Goal: Task Accomplishment & Management: Use online tool/utility

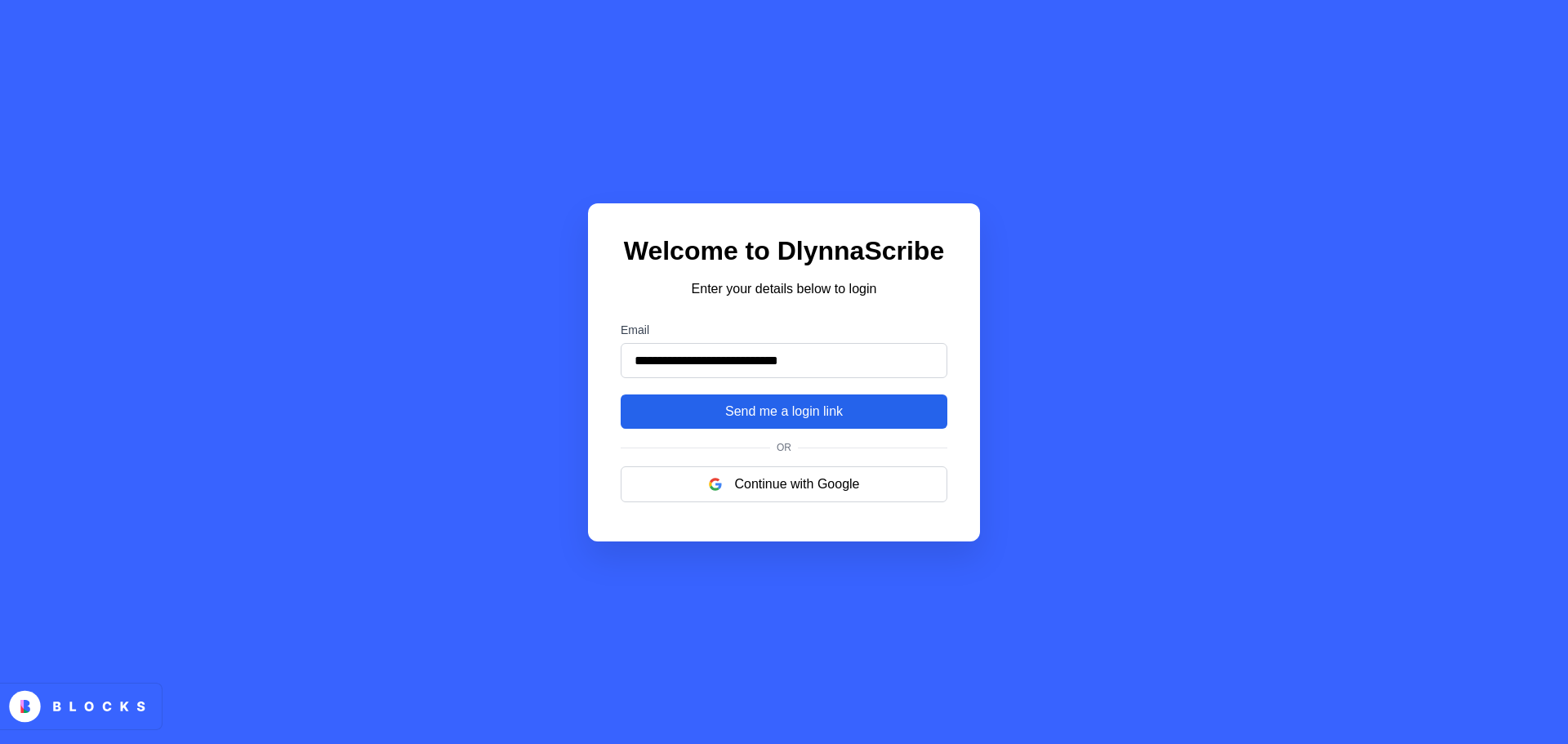
type input "**********"
click at [877, 412] on button "Send me a login link" at bounding box center [783, 412] width 326 height 34
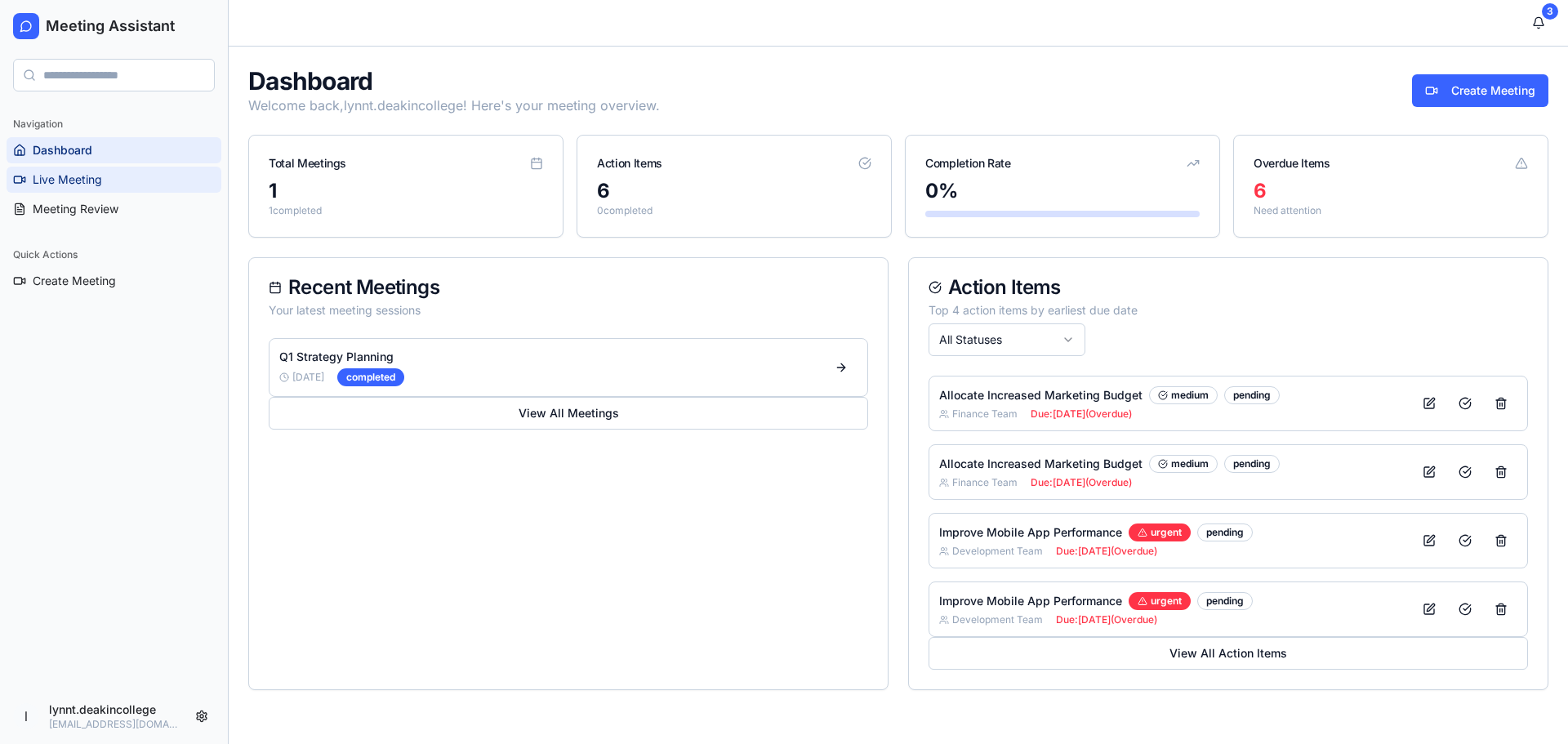
click at [75, 176] on span "Live Meeting" at bounding box center [66, 179] width 69 height 16
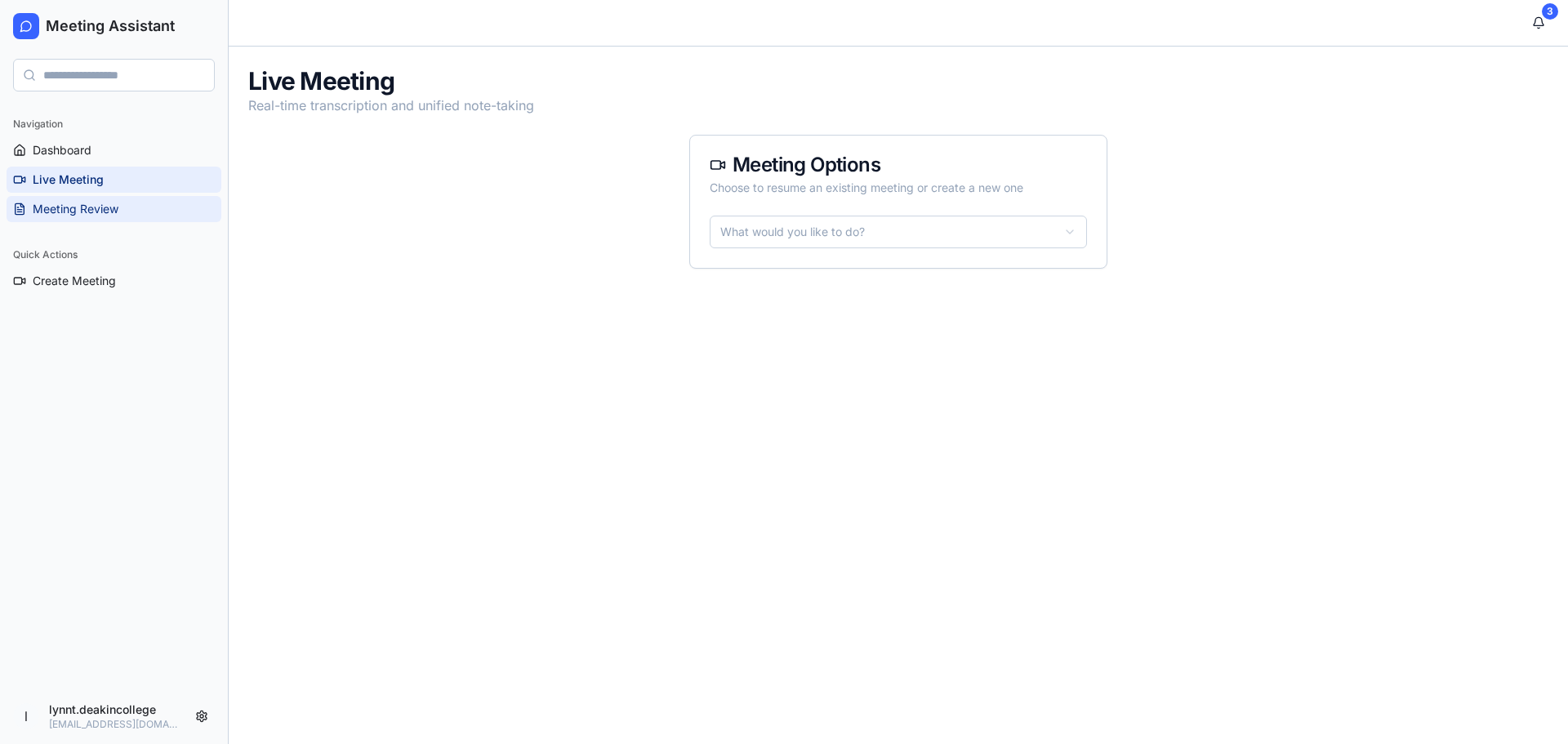
click at [92, 207] on span "Meeting Review" at bounding box center [75, 209] width 86 height 16
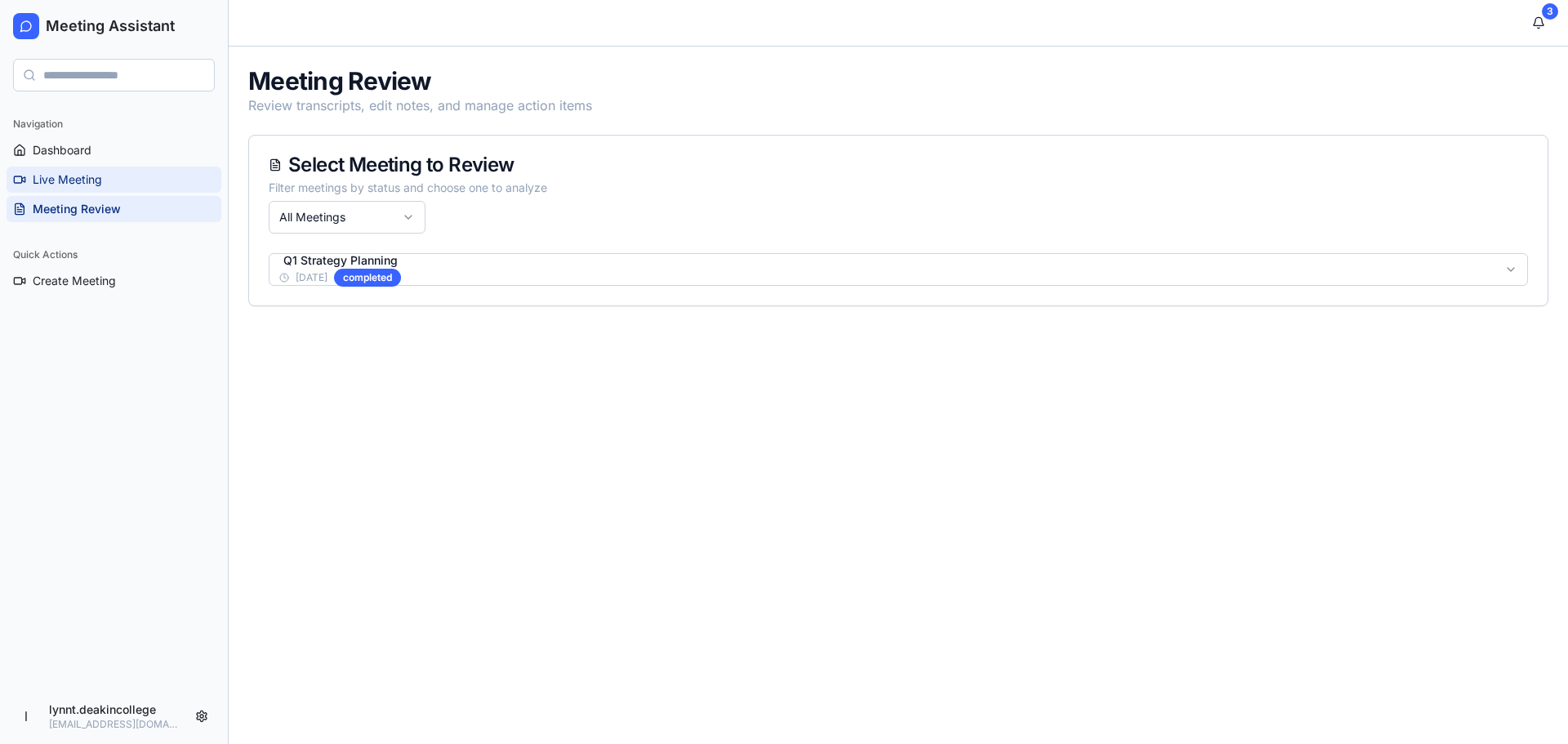
click at [84, 180] on span "Live Meeting" at bounding box center [66, 179] width 69 height 16
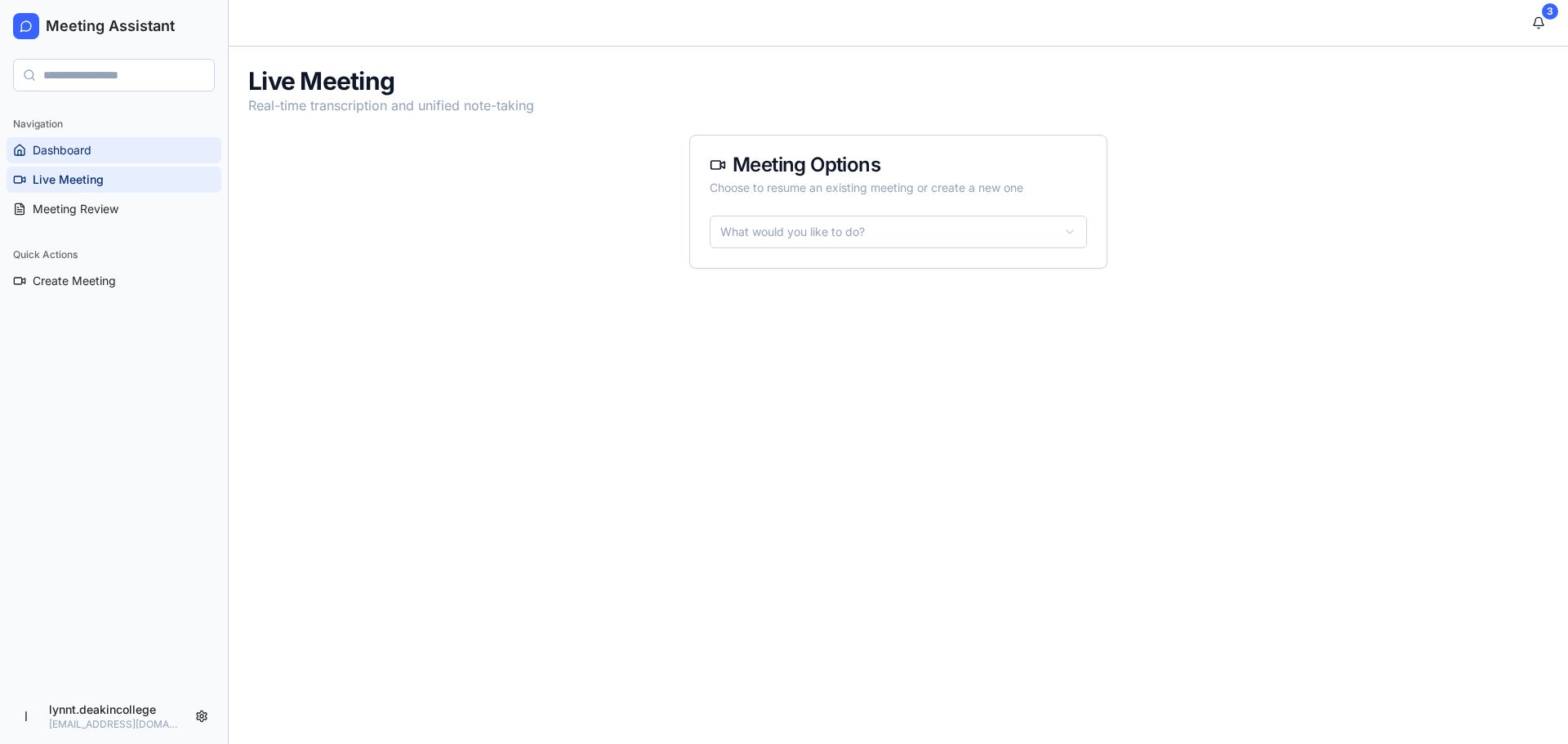
click at [78, 150] on span "Dashboard" at bounding box center [61, 150] width 59 height 16
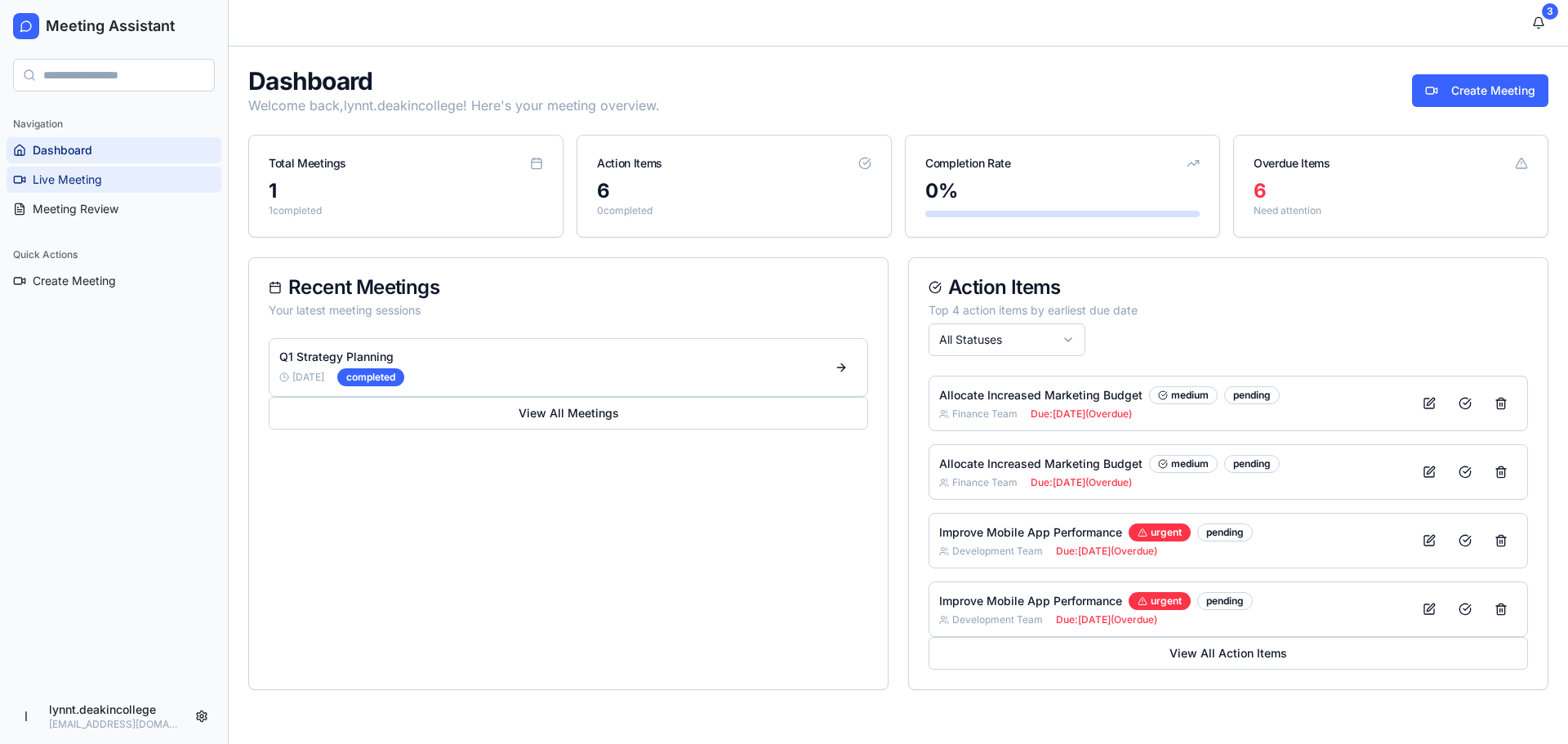
click at [86, 175] on span "Live Meeting" at bounding box center [66, 179] width 69 height 16
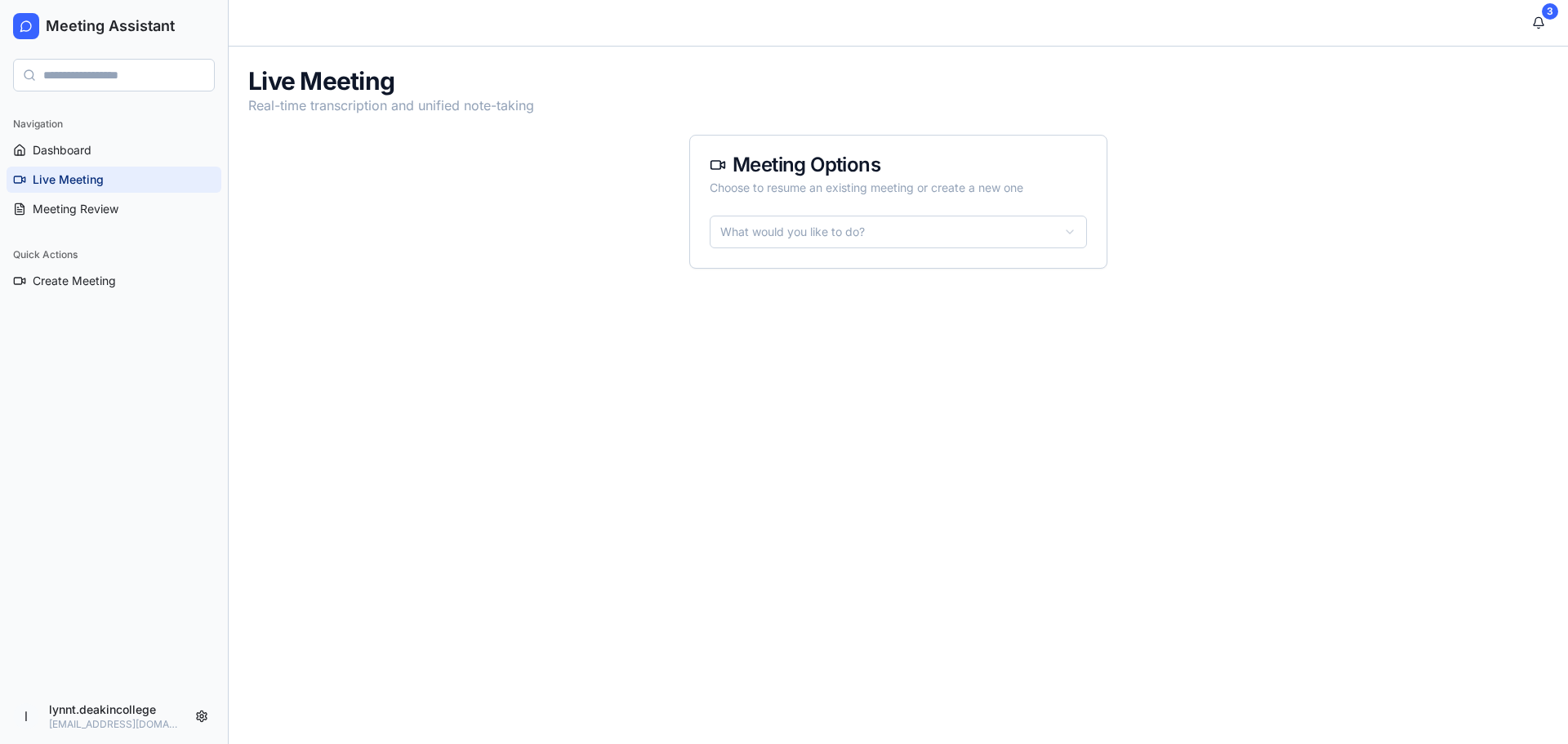
click at [459, 314] on main "3 Live Meeting Real-time transcription and unified note-taking Meeting Options …" at bounding box center [898, 372] width 1340 height 744
click at [546, 309] on main "3 Live Meeting Real-time transcription and unified note-taking Meeting Options …" at bounding box center [898, 372] width 1340 height 744
click at [1070, 226] on html "Meeting Assistant Navigation Dashboard Live Meeting Meeting Review Quick Action…" at bounding box center [784, 372] width 1568 height 744
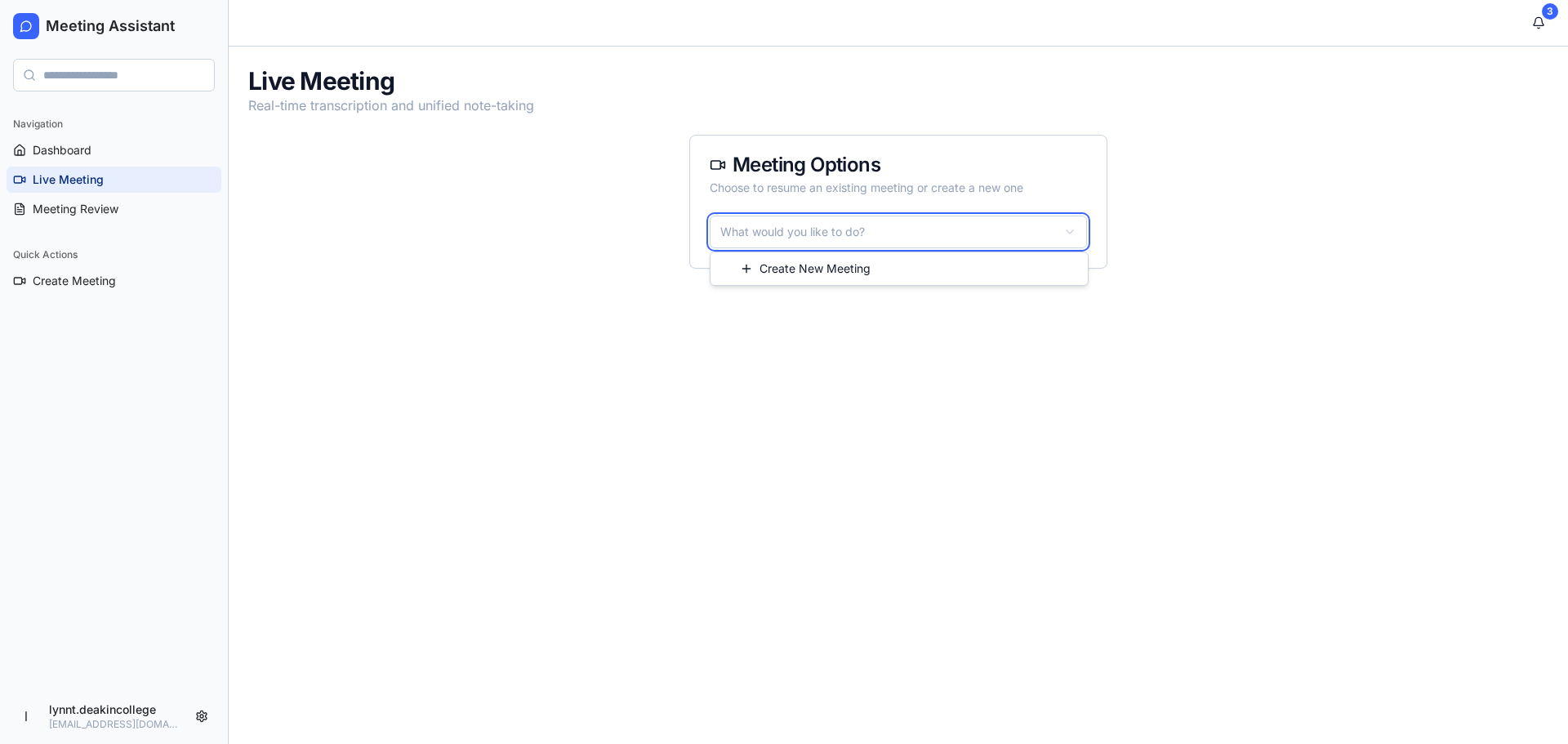
click at [585, 384] on html "Meeting Assistant Navigation Dashboard Live Meeting Meeting Review Quick Action…" at bounding box center [784, 372] width 1568 height 744
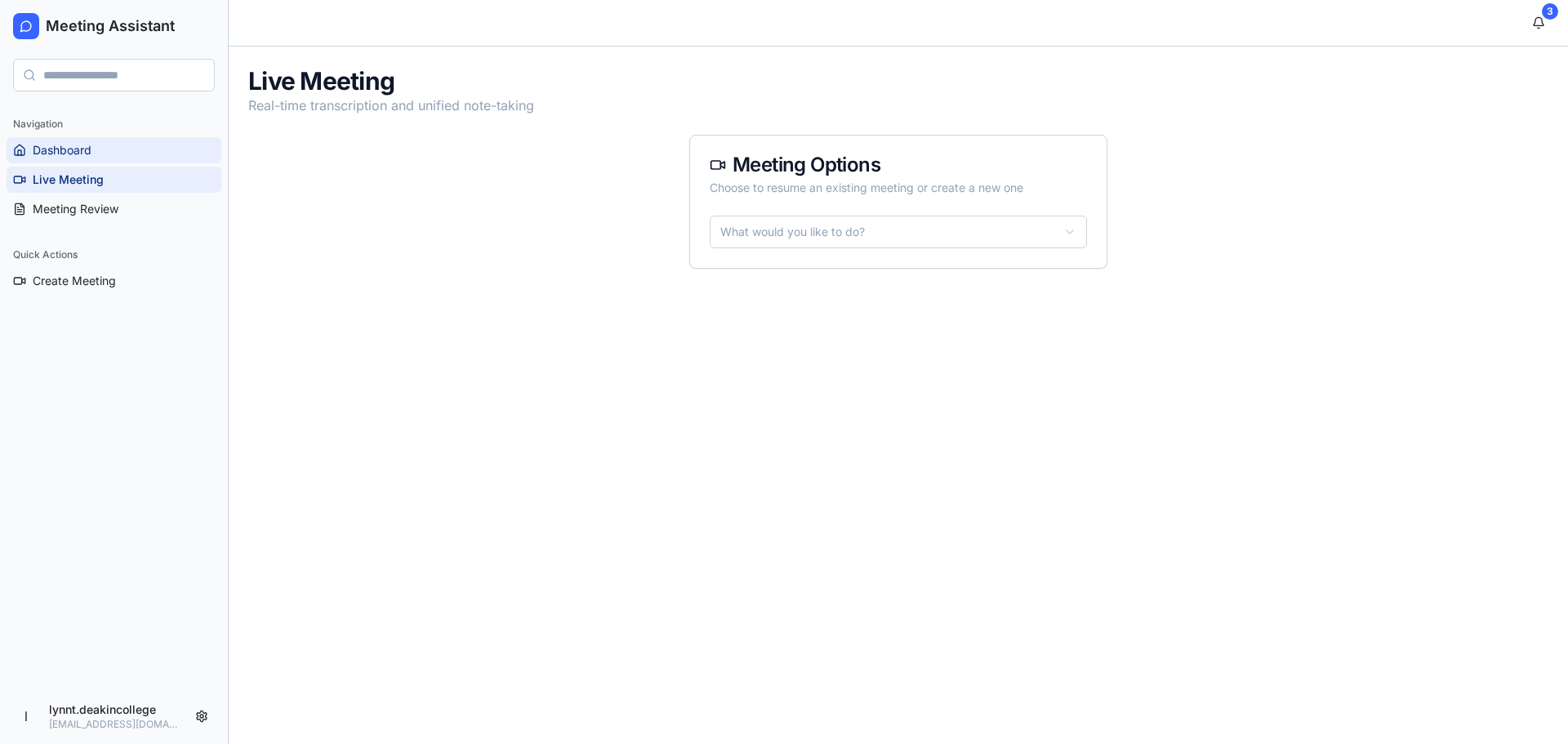
click at [59, 144] on span "Dashboard" at bounding box center [61, 150] width 59 height 16
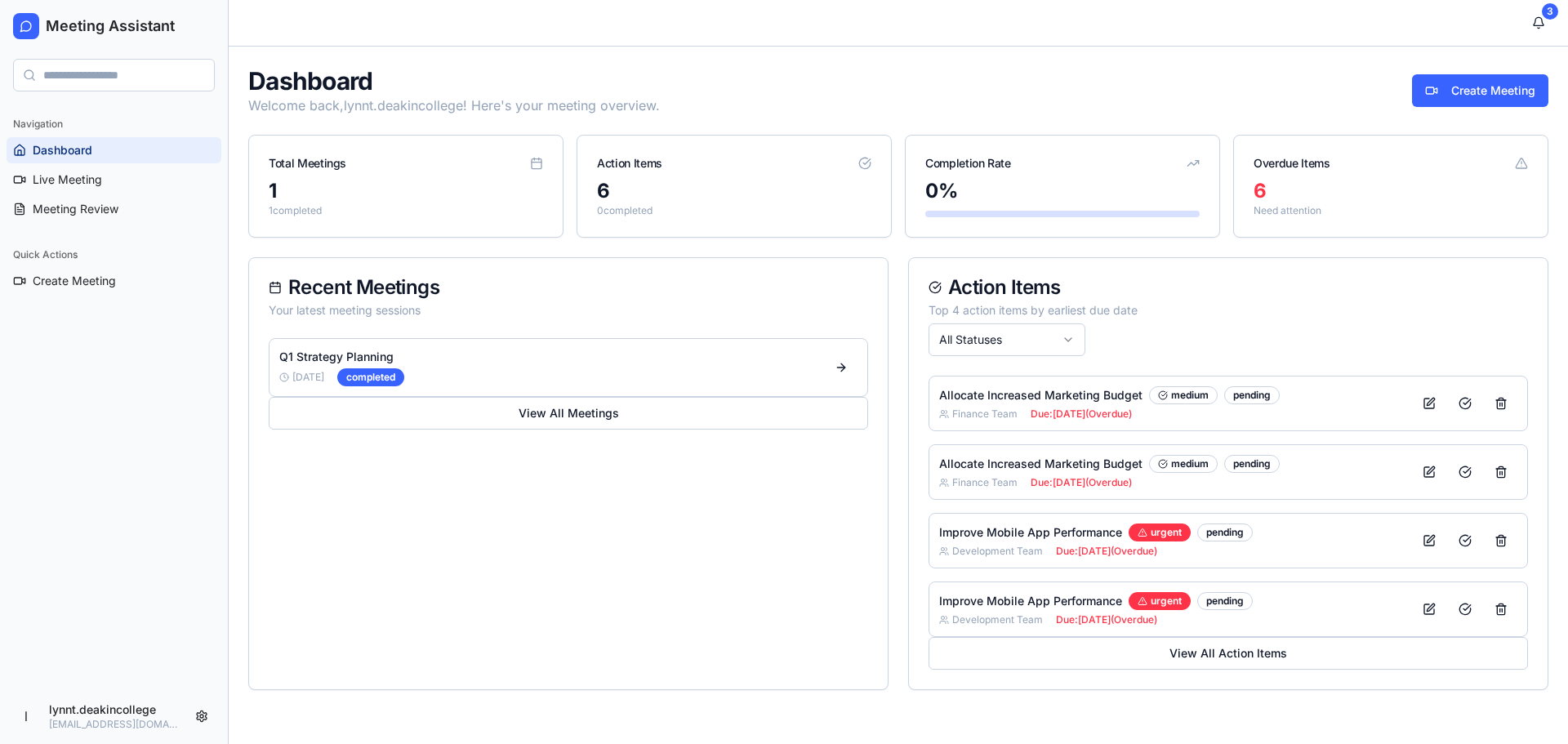
click at [539, 476] on div "Recent Meetings Your latest meeting sessions Q1 Strategy Planning 1/15/2025 com…" at bounding box center [568, 474] width 640 height 433
click at [642, 496] on div "Recent Meetings Your latest meeting sessions Q1 Strategy Planning 1/15/2025 com…" at bounding box center [568, 474] width 640 height 433
click at [1098, 419] on span "Due: 11/30/2023 (Overdue)" at bounding box center [1081, 413] width 101 height 13
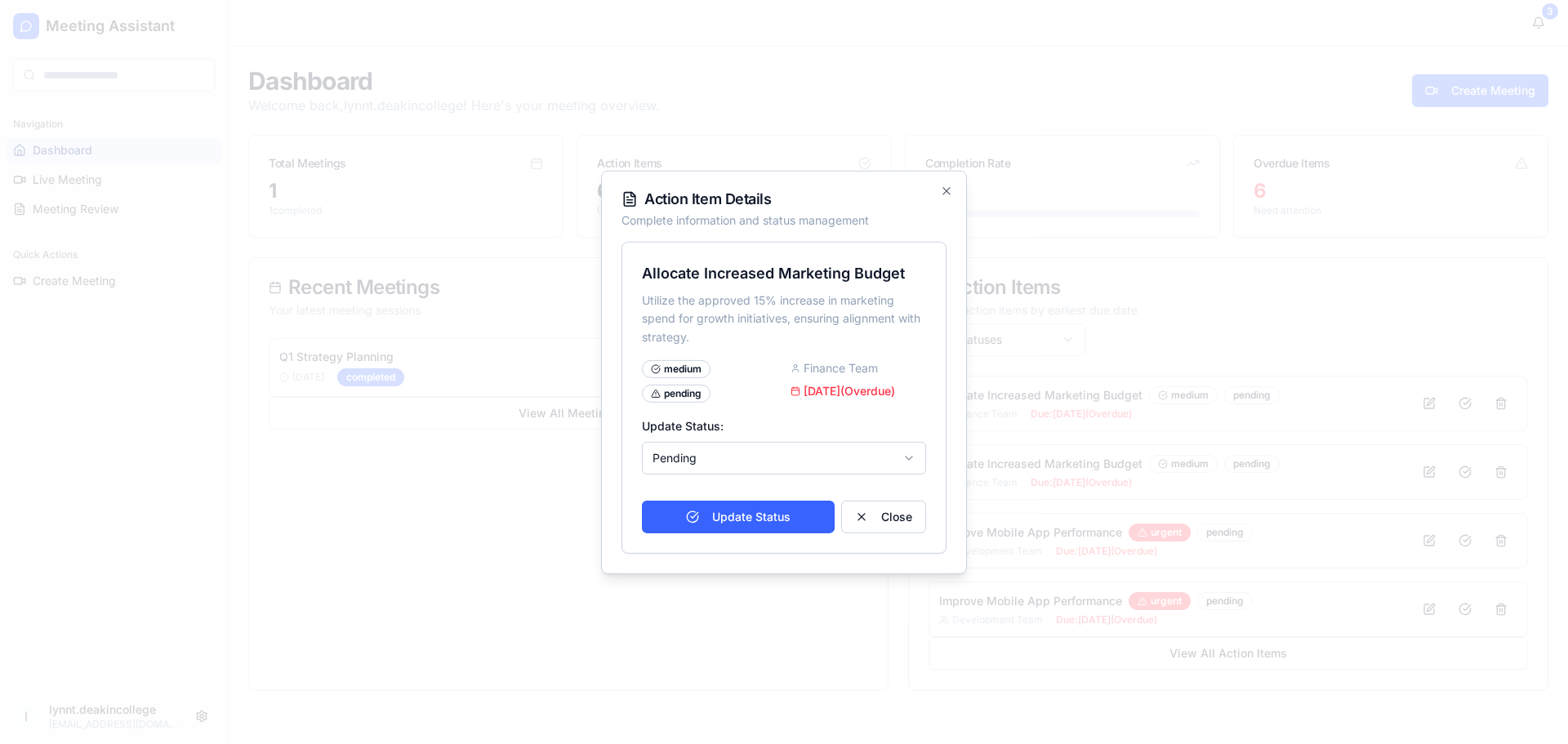
click at [566, 500] on div at bounding box center [784, 372] width 1568 height 744
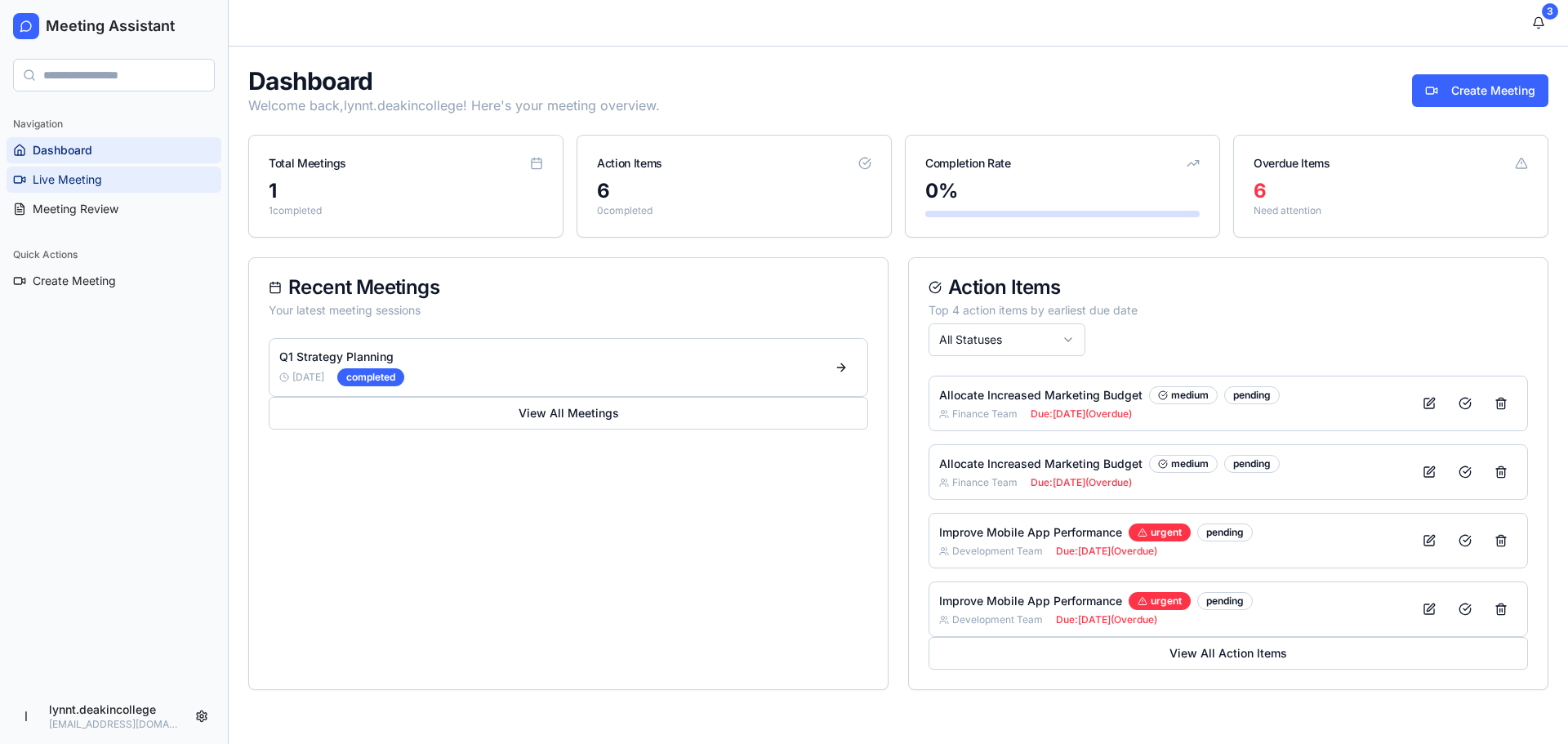
click at [66, 177] on span "Live Meeting" at bounding box center [66, 179] width 69 height 16
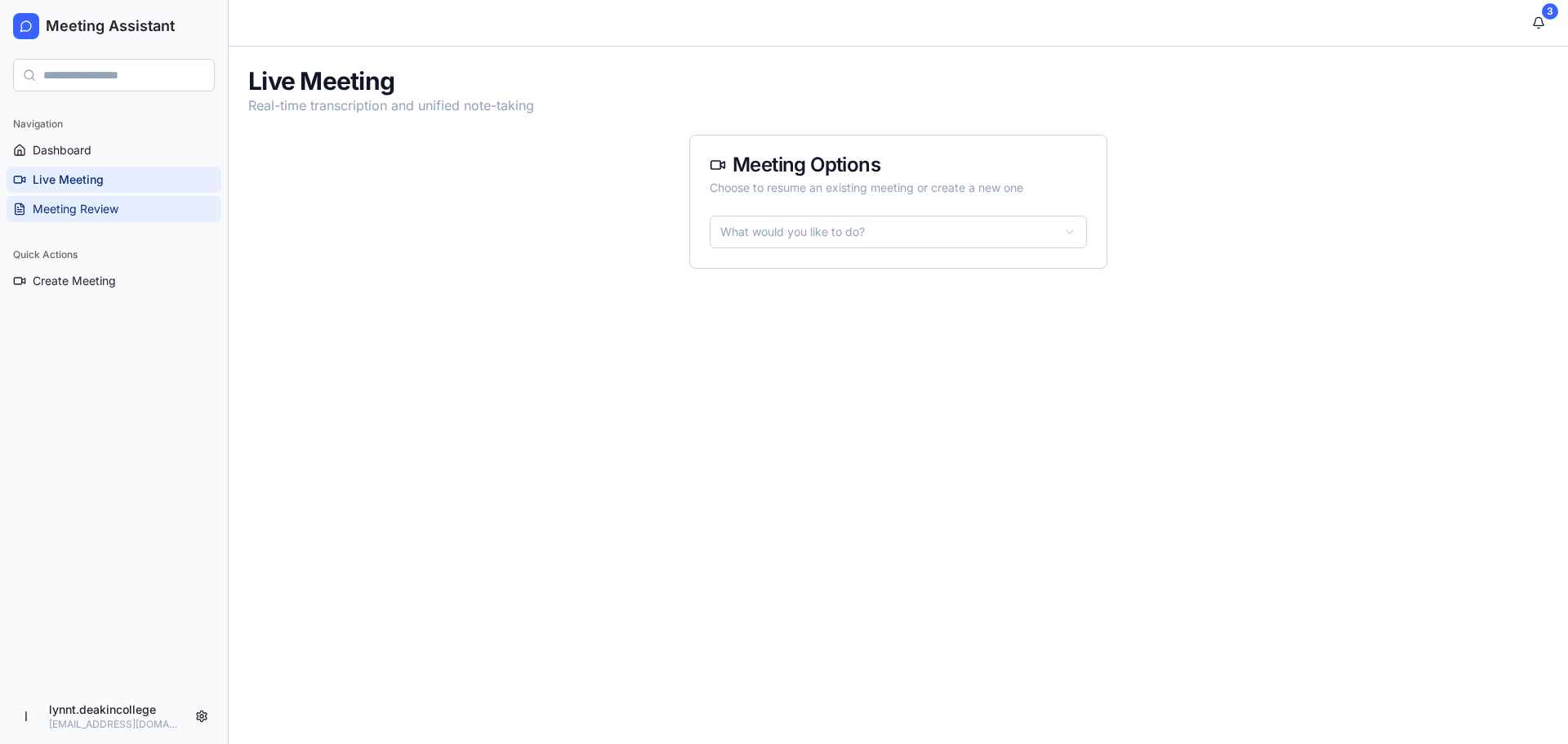
click at [70, 204] on span "Meeting Review" at bounding box center [75, 209] width 86 height 16
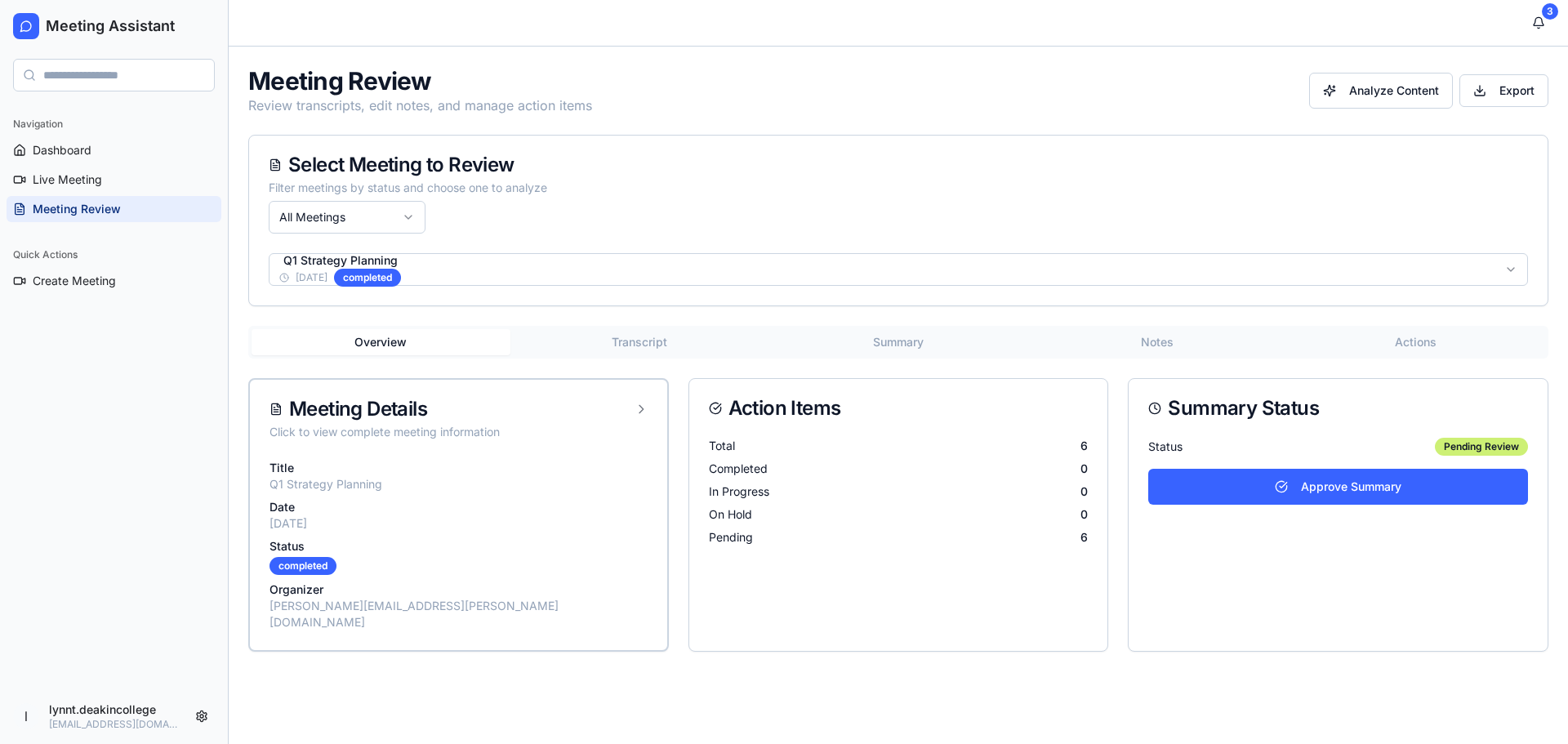
click at [556, 273] on html "Meeting Assistant Navigation Dashboard Live Meeting Meeting Review Quick Action…" at bounding box center [784, 372] width 1568 height 744
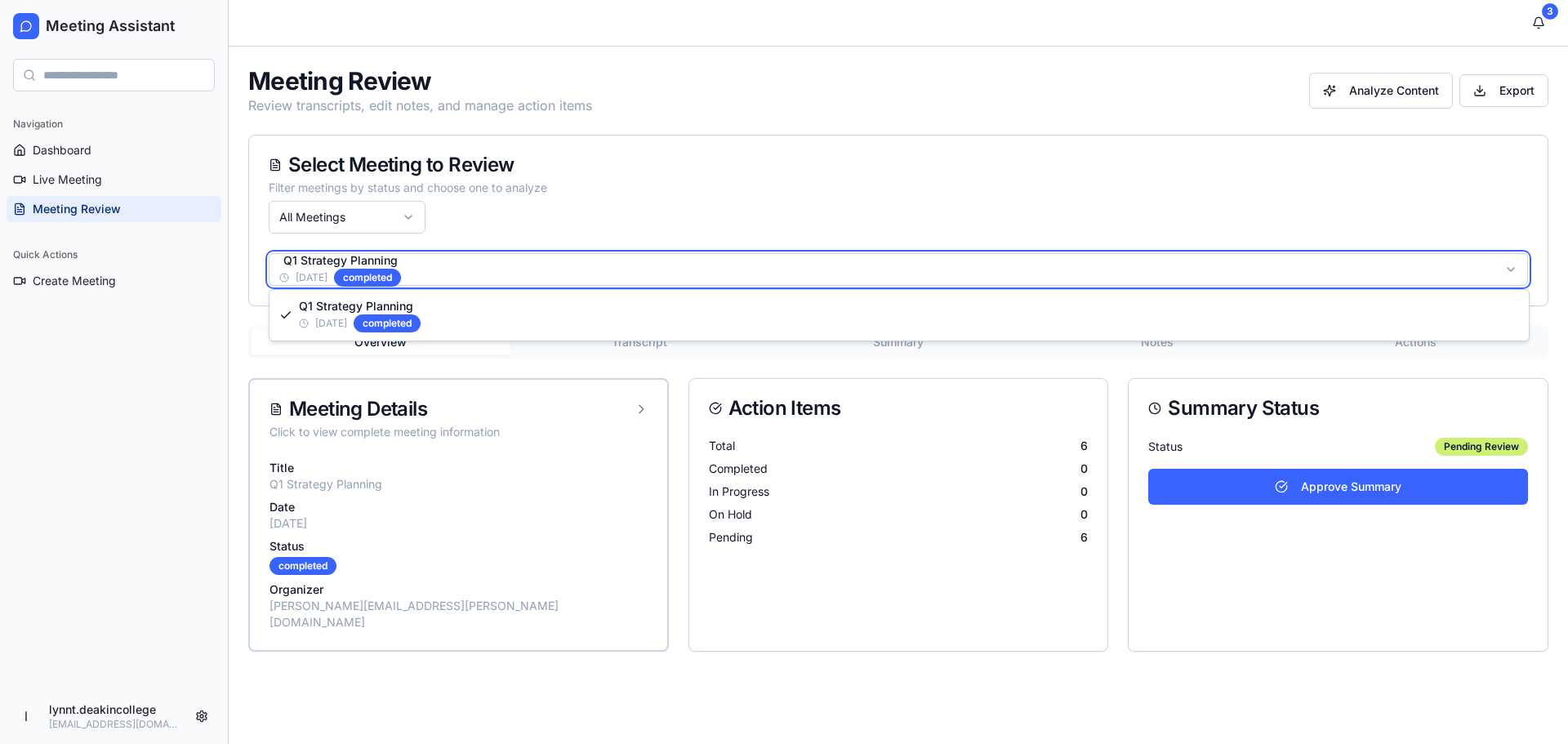
click at [556, 273] on html "Meeting Assistant Navigation Dashboard Live Meeting Meeting Review Quick Action…" at bounding box center [784, 372] width 1568 height 744
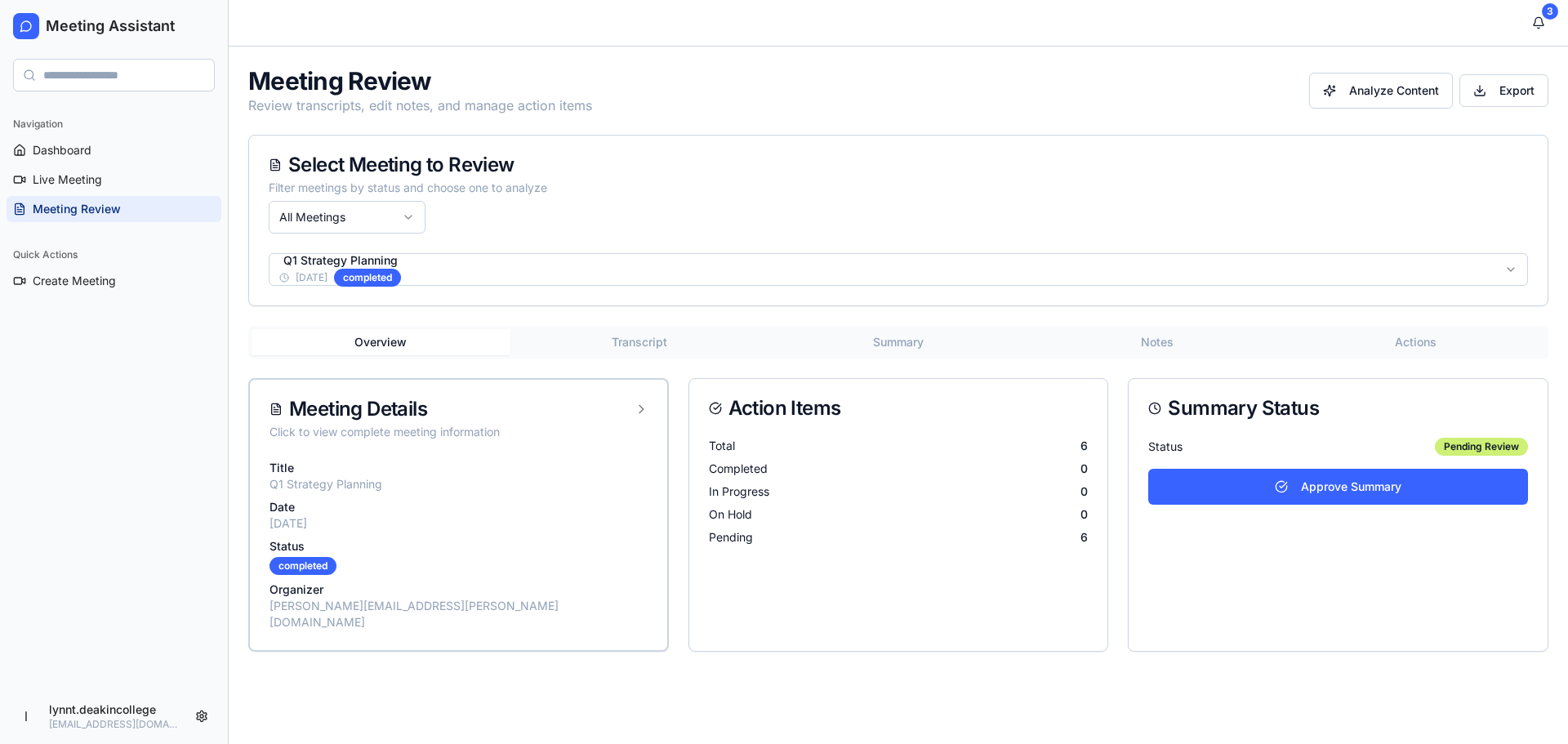
click at [405, 216] on html "Meeting Assistant Navigation Dashboard Live Meeting Meeting Review Quick Action…" at bounding box center [784, 372] width 1568 height 744
click at [533, 213] on html "Meeting Assistant Navigation Dashboard Live Meeting Meeting Review Quick Action…" at bounding box center [784, 372] width 1568 height 744
click at [205, 718] on html "Meeting Assistant Navigation Dashboard Live Meeting Meeting Review Quick Action…" at bounding box center [784, 372] width 1568 height 744
click at [439, 695] on html "Meeting Assistant Navigation Dashboard Live Meeting Meeting Review Quick Action…" at bounding box center [784, 372] width 1568 height 744
click at [196, 715] on html "Meeting Assistant Navigation Dashboard Live Meeting Meeting Review Quick Action…" at bounding box center [784, 372] width 1568 height 744
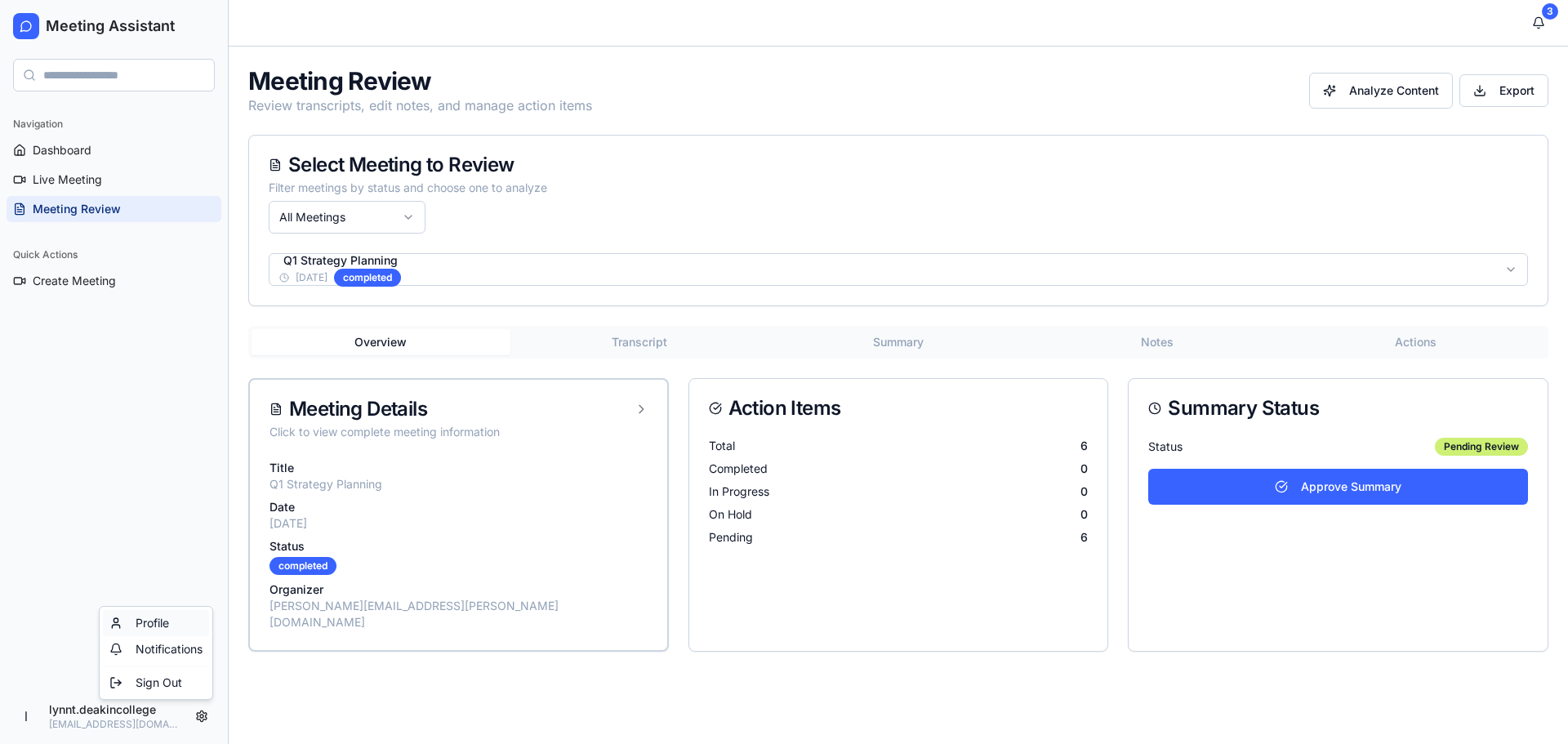
click at [153, 622] on div "Profile" at bounding box center [156, 623] width 107 height 26
click at [200, 717] on html "Meeting Assistant Navigation Dashboard Live Meeting Meeting Review Quick Action…" at bounding box center [784, 372] width 1568 height 744
click at [165, 649] on div "Notifications" at bounding box center [156, 649] width 107 height 26
click at [1552, 16] on div "3" at bounding box center [1550, 11] width 16 height 16
click at [1533, 10] on button "3" at bounding box center [1539, 23] width 32 height 32
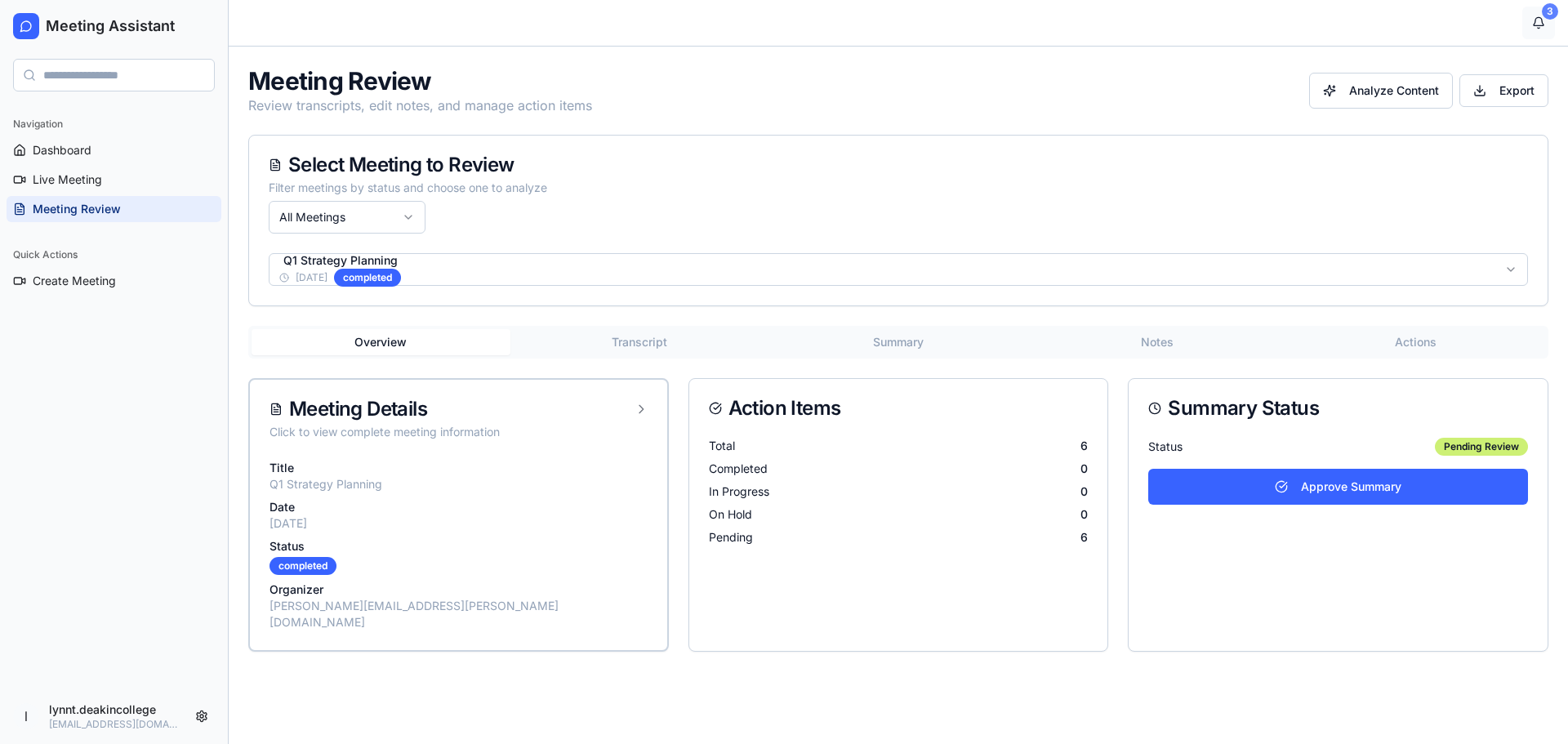
click at [1546, 7] on div "3" at bounding box center [1550, 11] width 16 height 16
click at [200, 711] on html "Meeting Assistant Navigation Dashboard Live Meeting Meeting Review Quick Action…" at bounding box center [784, 372] width 1568 height 744
click at [122, 625] on div "Profile" at bounding box center [156, 623] width 107 height 26
click at [333, 708] on main "3 Meeting Review Review transcripts, edit notes, and manage action items Analyz…" at bounding box center [898, 372] width 1340 height 744
click at [69, 142] on span "Dashboard" at bounding box center [61, 150] width 59 height 16
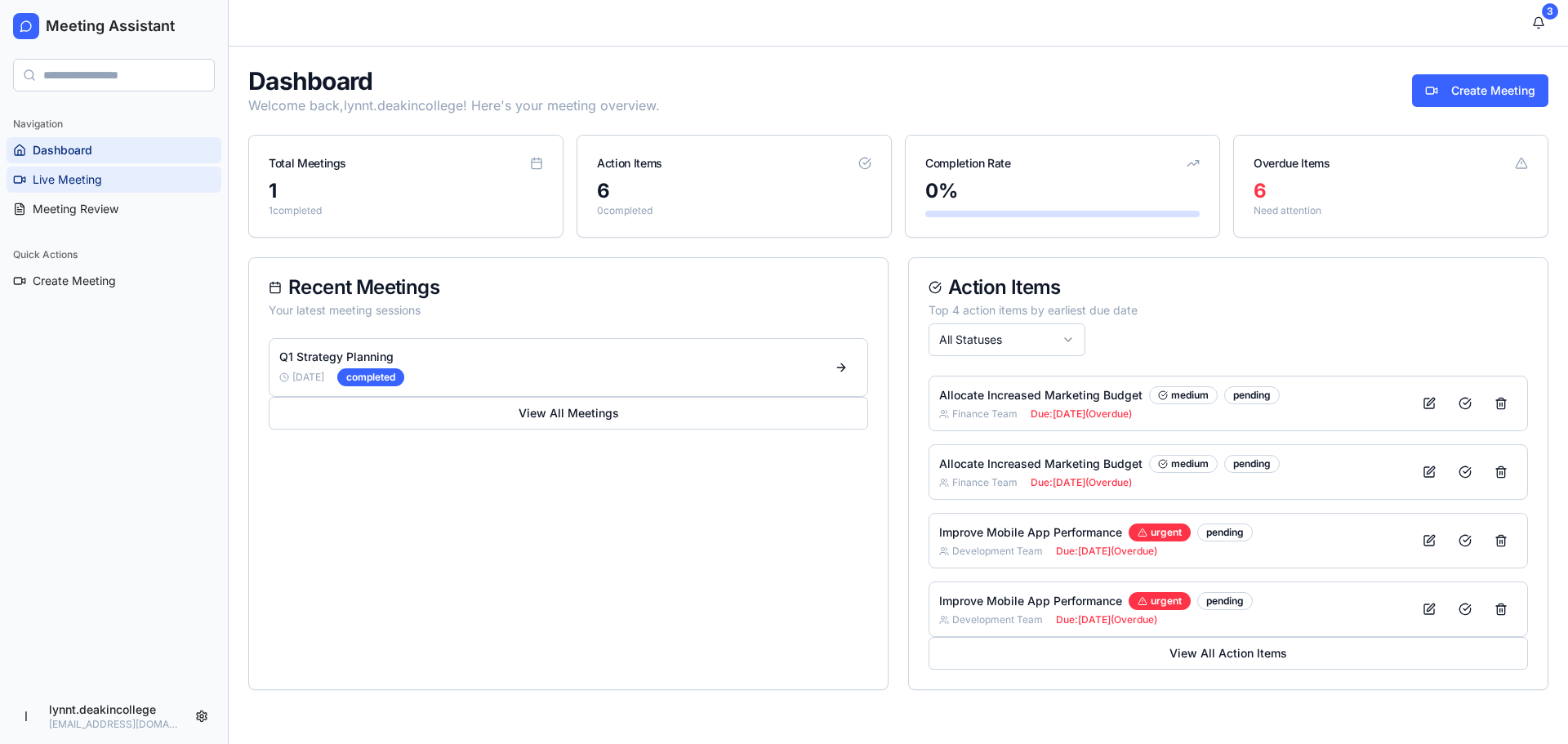
click at [83, 174] on span "Live Meeting" at bounding box center [66, 179] width 69 height 16
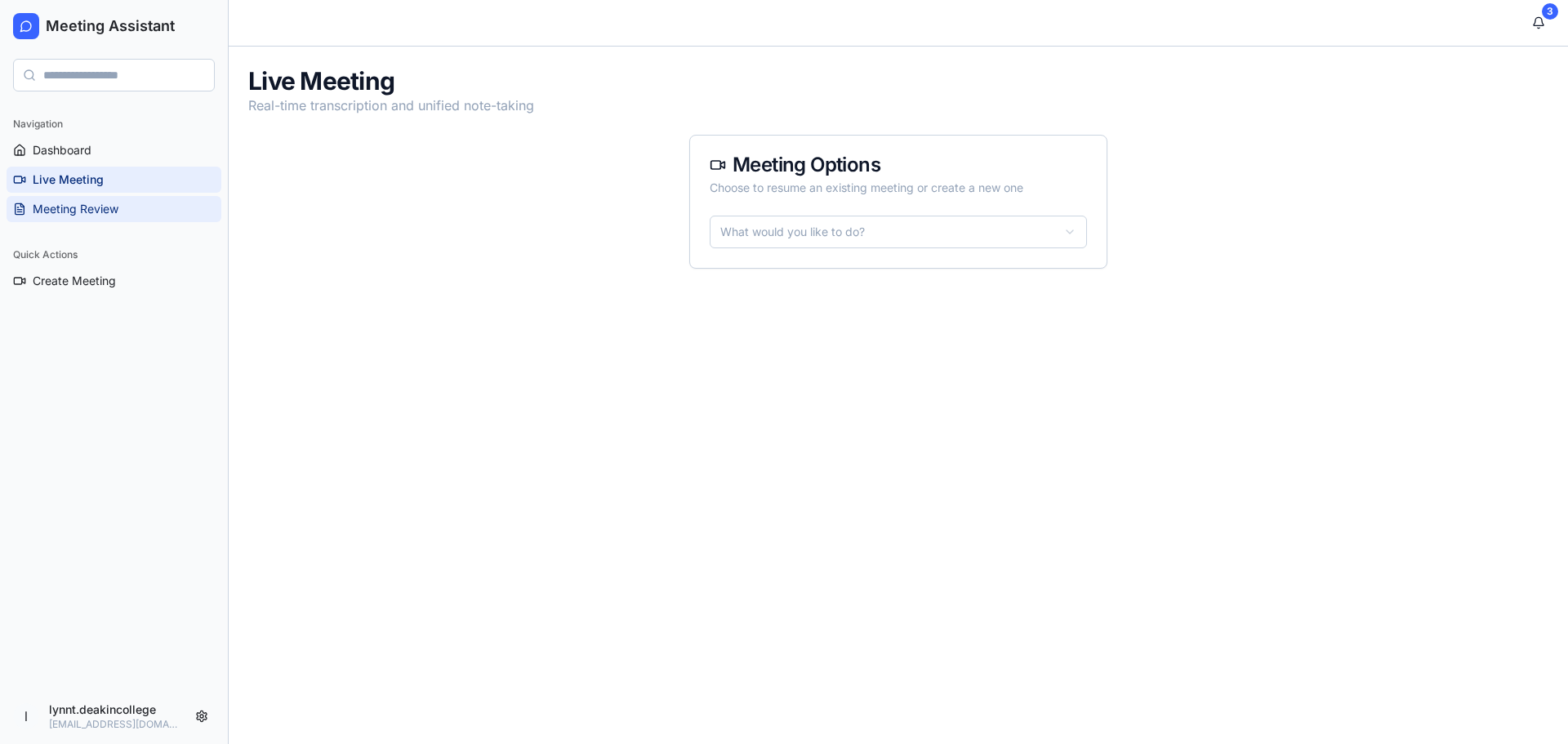
click at [101, 216] on span "Meeting Review" at bounding box center [75, 209] width 86 height 16
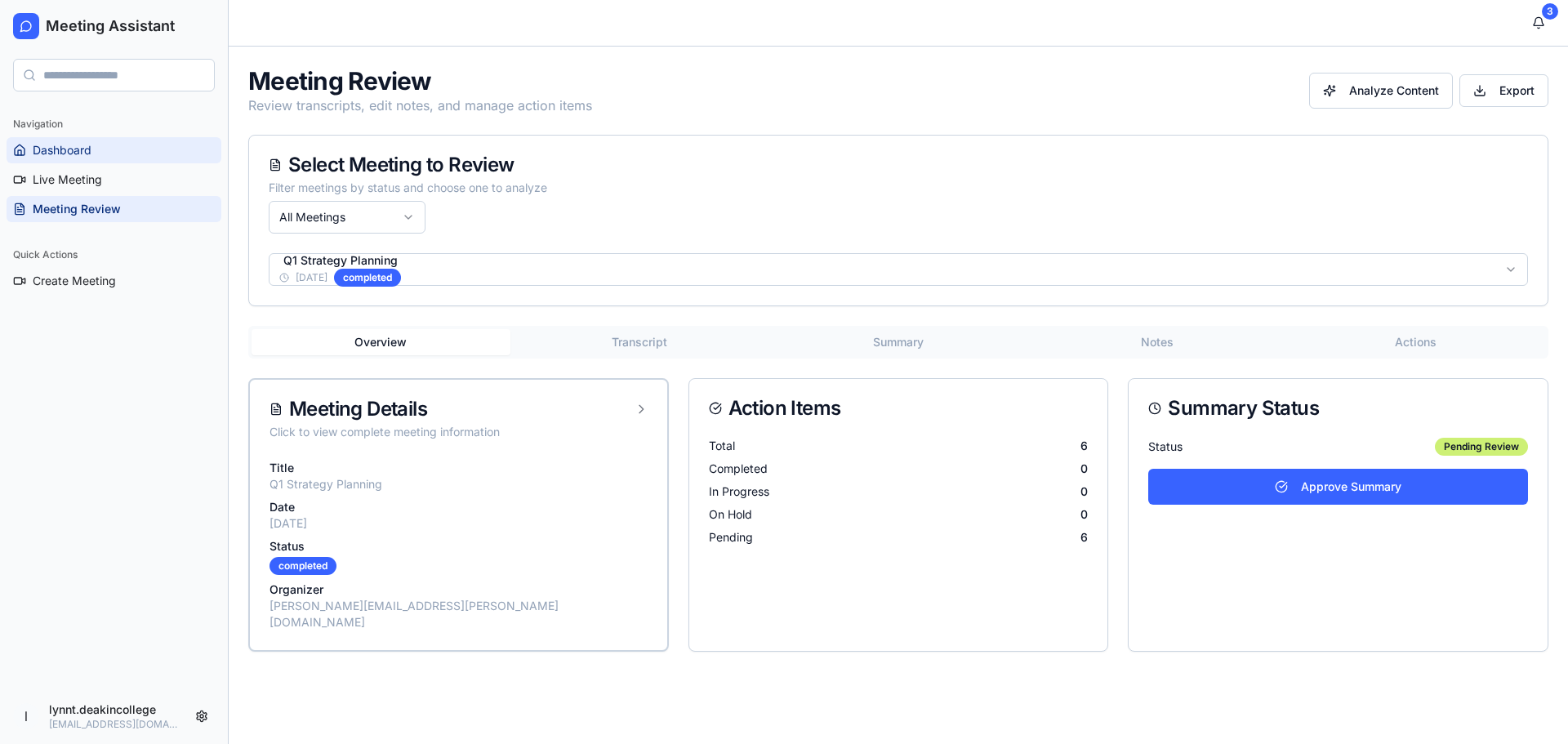
click at [70, 145] on span "Dashboard" at bounding box center [61, 150] width 59 height 16
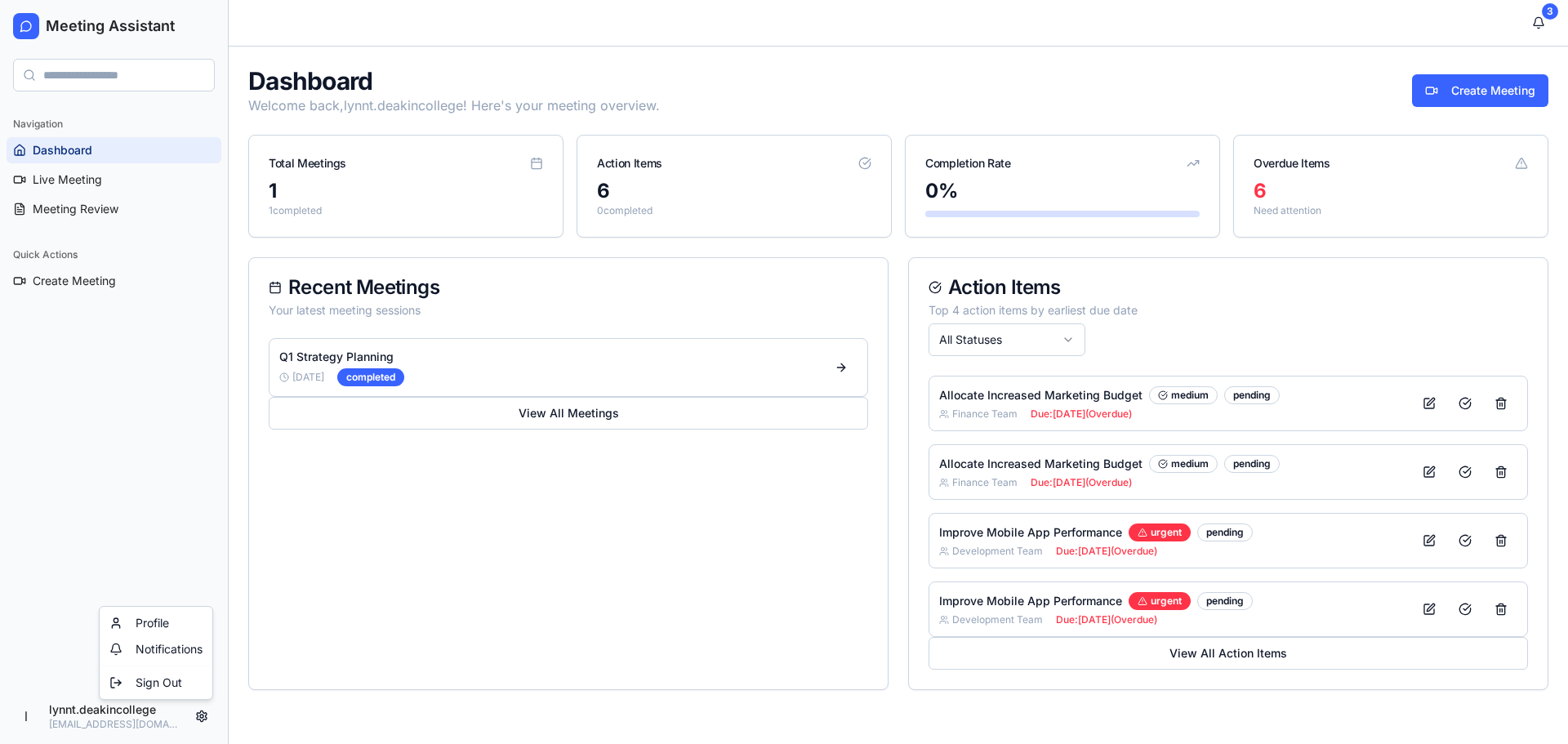
click at [206, 715] on html "Meeting Assistant Navigation Dashboard Live Meeting Meeting Review Quick Action…" at bounding box center [784, 372] width 1568 height 744
click at [288, 717] on html "Meeting Assistant Navigation Dashboard Live Meeting Meeting Review Quick Action…" at bounding box center [784, 372] width 1568 height 744
click at [838, 366] on button at bounding box center [841, 367] width 32 height 30
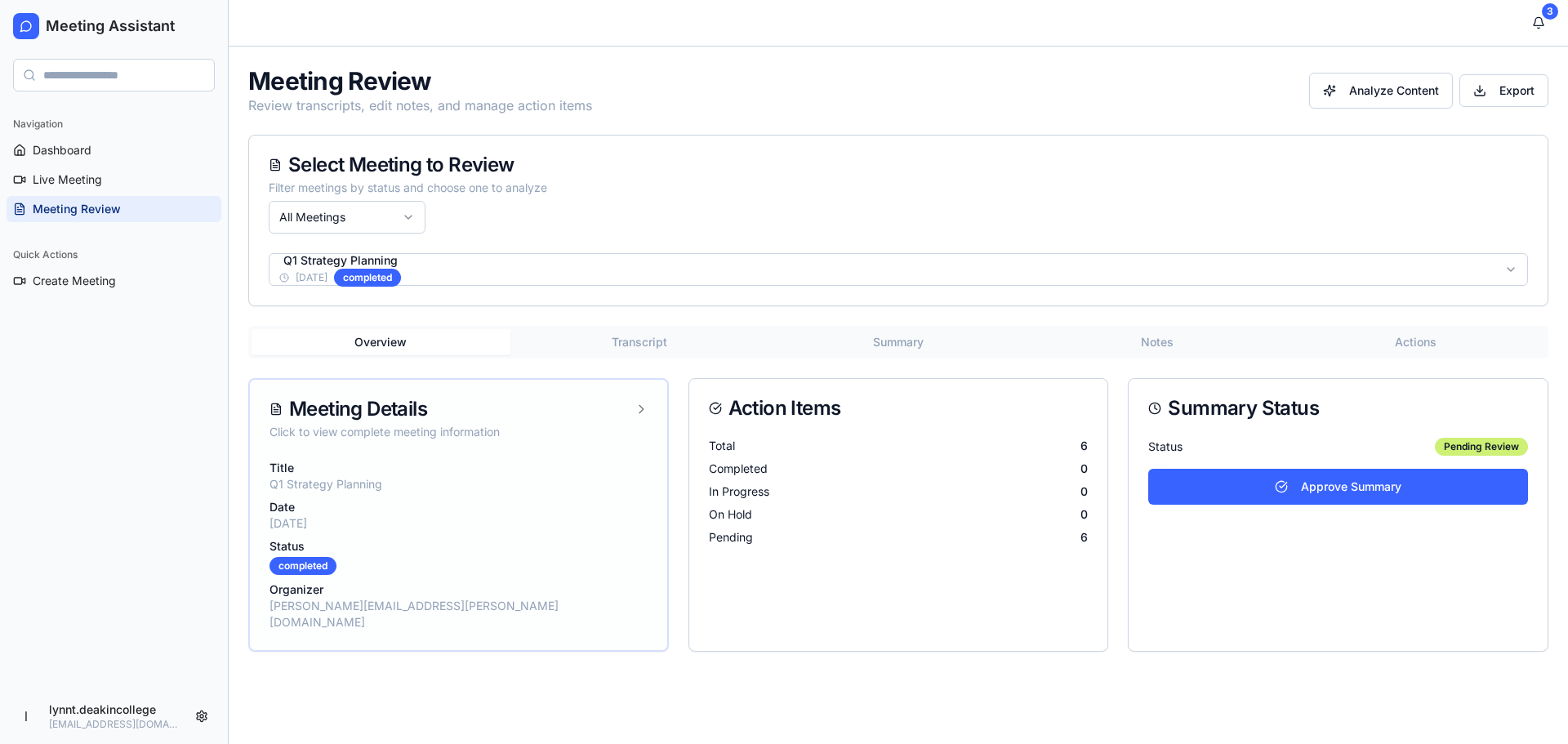
click at [639, 407] on icon at bounding box center [641, 409] width 13 height 13
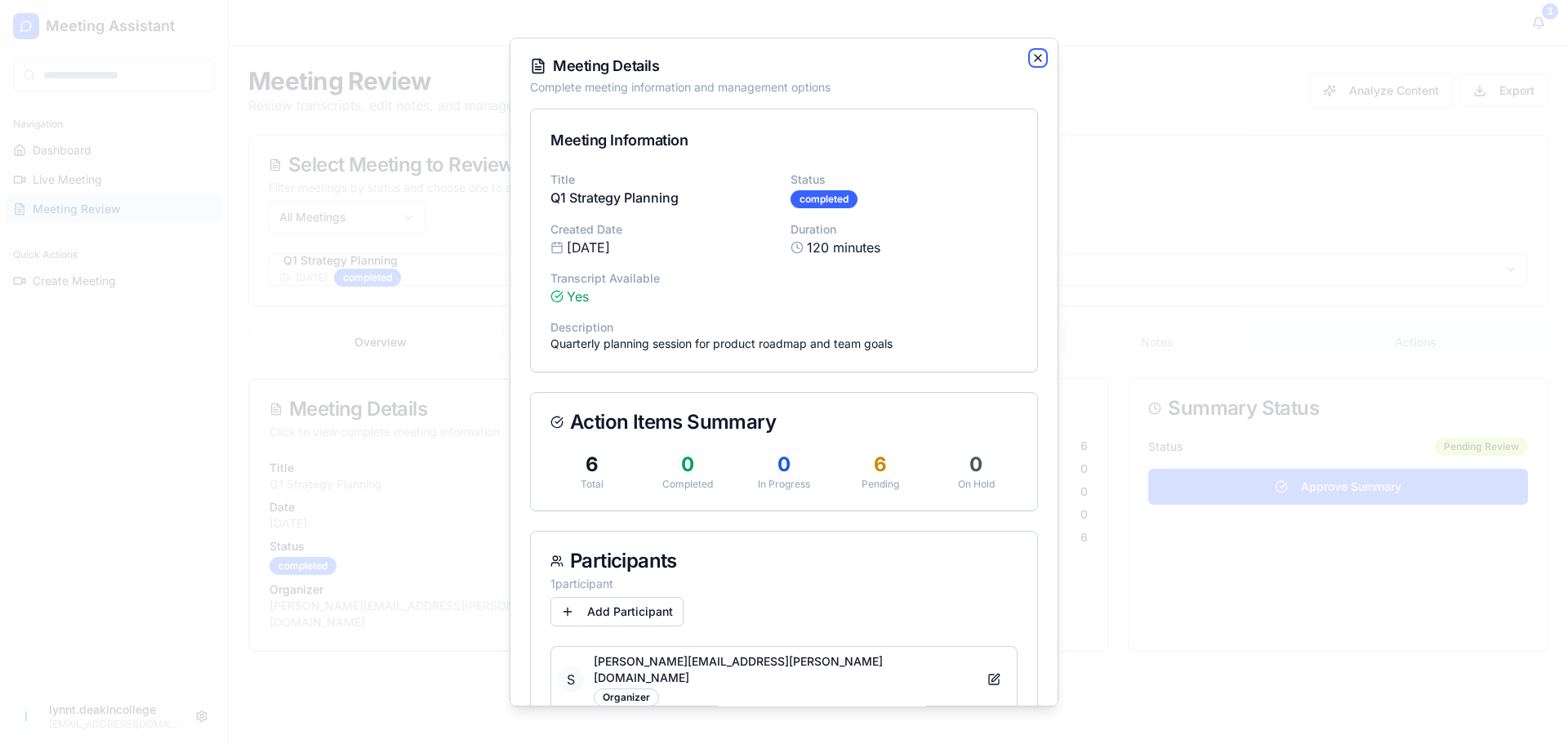
click at [1035, 55] on icon "button" at bounding box center [1038, 58] width 7 height 7
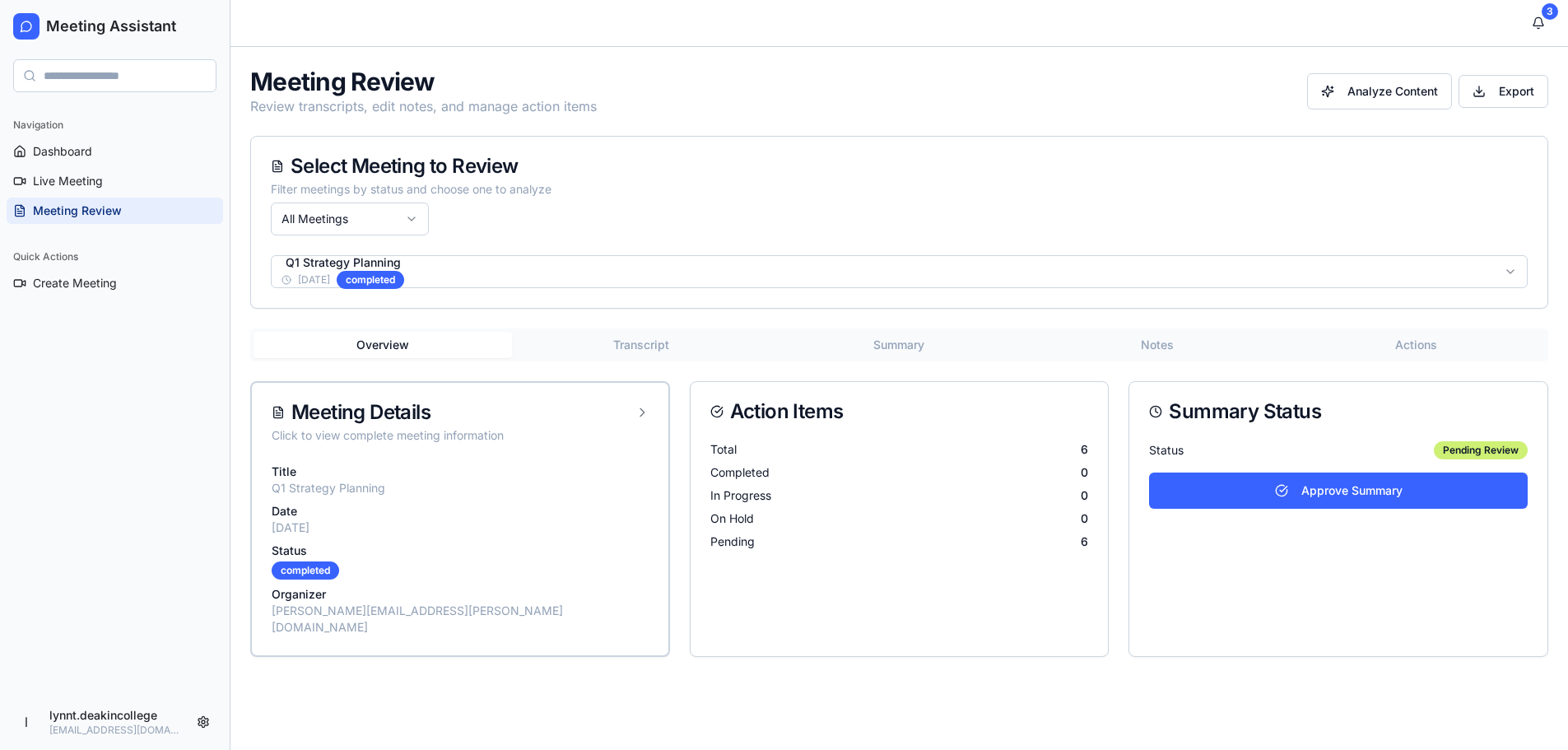
click at [653, 347] on button "Transcript" at bounding box center [641, 345] width 258 height 27
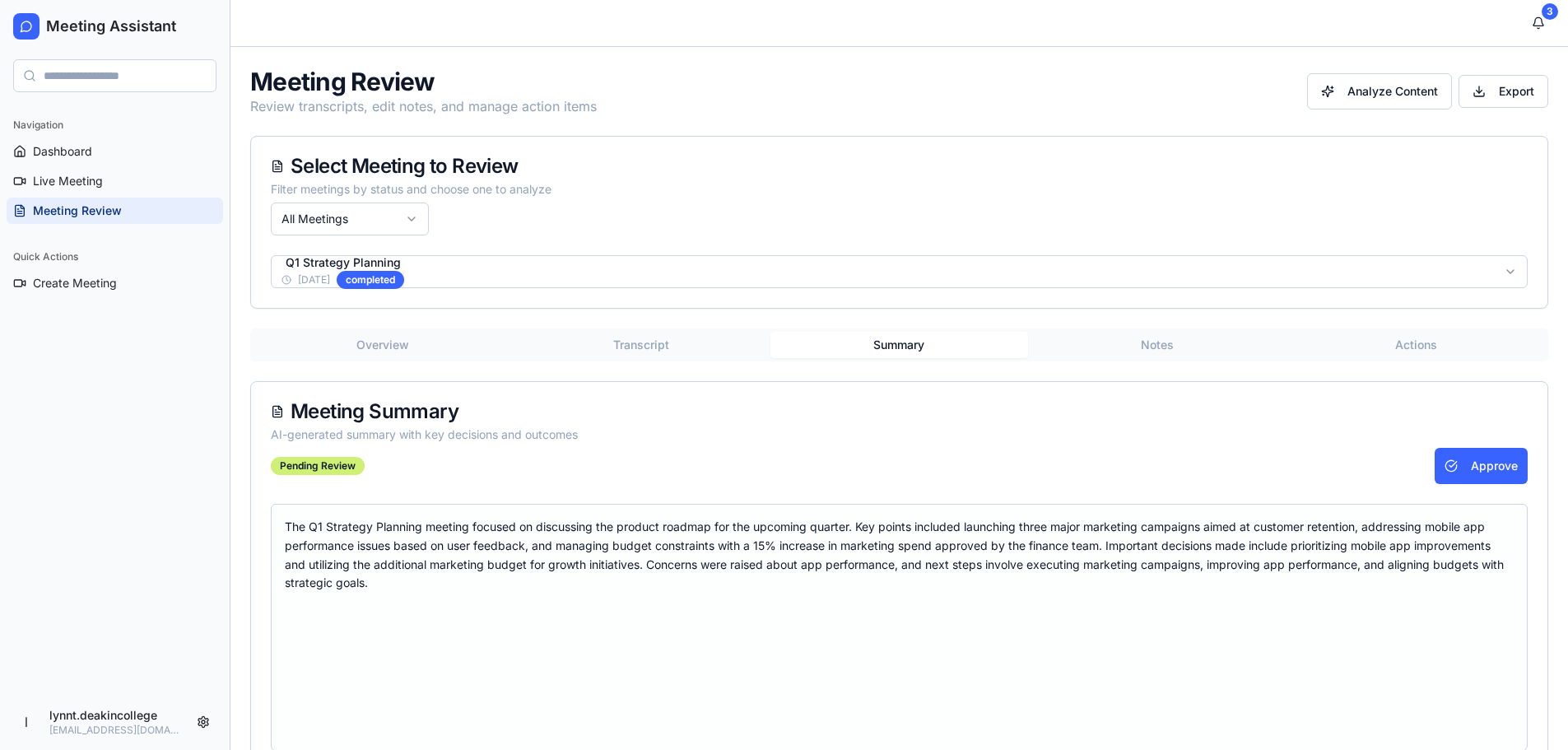
click at [896, 337] on button "Summary" at bounding box center [899, 345] width 258 height 27
click at [1157, 339] on button "Notes" at bounding box center [1157, 345] width 258 height 27
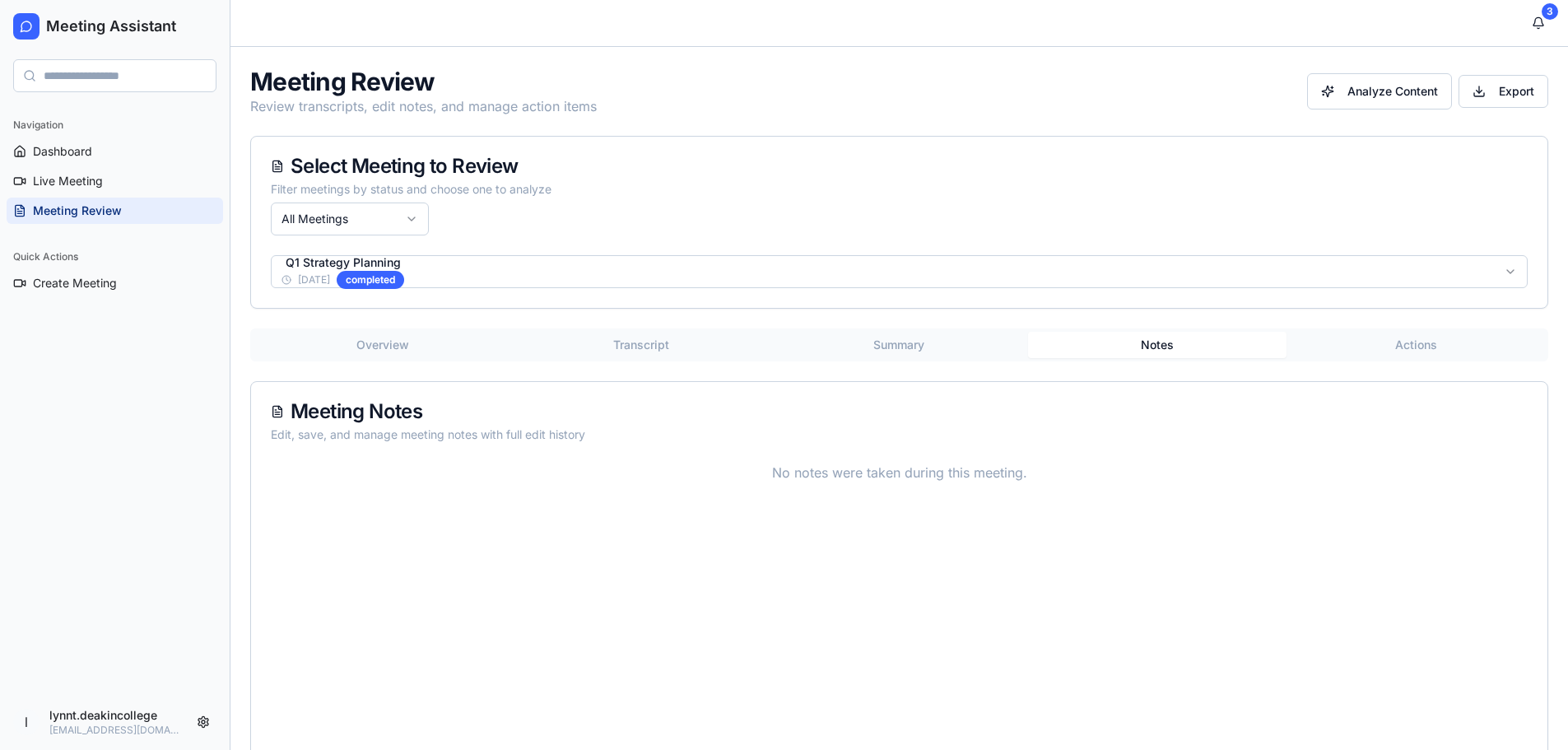
click at [1425, 343] on button "Actions" at bounding box center [1415, 345] width 258 height 27
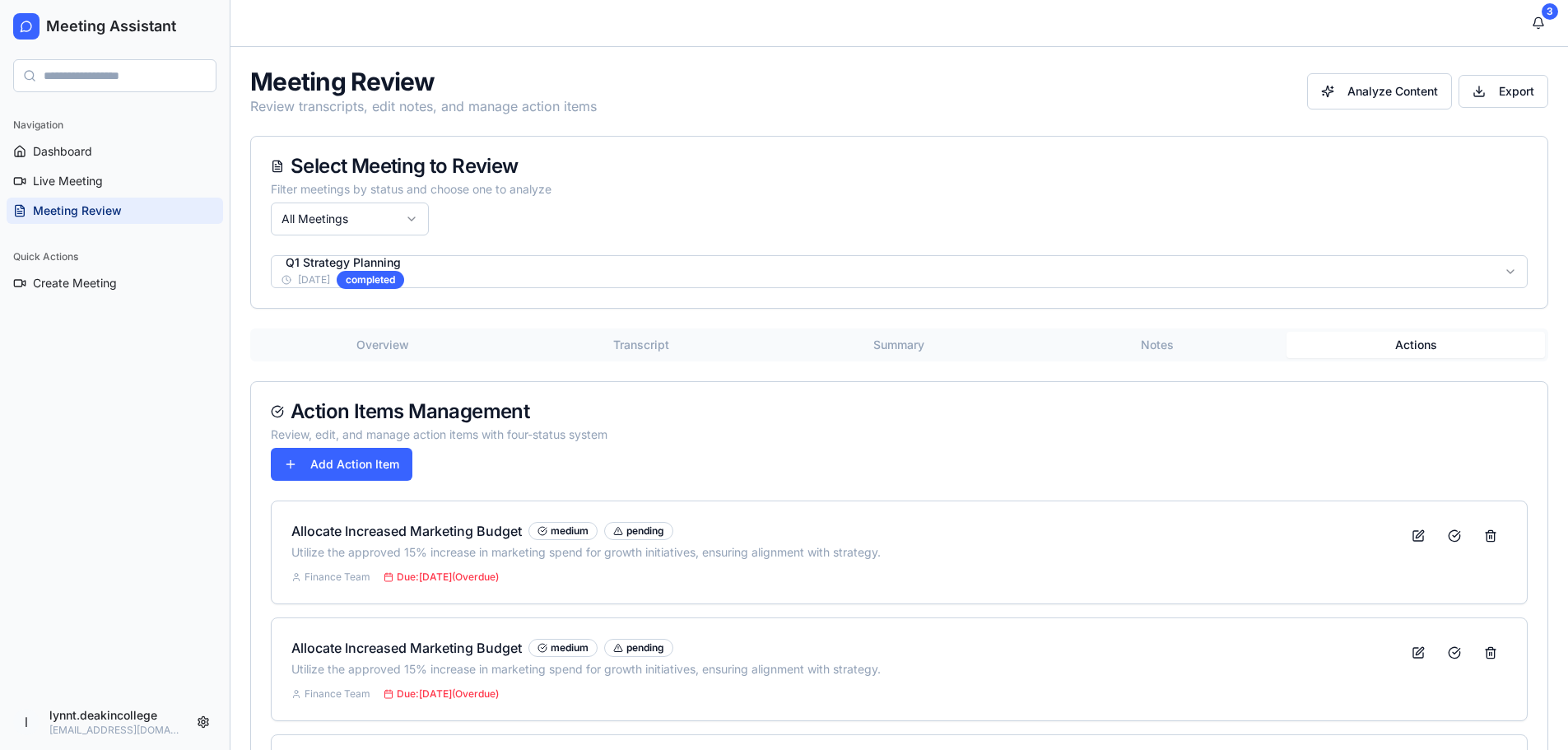
click at [1142, 239] on div "Select Meeting to Review Filter meetings by status and choose one to analyze Al…" at bounding box center [899, 196] width 1297 height 119
click at [897, 219] on div "Select Meeting to Review Filter meetings by status and choose one to analyze Al…" at bounding box center [899, 196] width 1297 height 119
click at [660, 350] on button "Transcript" at bounding box center [641, 345] width 258 height 27
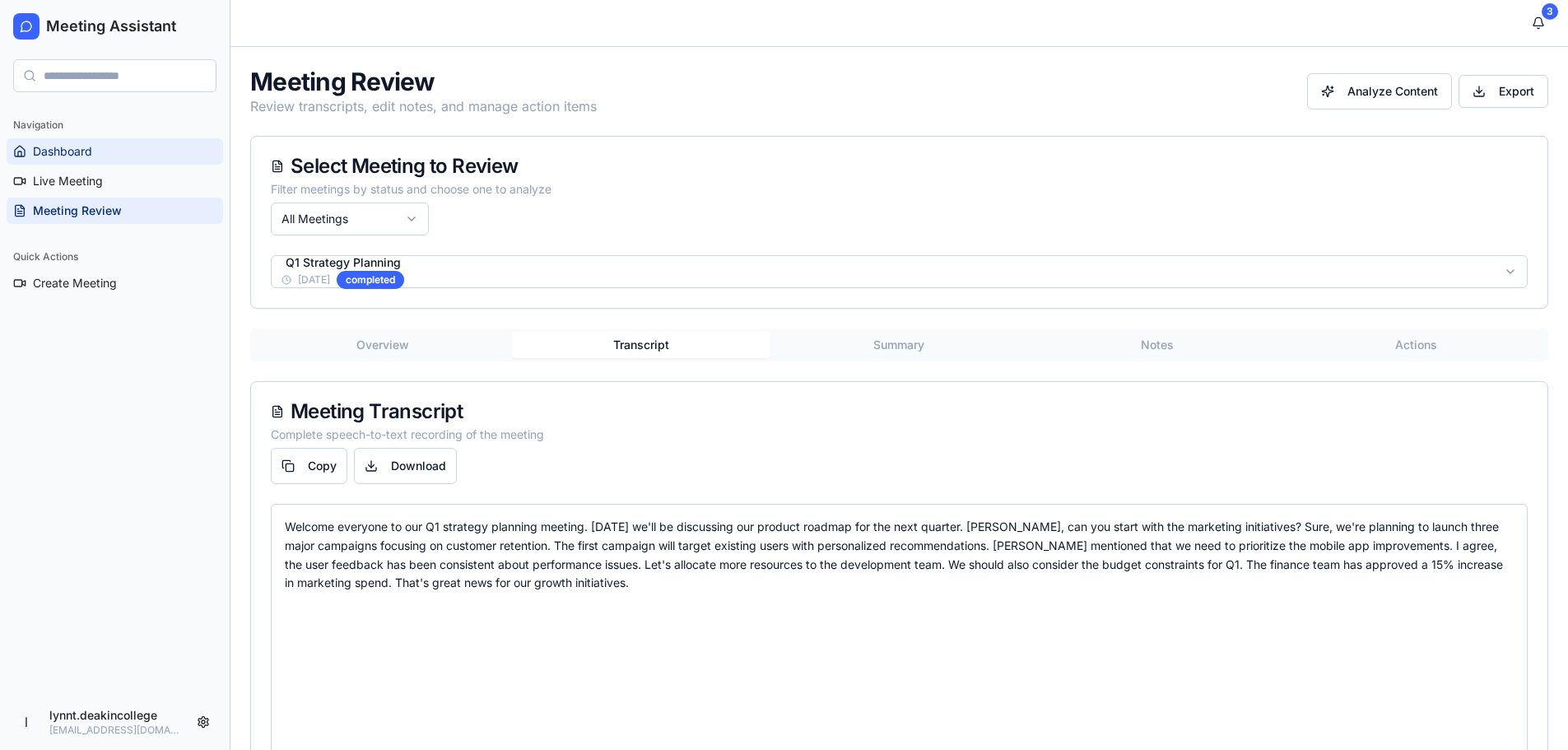
click at [57, 146] on span "Dashboard" at bounding box center [62, 151] width 59 height 16
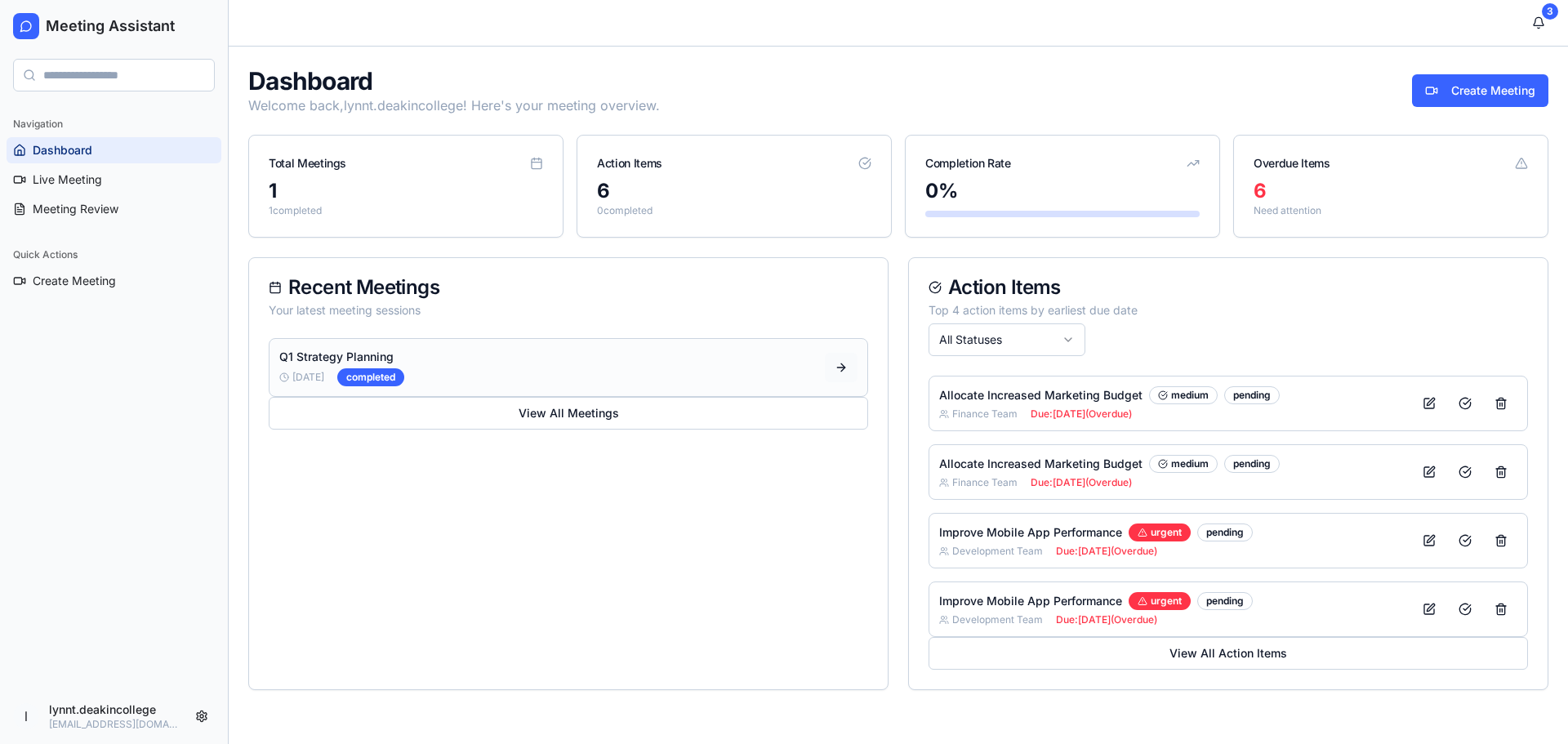
click at [844, 366] on button at bounding box center [841, 367] width 32 height 30
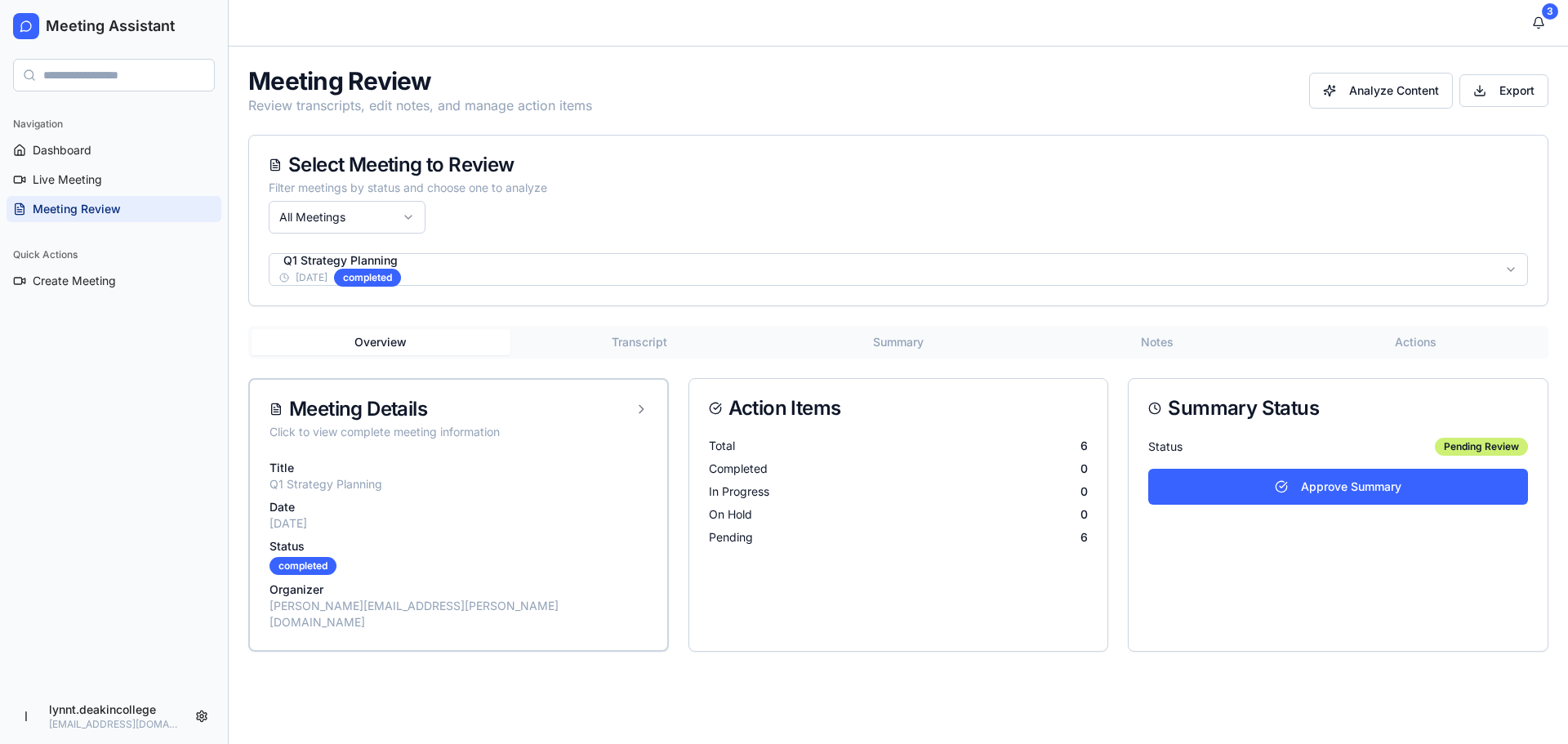
click at [648, 336] on button "Transcript" at bounding box center [640, 342] width 259 height 26
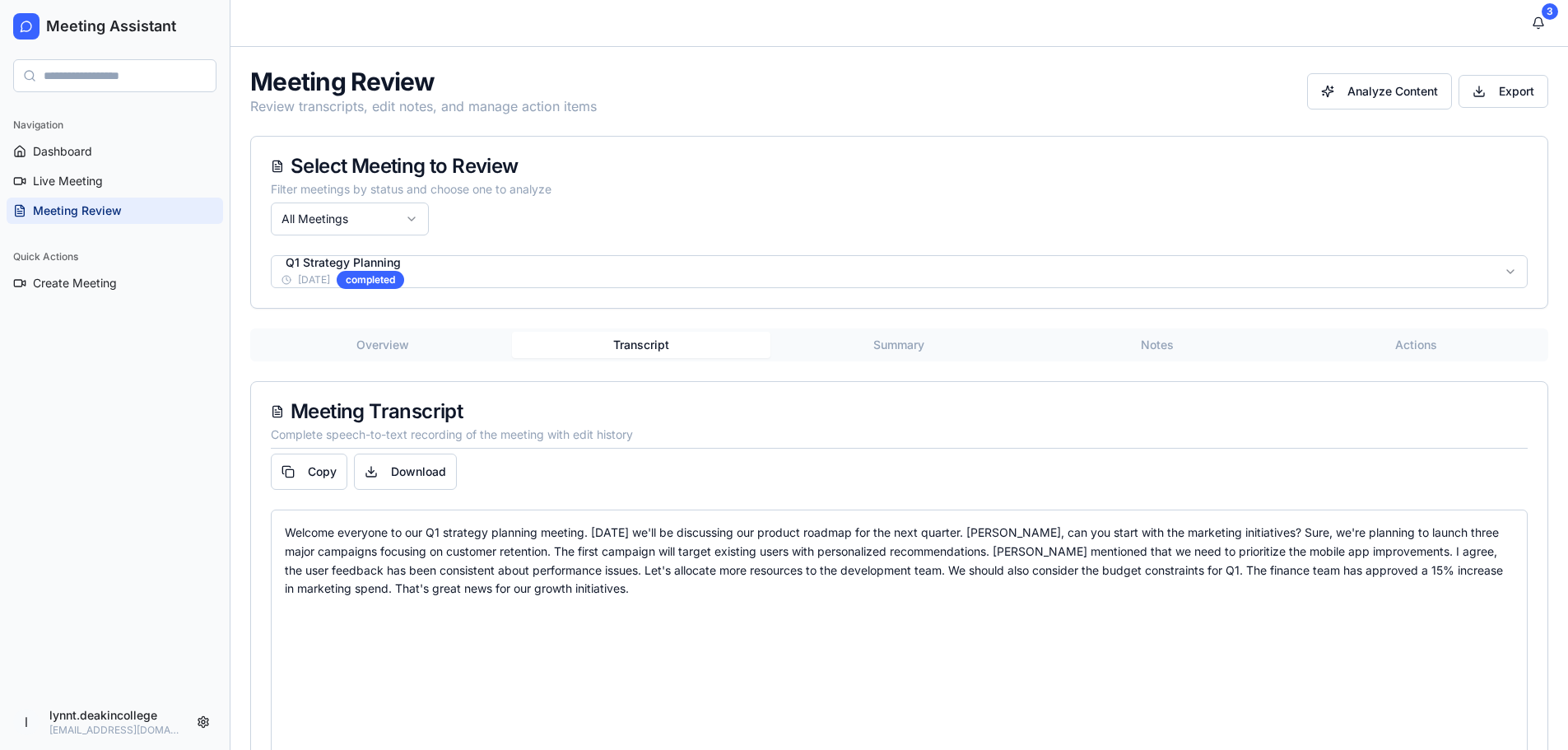
click at [718, 584] on div "Welcome everyone to our Q1 strategy planning meeting. Today we'll be discussing…" at bounding box center [899, 561] width 1229 height 75
click at [106, 185] on link "Live Meeting" at bounding box center [115, 181] width 216 height 27
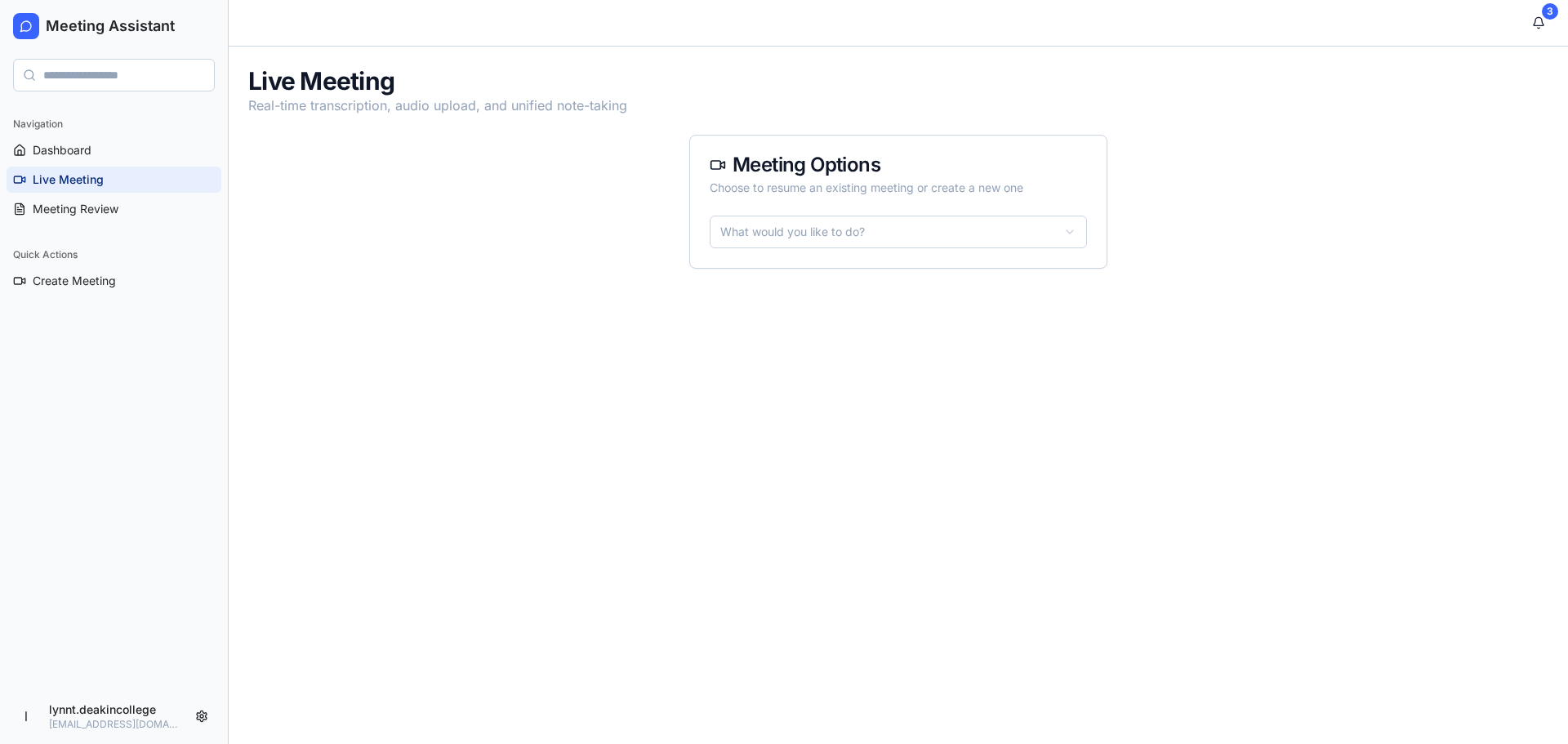
click at [1027, 233] on html "Meeting Assistant Navigation Dashboard Live Meeting Meeting Review Quick Action…" at bounding box center [784, 372] width 1568 height 744
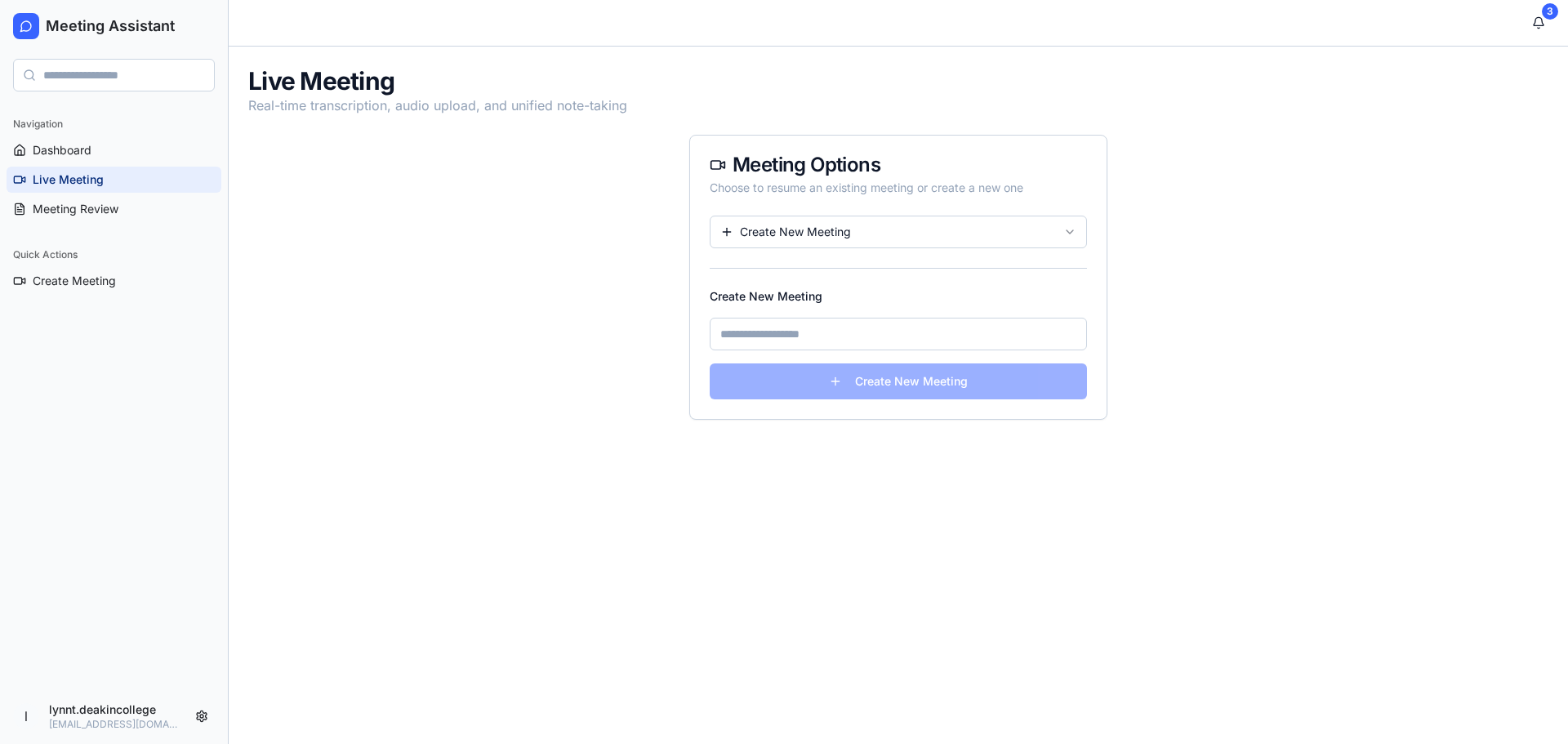
click at [952, 338] on input at bounding box center [898, 334] width 378 height 32
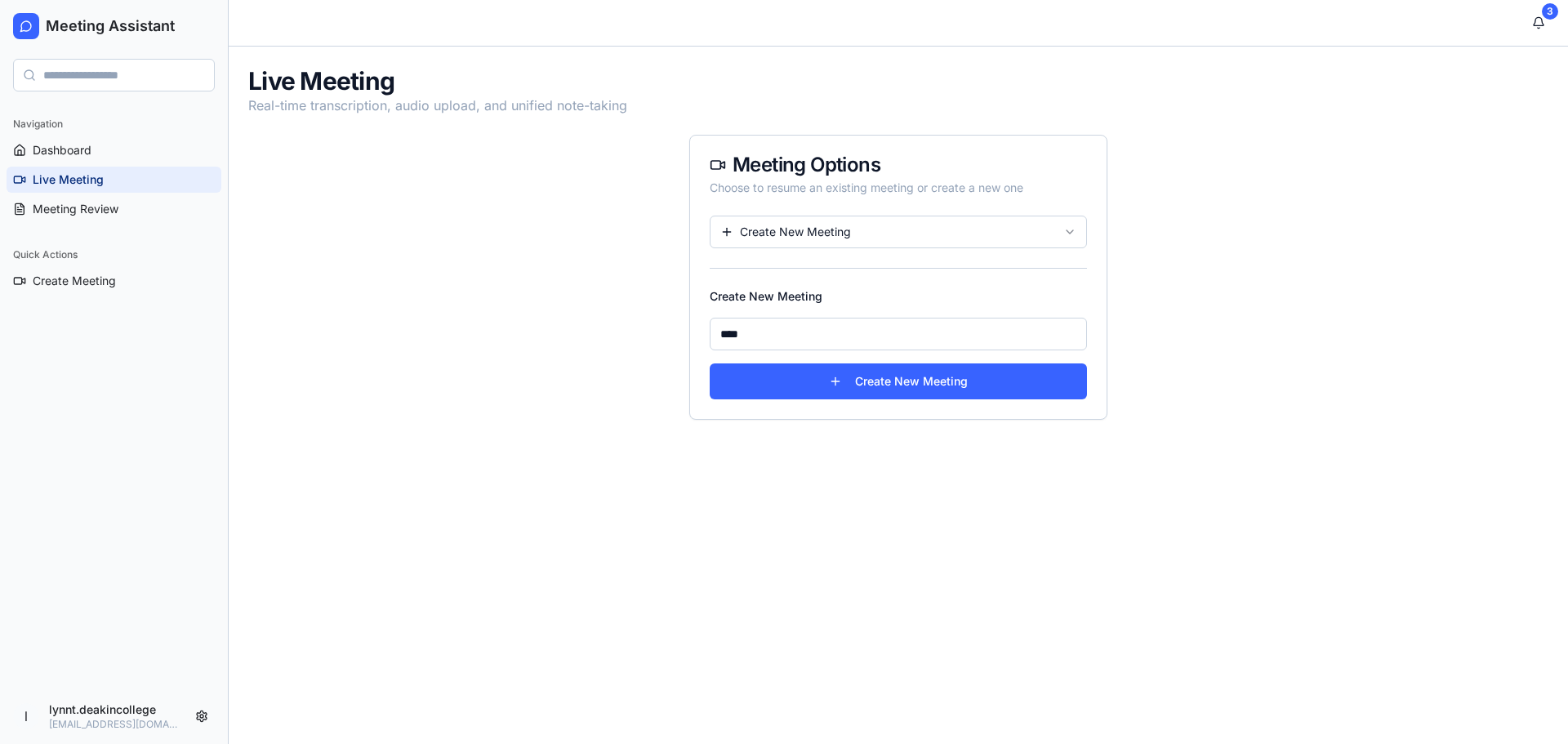
click at [762, 337] on input "****" at bounding box center [898, 334] width 378 height 32
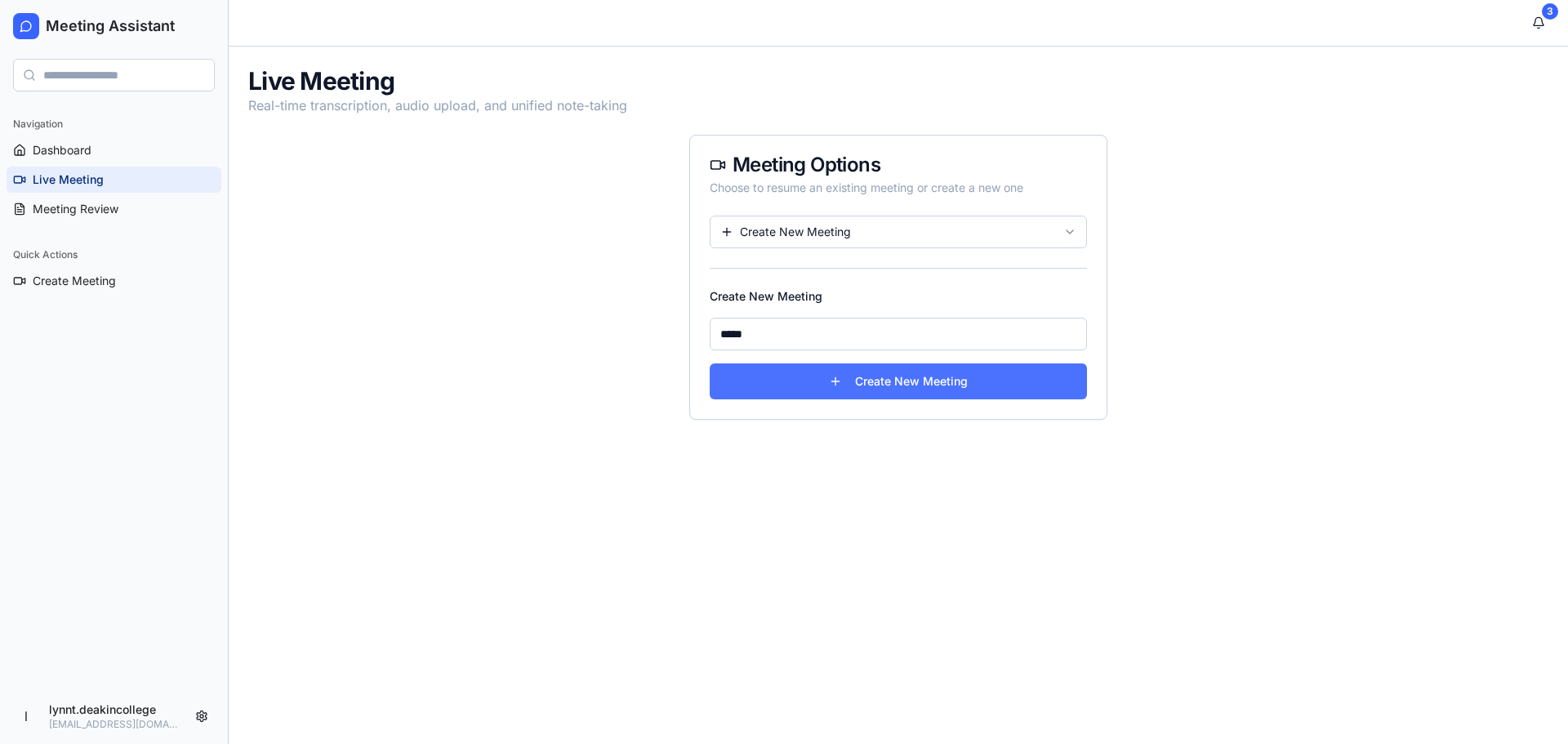
type input "*****"
click at [842, 384] on button "Create New Meeting" at bounding box center [898, 382] width 378 height 36
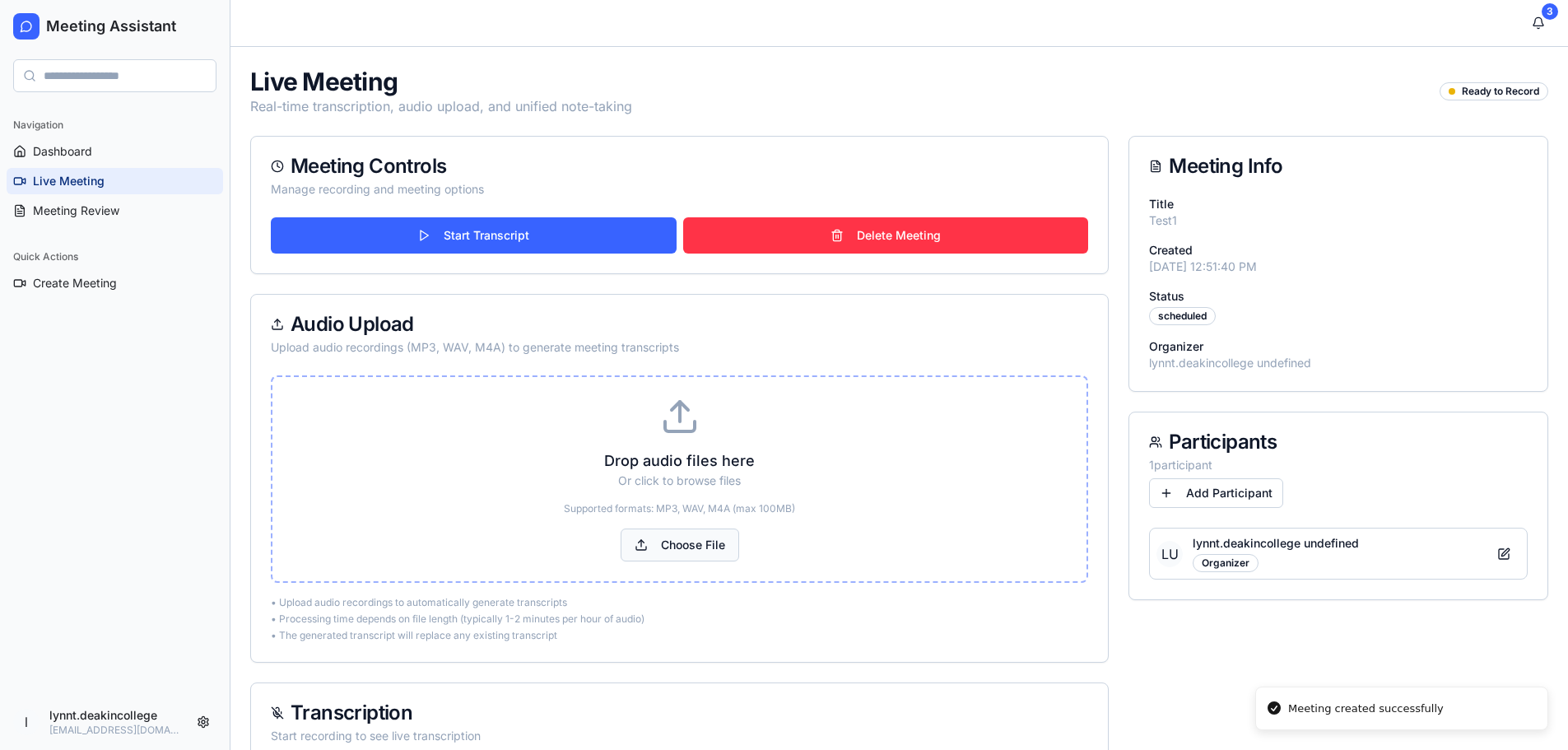
click at [691, 544] on button "Choose File" at bounding box center [680, 545] width 119 height 33
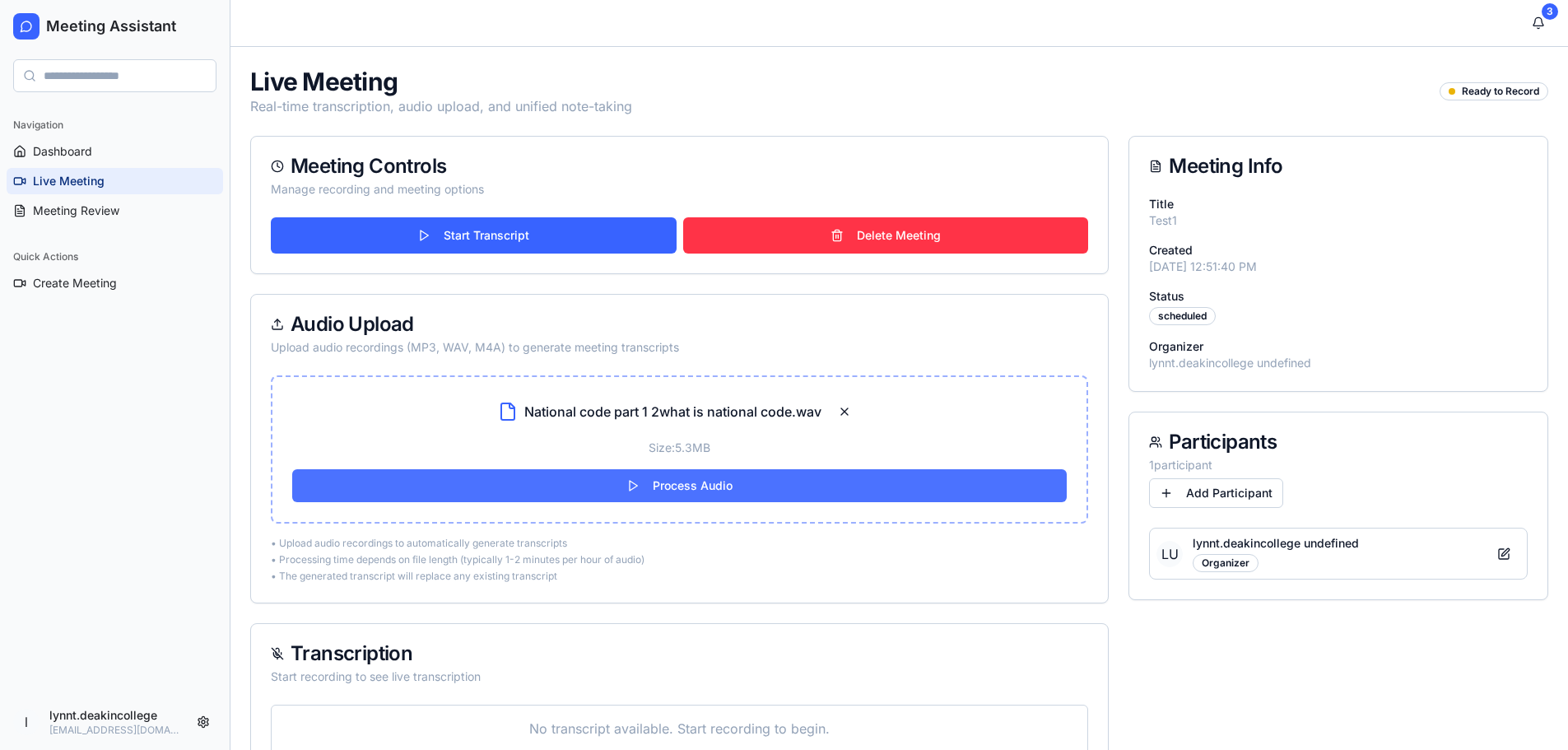
click at [634, 485] on button "Process Audio" at bounding box center [679, 485] width 775 height 33
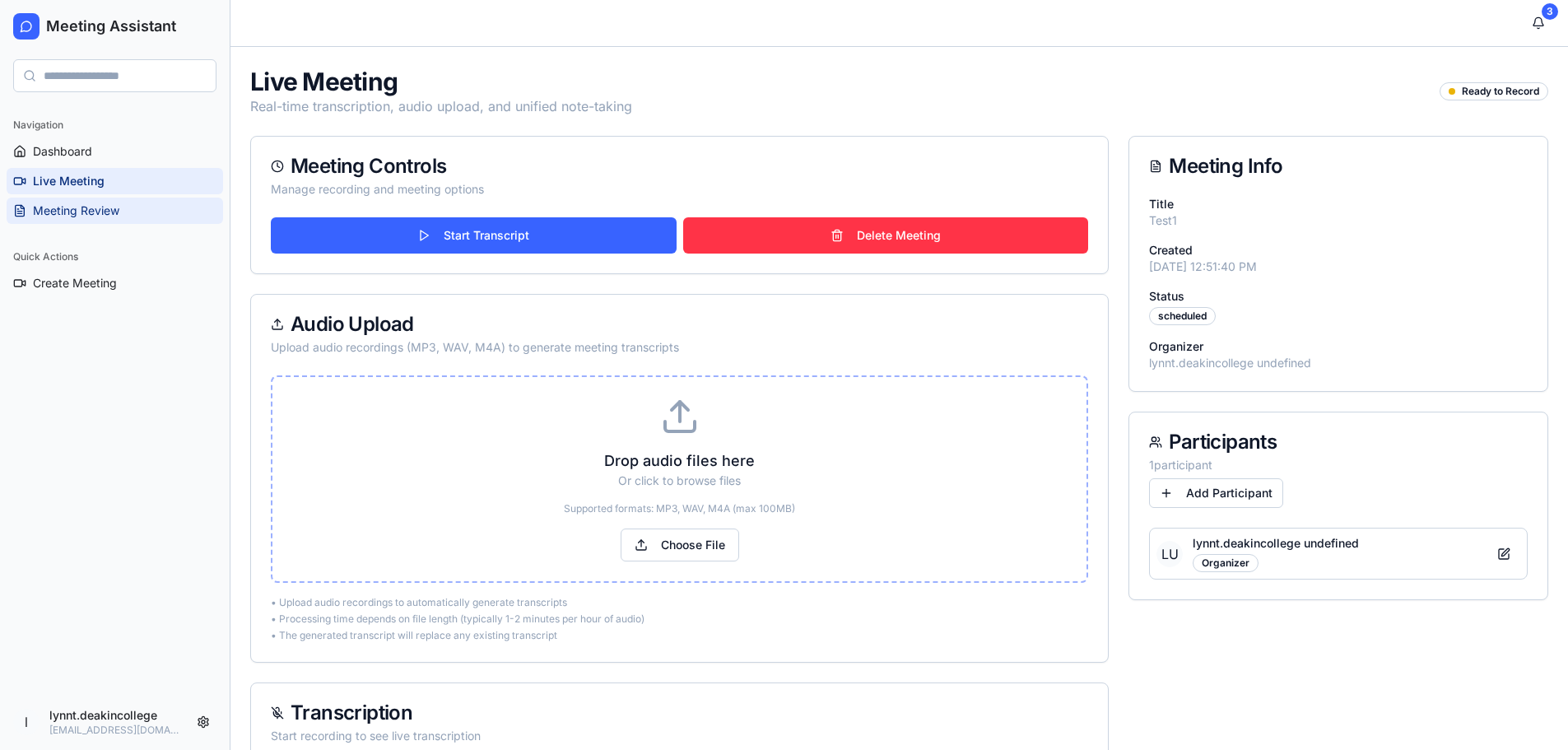
click at [83, 198] on link "Meeting Review" at bounding box center [115, 210] width 216 height 27
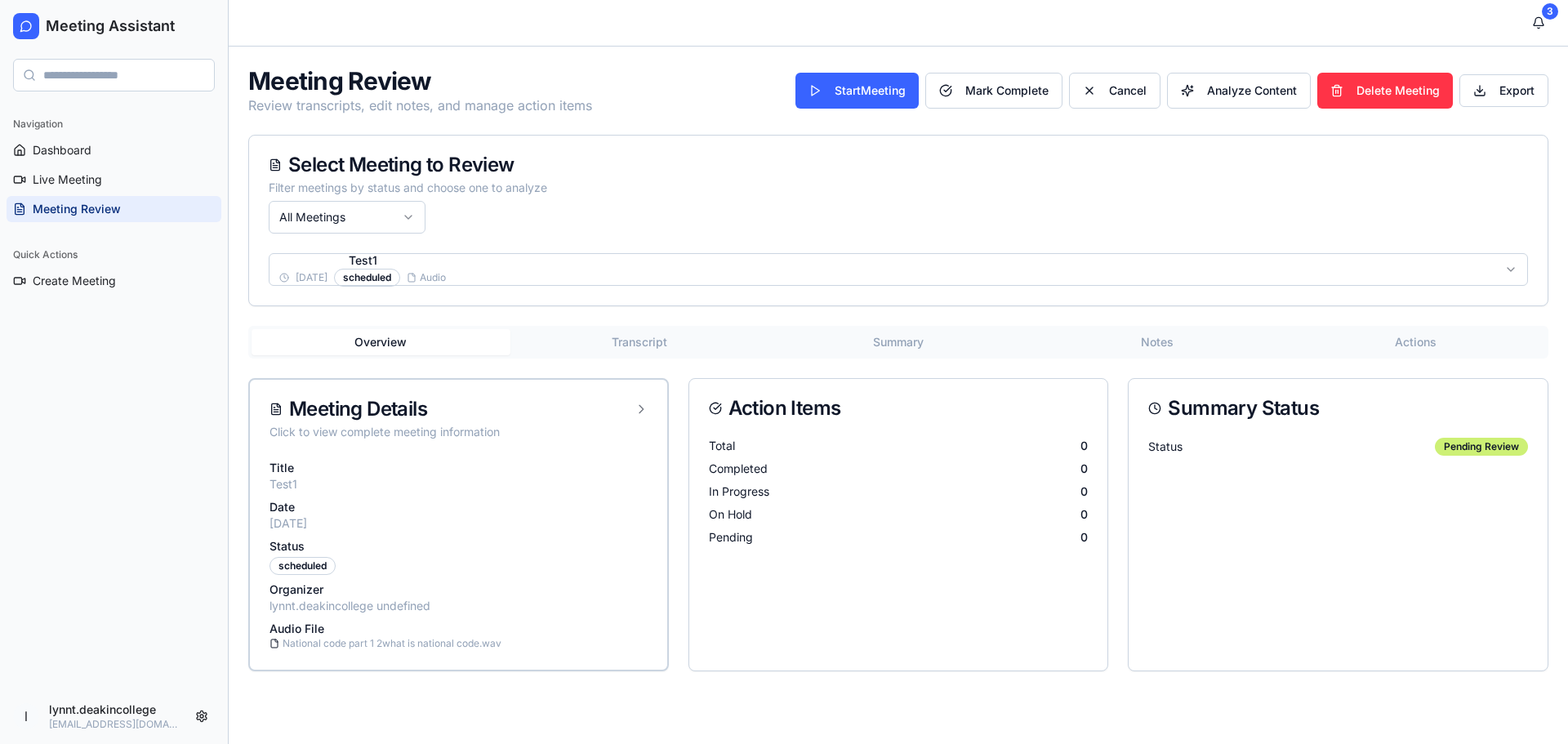
click at [470, 268] on html "Meeting Assistant Navigation Dashboard Live Meeting Meeting Review Quick Action…" at bounding box center [784, 372] width 1568 height 744
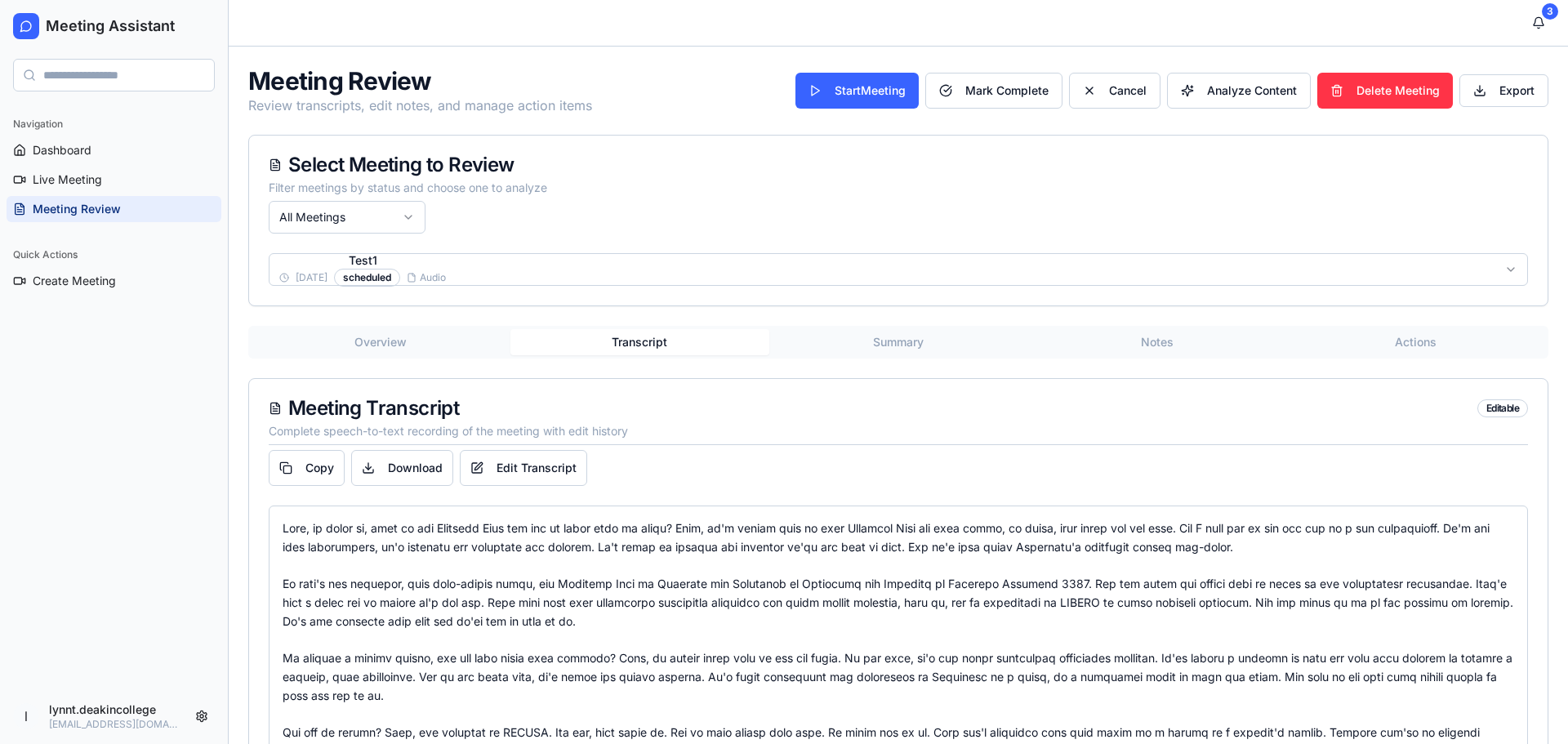
click at [637, 345] on button "Transcript" at bounding box center [640, 342] width 259 height 26
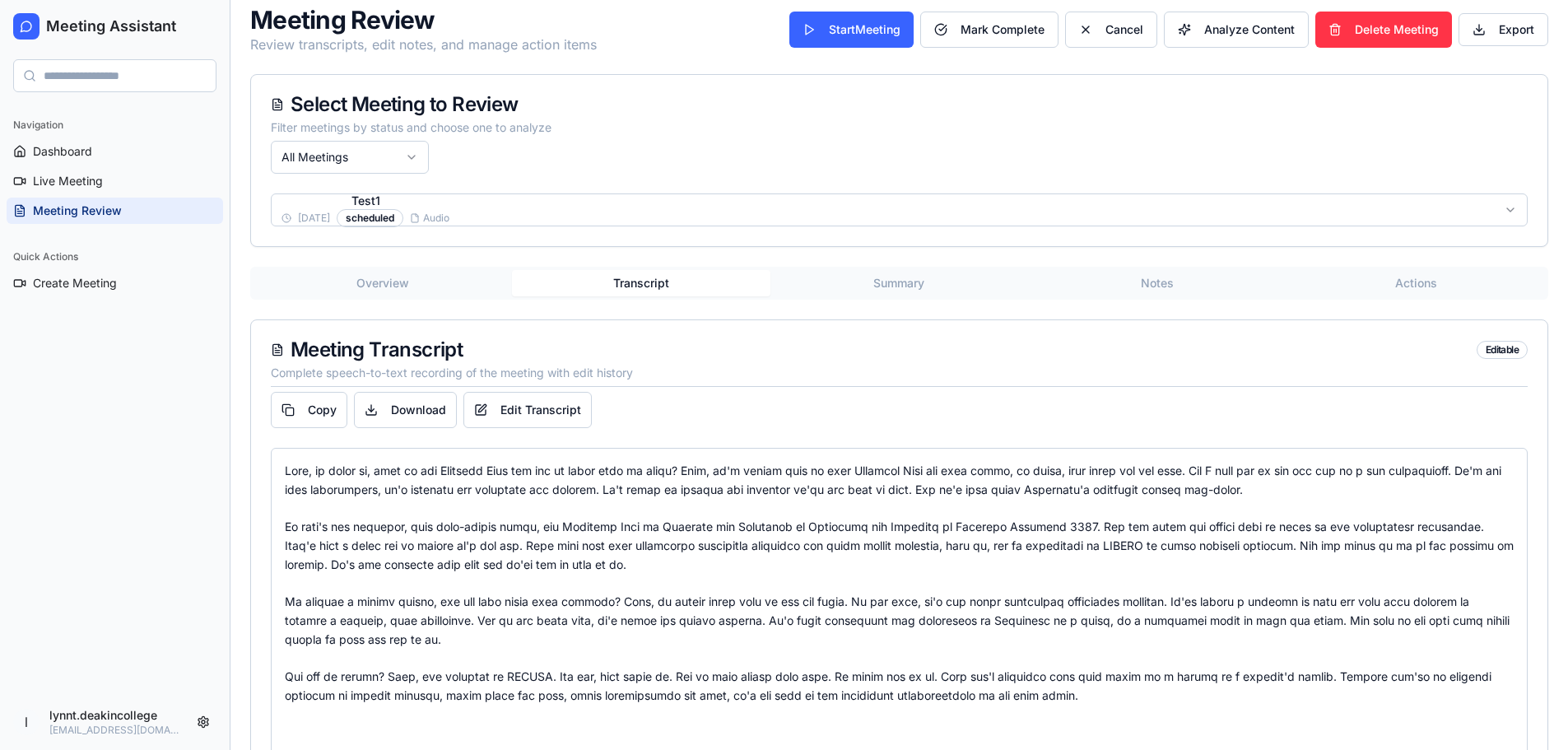
scroll to position [116, 0]
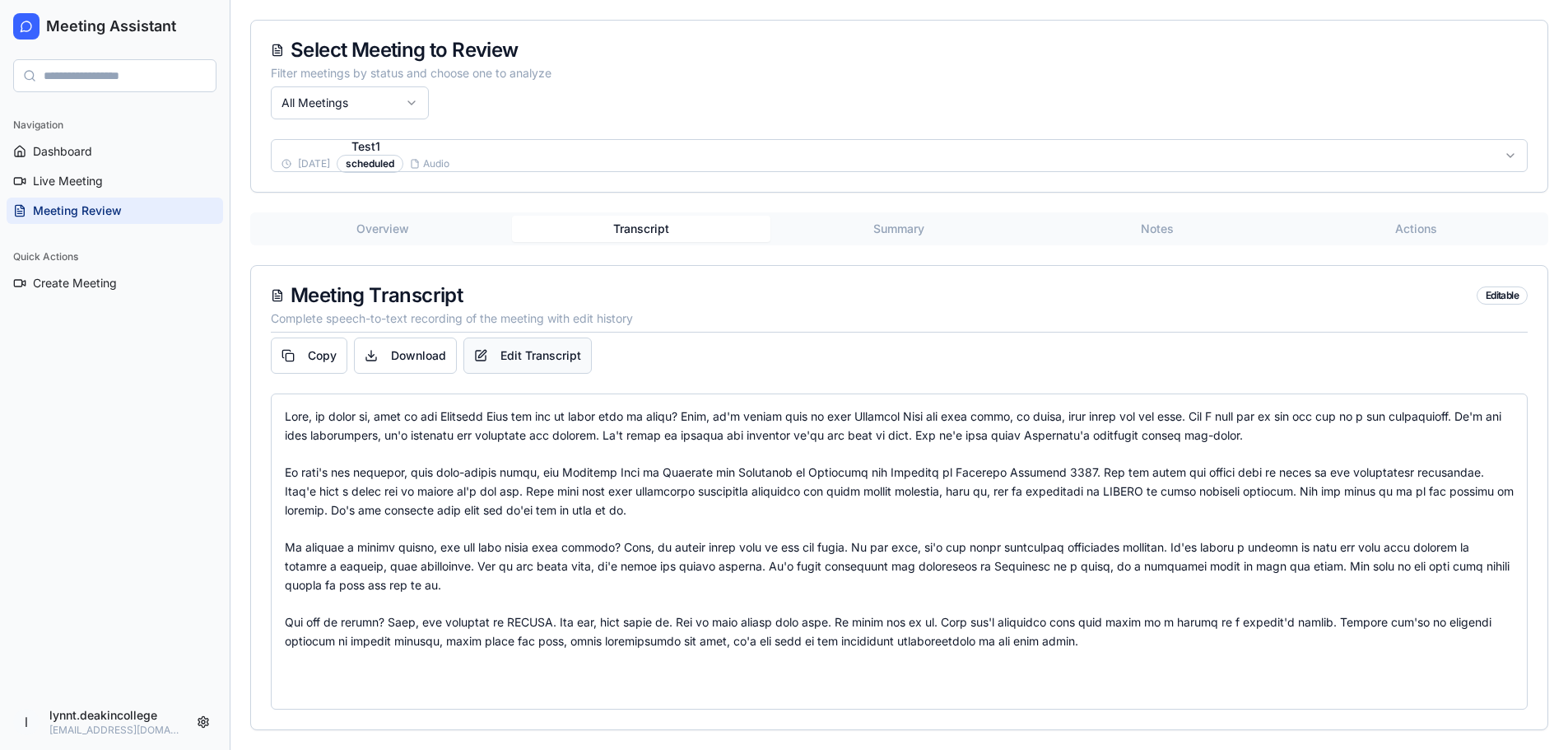
click at [537, 357] on button "Edit Transcript" at bounding box center [528, 356] width 129 height 36
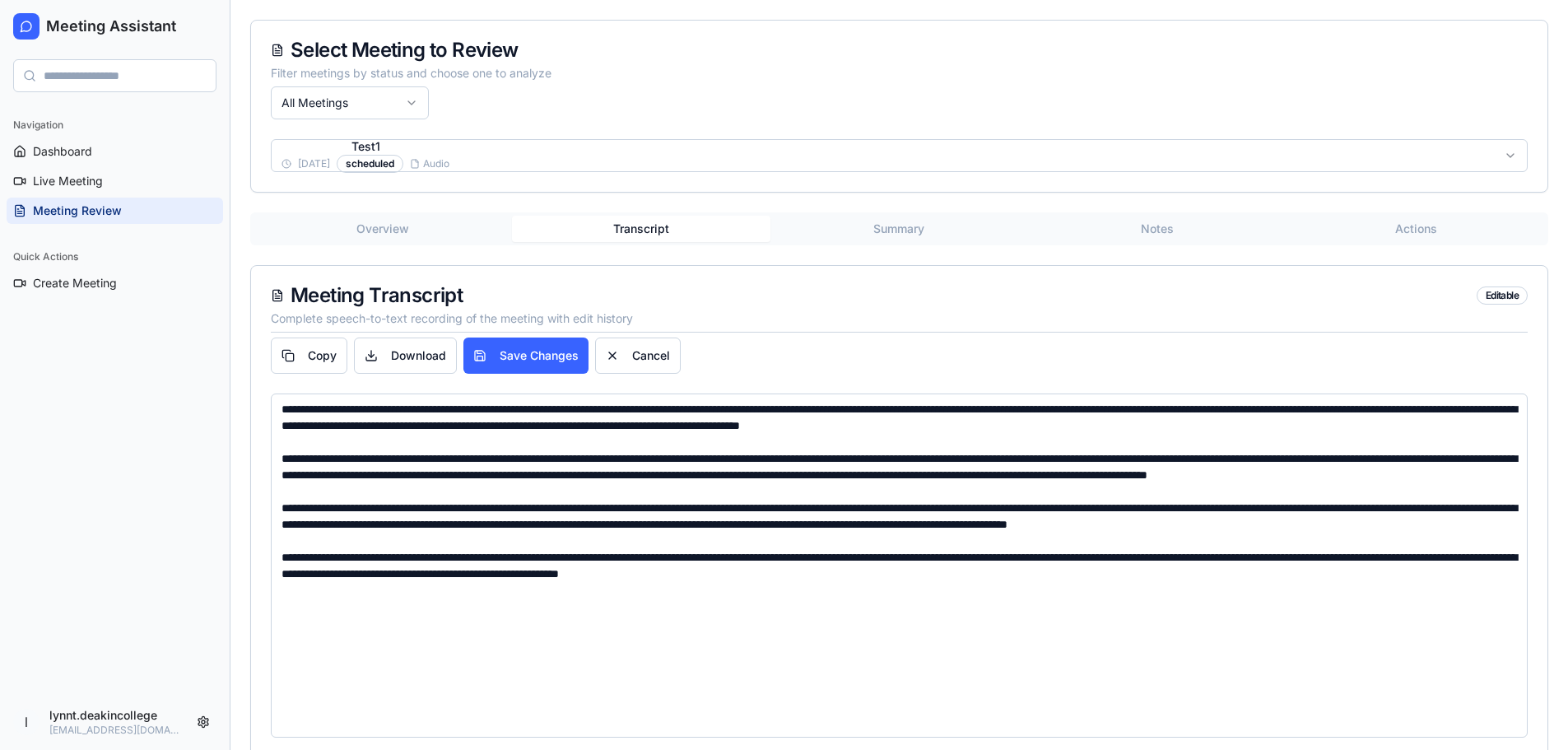
click at [1048, 606] on textarea at bounding box center [899, 565] width 1257 height 345
click at [285, 410] on textarea "To enrich screen reader interactions, please activate Accessibility in Grammarl…" at bounding box center [899, 565] width 1257 height 345
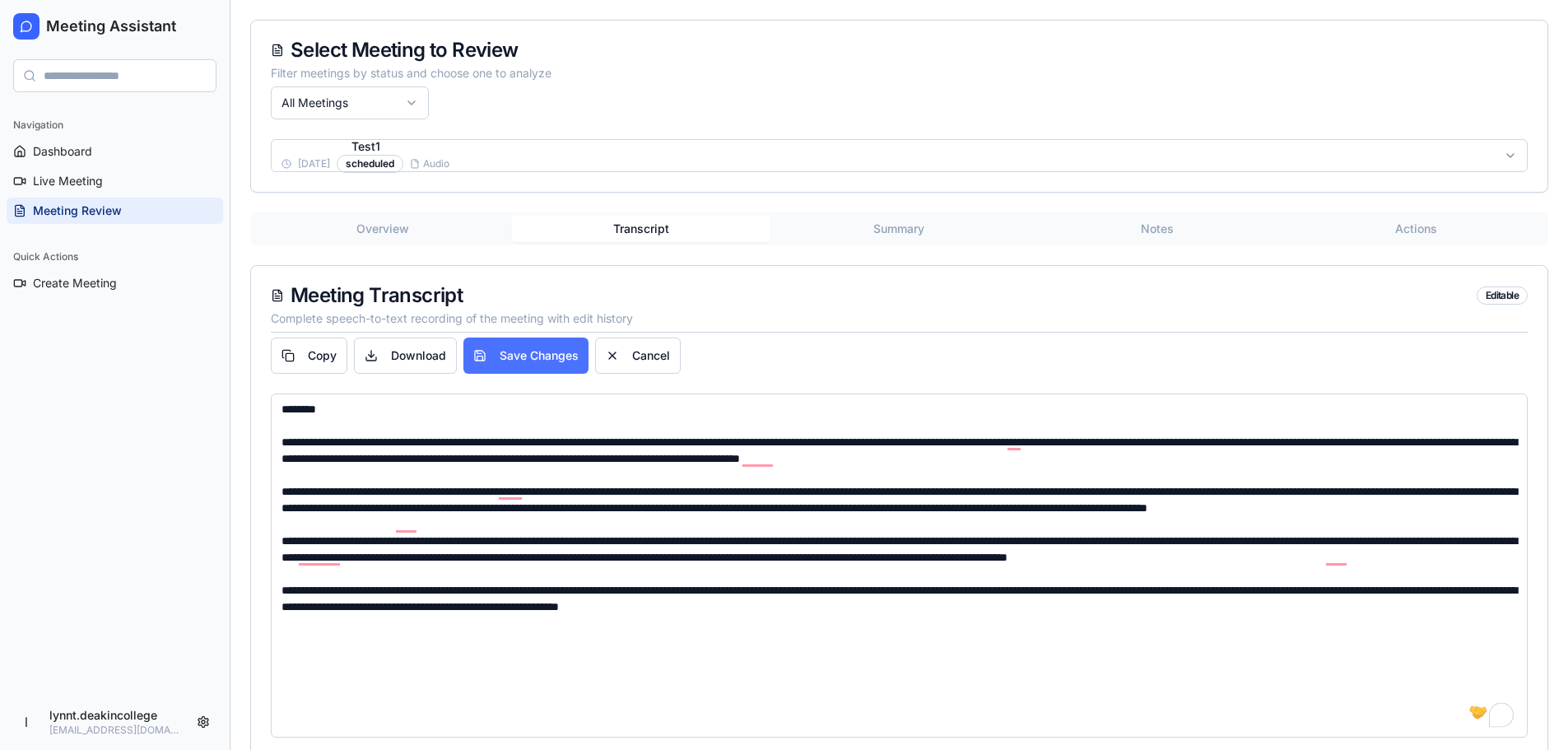
type textarea "**********"
click at [531, 345] on button "Save Changes" at bounding box center [526, 356] width 125 height 36
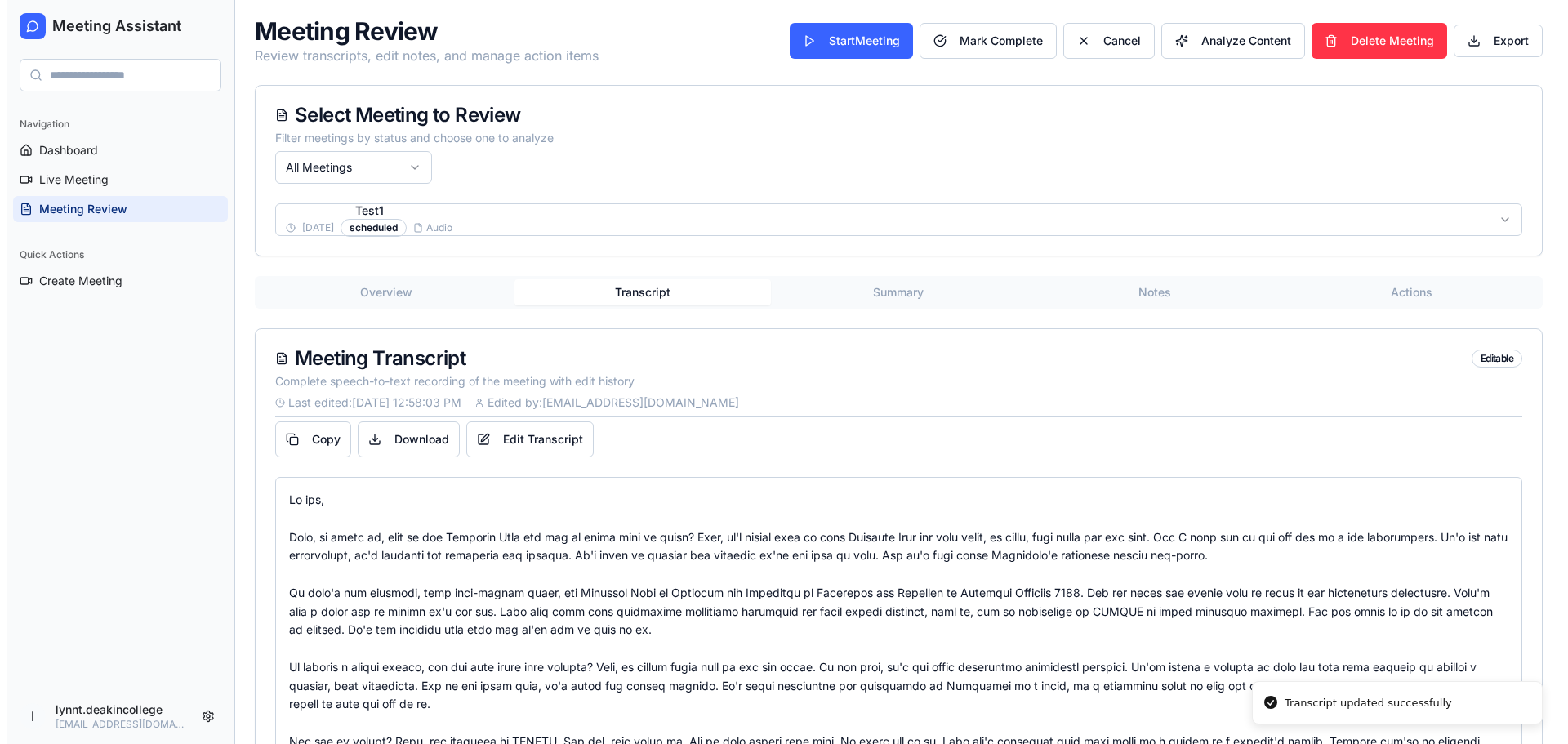
scroll to position [0, 0]
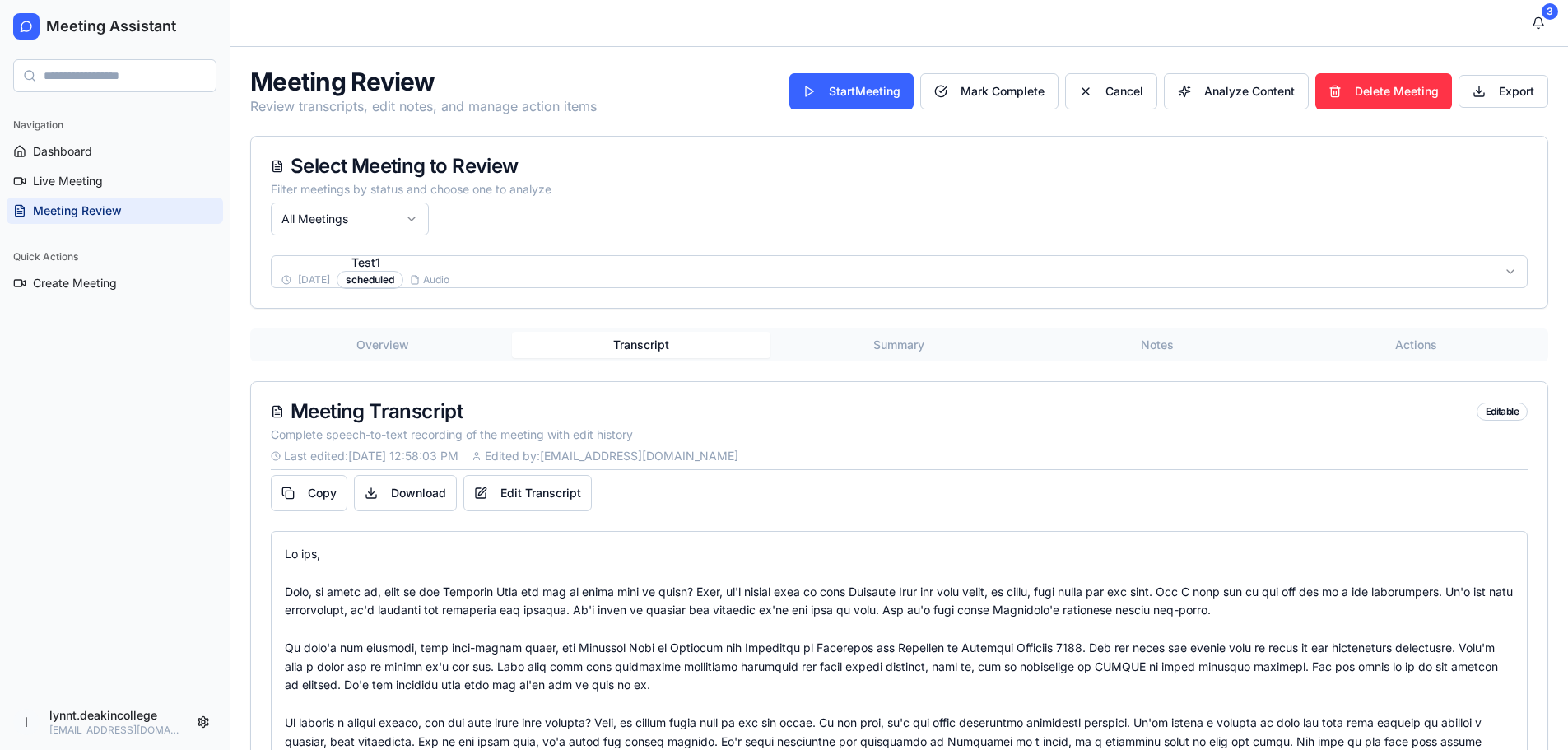
click at [393, 347] on button "Overview" at bounding box center [382, 345] width 258 height 27
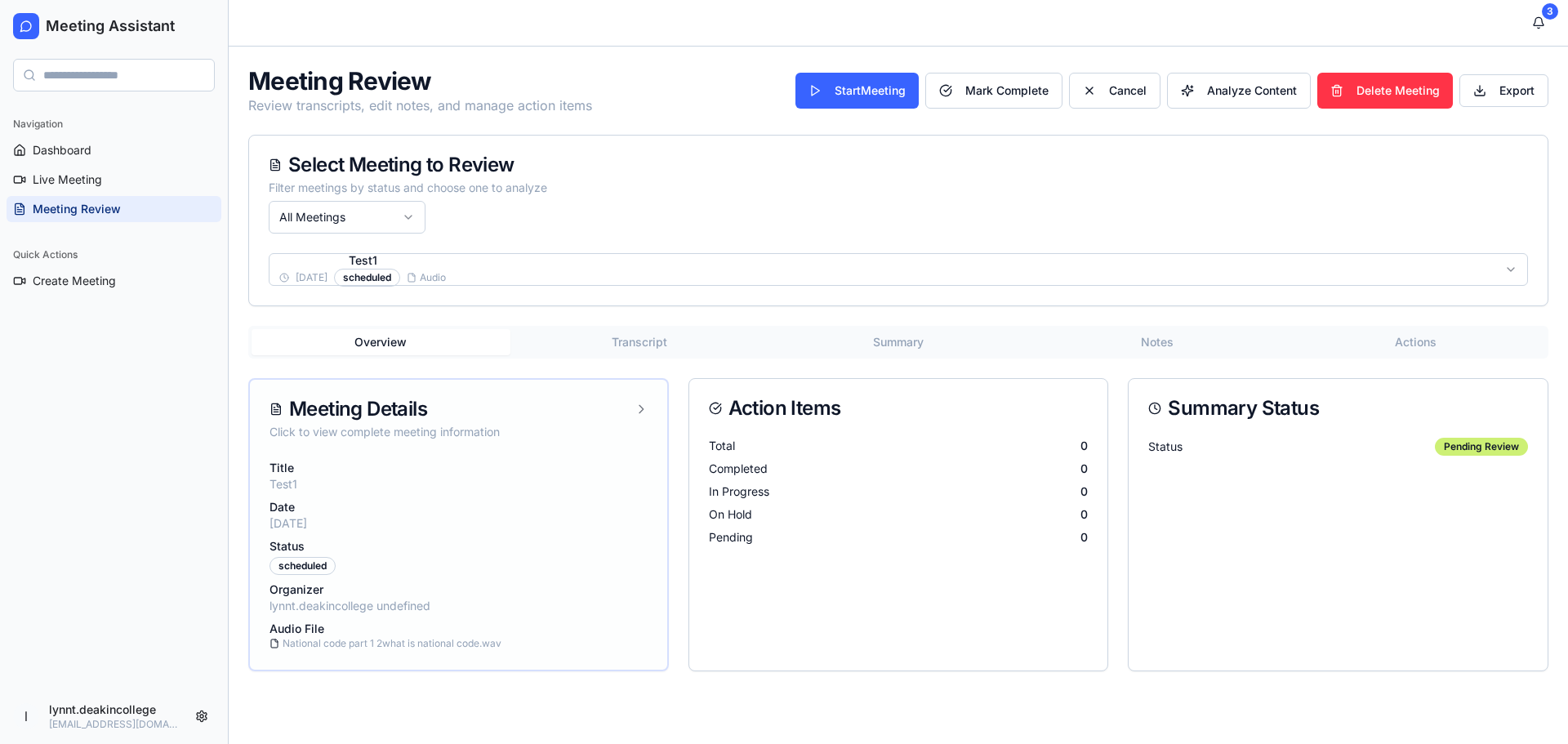
click at [636, 409] on icon at bounding box center [641, 409] width 13 height 13
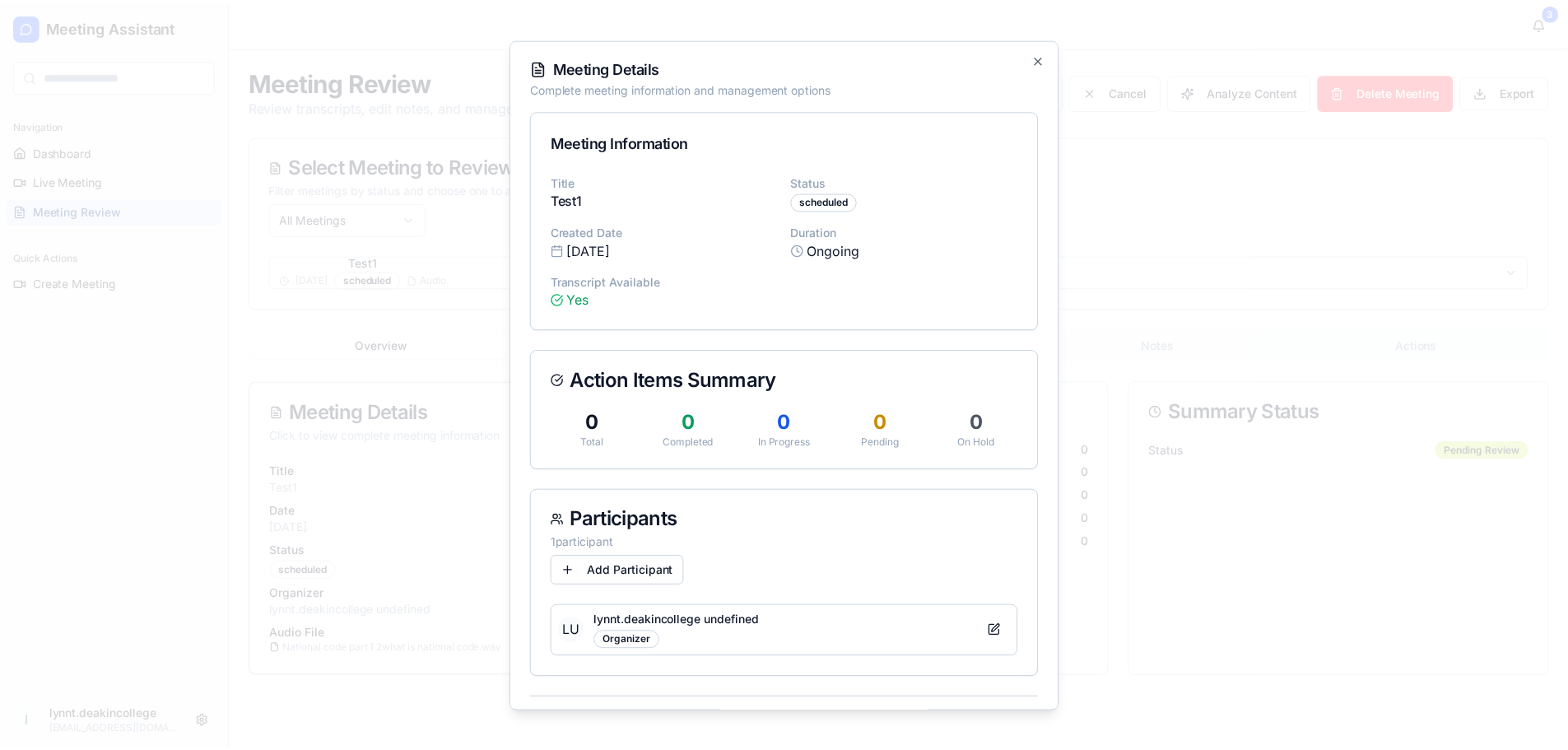
scroll to position [62, 0]
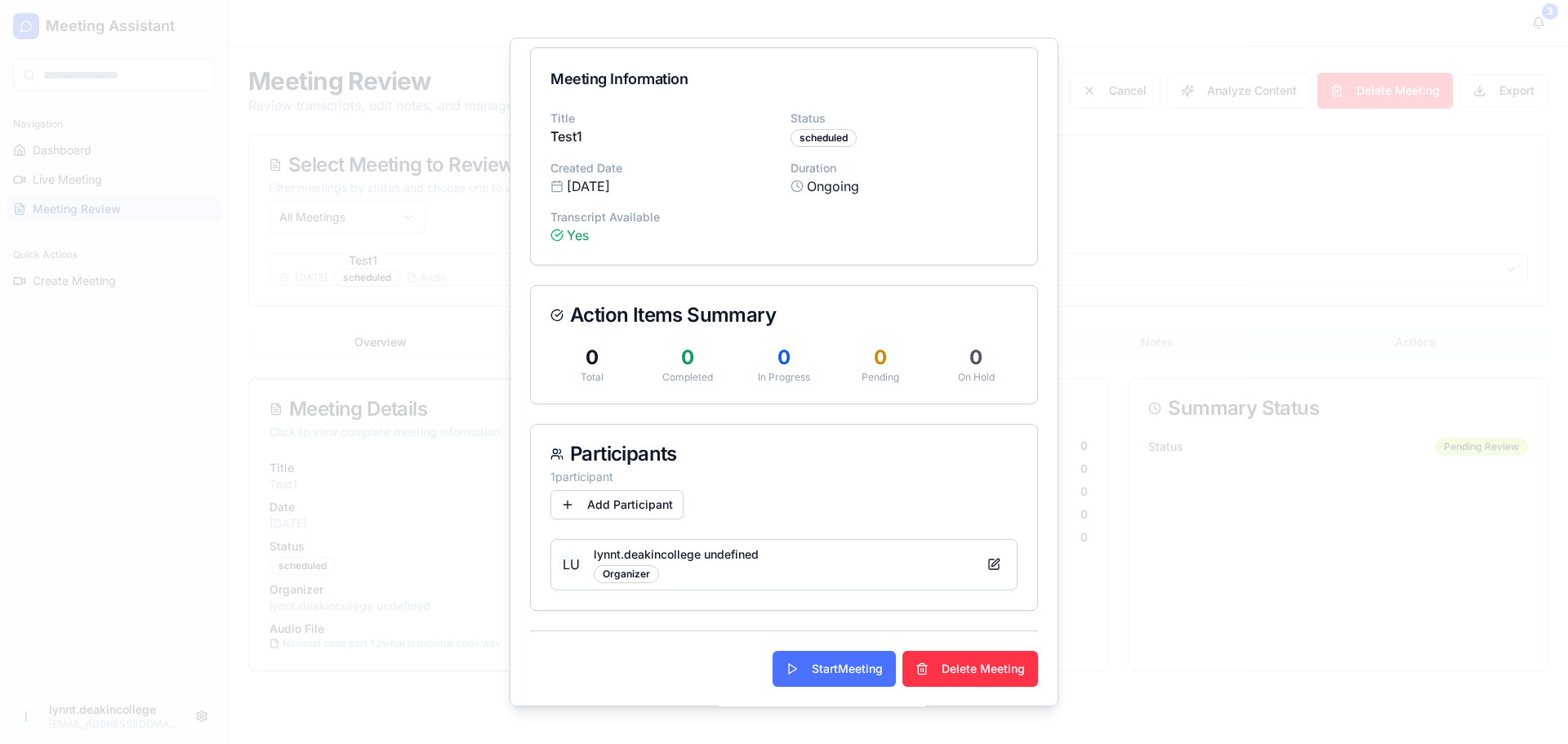
click at [823, 663] on button "Start Meeting" at bounding box center [834, 669] width 124 height 36
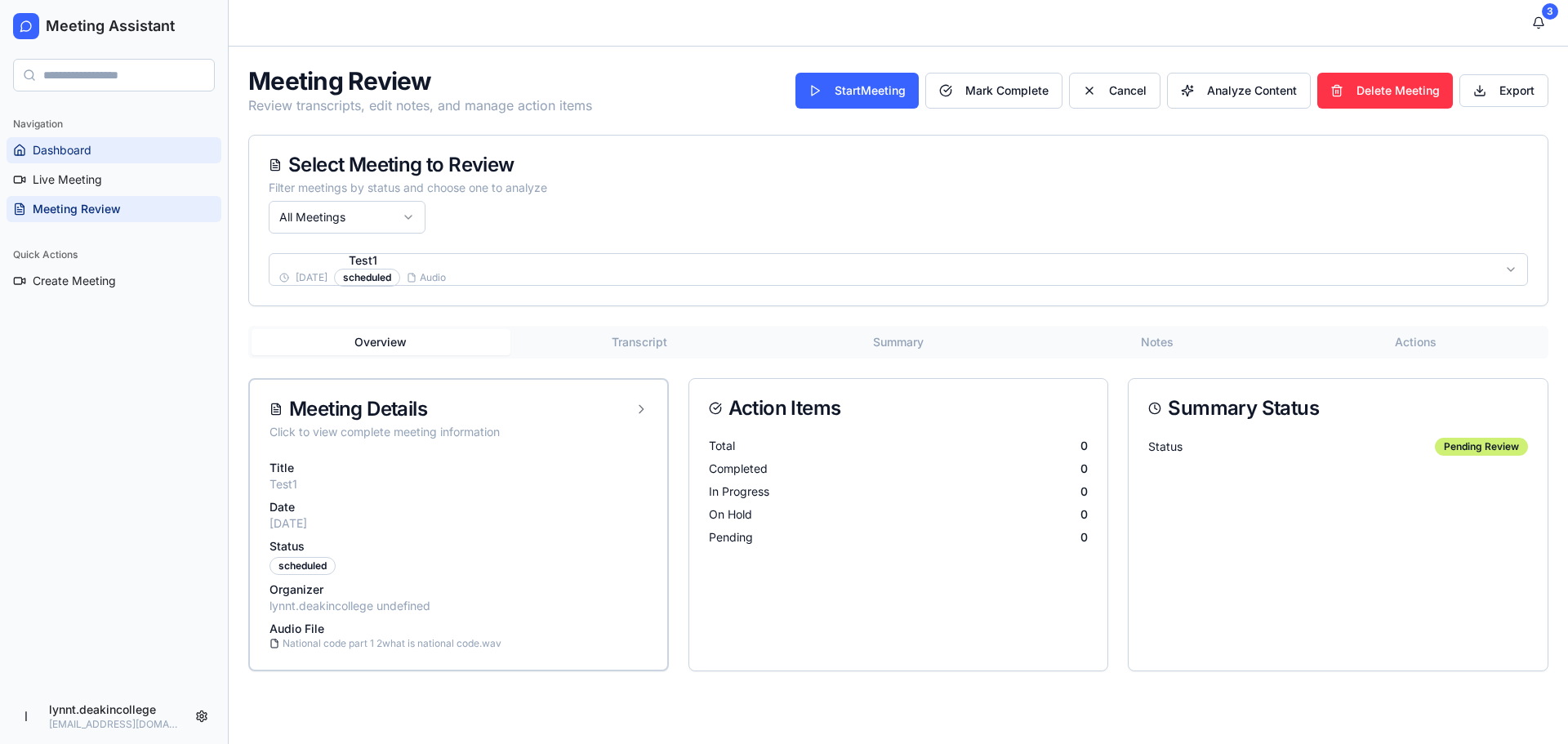
click at [75, 152] on span "Dashboard" at bounding box center [61, 150] width 59 height 16
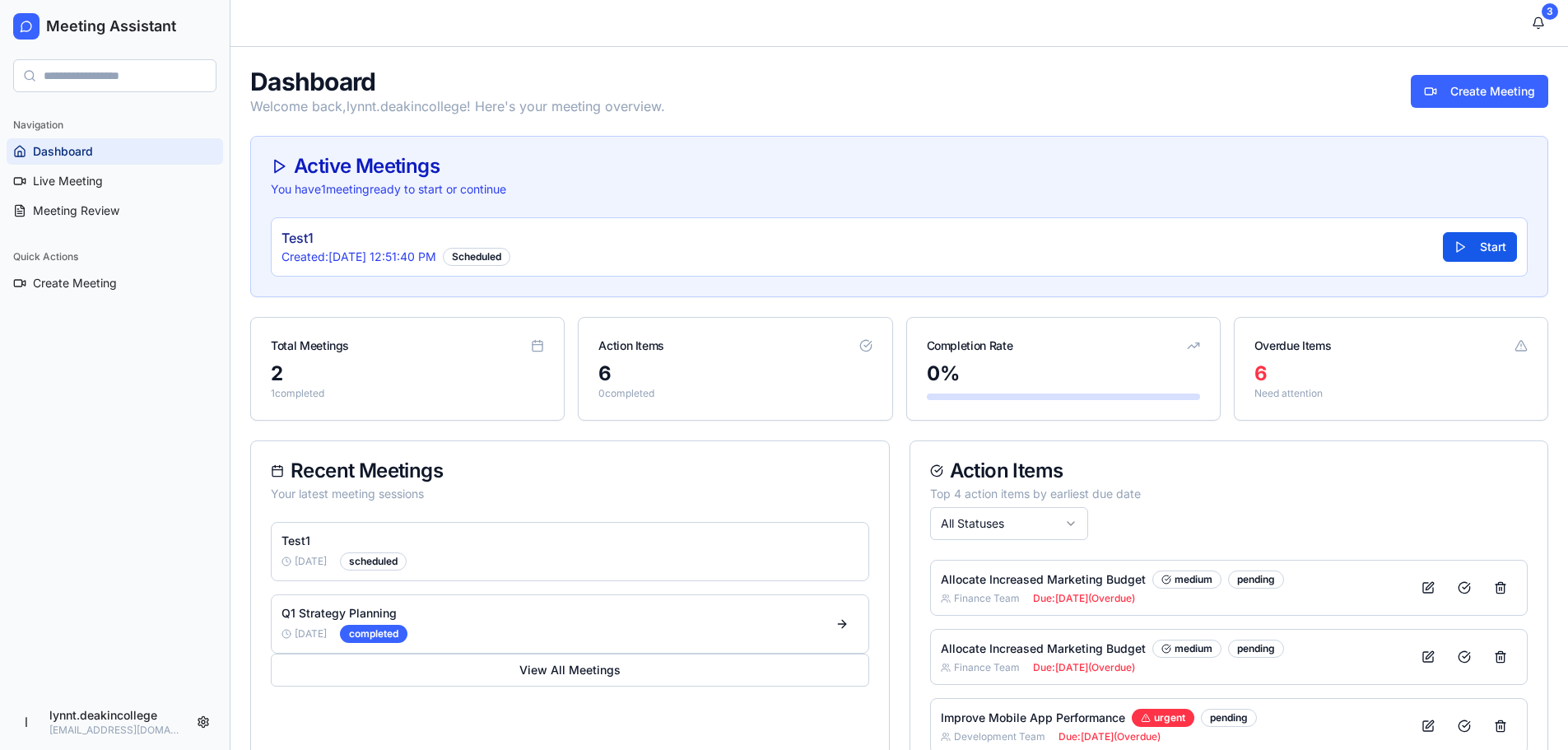
click at [1458, 253] on button "Start" at bounding box center [1480, 247] width 74 height 30
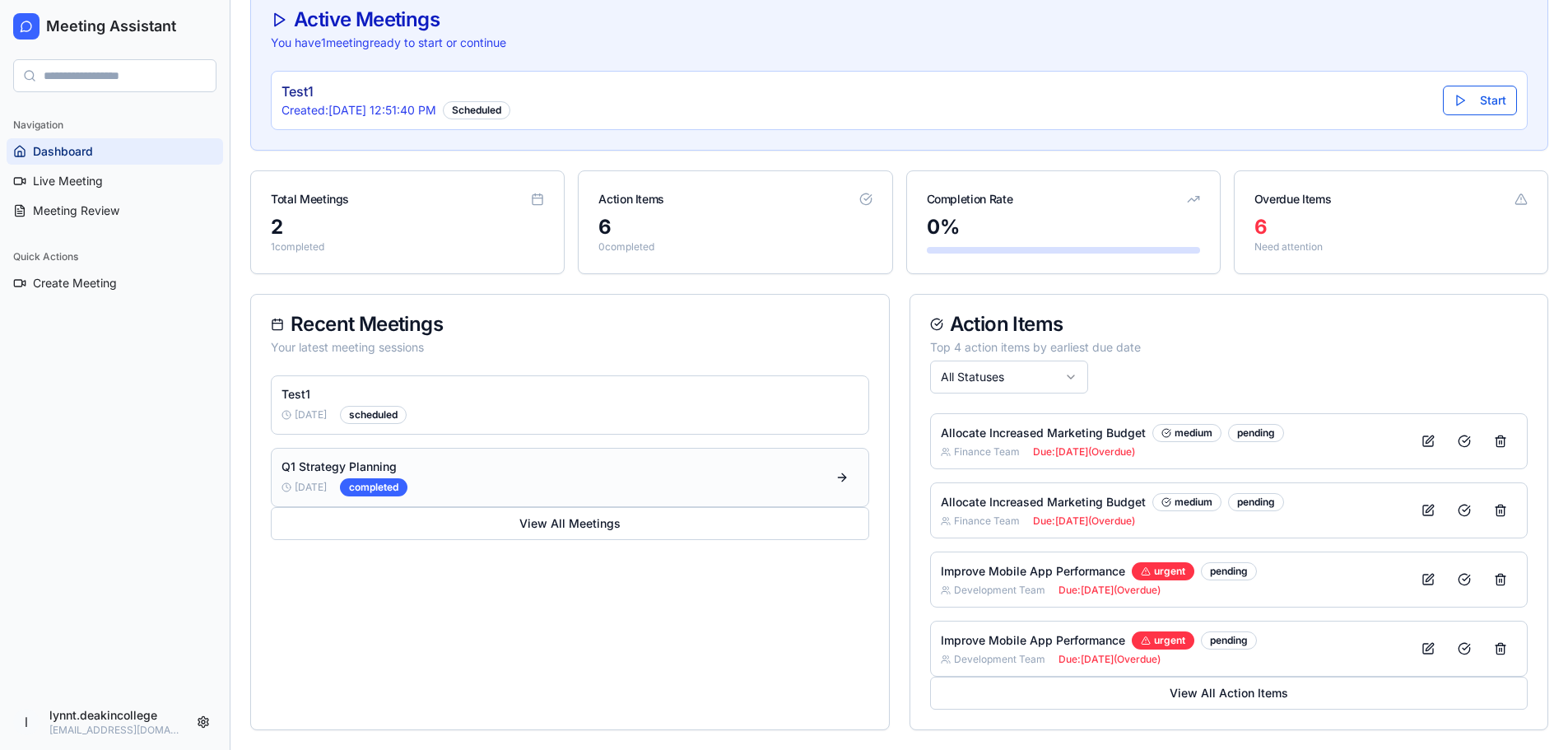
scroll to position [64, 0]
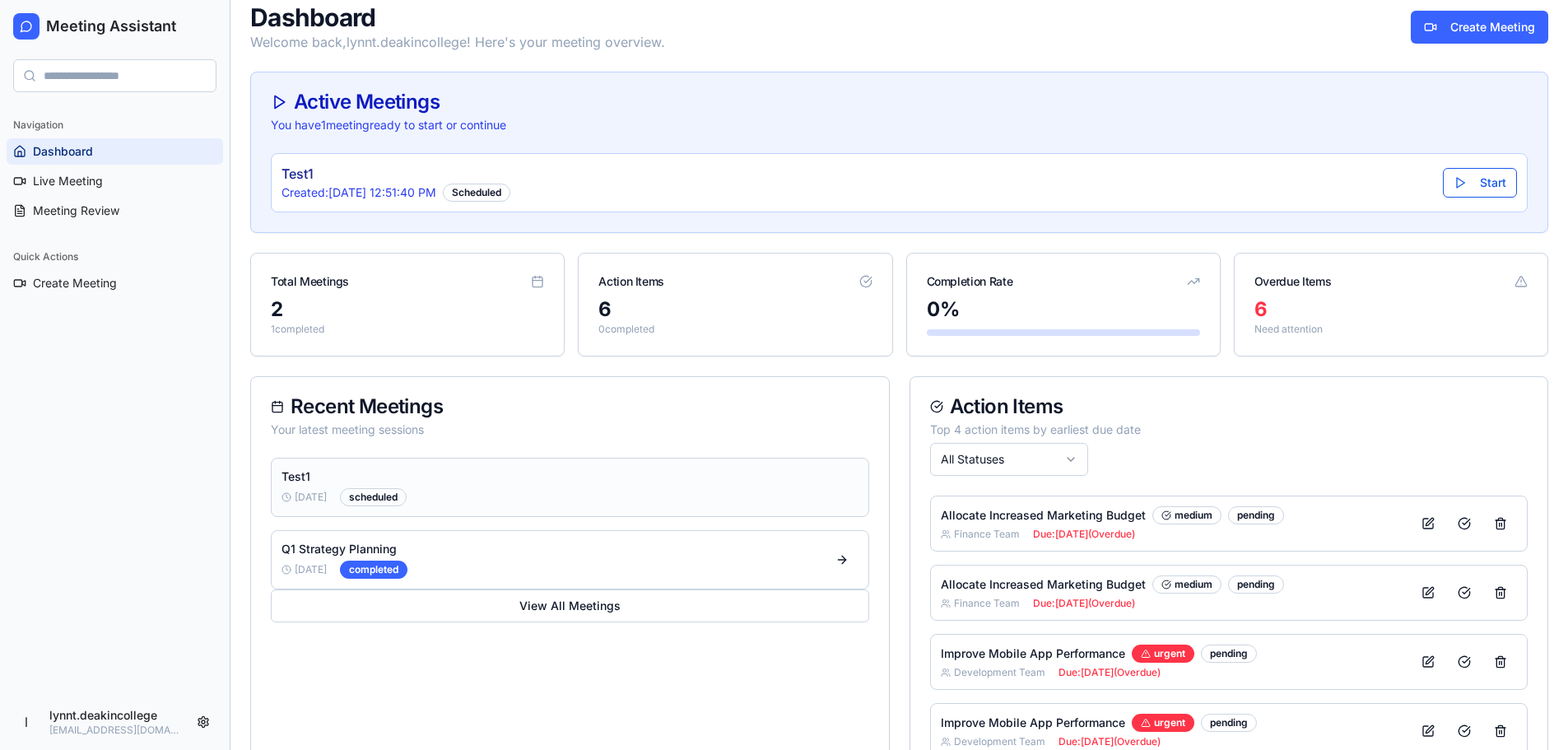
click at [787, 491] on div "Test1 9/26/2025 scheduled" at bounding box center [569, 487] width 599 height 59
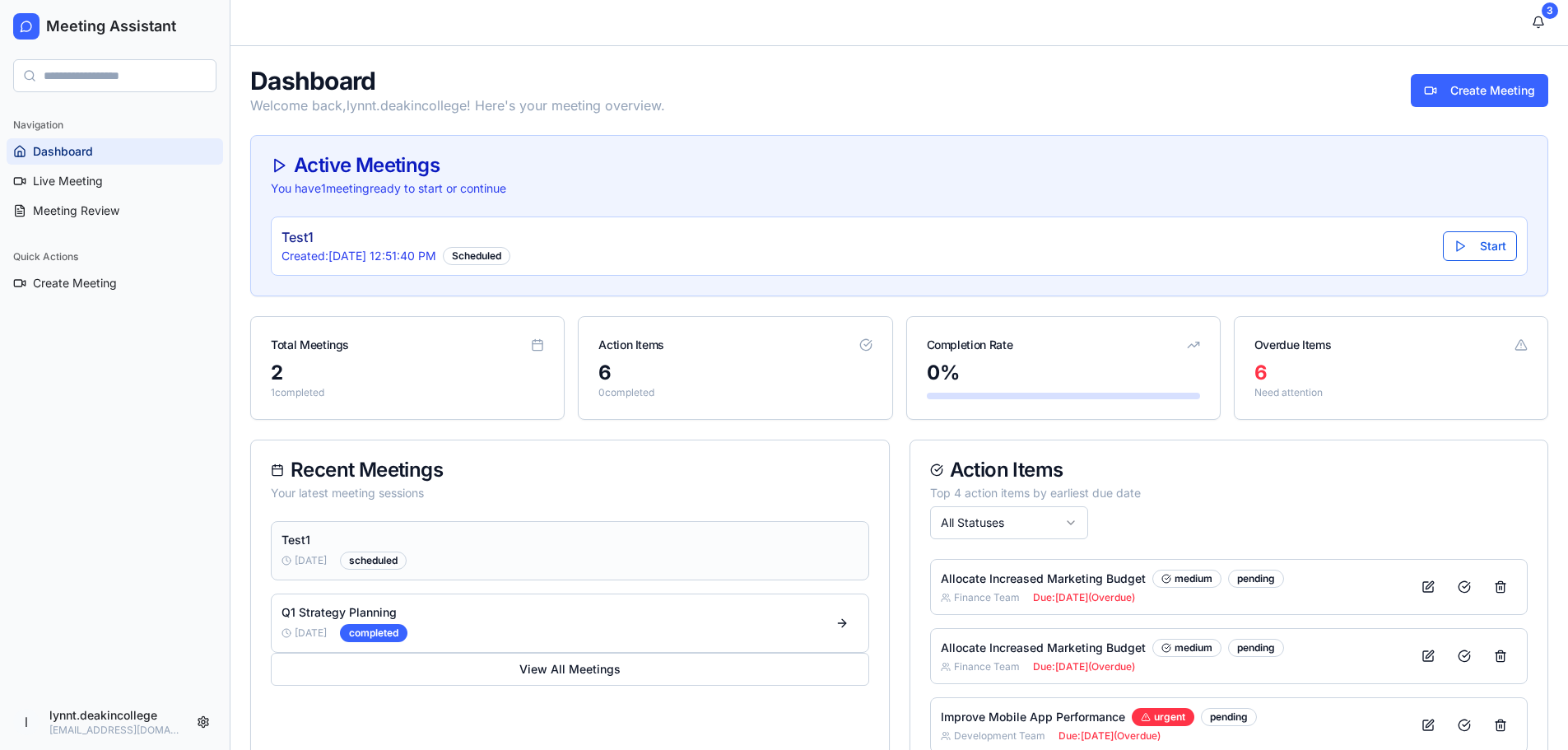
scroll to position [0, 0]
click at [85, 212] on span "Meeting Review" at bounding box center [76, 210] width 87 height 16
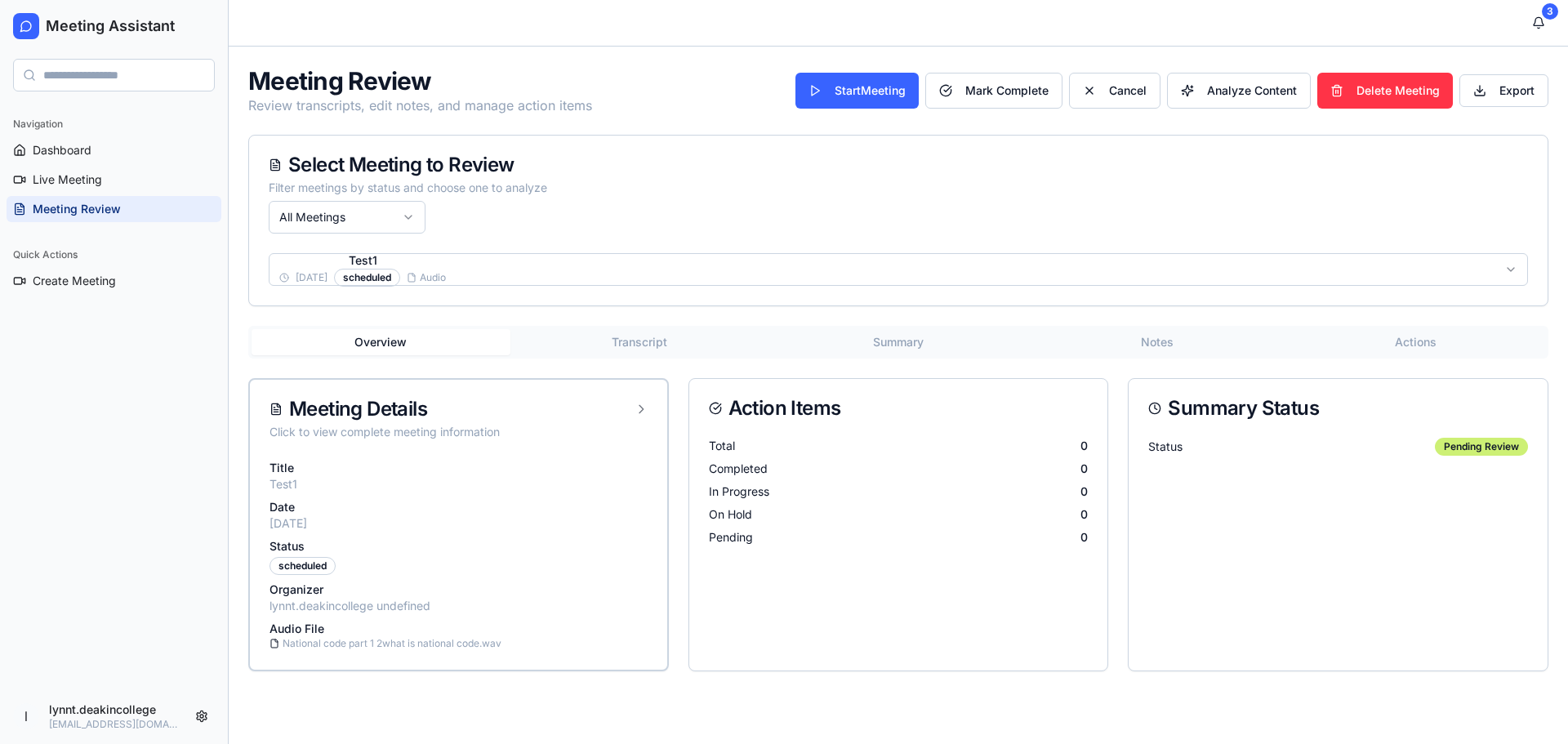
click at [634, 344] on button "Transcript" at bounding box center [640, 342] width 259 height 26
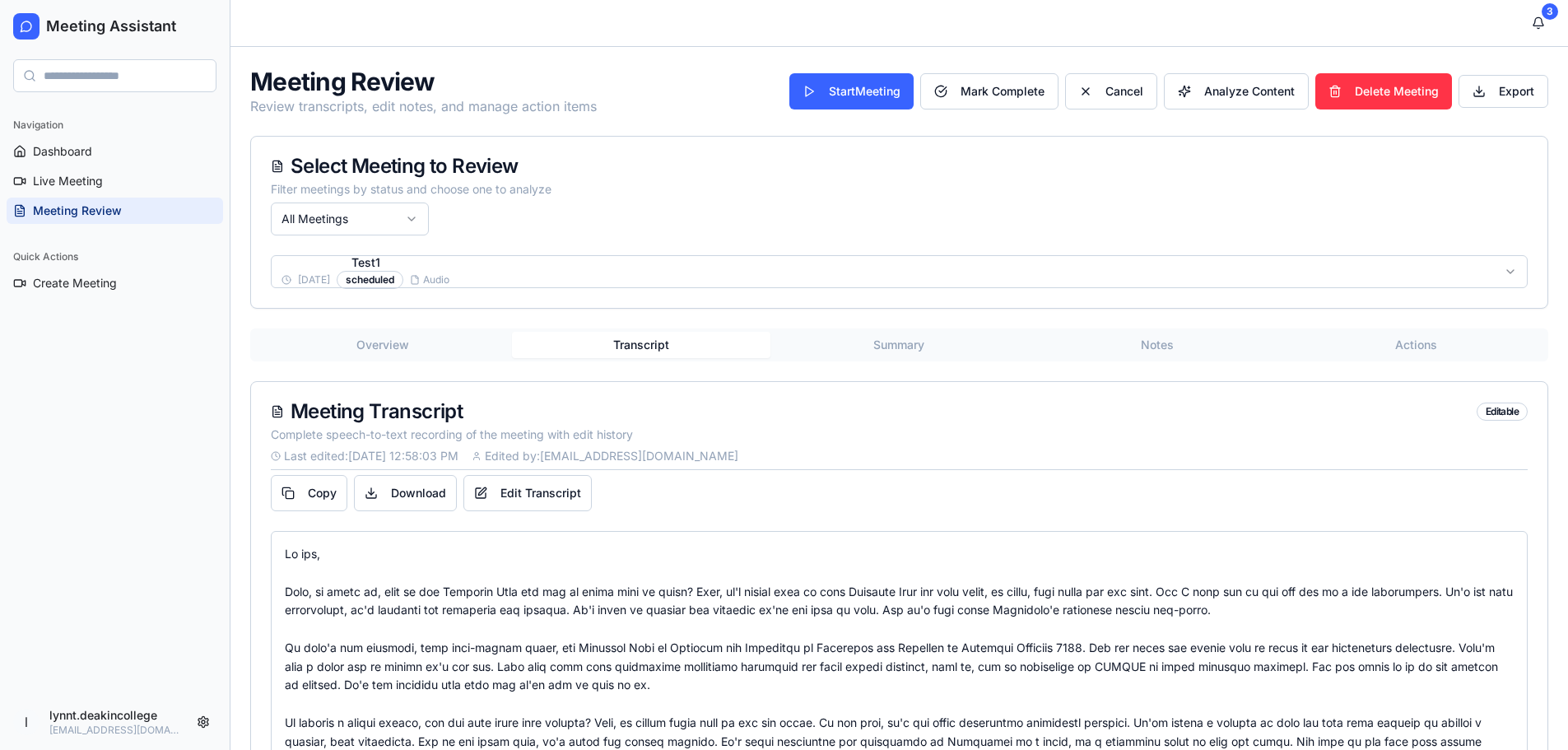
click at [893, 343] on button "Summary" at bounding box center [899, 345] width 258 height 27
click at [653, 347] on button "Transcript" at bounding box center [641, 345] width 258 height 27
click at [550, 273] on html "Meeting Assistant Navigation Dashboard Live Meeting Meeting Review Quick Action…" at bounding box center [784, 443] width 1568 height 887
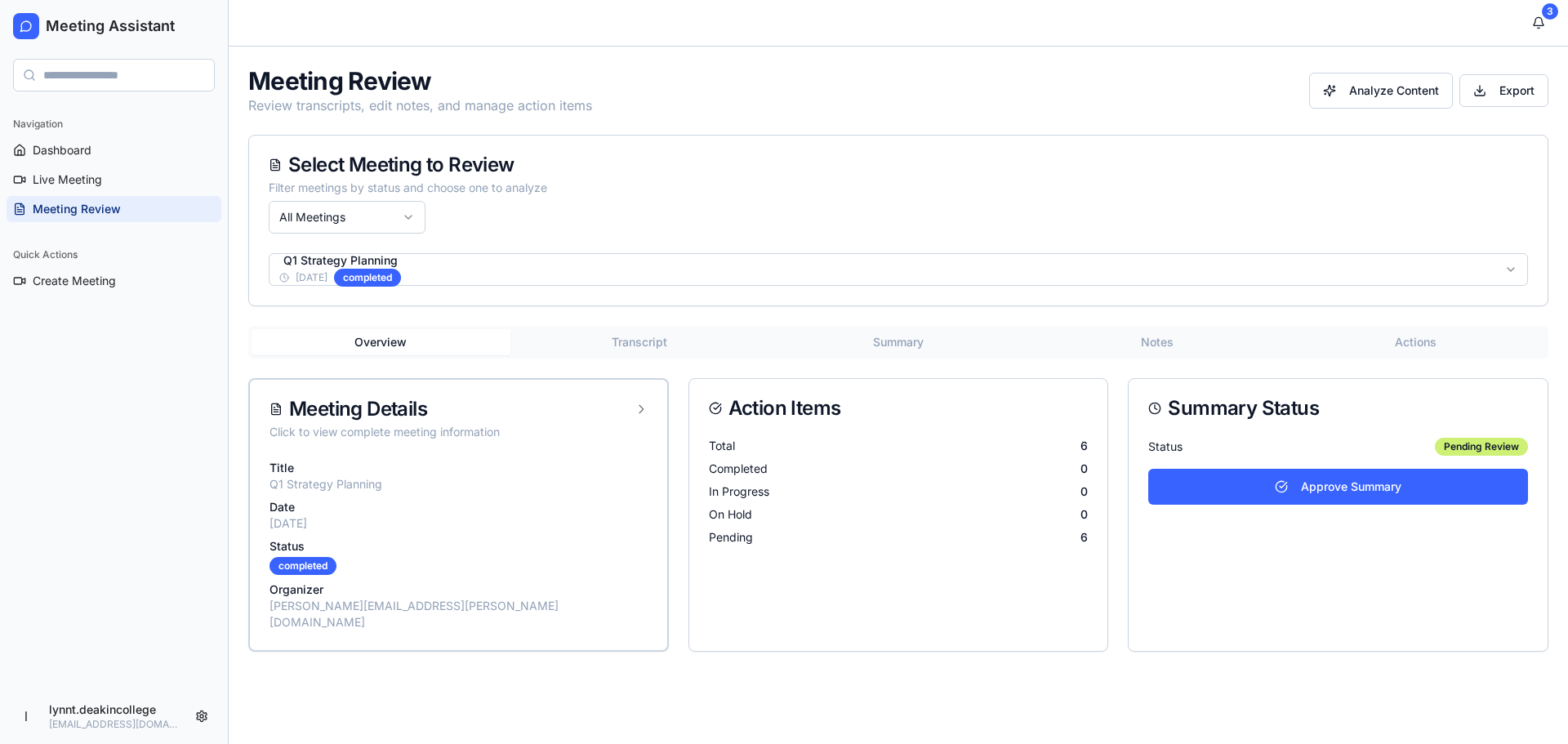
click at [655, 343] on button "Transcript" at bounding box center [640, 342] width 259 height 26
click at [371, 343] on button "Overview" at bounding box center [379, 342] width 257 height 26
click at [545, 266] on html "Meeting Assistant Navigation Dashboard Live Meeting Meeting Review Quick Action…" at bounding box center [784, 372] width 1568 height 744
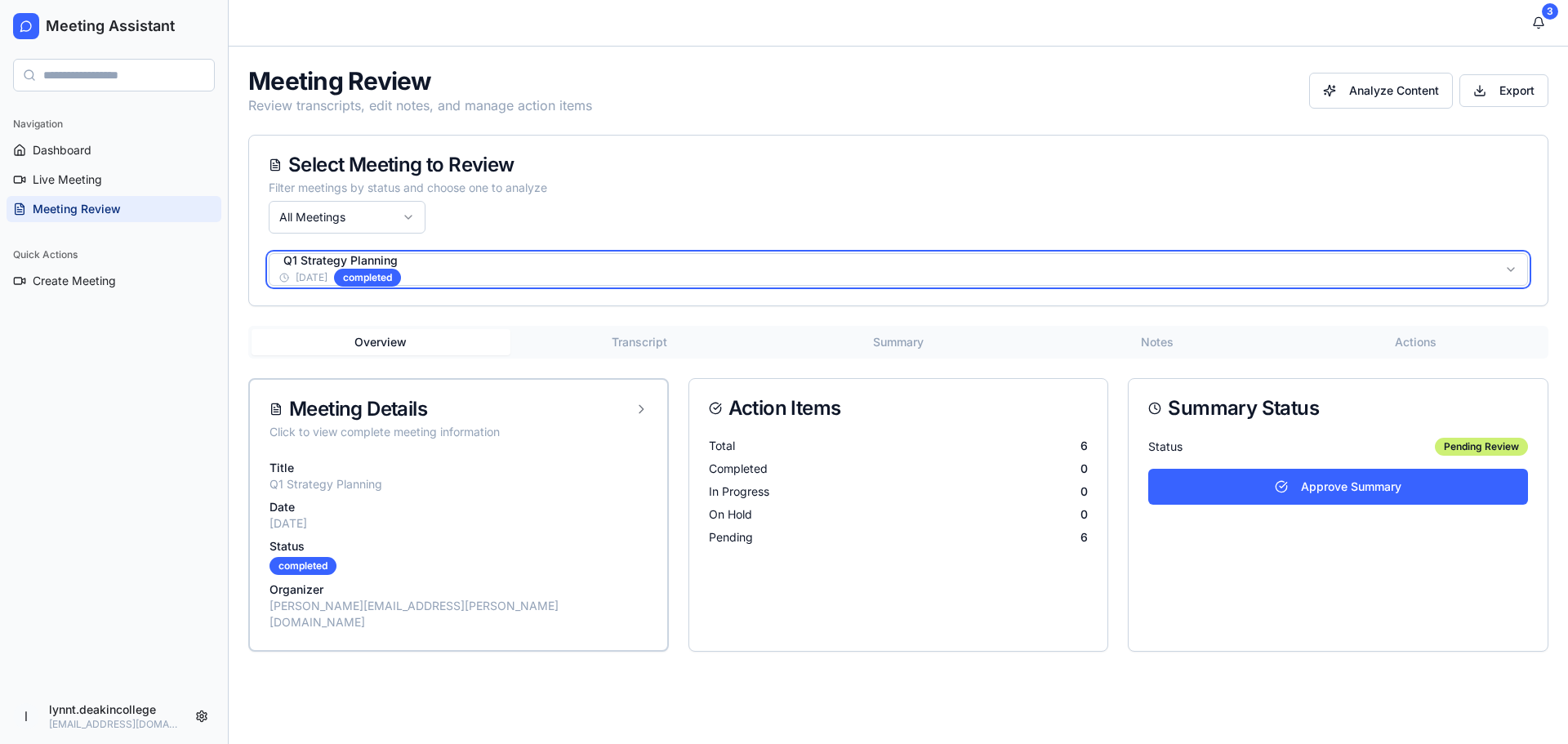
click at [545, 266] on html "Meeting Assistant Navigation Dashboard Live Meeting Meeting Review Quick Action…" at bounding box center [784, 372] width 1568 height 744
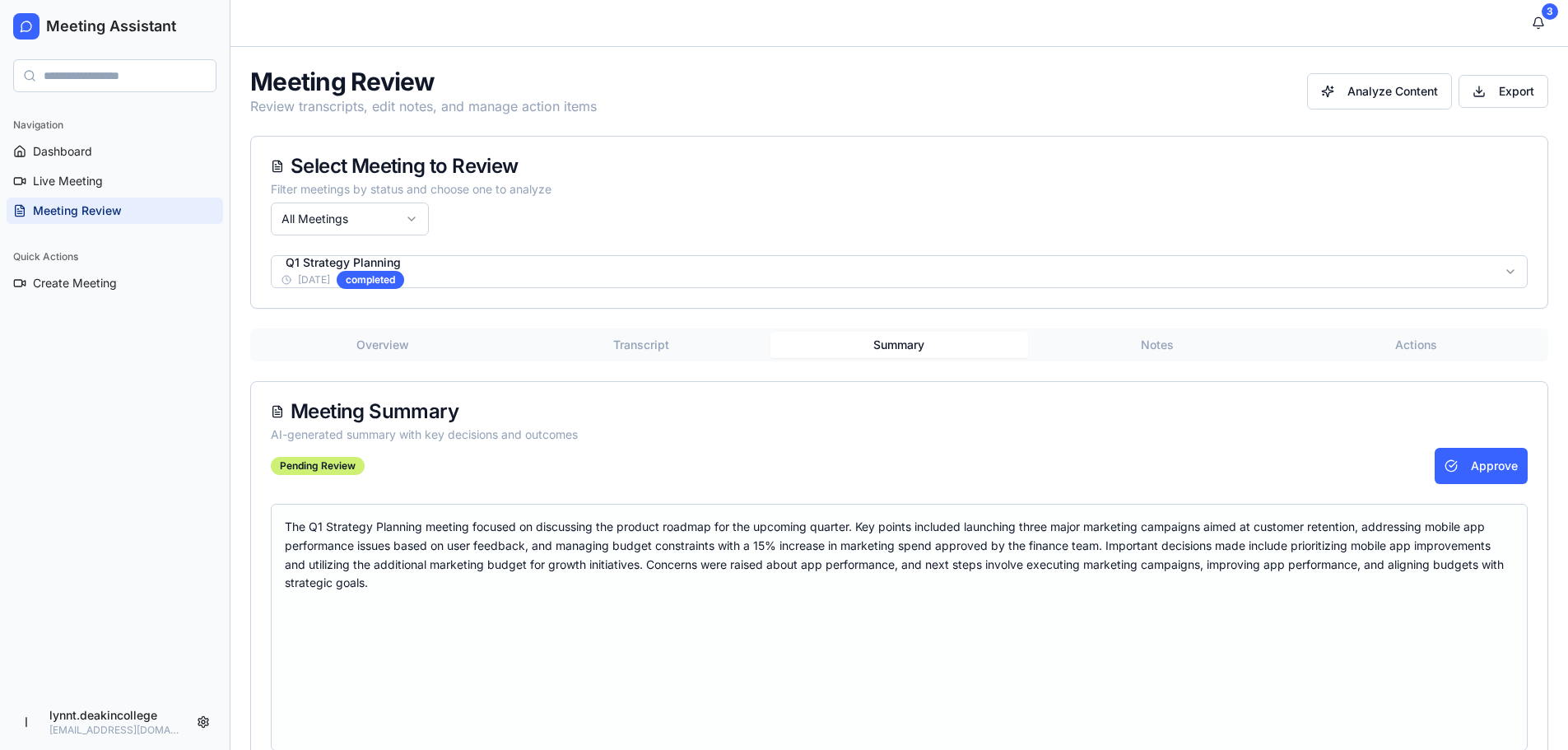
click at [901, 345] on button "Summary" at bounding box center [899, 345] width 258 height 27
click at [665, 347] on button "Transcript" at bounding box center [641, 345] width 258 height 27
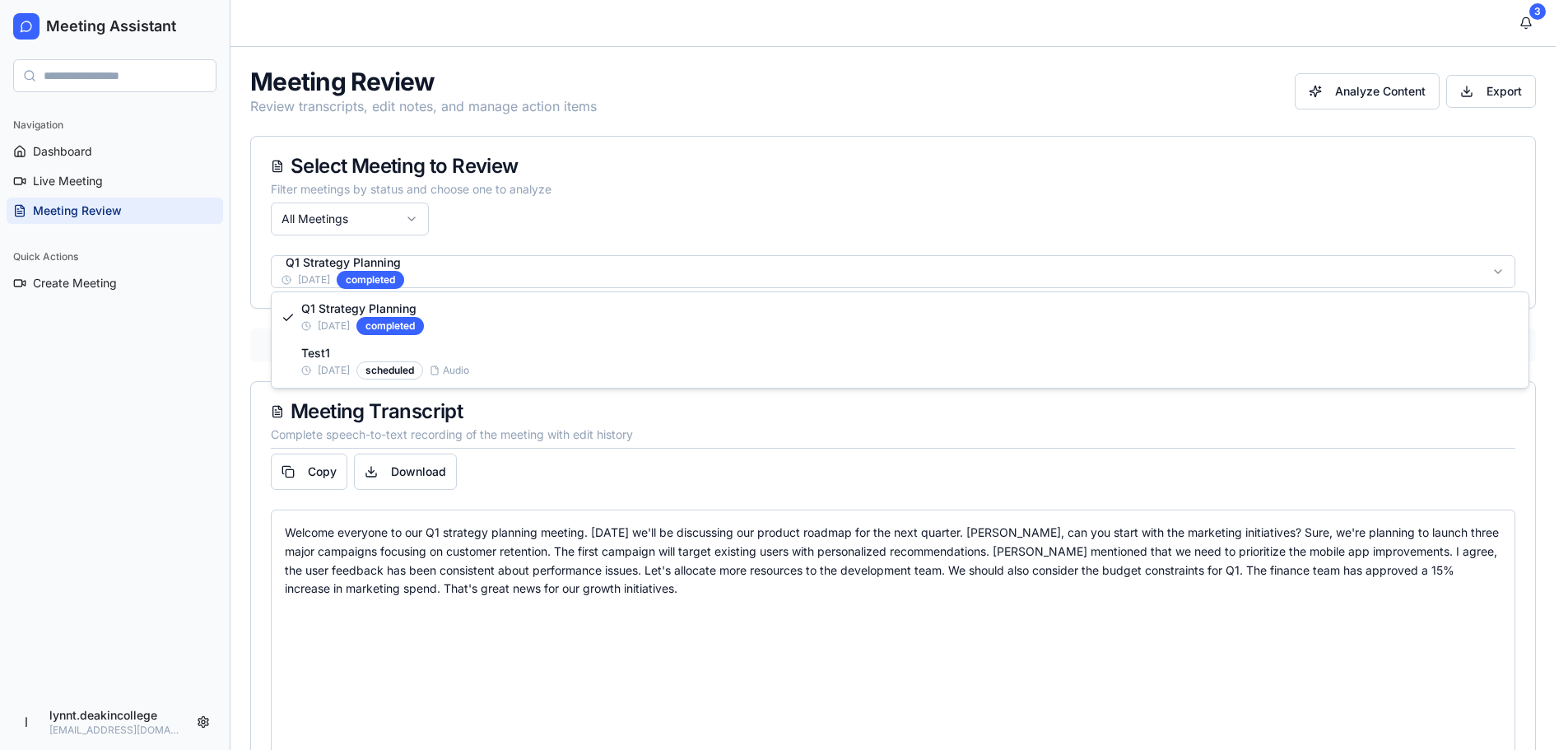
click at [491, 268] on html "Meeting Assistant Navigation Dashboard Live Meeting Meeting Review Quick Action…" at bounding box center [784, 433] width 1568 height 866
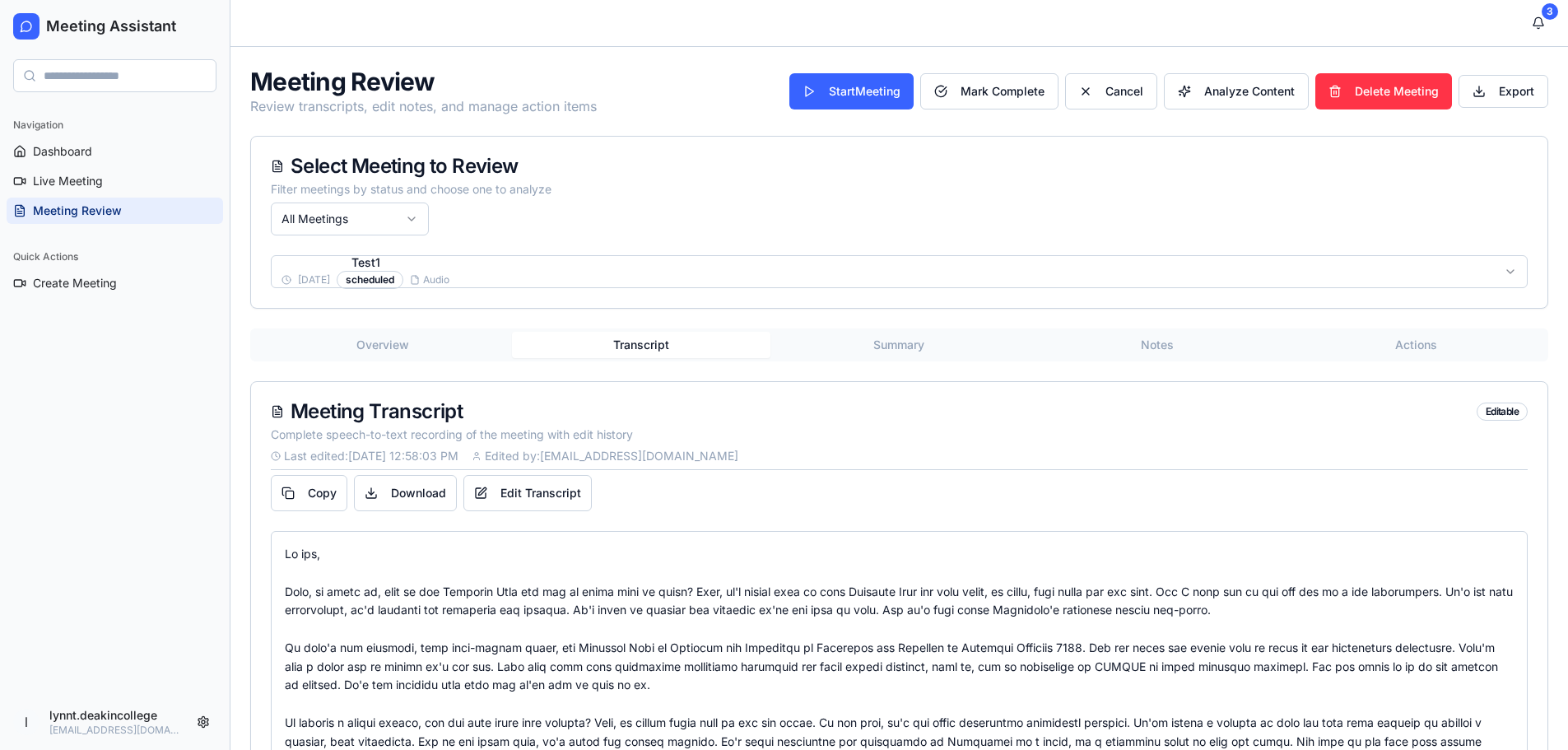
click at [751, 594] on div at bounding box center [899, 686] width 1229 height 281
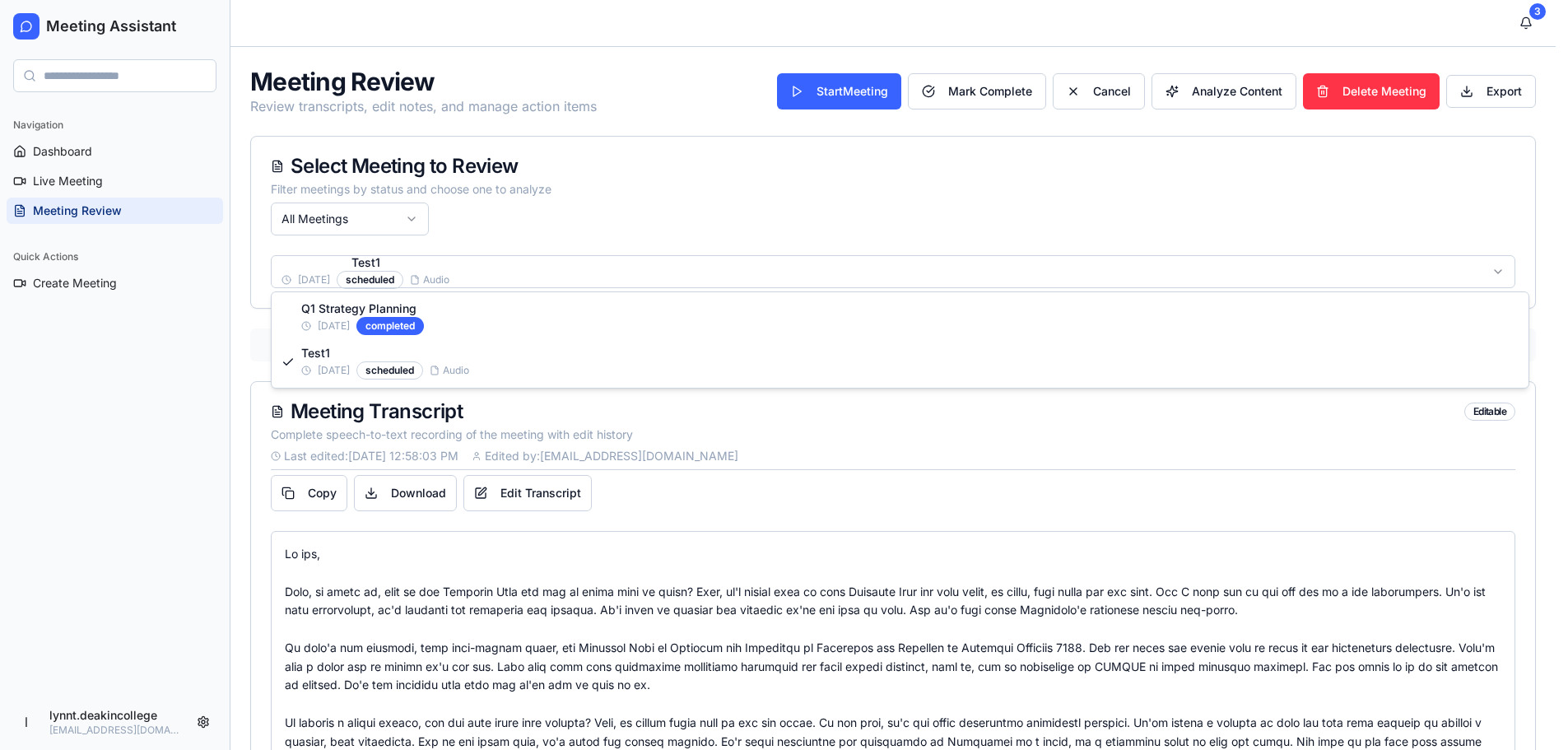
click at [448, 273] on html "Meeting Assistant Navigation Dashboard Live Meeting Meeting Review Quick Action…" at bounding box center [784, 443] width 1568 height 887
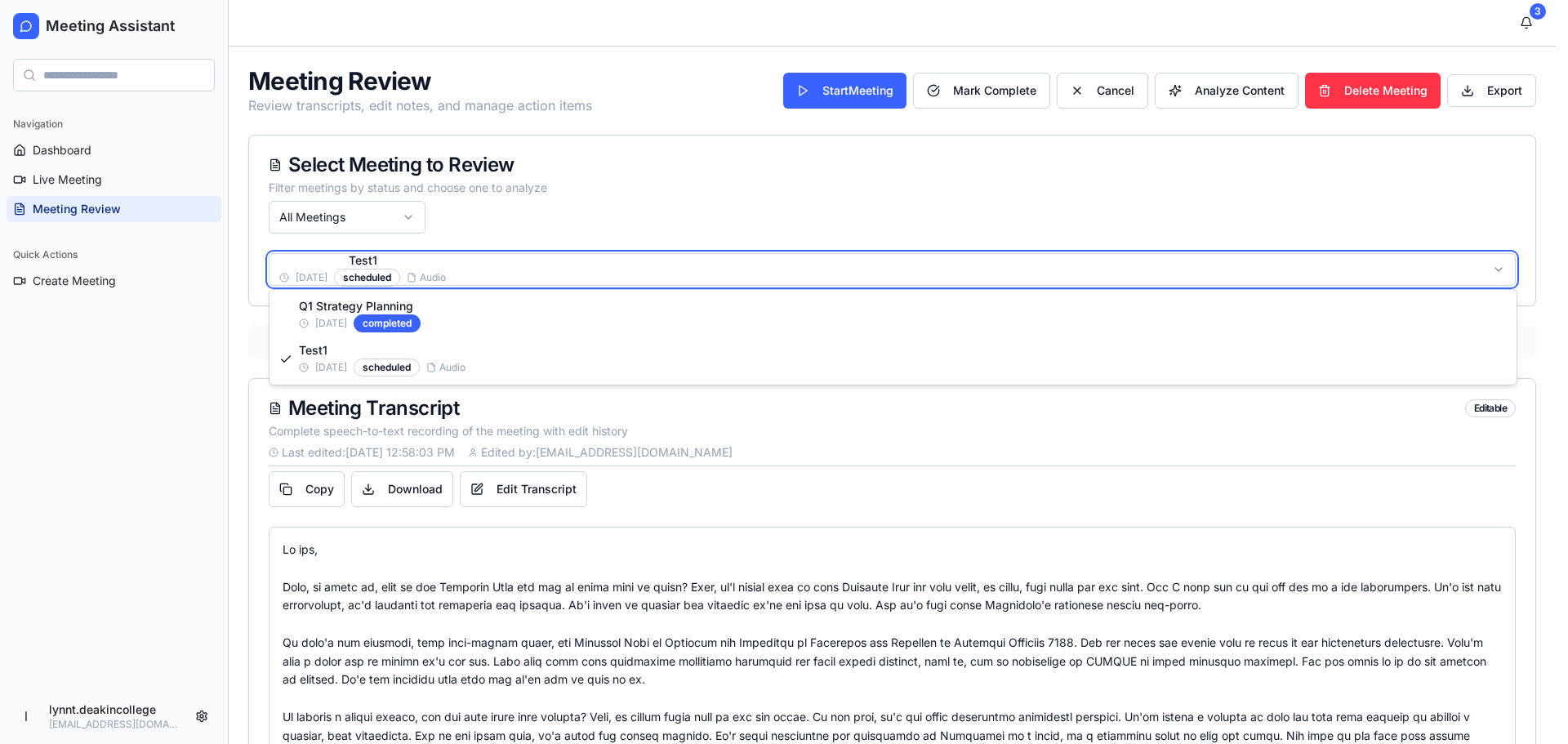
click at [794, 635] on html "Meeting Assistant Navigation Dashboard Live Meeting Meeting Review Quick Action…" at bounding box center [784, 440] width 1568 height 880
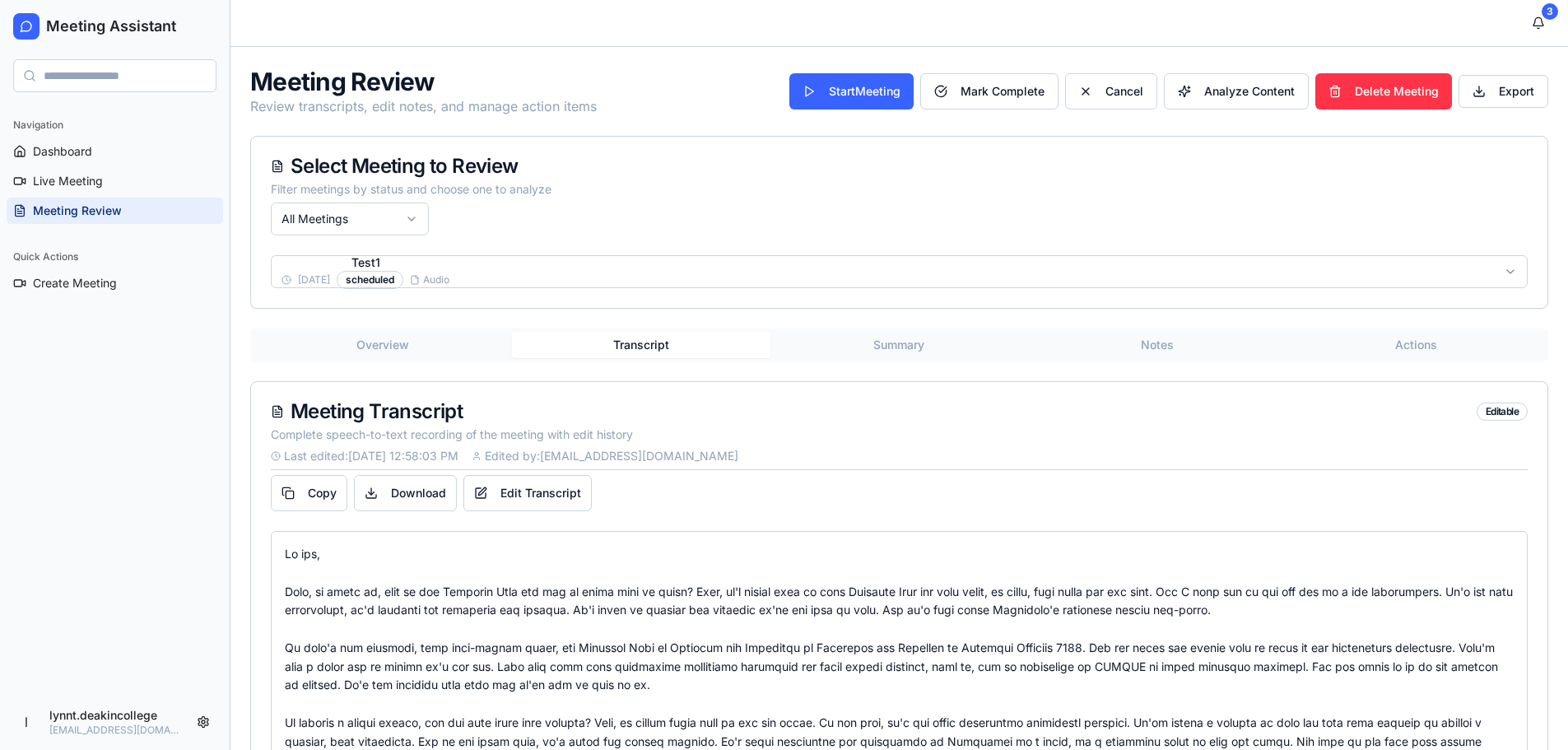
click at [874, 343] on button "Summary" at bounding box center [899, 345] width 258 height 27
click at [650, 337] on button "Transcript" at bounding box center [641, 345] width 258 height 27
click at [916, 345] on button "Summary" at bounding box center [899, 345] width 258 height 27
click at [631, 340] on button "Transcript" at bounding box center [641, 345] width 258 height 27
click at [1245, 88] on span "Analyze Content" at bounding box center [1249, 91] width 90 height 16
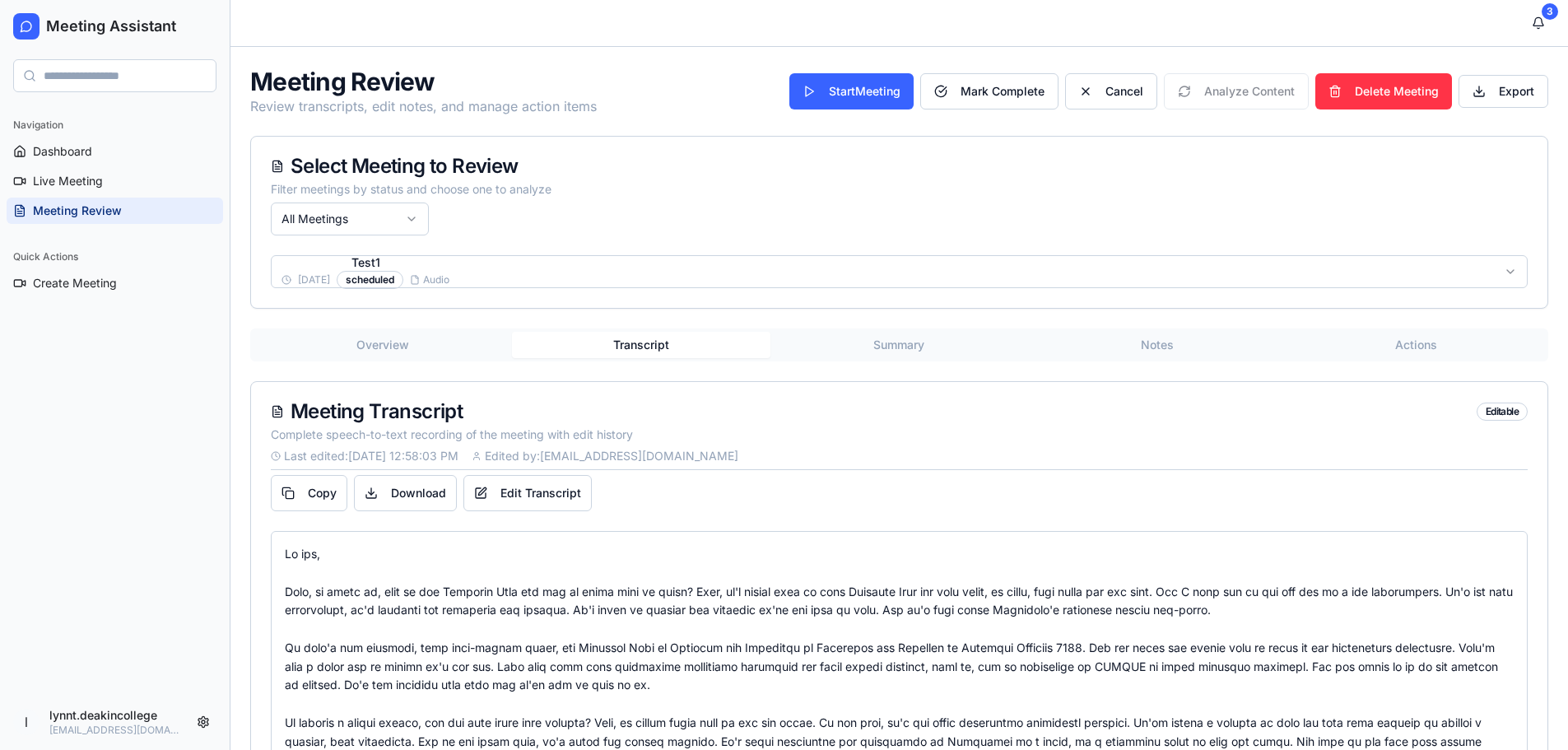
click at [923, 347] on button "Summary" at bounding box center [899, 345] width 258 height 27
click at [623, 347] on button "Transcript" at bounding box center [641, 345] width 258 height 27
click at [919, 348] on button "Summary" at bounding box center [899, 345] width 258 height 27
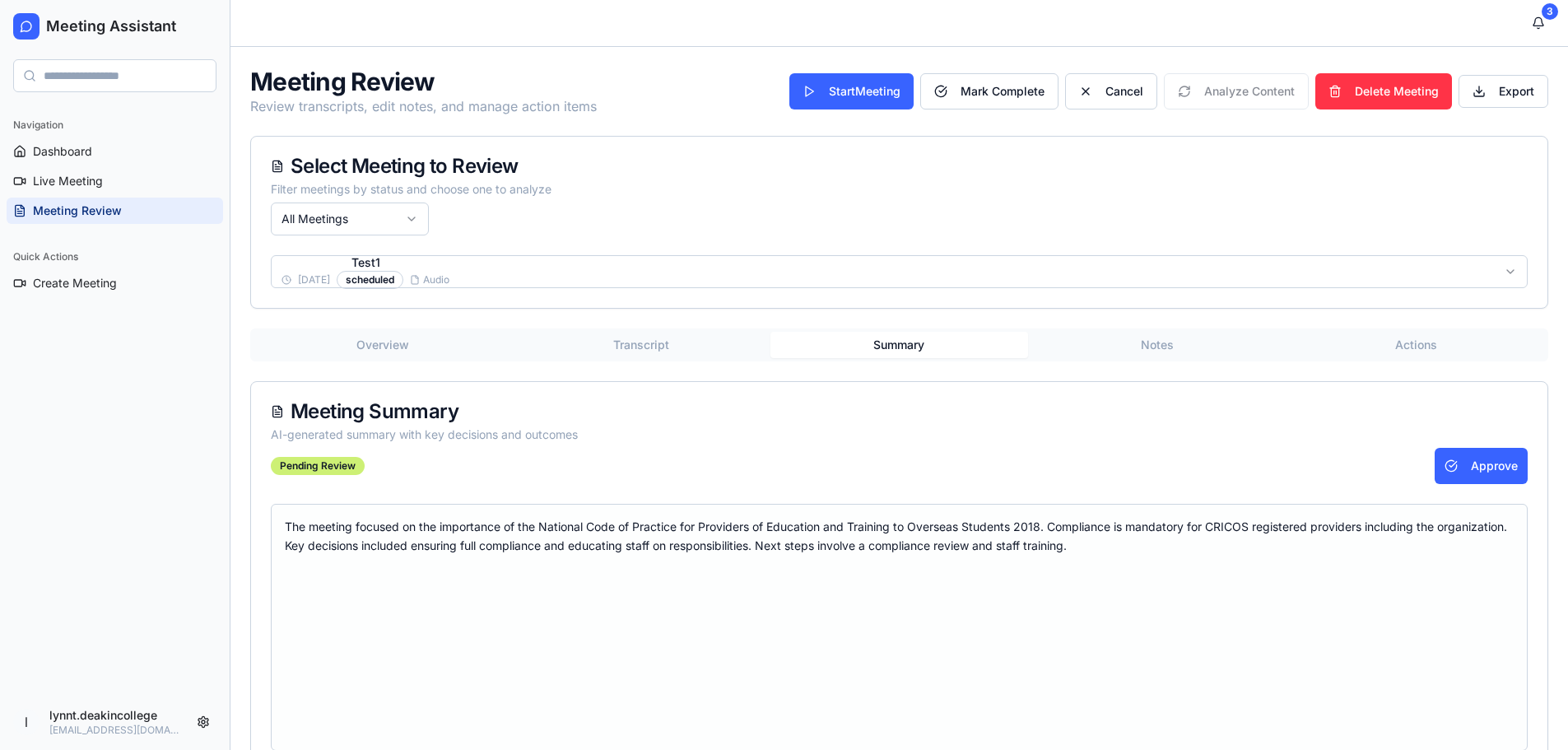
click at [1155, 345] on button "Notes" at bounding box center [1157, 345] width 258 height 27
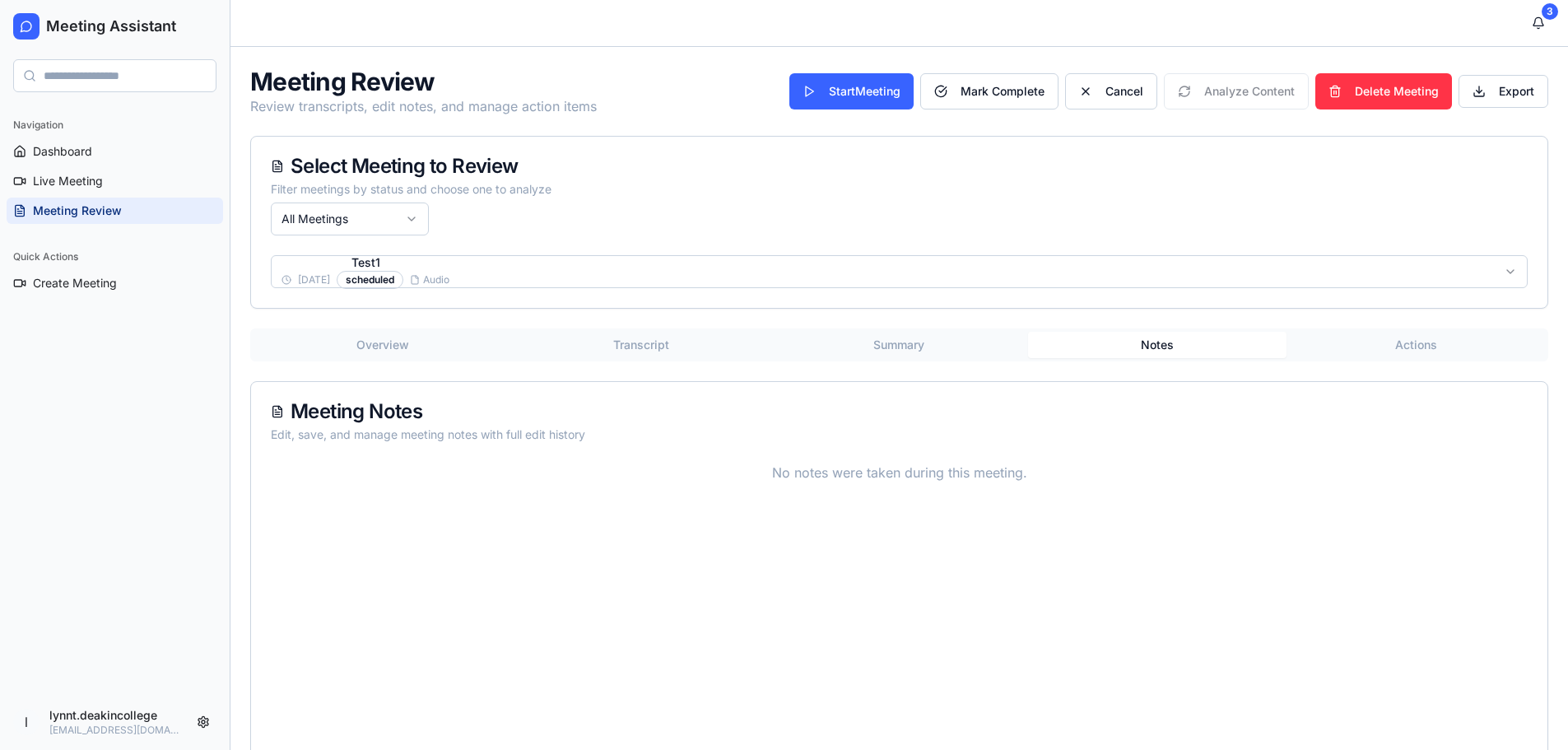
click at [1417, 346] on button "Actions" at bounding box center [1415, 345] width 258 height 27
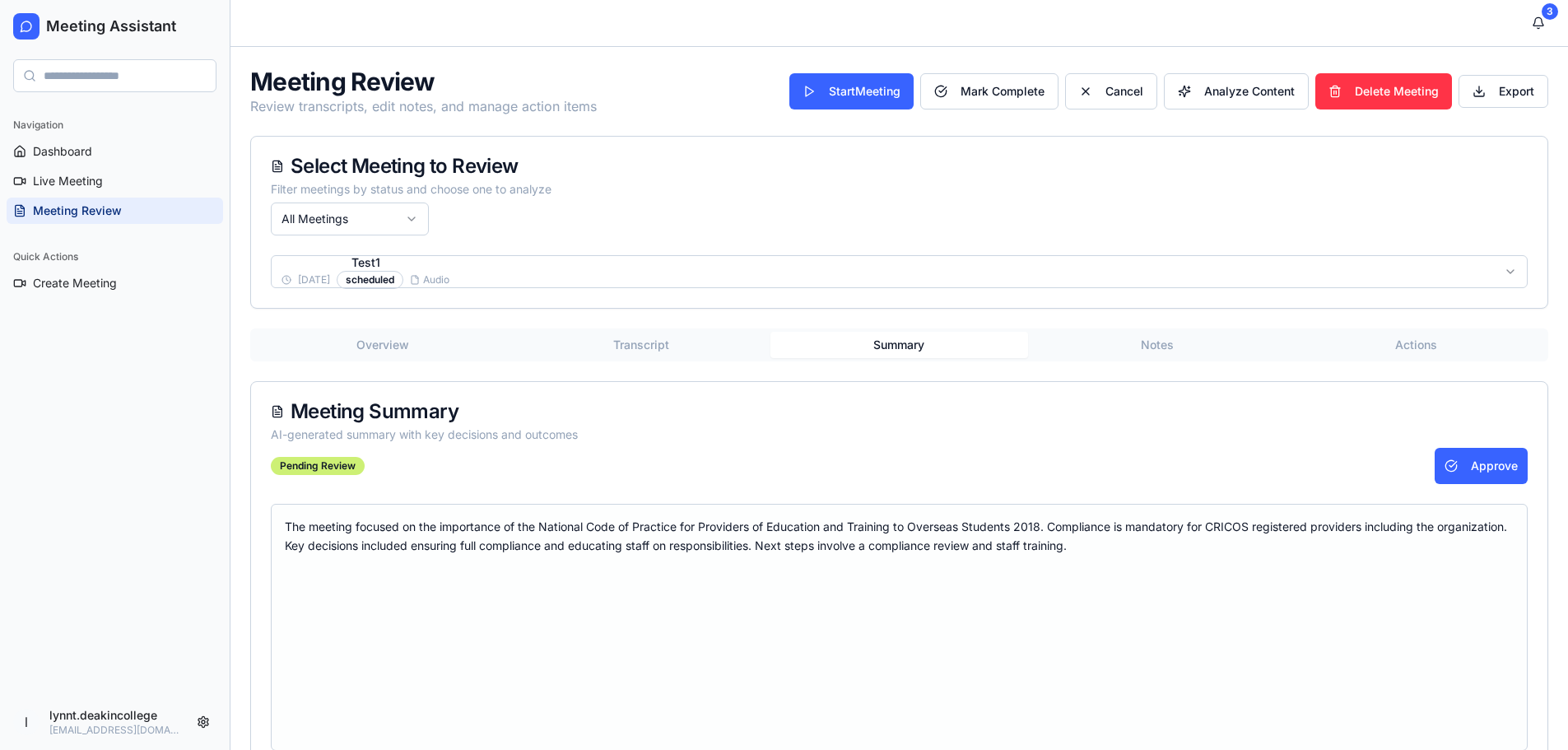
click at [916, 342] on button "Summary" at bounding box center [899, 345] width 258 height 27
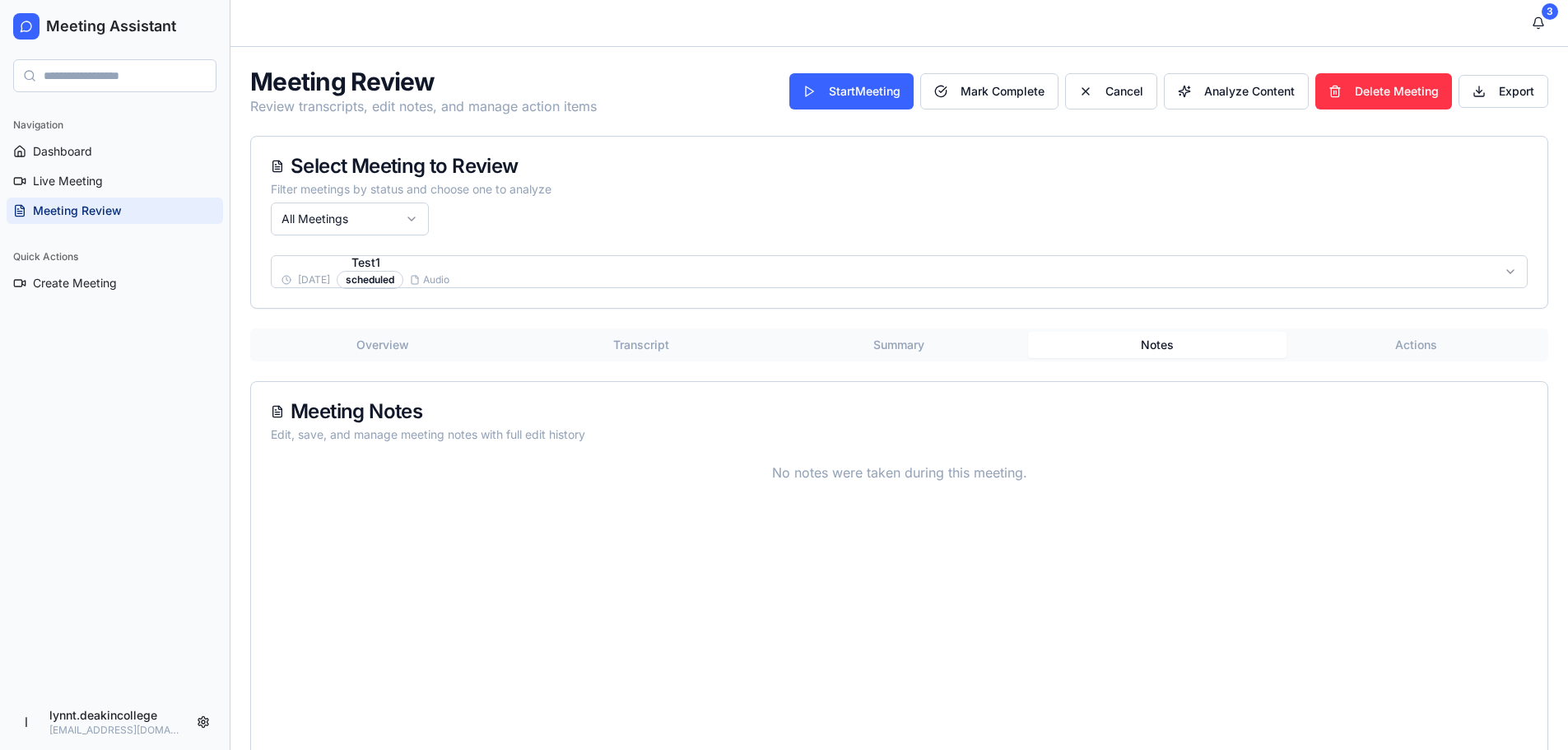
click at [1161, 345] on button "Notes" at bounding box center [1157, 345] width 258 height 27
click at [642, 346] on button "Transcript" at bounding box center [641, 345] width 258 height 27
click at [1144, 342] on button "Notes" at bounding box center [1157, 345] width 258 height 27
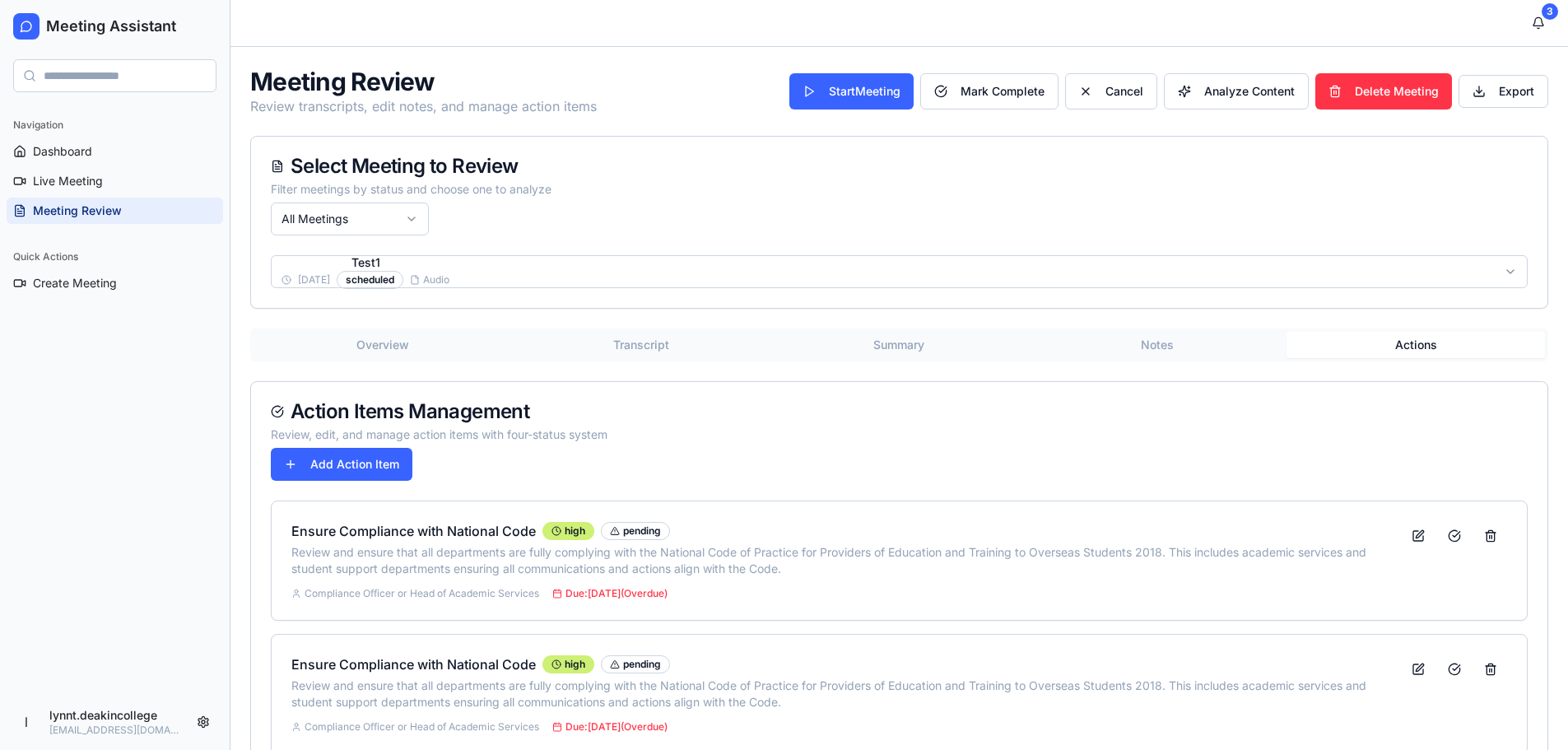
click at [1403, 343] on button "Actions" at bounding box center [1415, 345] width 258 height 27
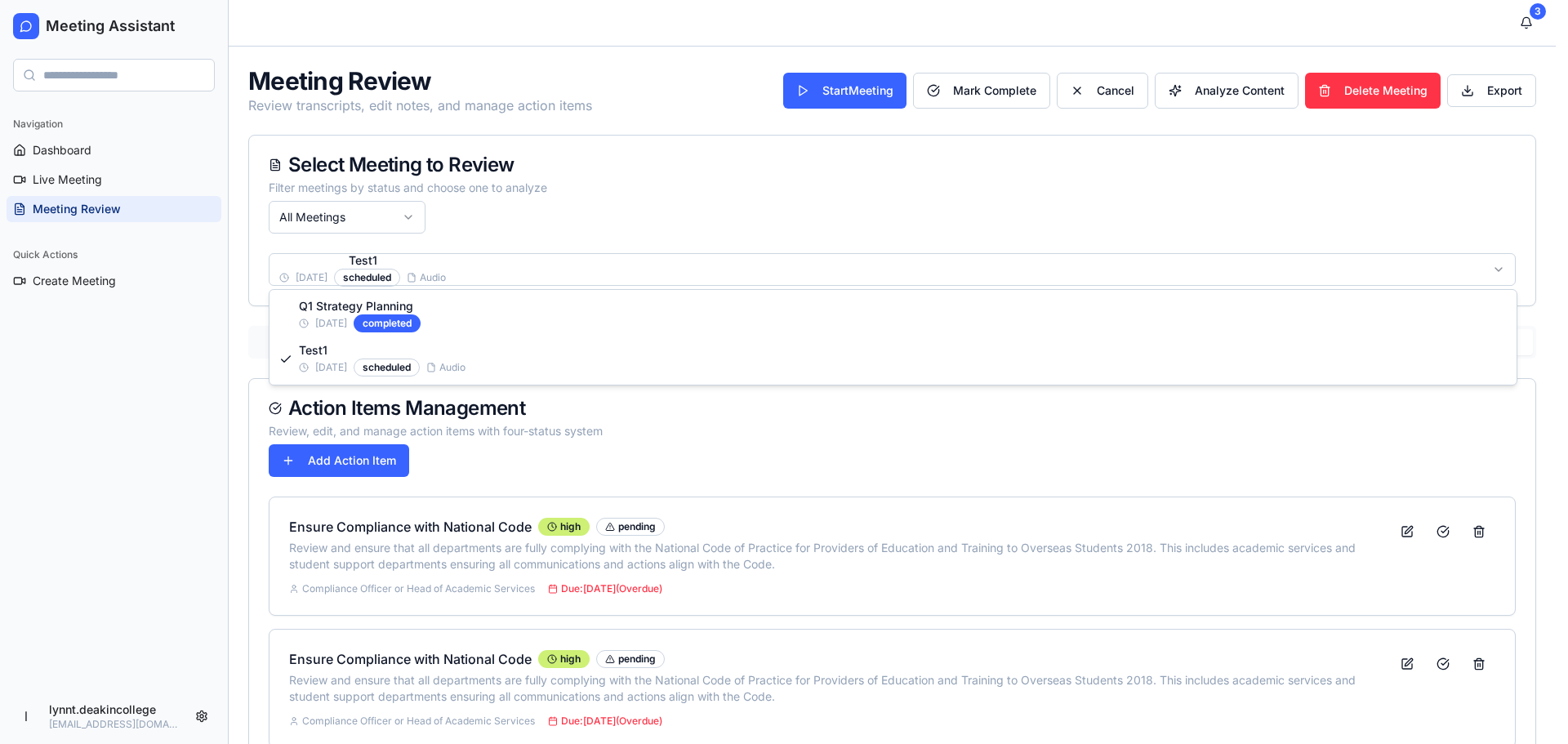
click at [1014, 275] on html "Meeting Assistant Navigation Dashboard Live Meeting Meeting Review Quick Action…" at bounding box center [784, 510] width 1568 height 1020
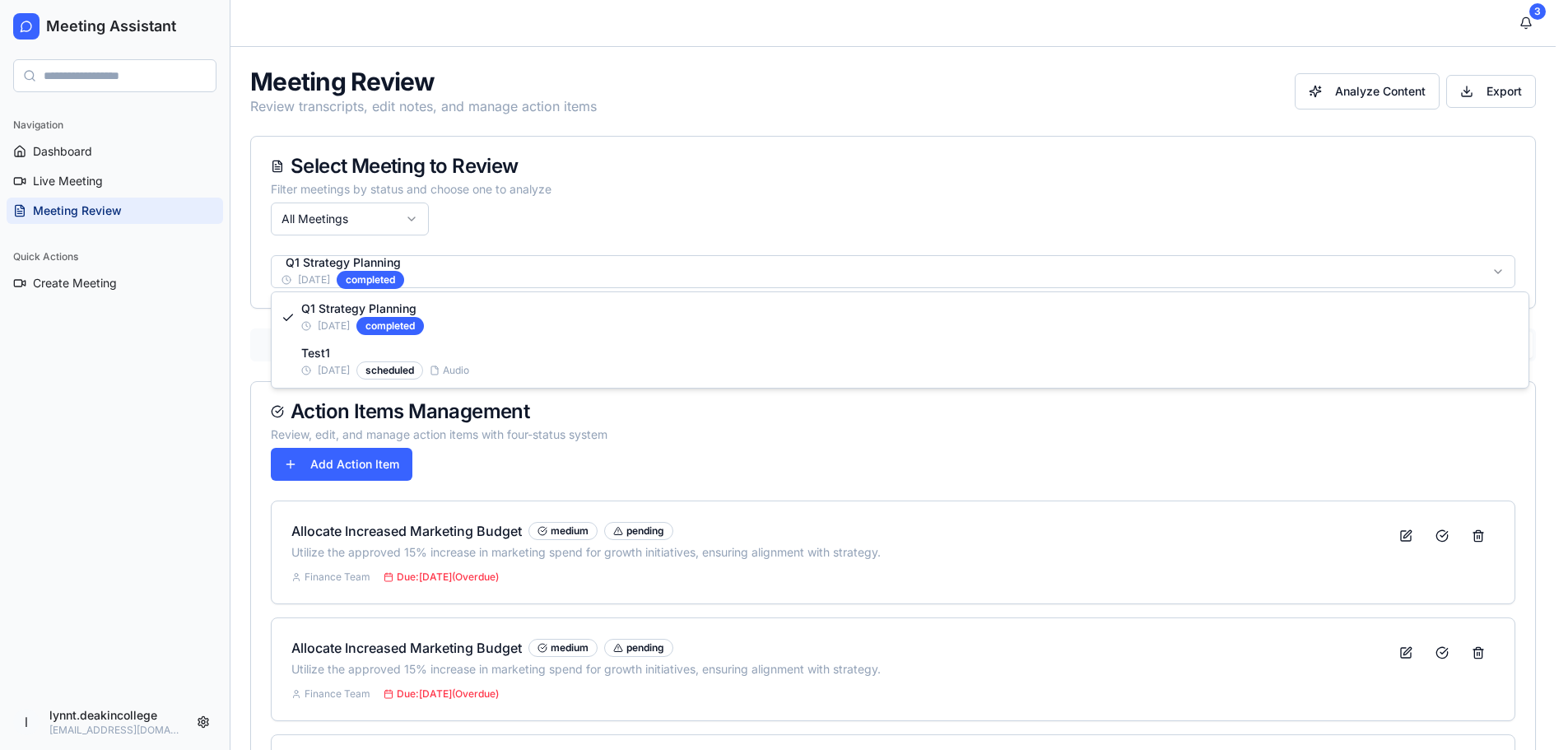
click at [791, 265] on html "Meeting Assistant Navigation Dashboard Live Meeting Meeting Review Quick Action…" at bounding box center [784, 614] width 1568 height 1229
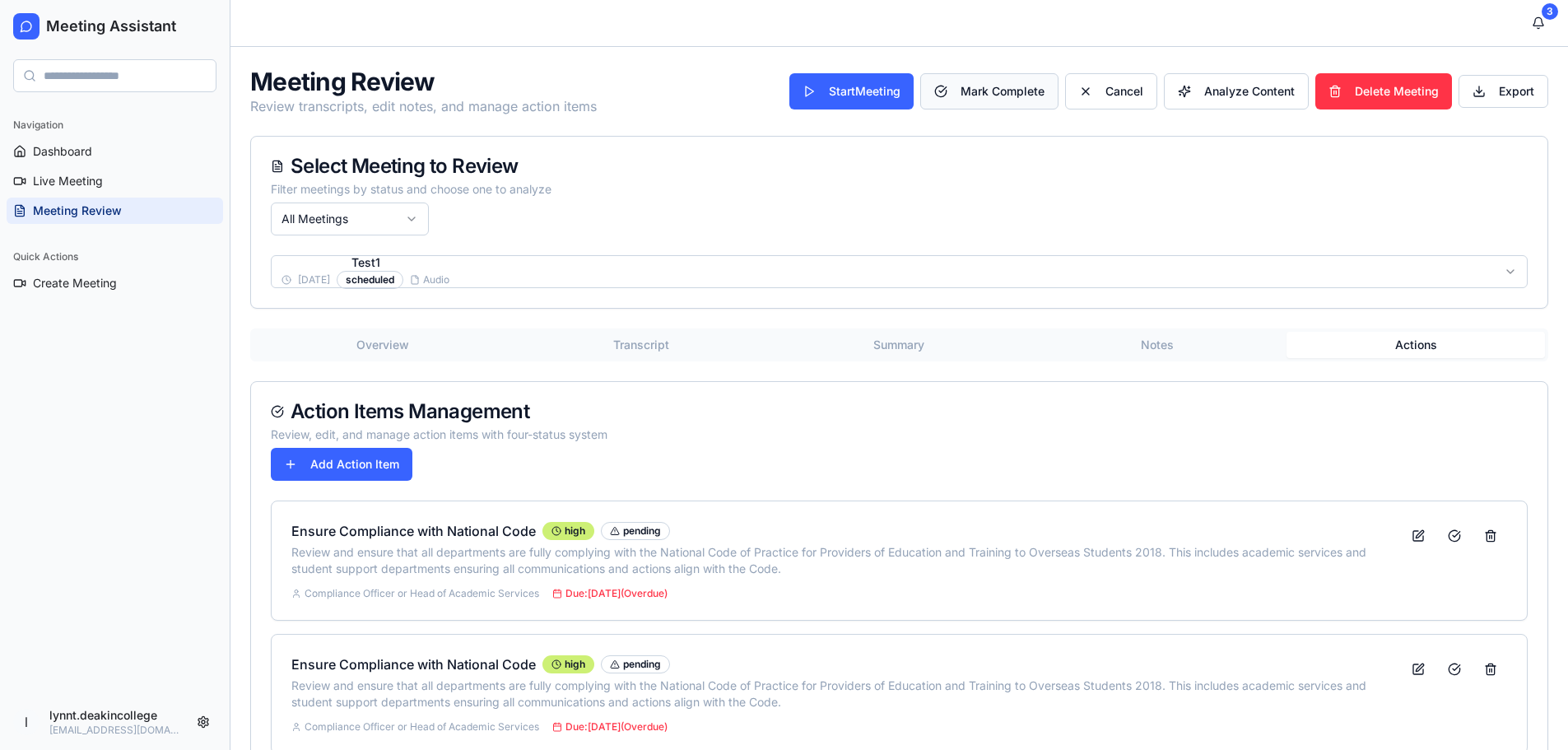
click at [1004, 92] on button "Mark Complete" at bounding box center [989, 91] width 138 height 36
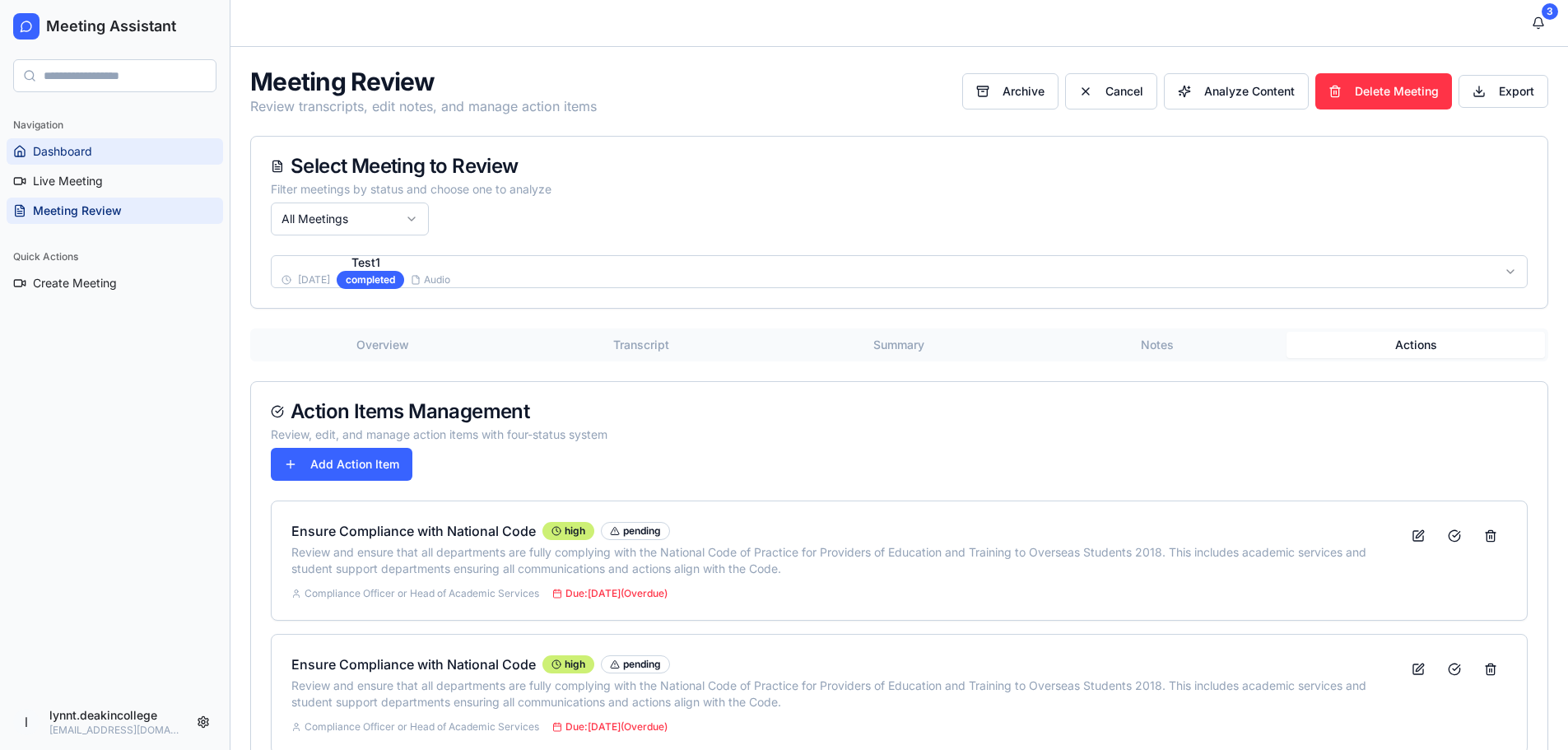
click at [61, 144] on span "Dashboard" at bounding box center [62, 151] width 59 height 16
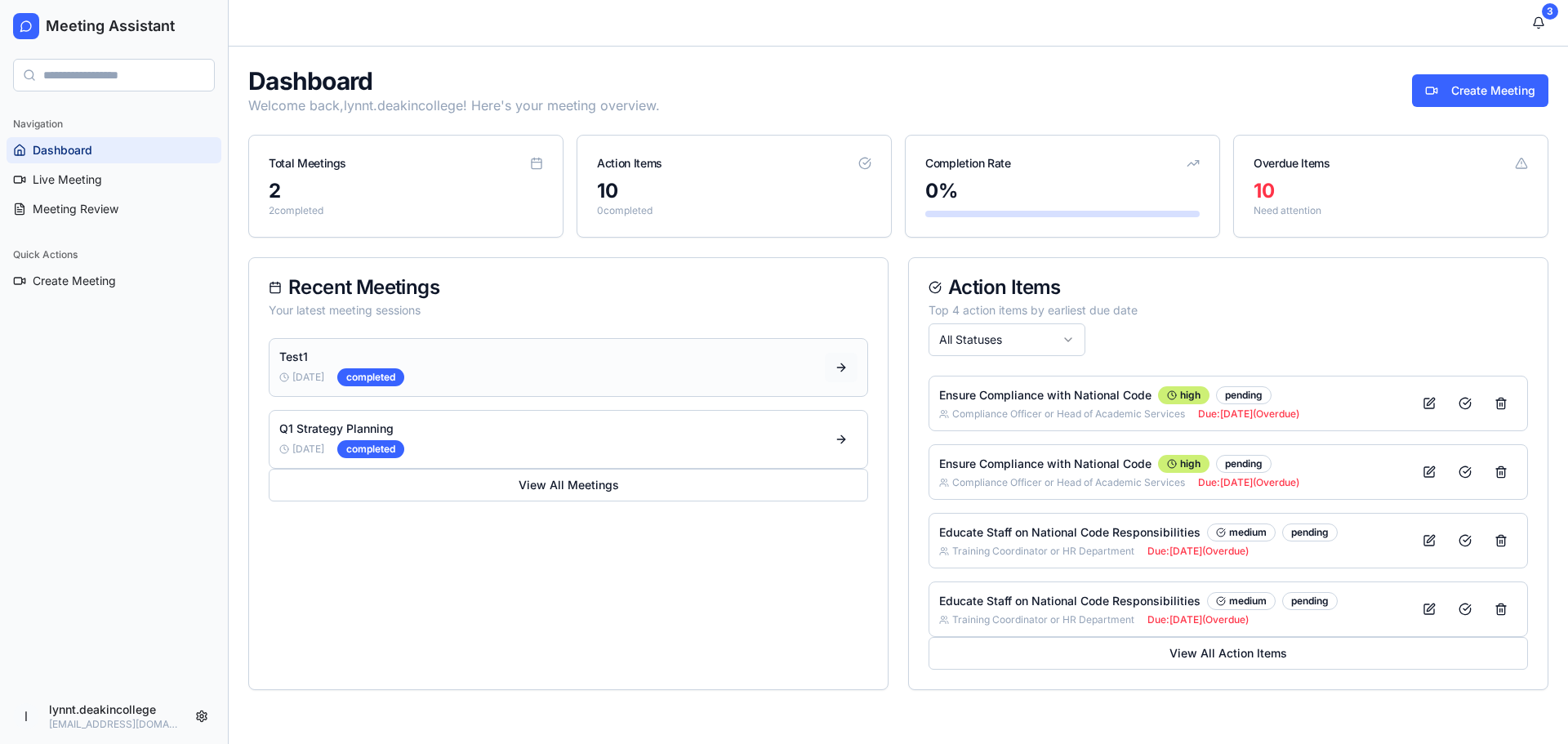
click at [842, 362] on button at bounding box center [841, 367] width 32 height 30
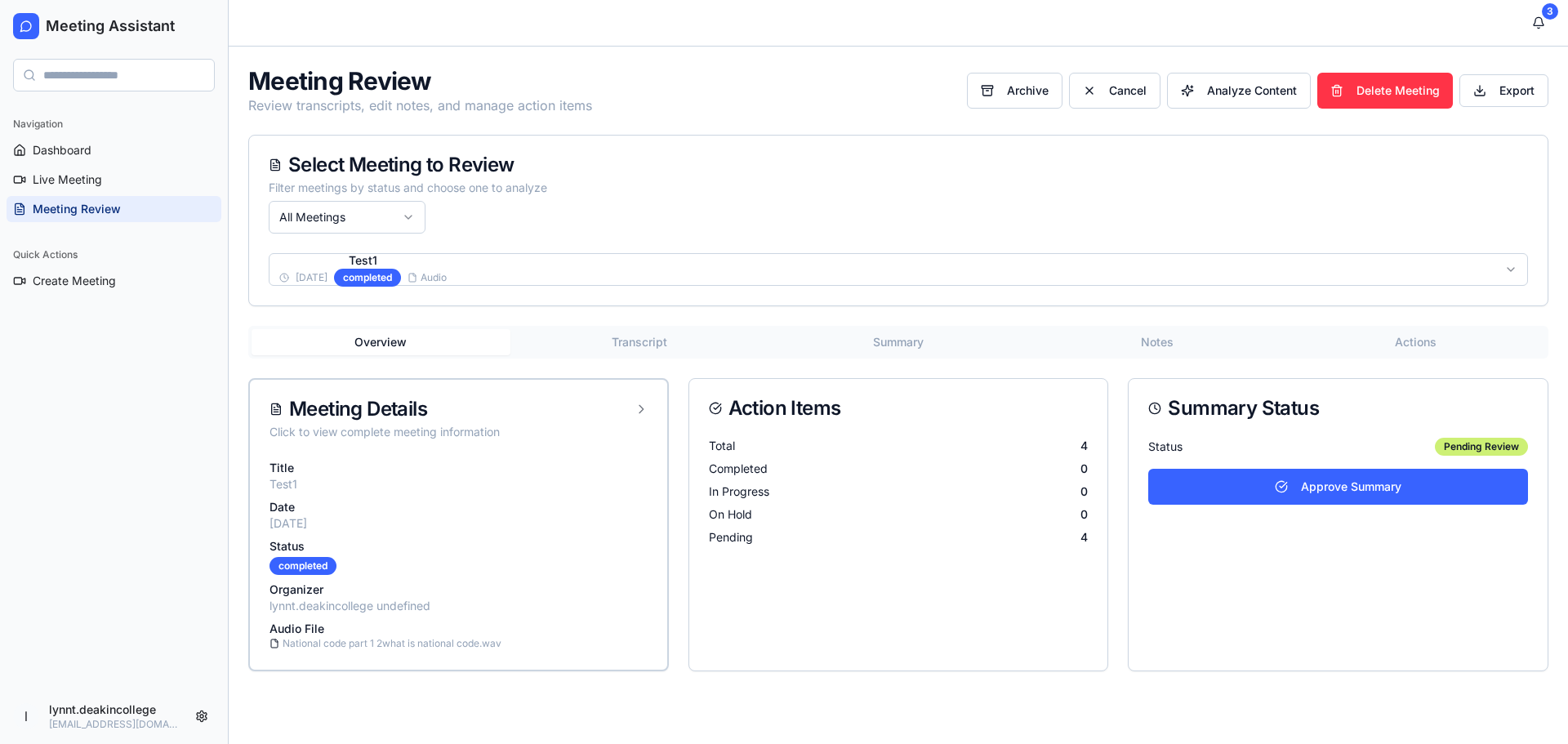
click at [902, 337] on button "Summary" at bounding box center [899, 342] width 259 height 26
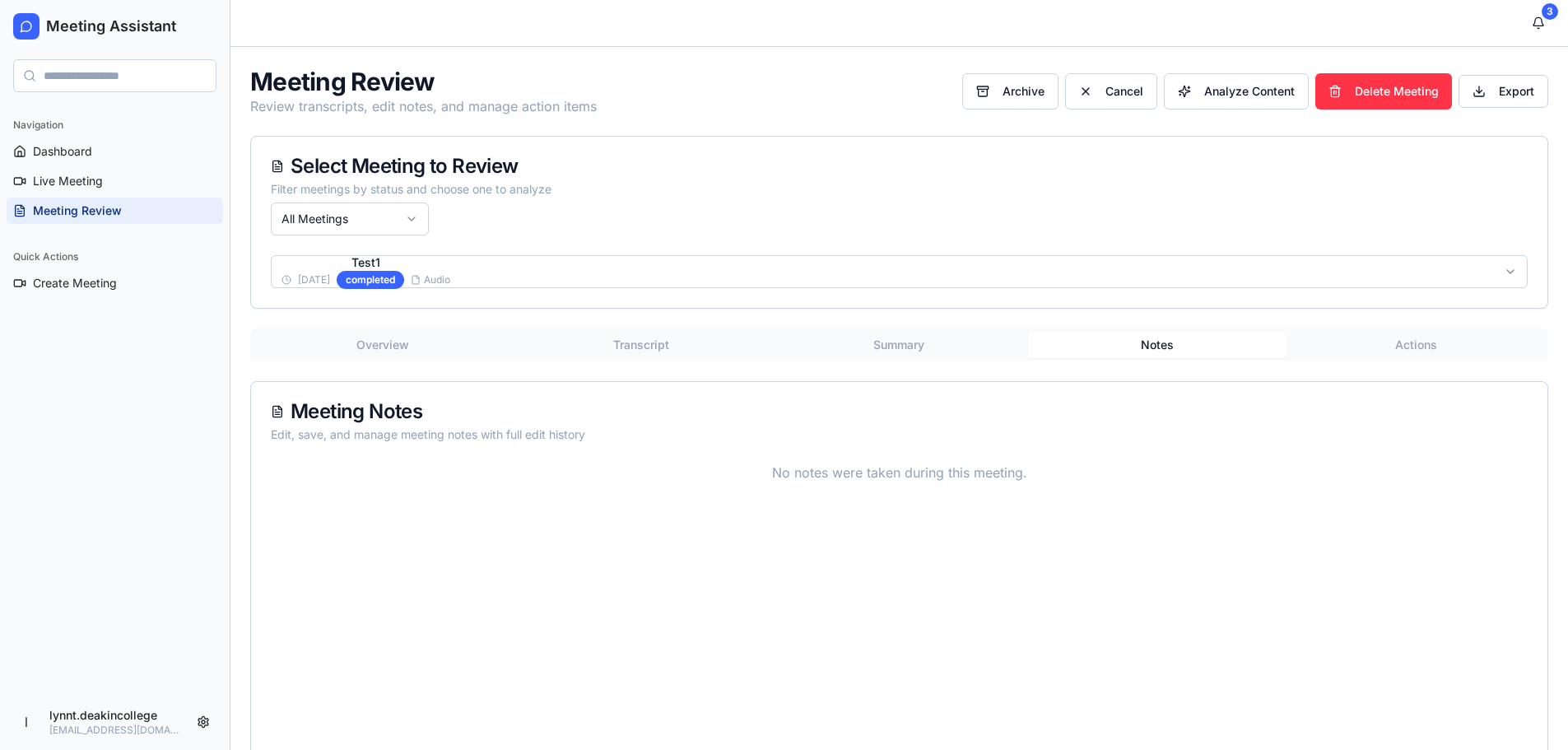
click at [1155, 334] on button "Notes" at bounding box center [1157, 345] width 258 height 27
click at [1428, 344] on button "Actions" at bounding box center [1415, 345] width 258 height 27
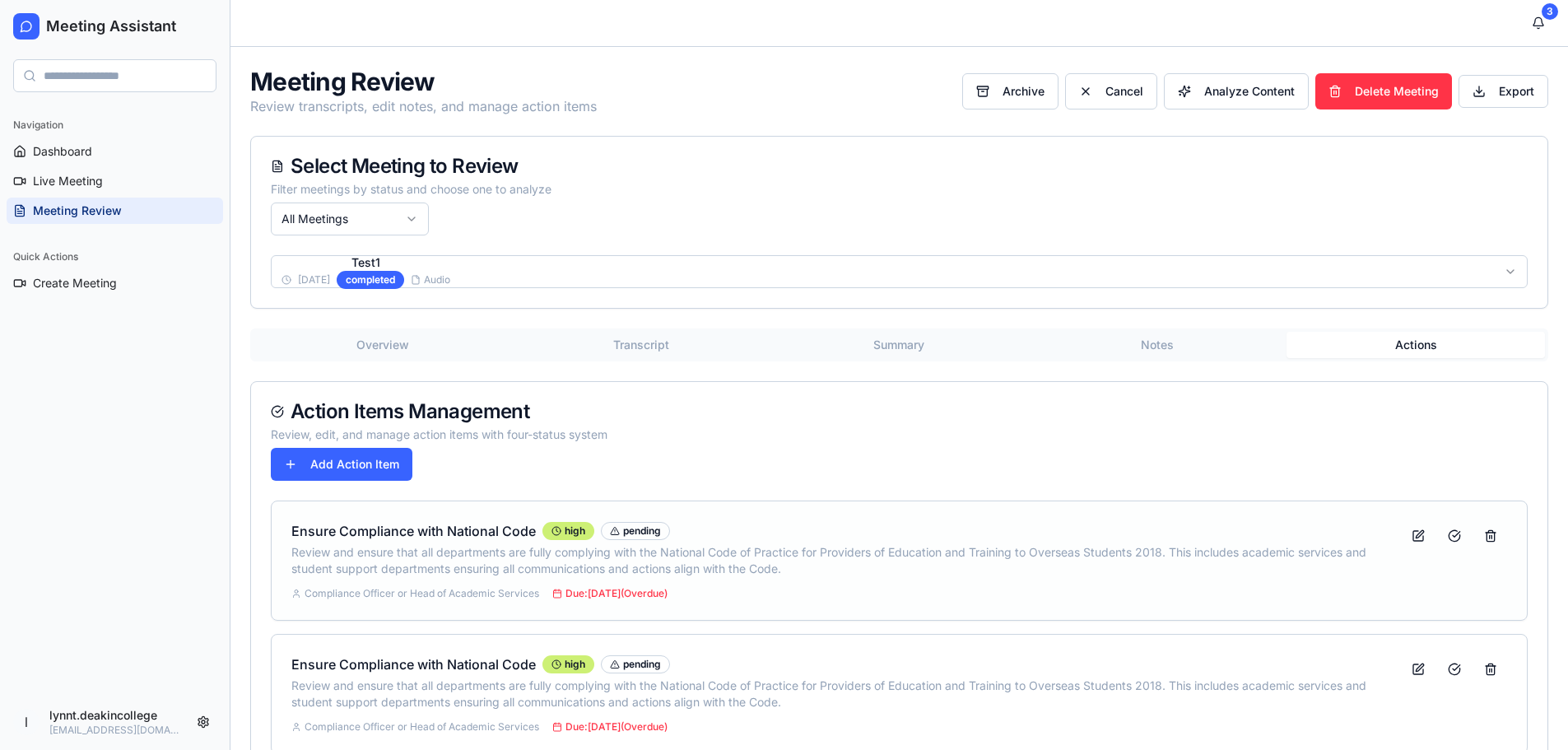
scroll to position [165, 0]
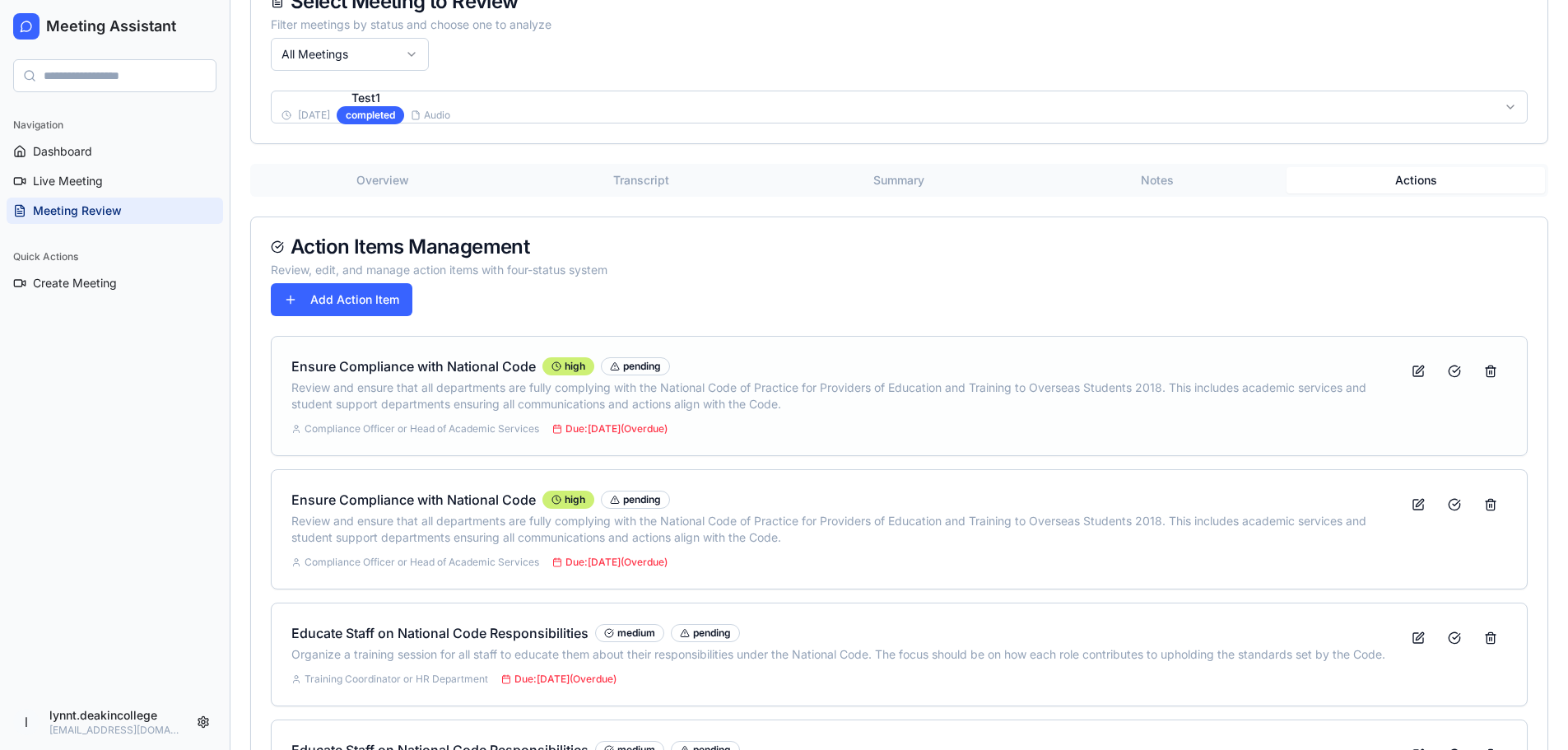
click at [499, 394] on p "Review and ensure that all departments are fully complying with the National Co…" at bounding box center [846, 396] width 1110 height 33
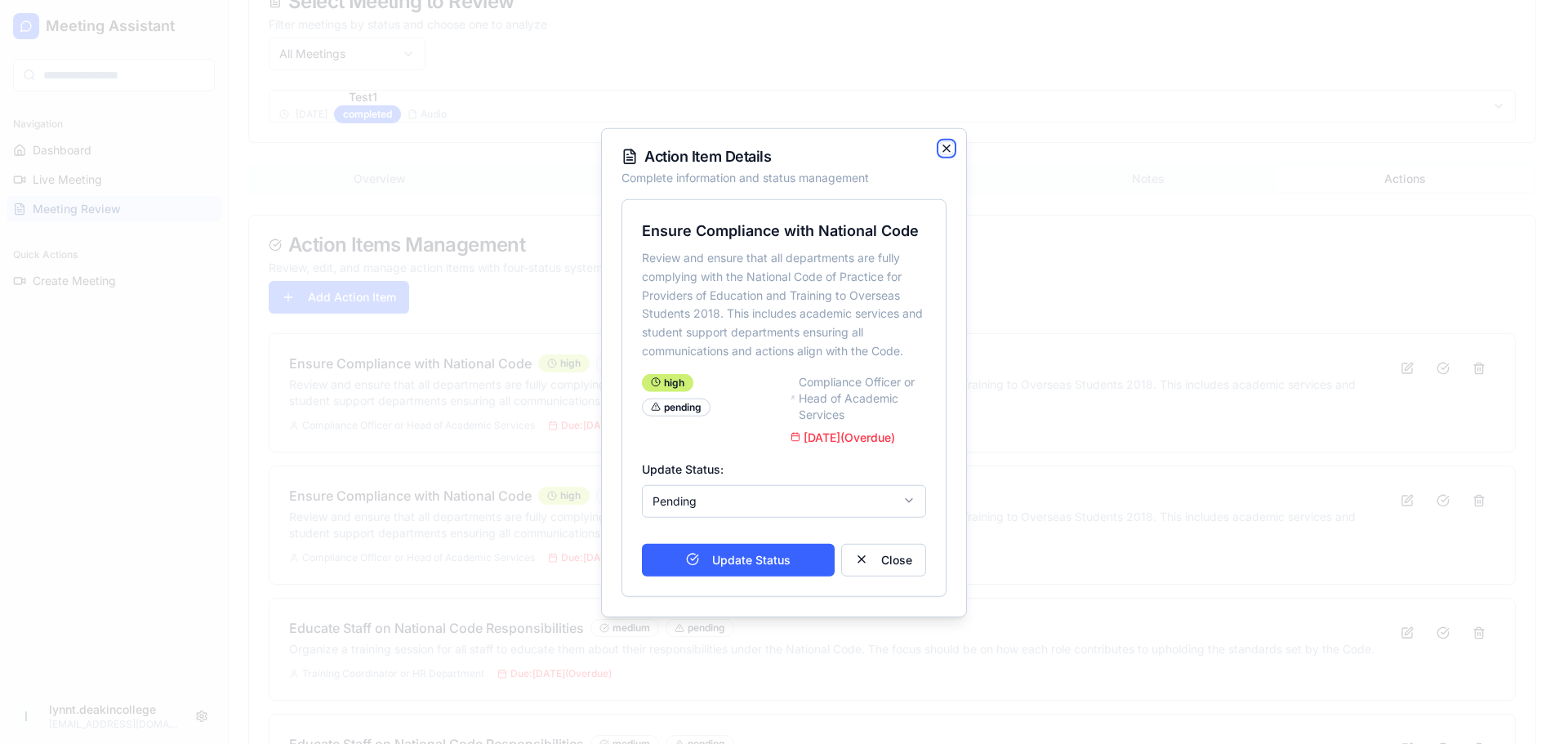
click at [949, 141] on icon "button" at bounding box center [946, 147] width 13 height 13
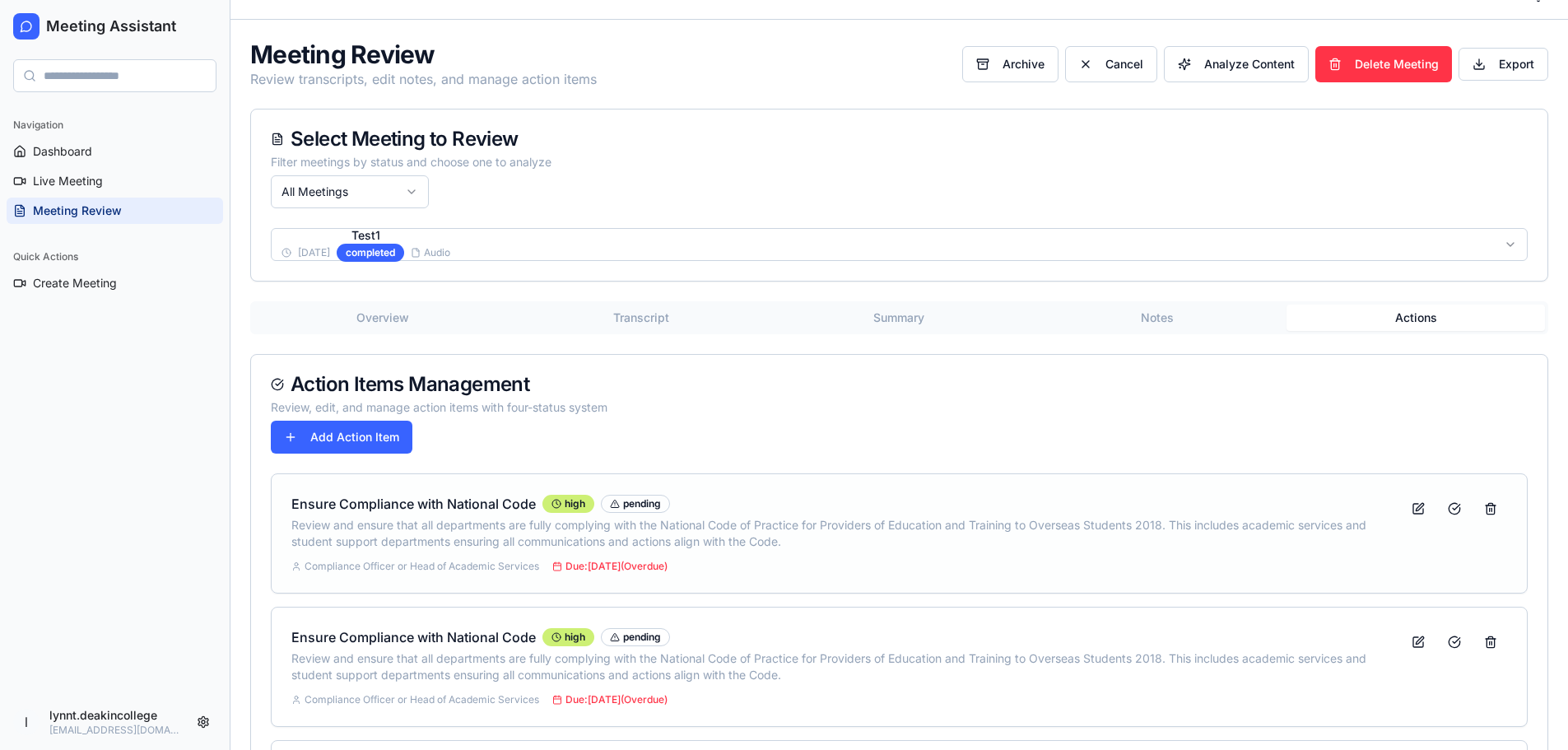
scroll to position [0, 0]
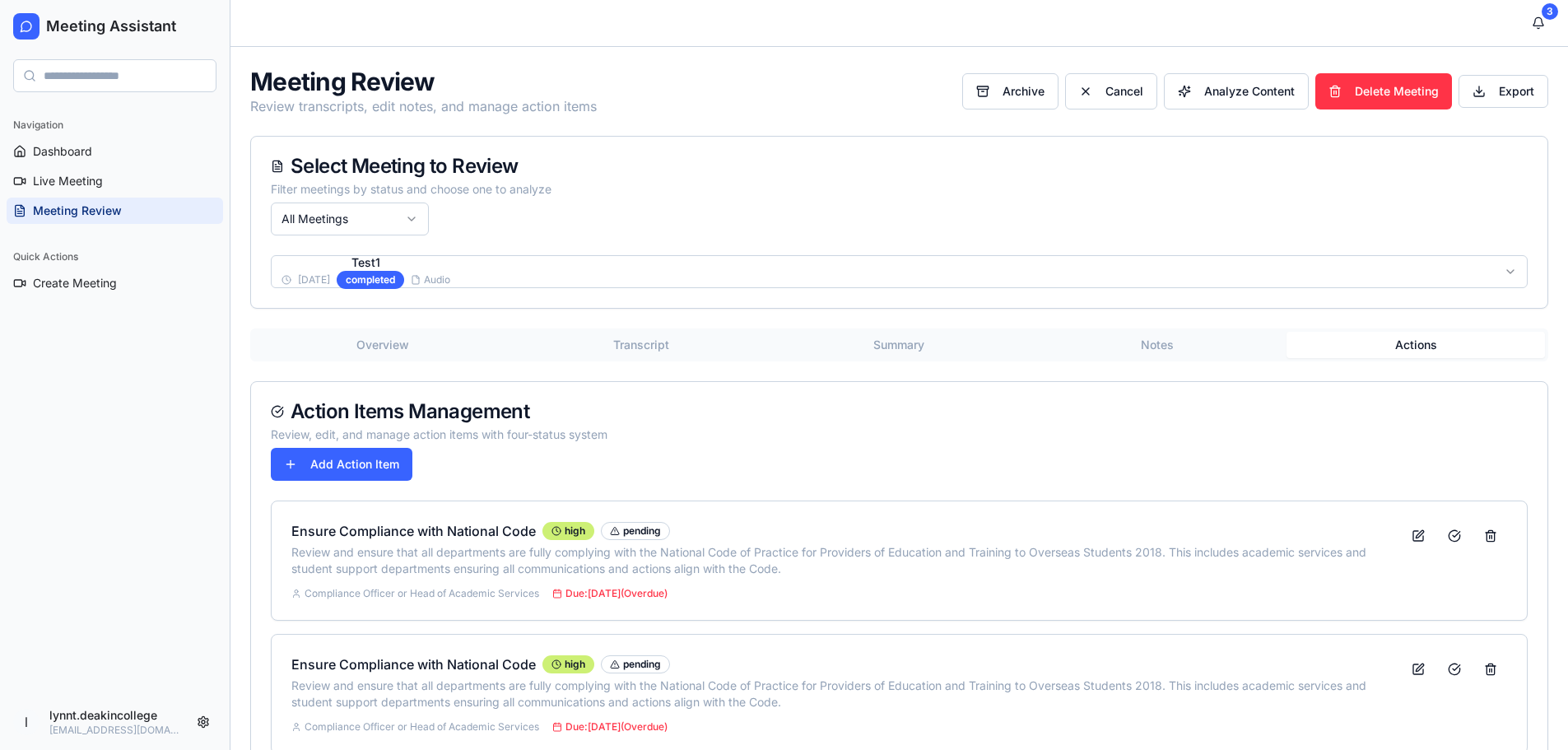
click at [118, 472] on div "Navigation Dashboard Live Meeting Meeting Review Quick Actions Create Meeting" at bounding box center [114, 399] width 229 height 588
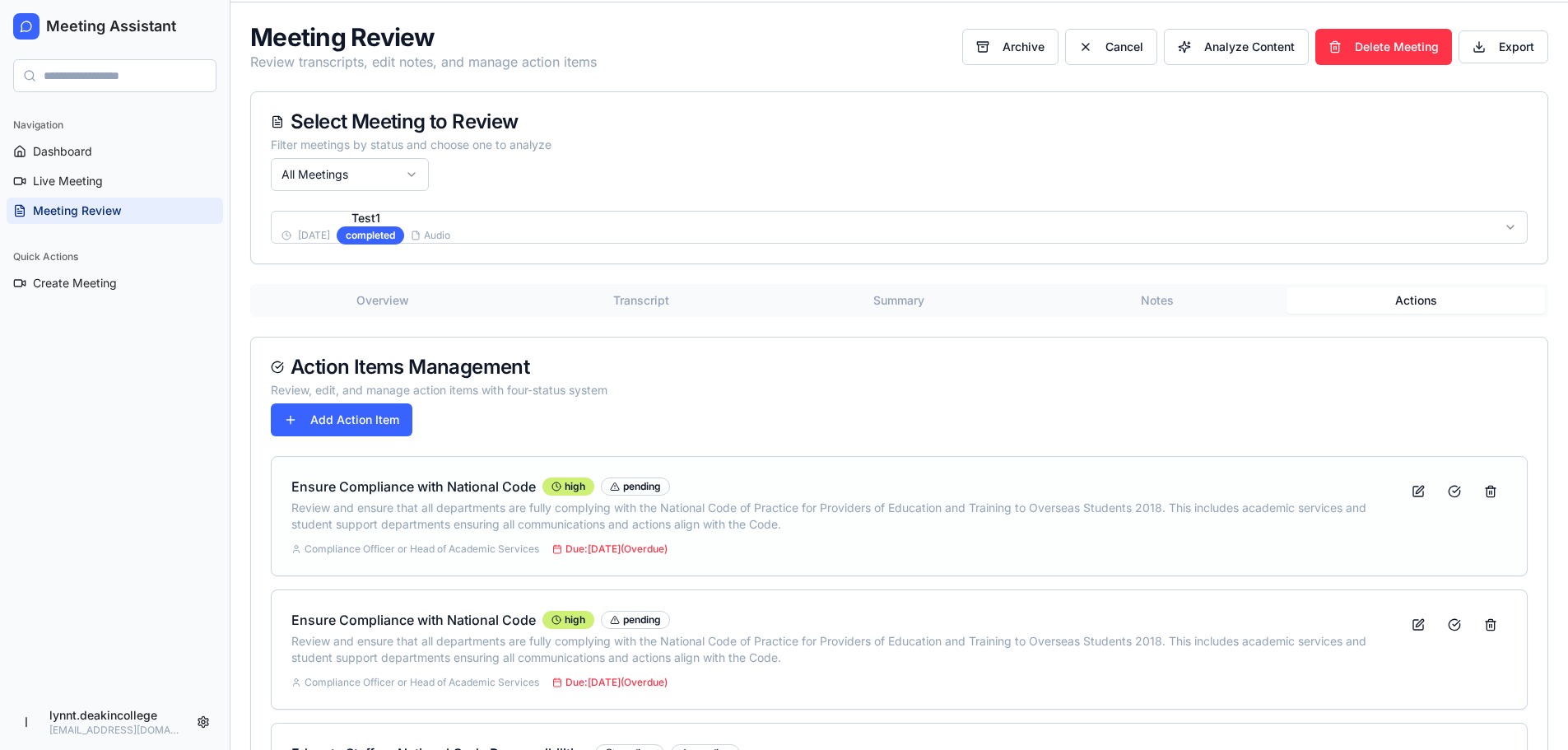
scroll to position [82, 0]
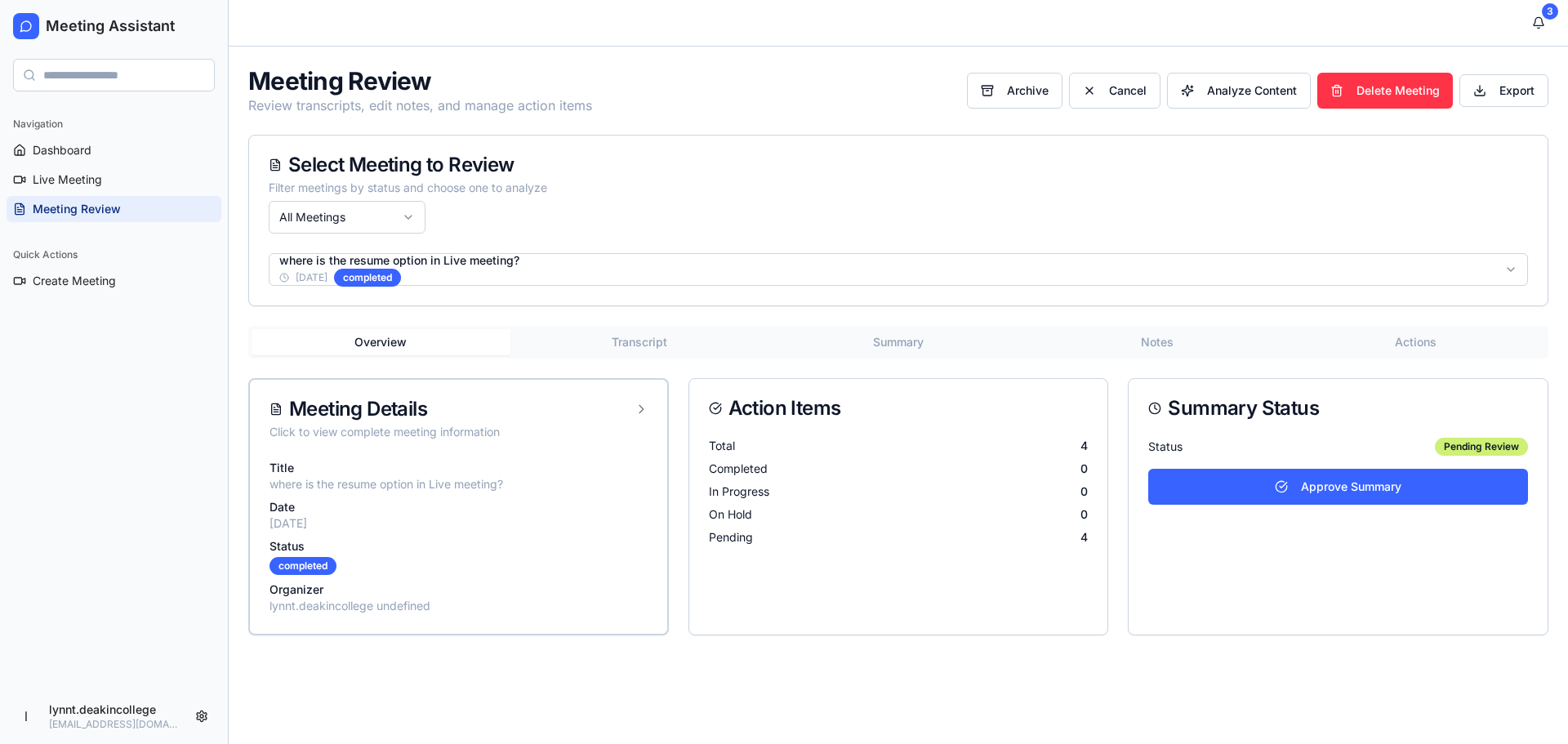
click at [700, 667] on main "3 Meeting Review Review transcripts, edit notes, and manage action items Archiv…" at bounding box center [898, 372] width 1340 height 744
click at [1310, 487] on button "Approve Summary" at bounding box center [1339, 487] width 380 height 36
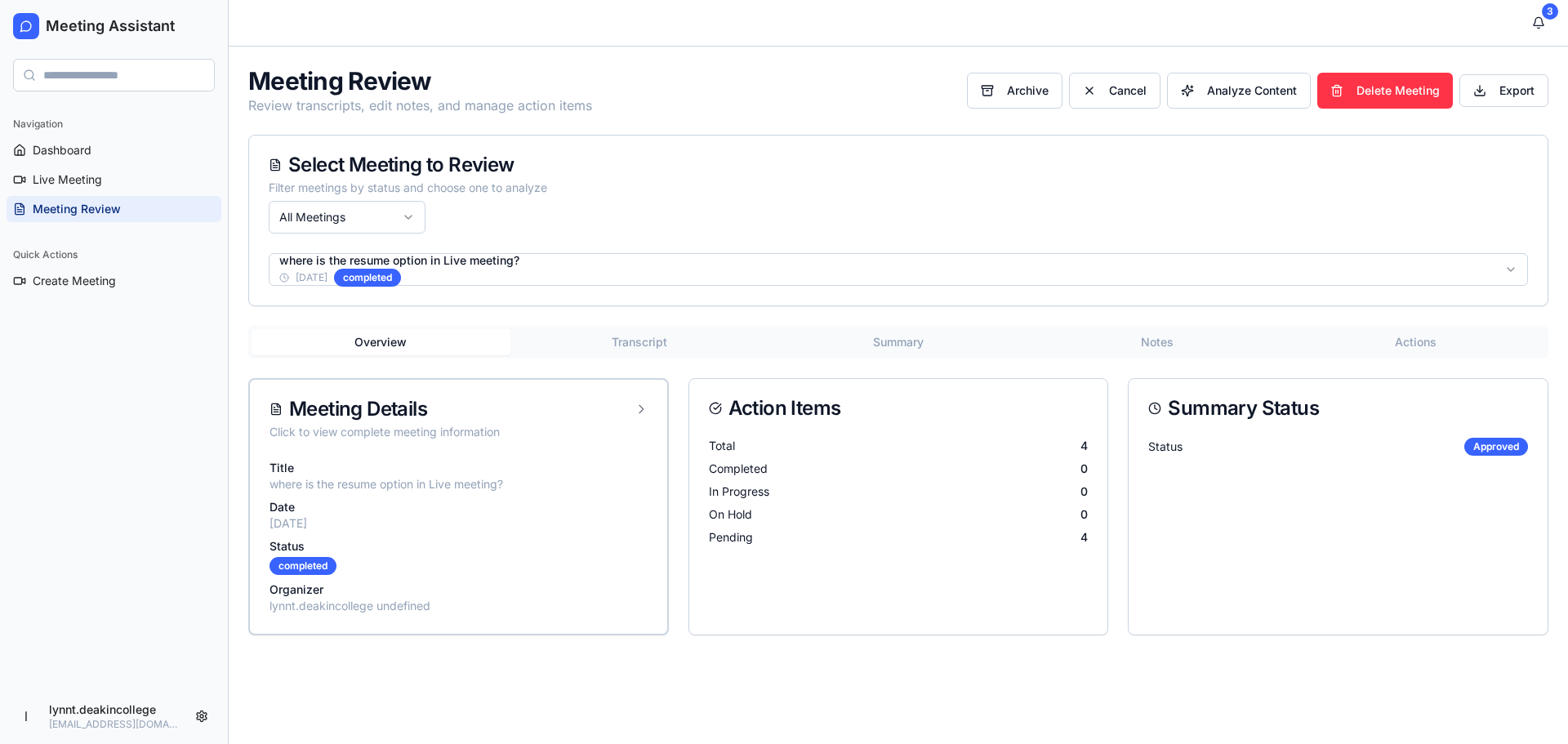
click at [1414, 343] on button "Actions" at bounding box center [1416, 342] width 259 height 26
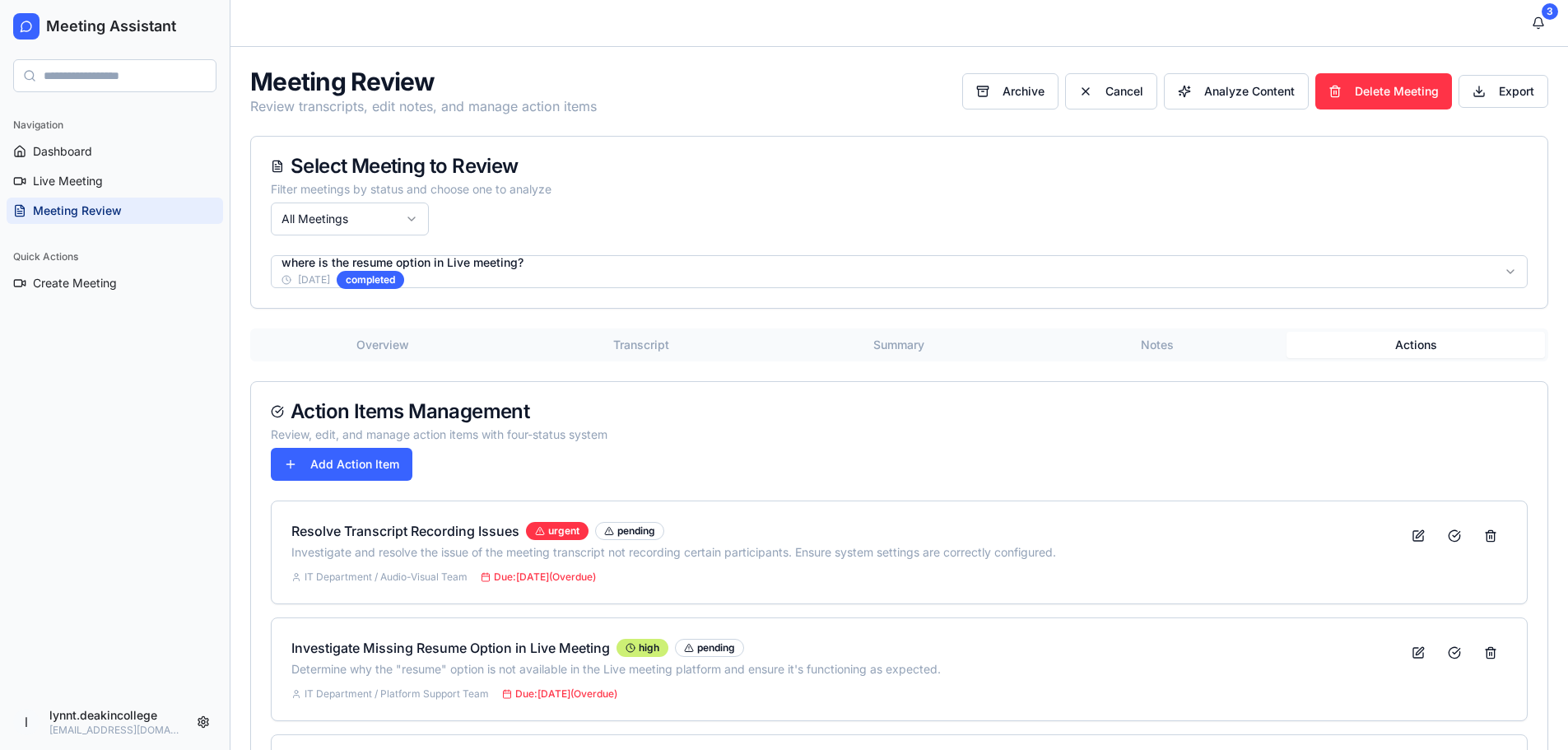
click at [921, 348] on button "Summary" at bounding box center [899, 345] width 258 height 27
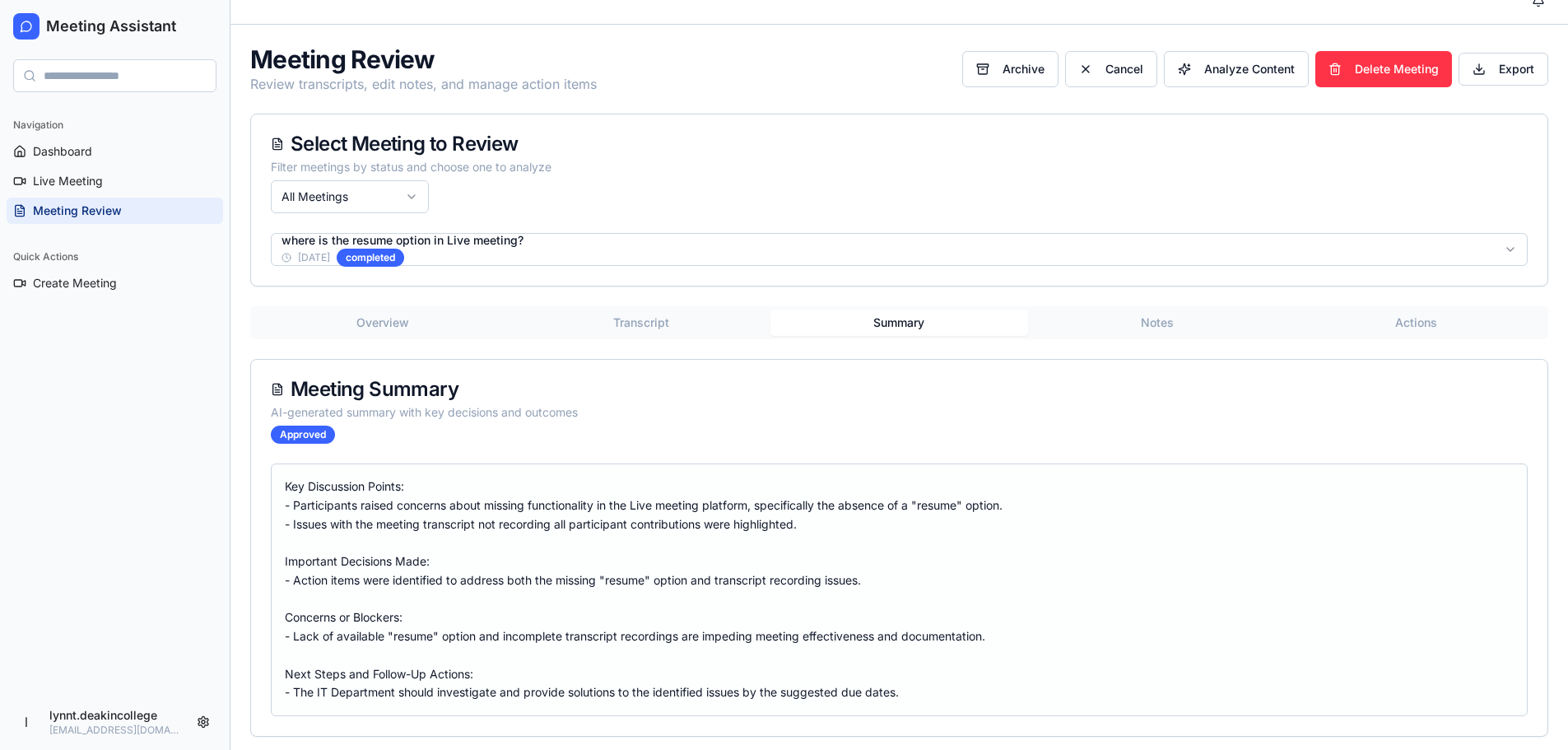
scroll to position [29, 0]
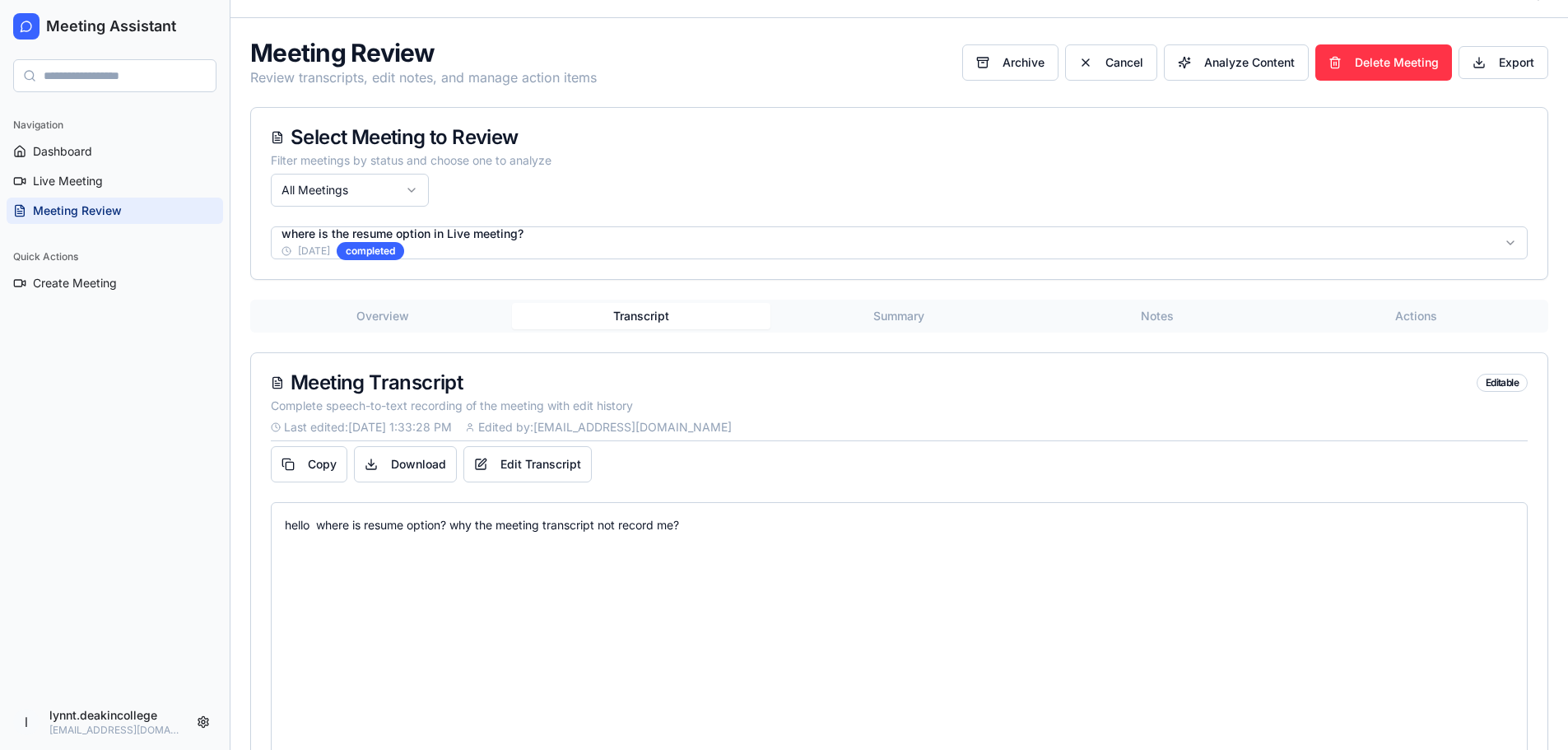
click at [650, 319] on button "Transcript" at bounding box center [641, 316] width 258 height 27
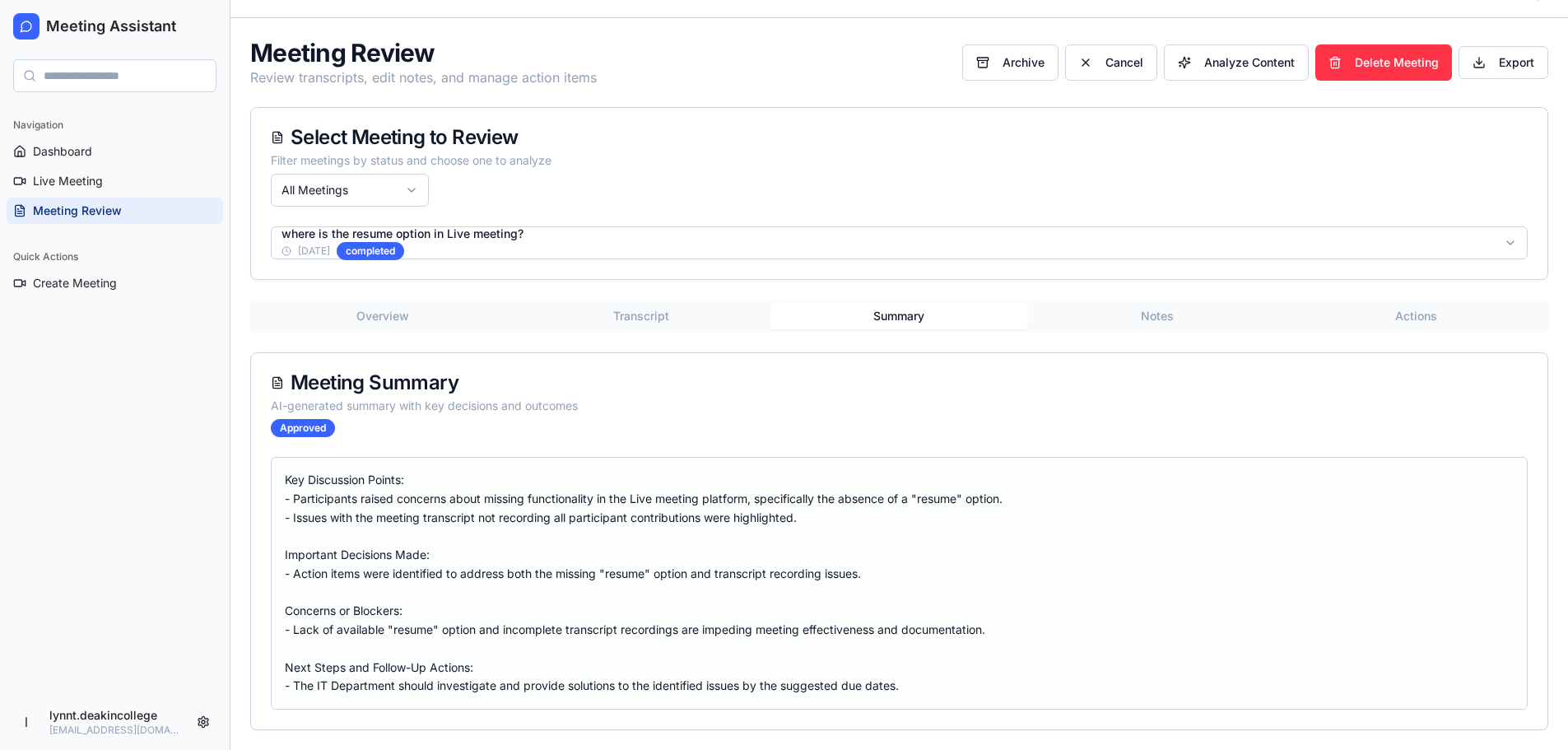
click at [883, 324] on button "Summary" at bounding box center [899, 316] width 258 height 27
click at [1140, 314] on button "Notes" at bounding box center [1157, 316] width 258 height 27
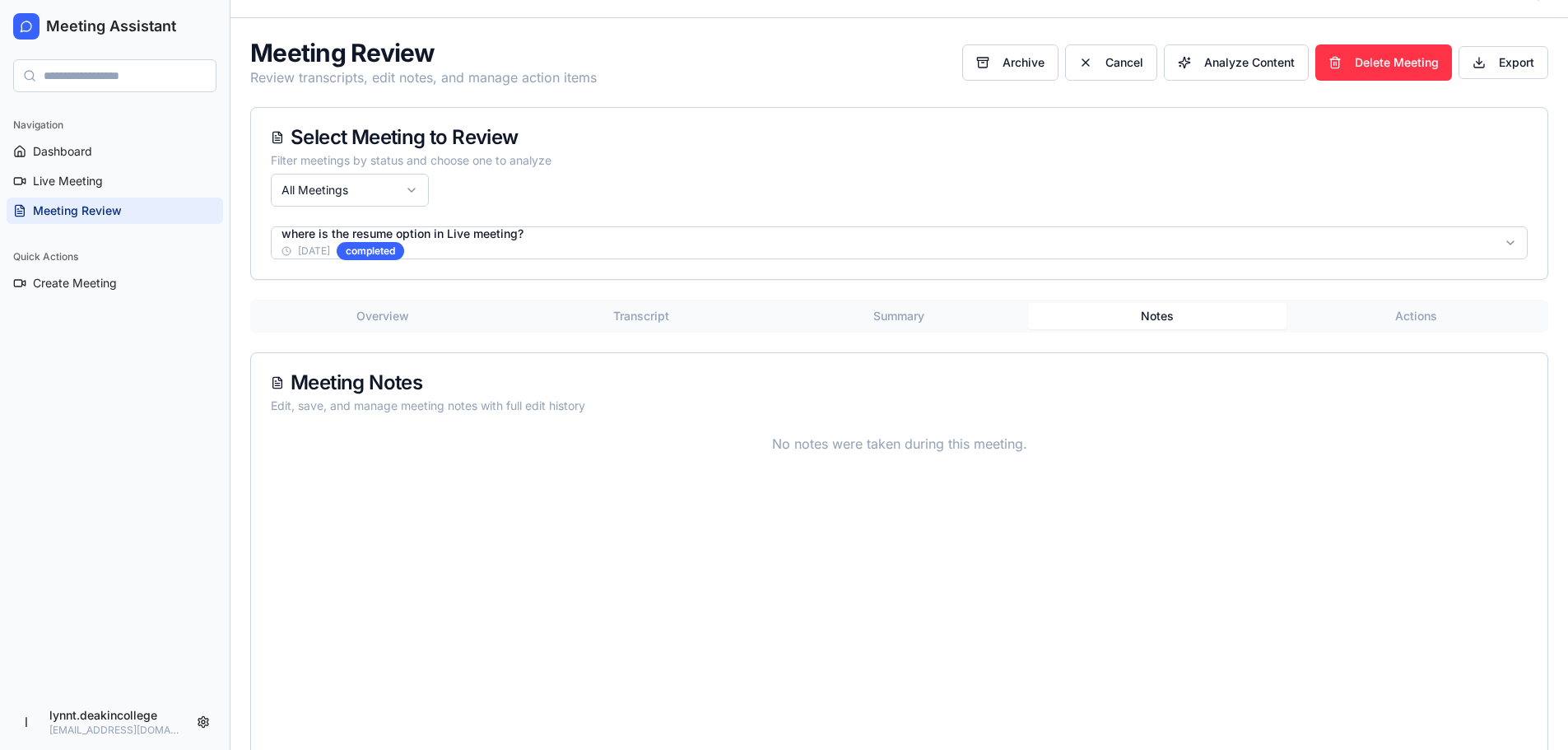
click at [913, 313] on button "Summary" at bounding box center [899, 316] width 258 height 27
click at [1133, 311] on button "Notes" at bounding box center [1157, 316] width 258 height 27
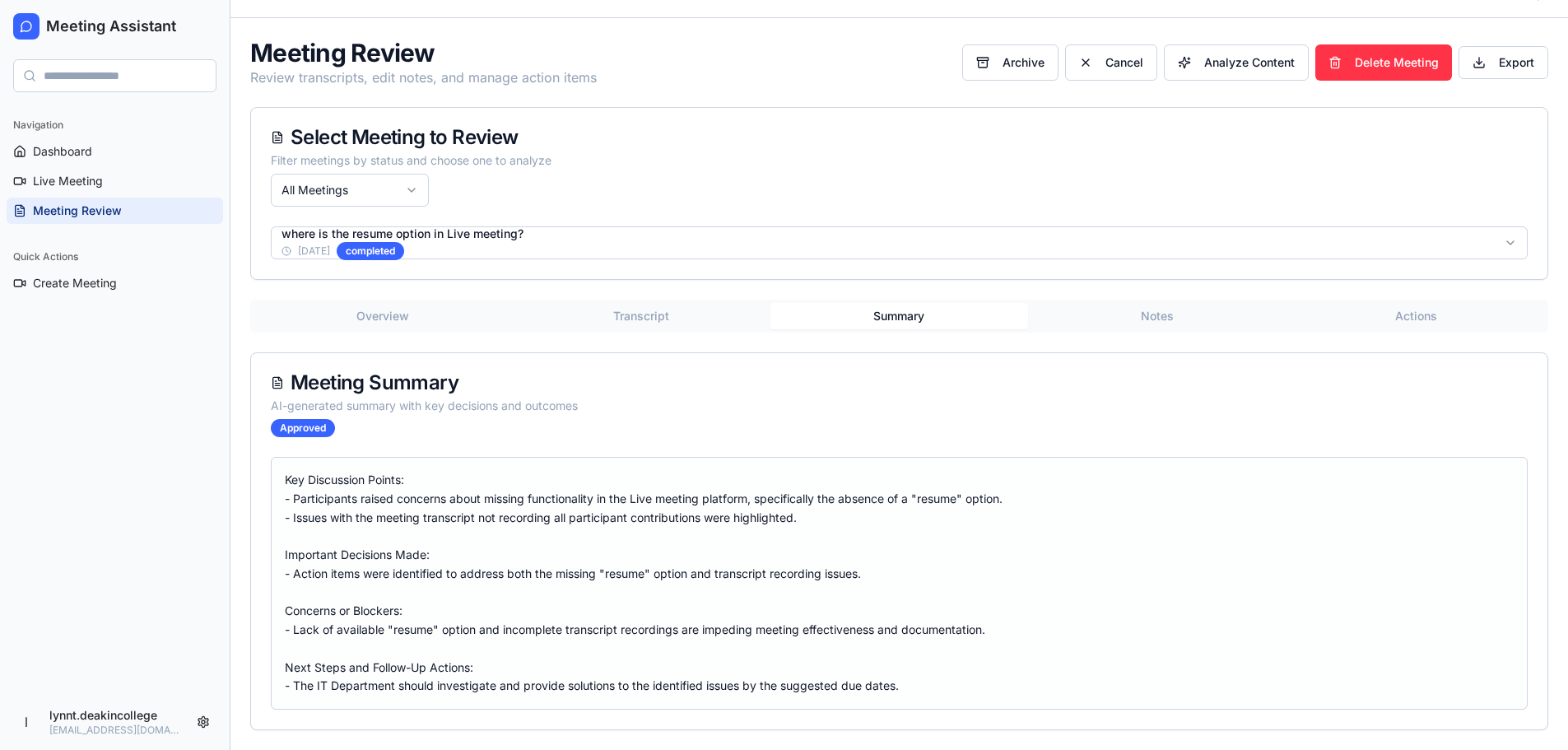
click at [932, 313] on button "Summary" at bounding box center [899, 316] width 258 height 27
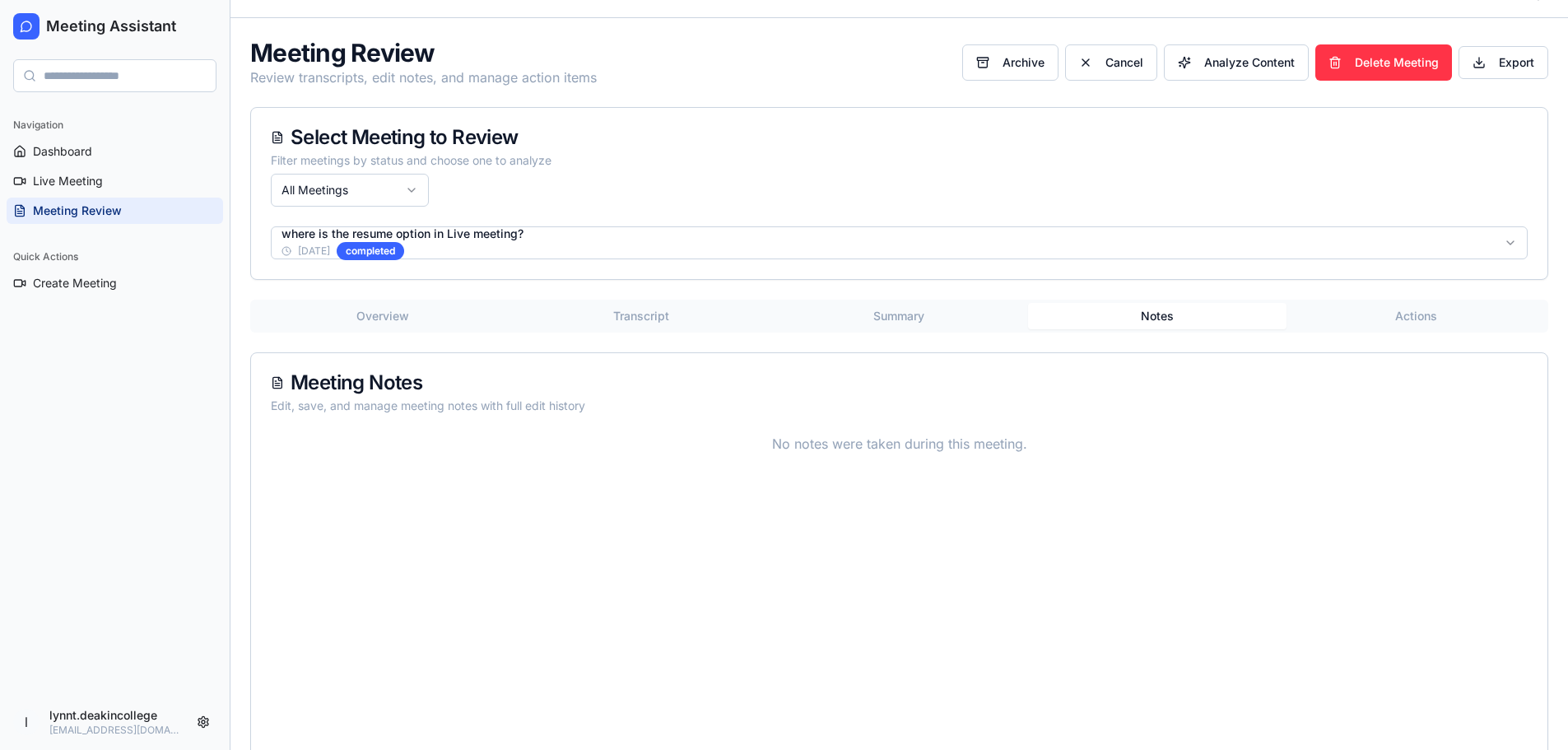
click at [1170, 309] on button "Notes" at bounding box center [1157, 316] width 258 height 27
click at [951, 307] on button "Summary" at bounding box center [899, 316] width 258 height 27
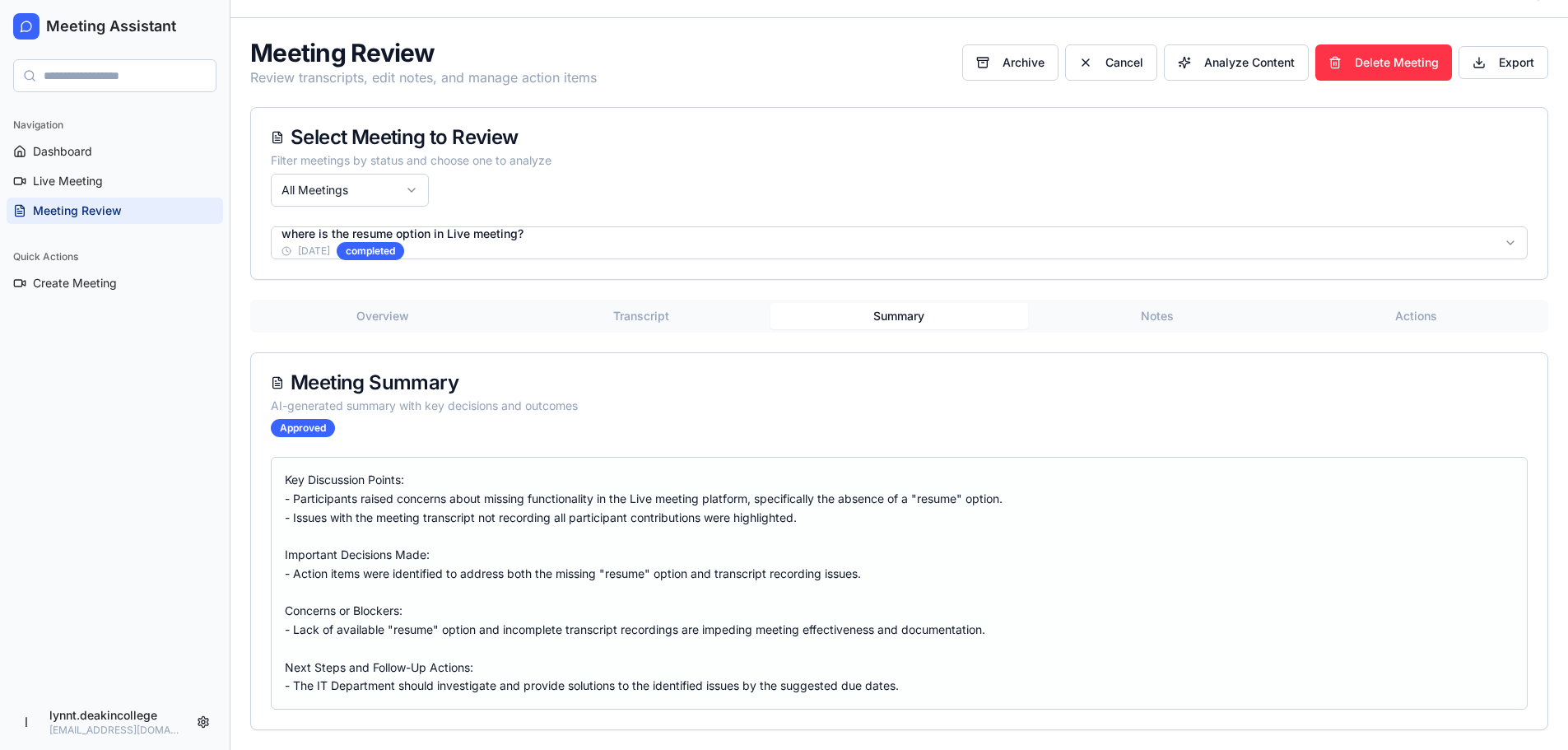
click at [1415, 311] on button "Actions" at bounding box center [1415, 316] width 258 height 27
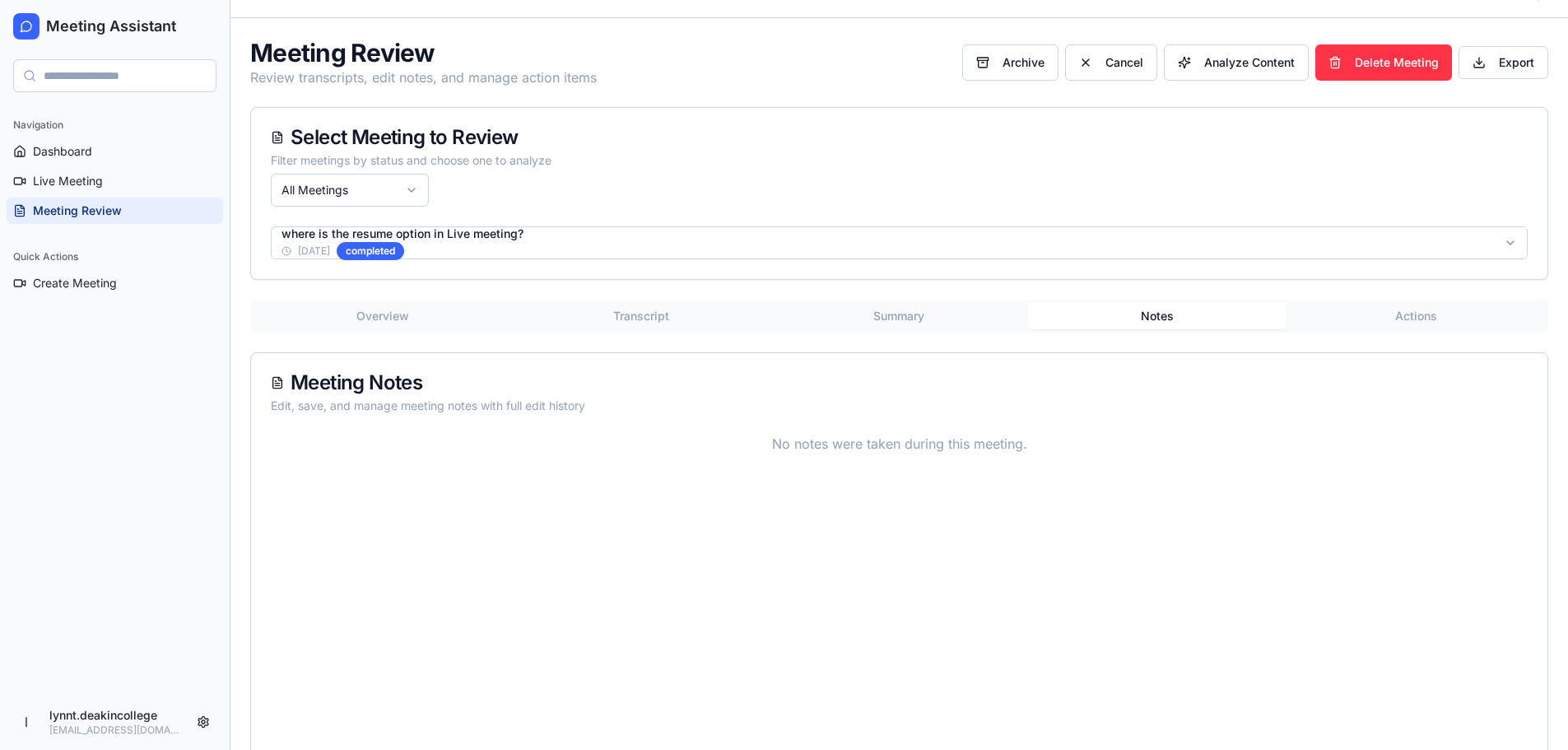
click at [1162, 310] on button "Notes" at bounding box center [1157, 316] width 258 height 27
click at [889, 310] on button "Summary" at bounding box center [899, 316] width 258 height 27
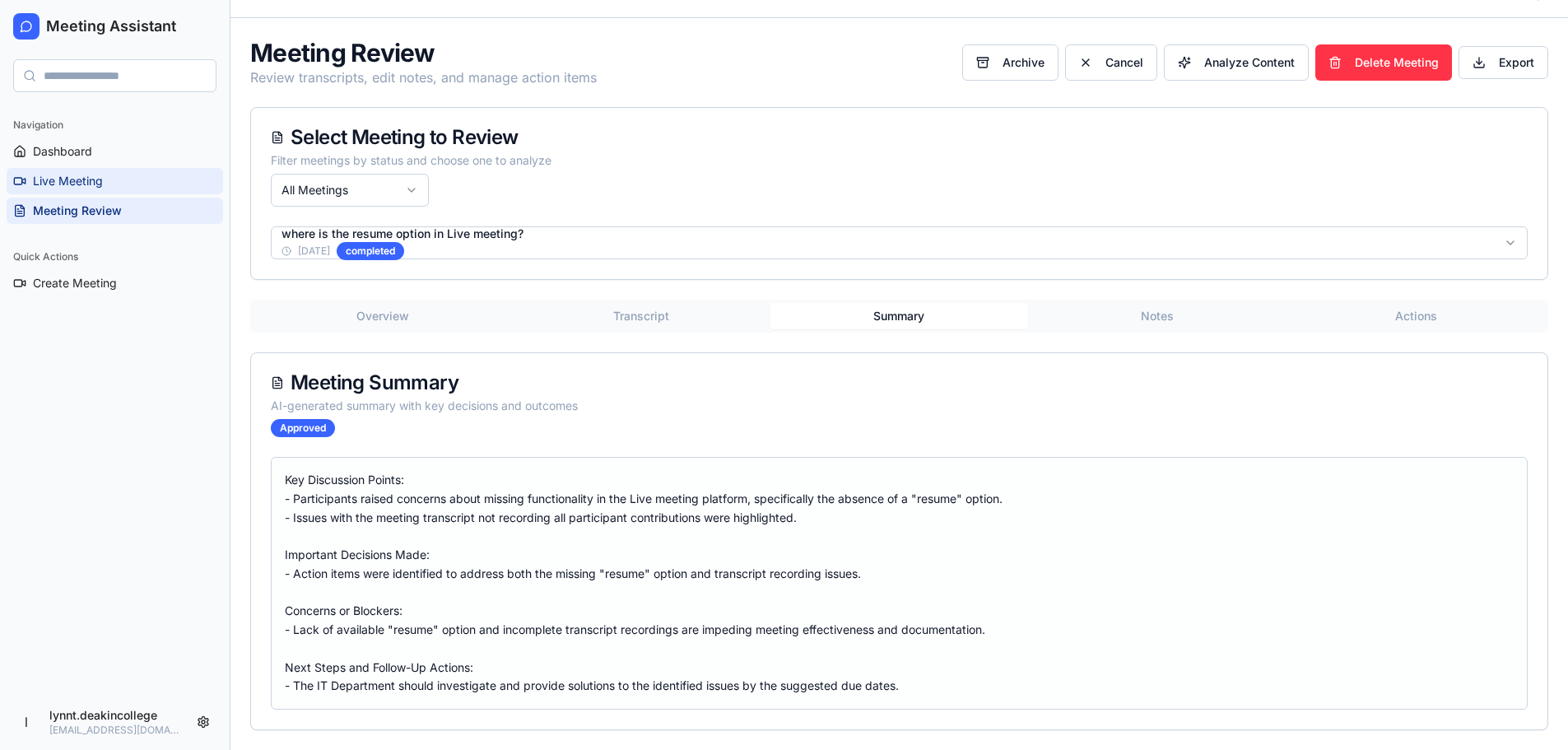
click at [64, 189] on link "Live Meeting" at bounding box center [115, 181] width 216 height 27
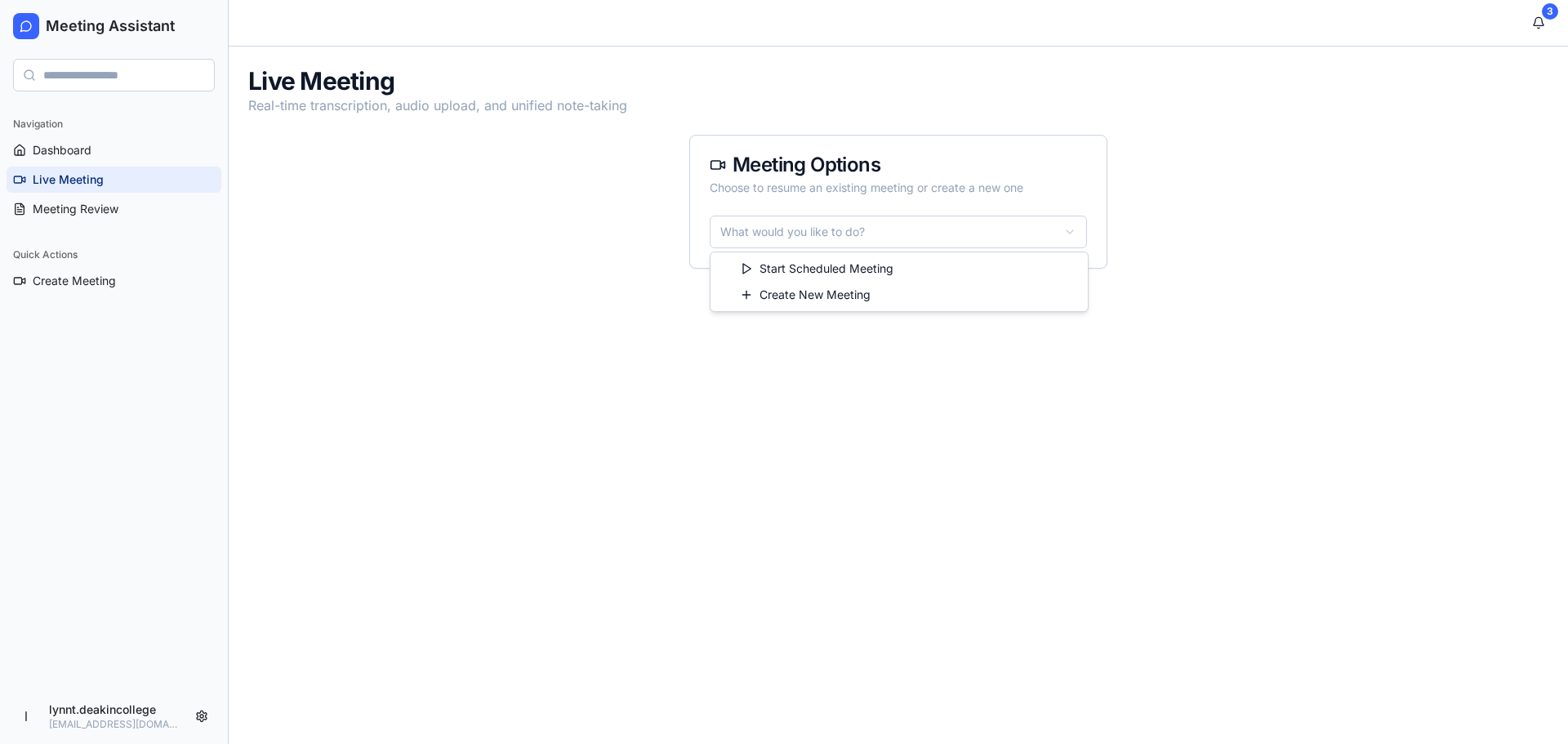
click at [968, 245] on html "Meeting Assistant Navigation Dashboard Live Meeting Meeting Review Quick Action…" at bounding box center [784, 372] width 1568 height 744
click at [554, 344] on html "Meeting Assistant Navigation Dashboard Live Meeting Meeting Review Quick Action…" at bounding box center [784, 372] width 1568 height 744
click at [42, 144] on span "Dashboard" at bounding box center [61, 150] width 59 height 16
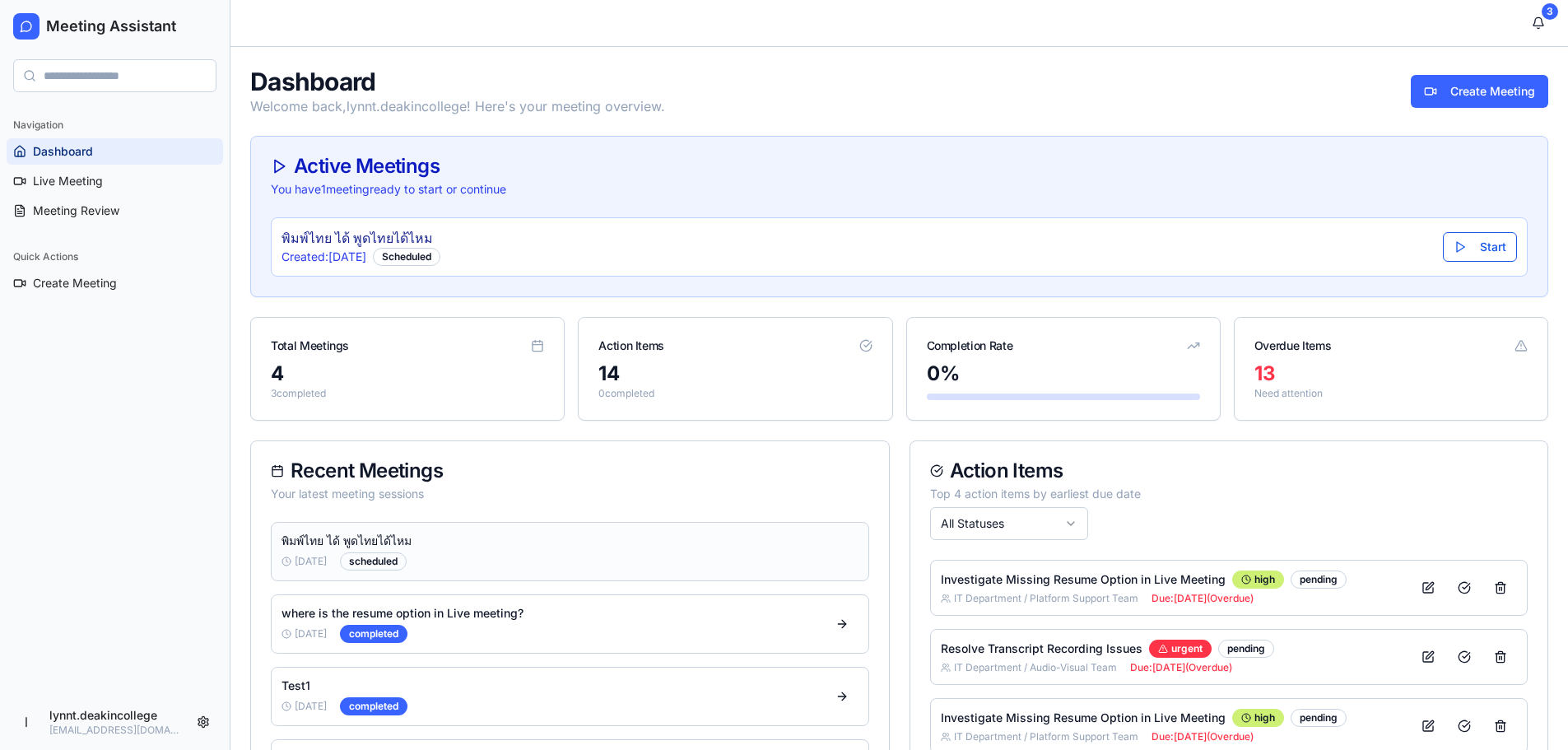
click at [642, 553] on div "พิมพ์ไทย ได้ พูดไทยได้ไหม [DATE] scheduled" at bounding box center [569, 552] width 599 height 59
click at [751, 558] on div "พิมพ์ไทย ได้ พูดไทยได้ไหม [DATE] scheduled" at bounding box center [569, 552] width 599 height 59
click at [112, 177] on link "Live Meeting" at bounding box center [115, 181] width 216 height 27
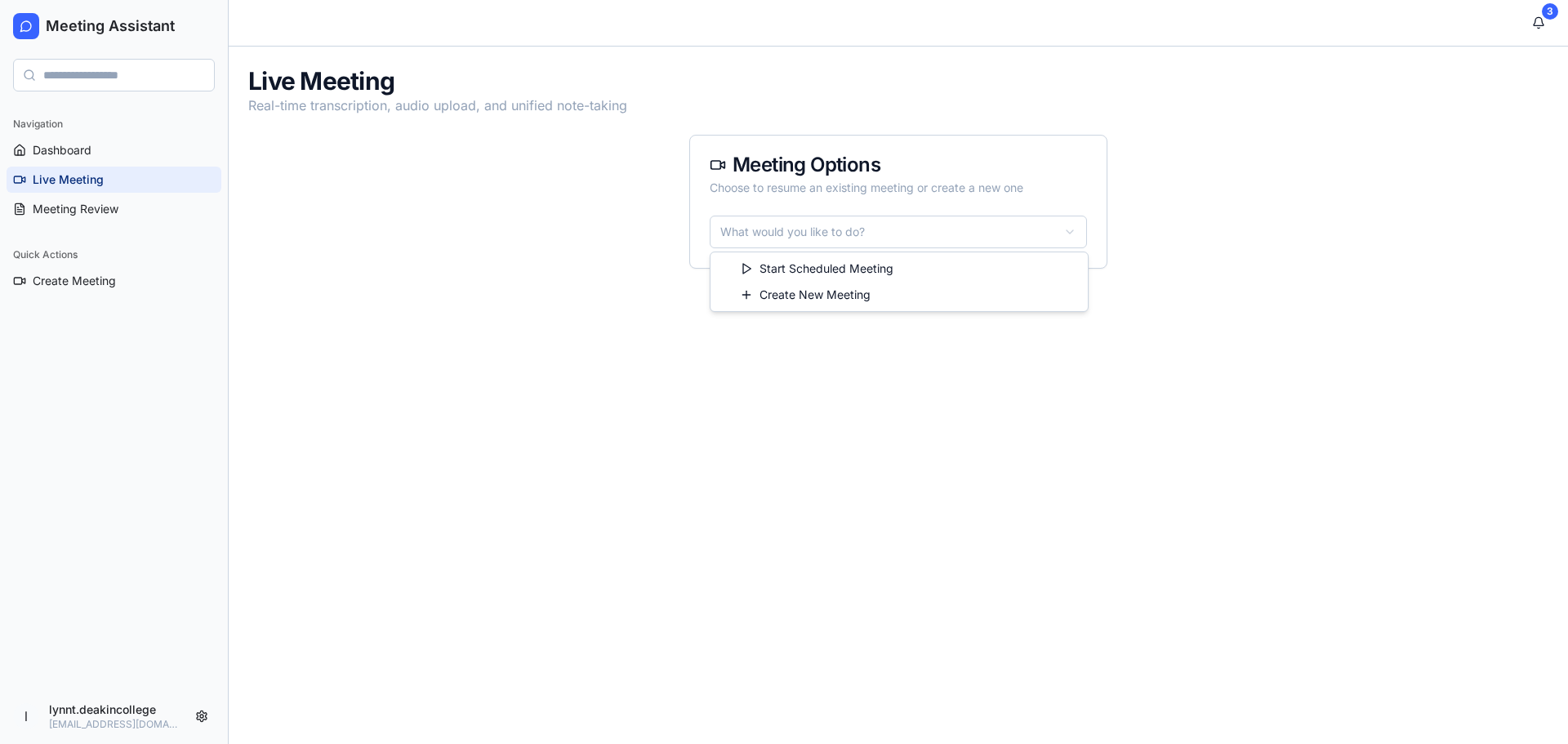
click at [1064, 234] on html "Meeting Assistant Navigation Dashboard Live Meeting Meeting Review Quick Action…" at bounding box center [784, 372] width 1568 height 744
click at [972, 332] on html "Meeting Assistant Navigation Dashboard Live Meeting Meeting Review Quick Action…" at bounding box center [784, 372] width 1568 height 744
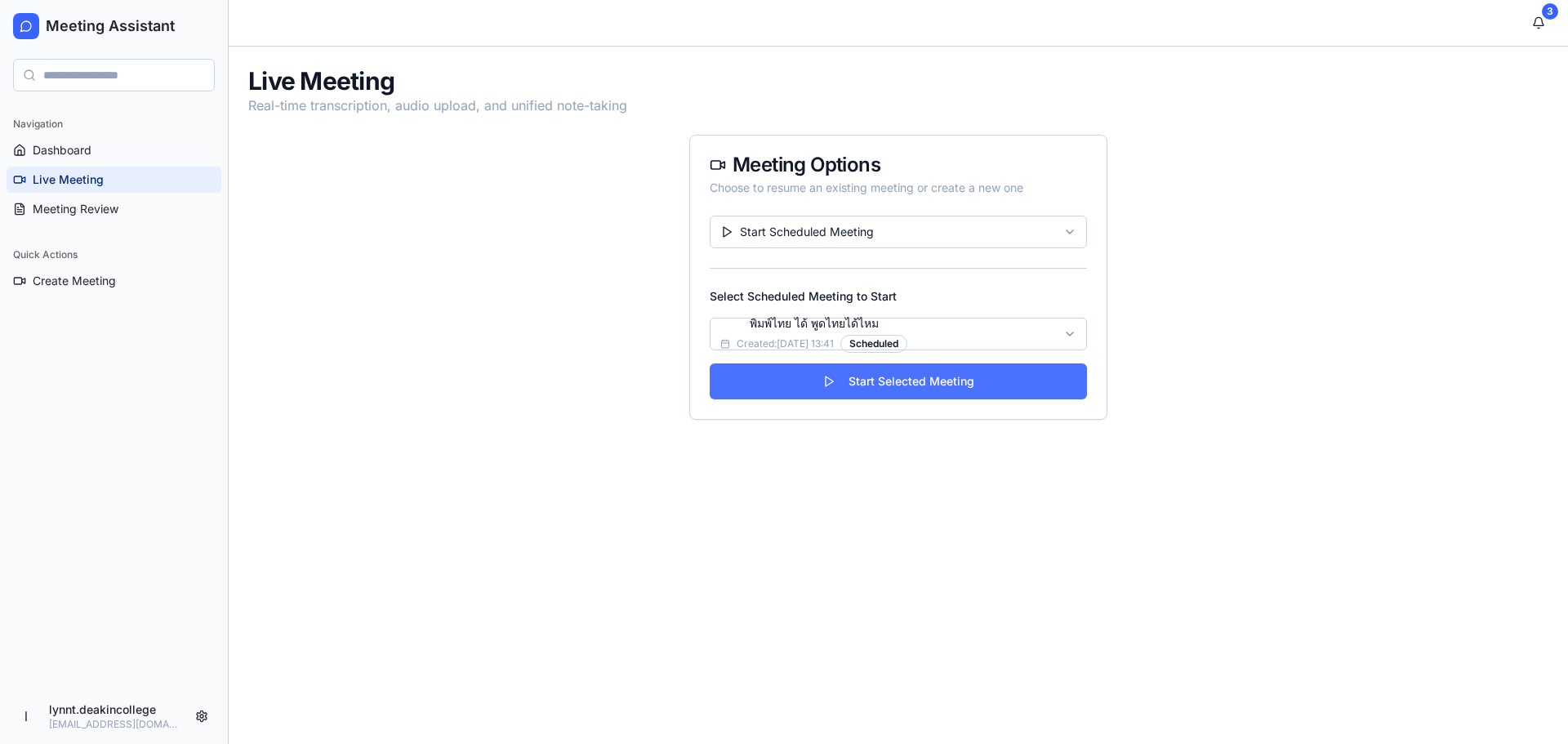
click at [908, 382] on button "Start Selected Meeting" at bounding box center [898, 382] width 378 height 36
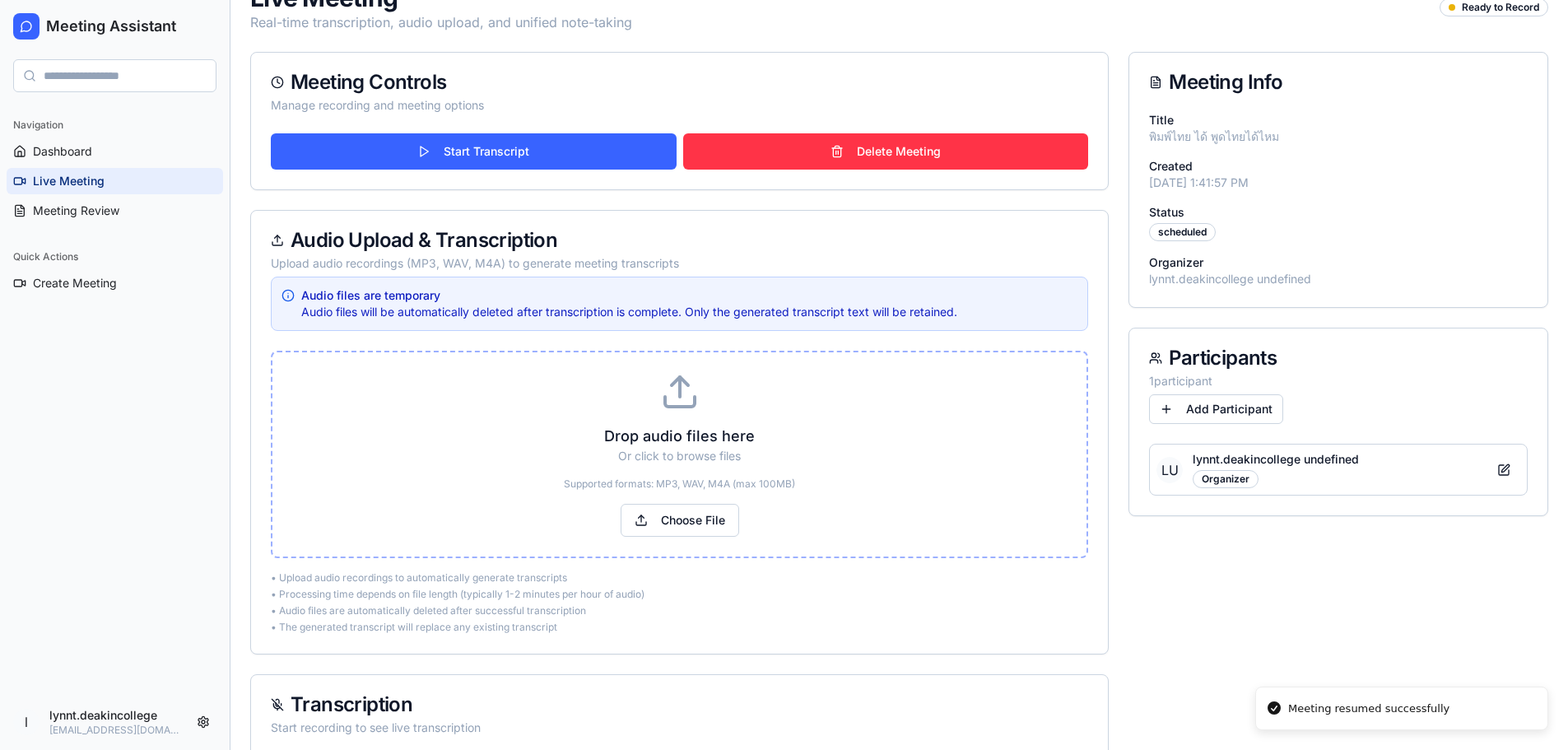
scroll to position [165, 0]
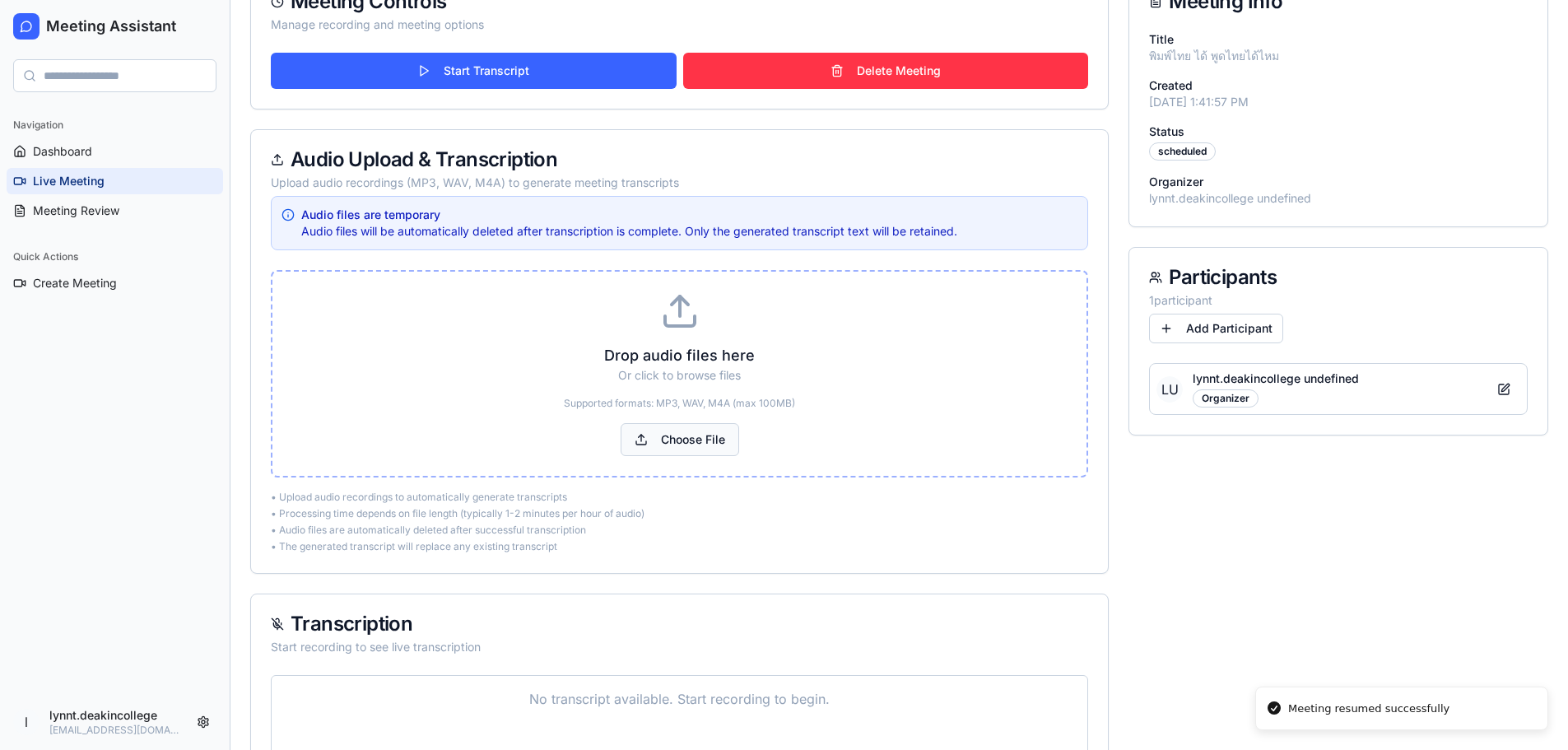
click at [707, 445] on button "Choose File" at bounding box center [680, 440] width 119 height 33
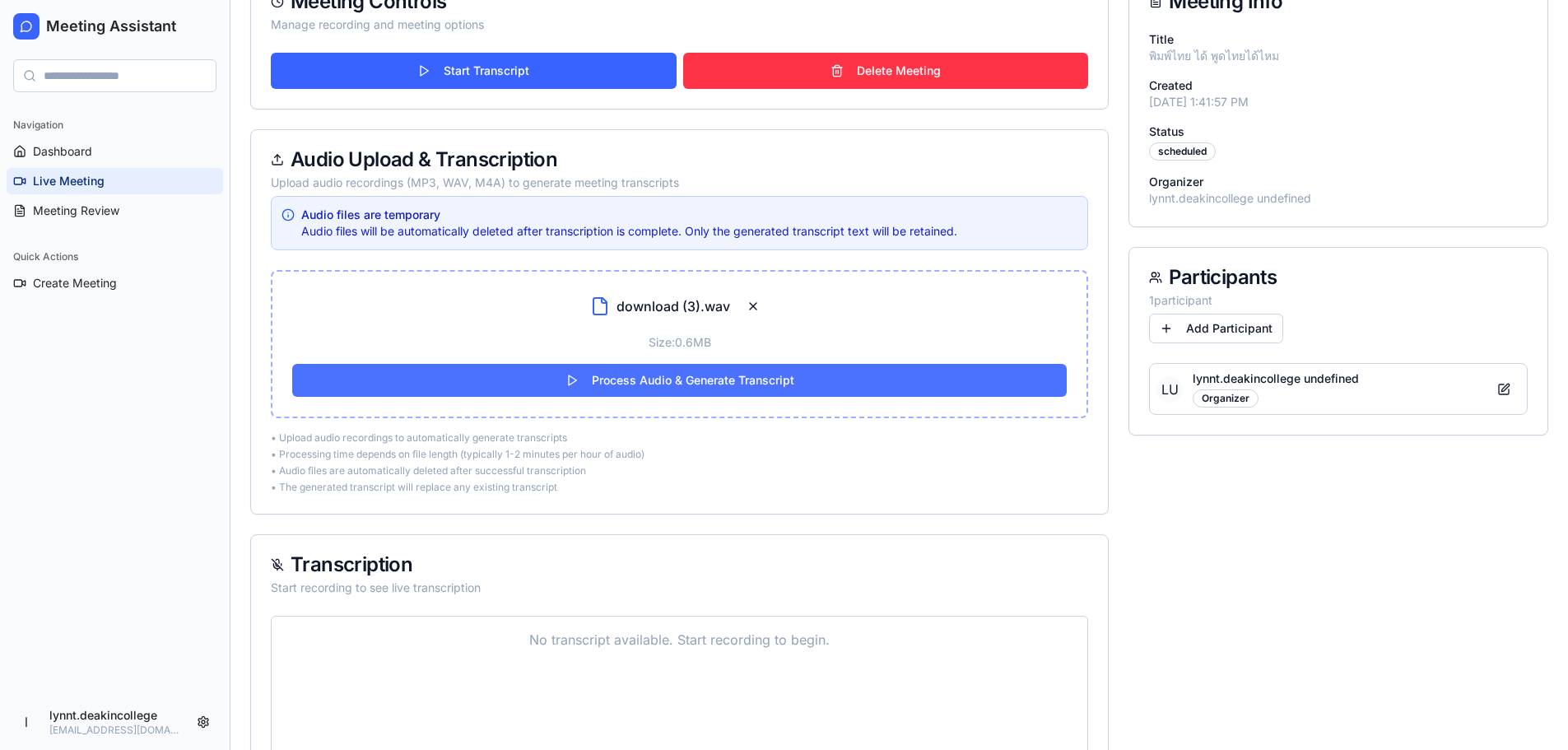
click at [566, 375] on button "Process Audio & Generate Transcript" at bounding box center [679, 381] width 775 height 33
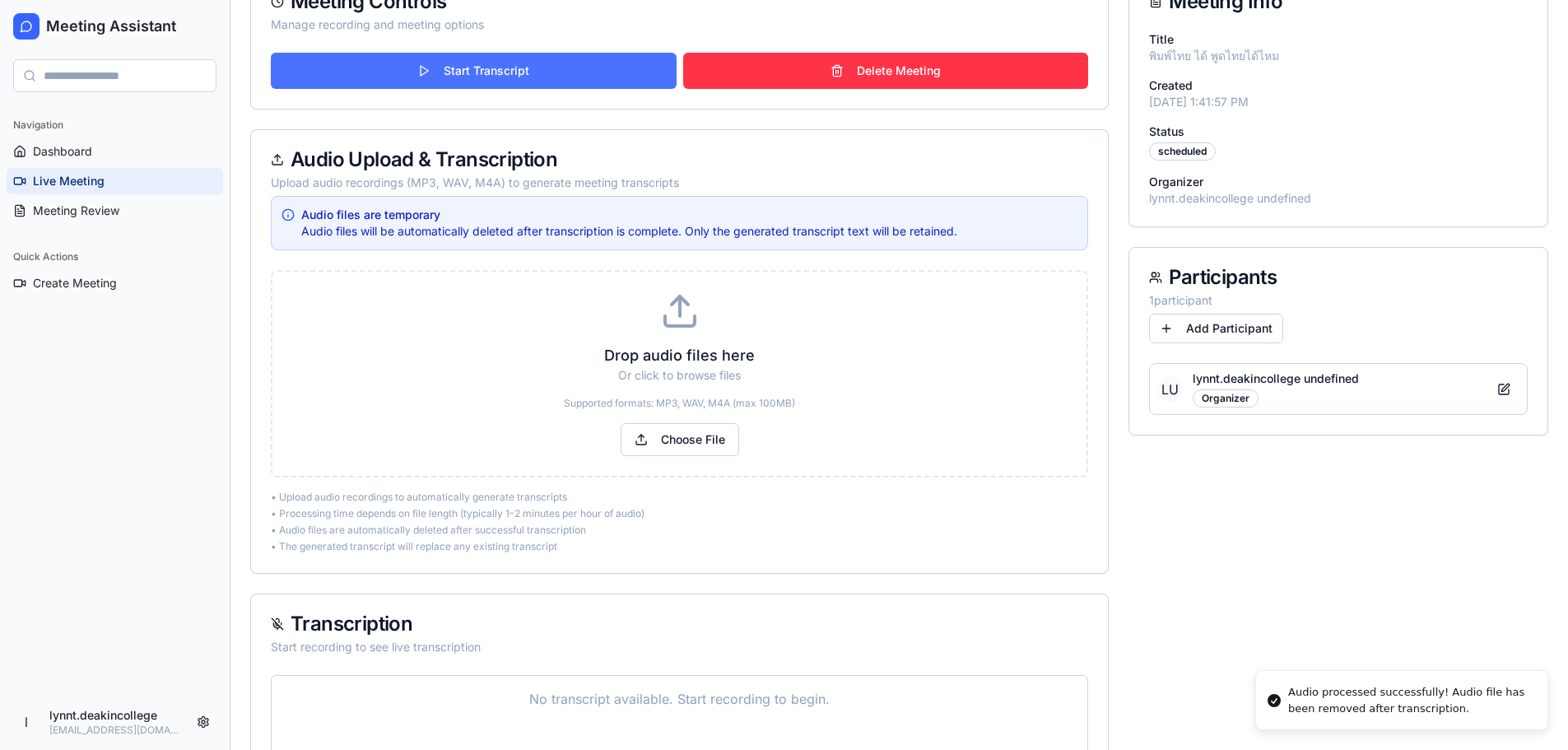
click at [476, 76] on button "Start Transcript" at bounding box center [473, 70] width 406 height 36
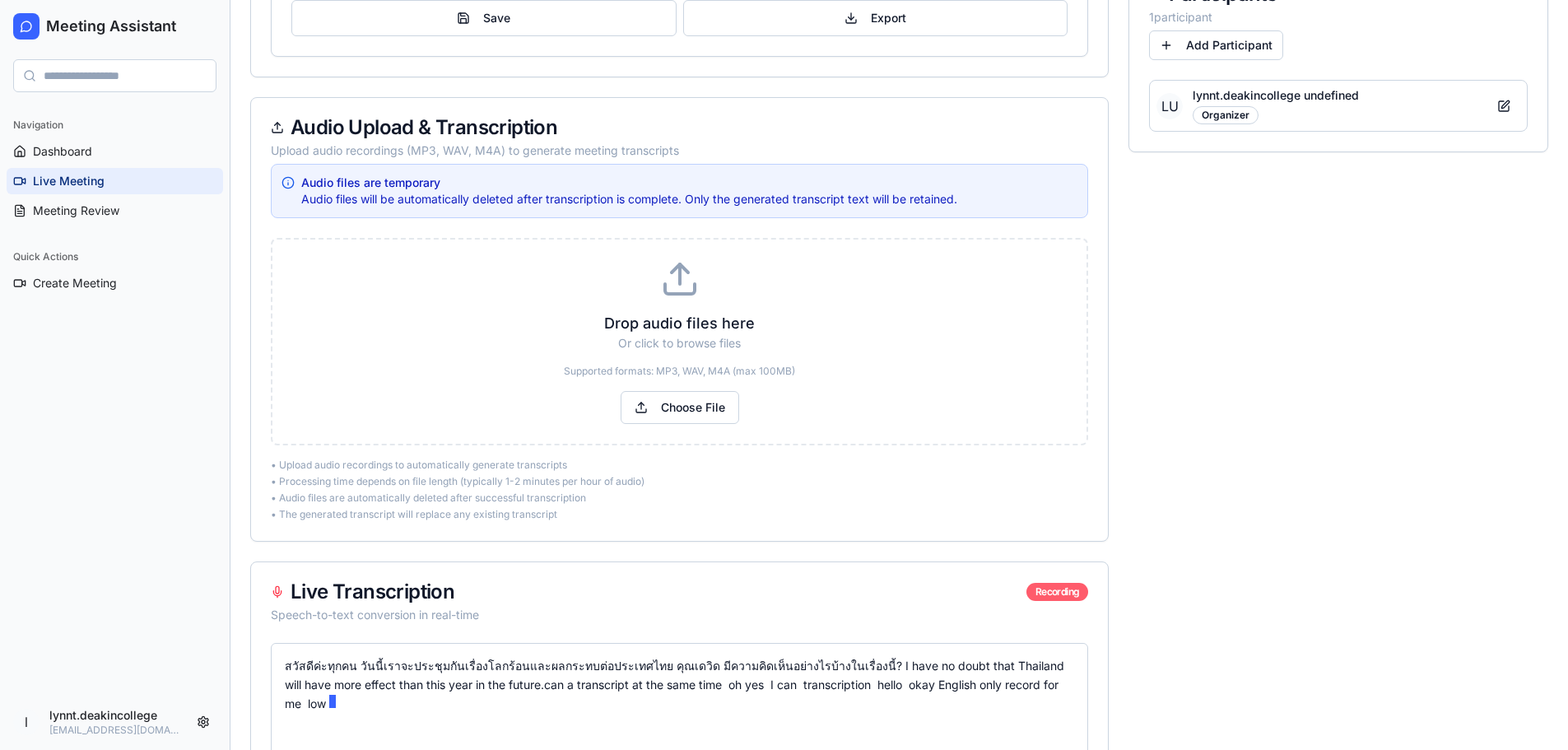
scroll to position [329, 0]
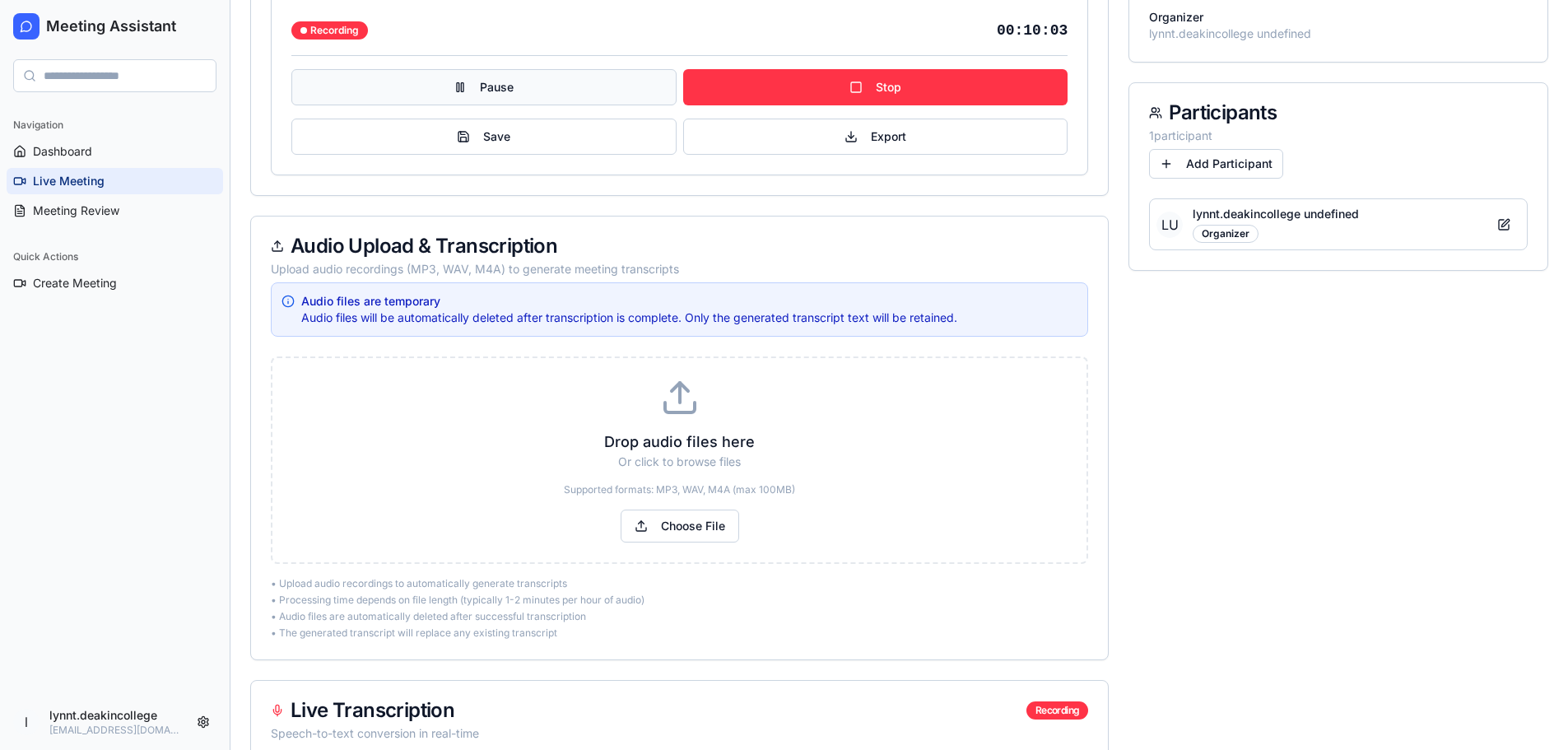
click at [562, 86] on button "Pause" at bounding box center [483, 88] width 386 height 36
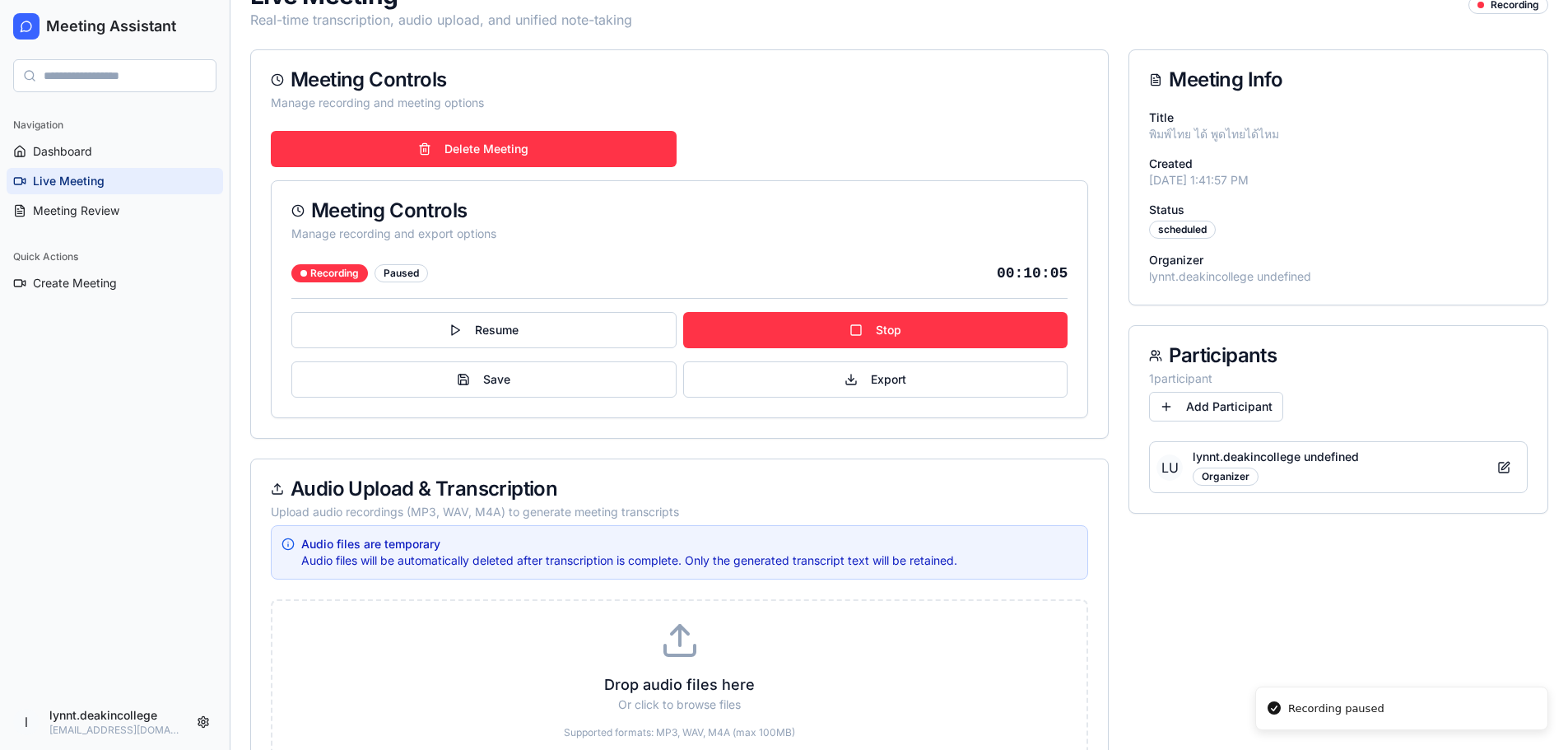
scroll to position [82, 0]
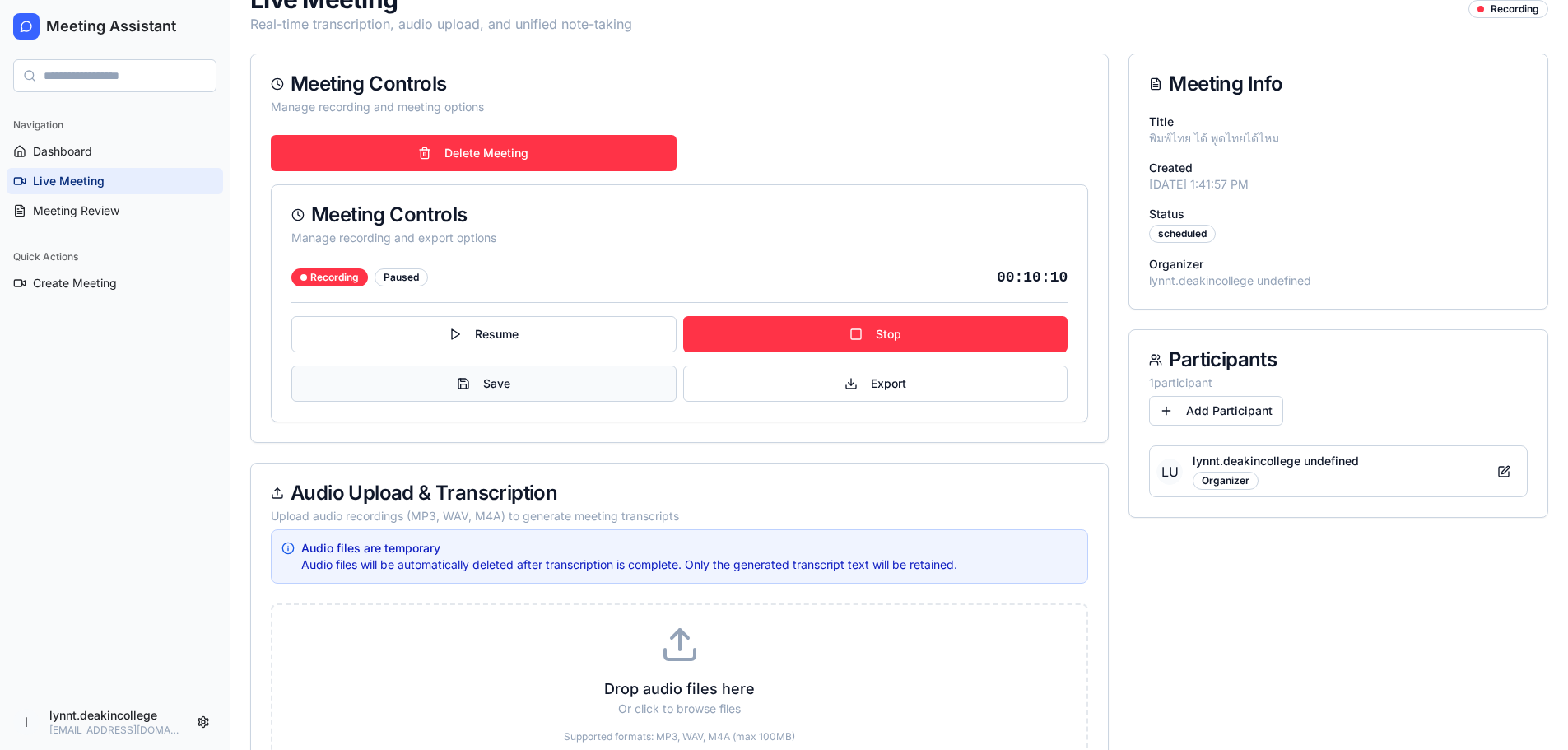
click at [447, 375] on button "Save" at bounding box center [483, 384] width 386 height 36
click at [80, 149] on span "Dashboard" at bounding box center [62, 151] width 59 height 16
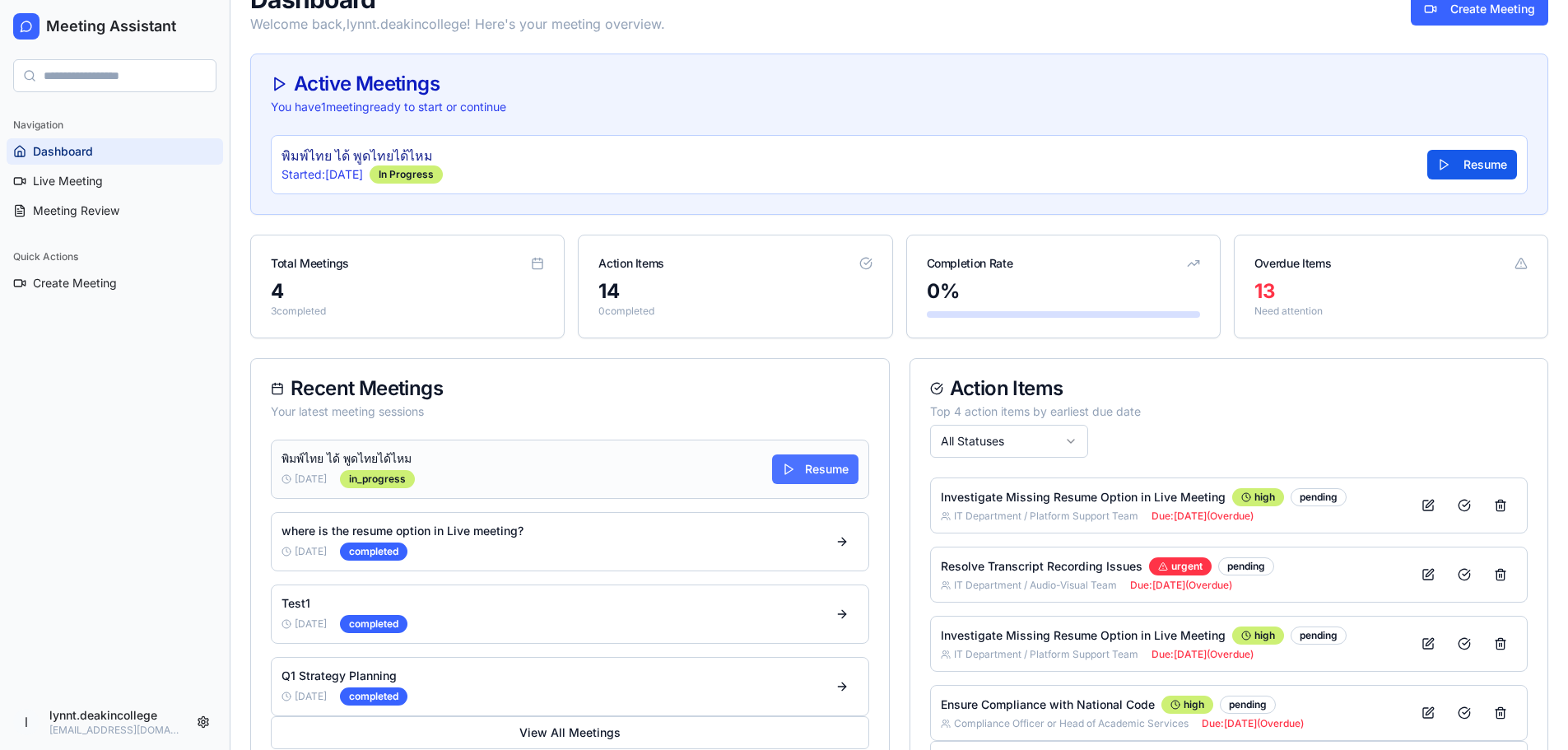
click at [800, 470] on button "Resume" at bounding box center [815, 469] width 87 height 30
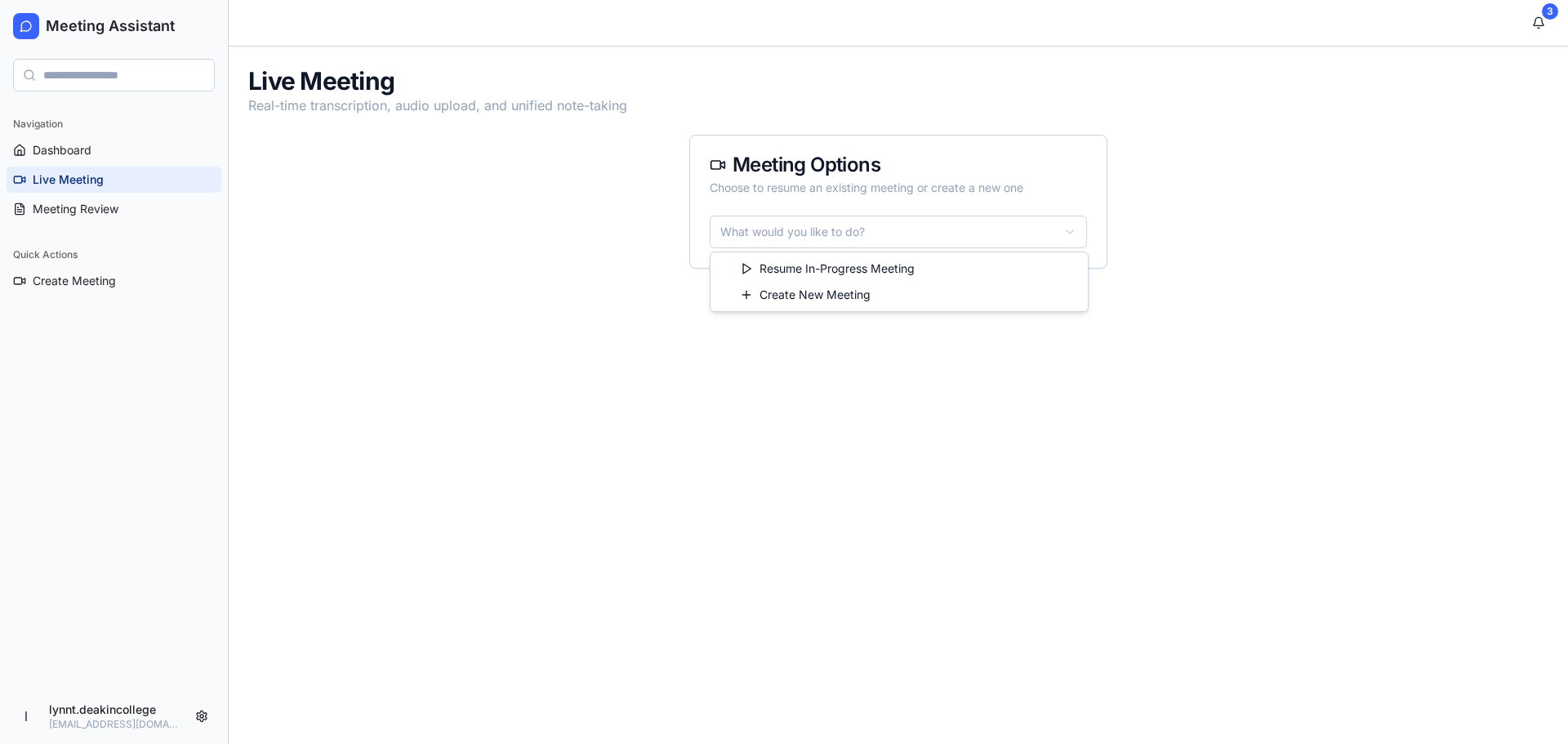
click at [914, 238] on html "Meeting Assistant Navigation Dashboard Live Meeting Meeting Review Quick Action…" at bounding box center [784, 372] width 1568 height 744
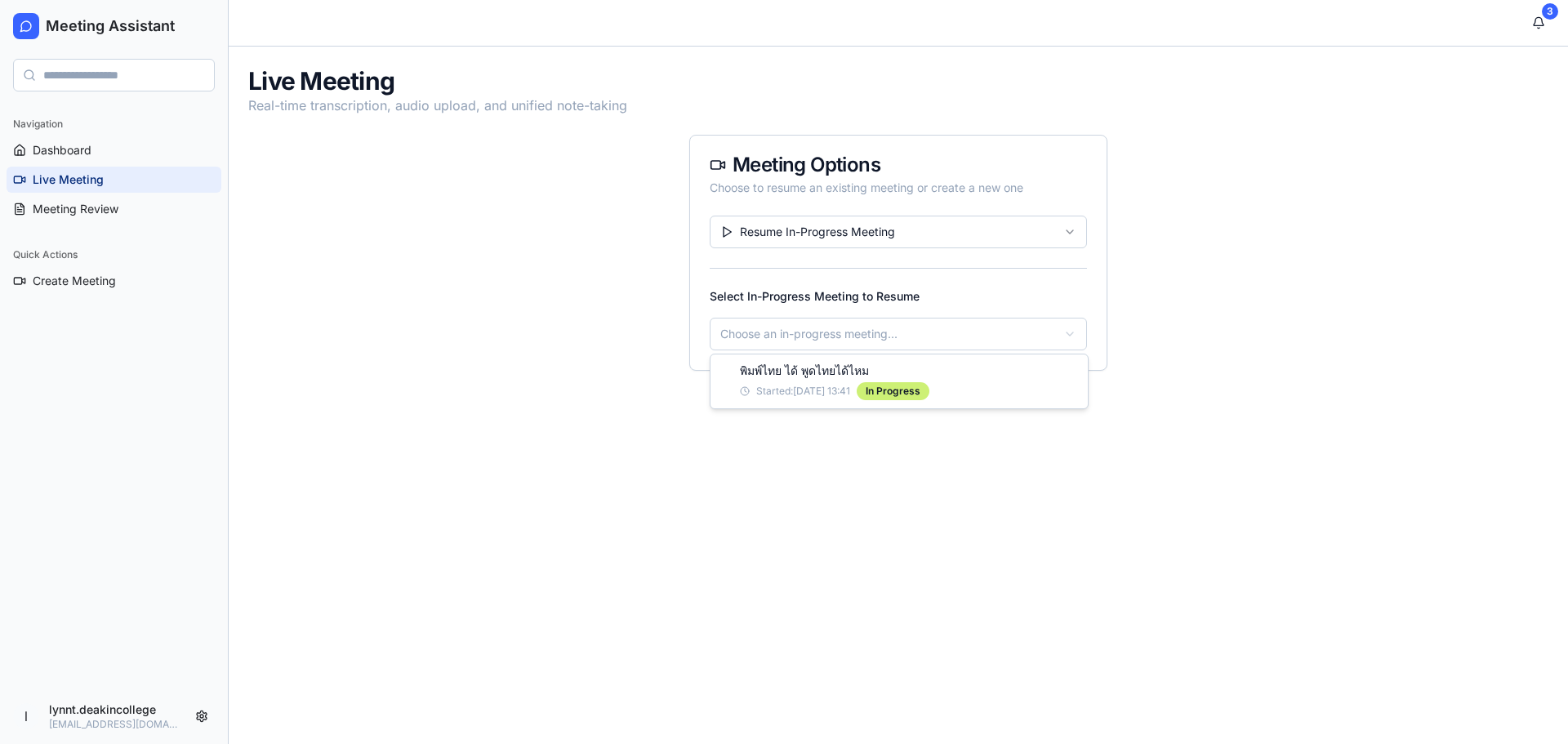
click at [896, 326] on html "Meeting Assistant Navigation Dashboard Live Meeting Meeting Review Quick Action…" at bounding box center [784, 372] width 1568 height 744
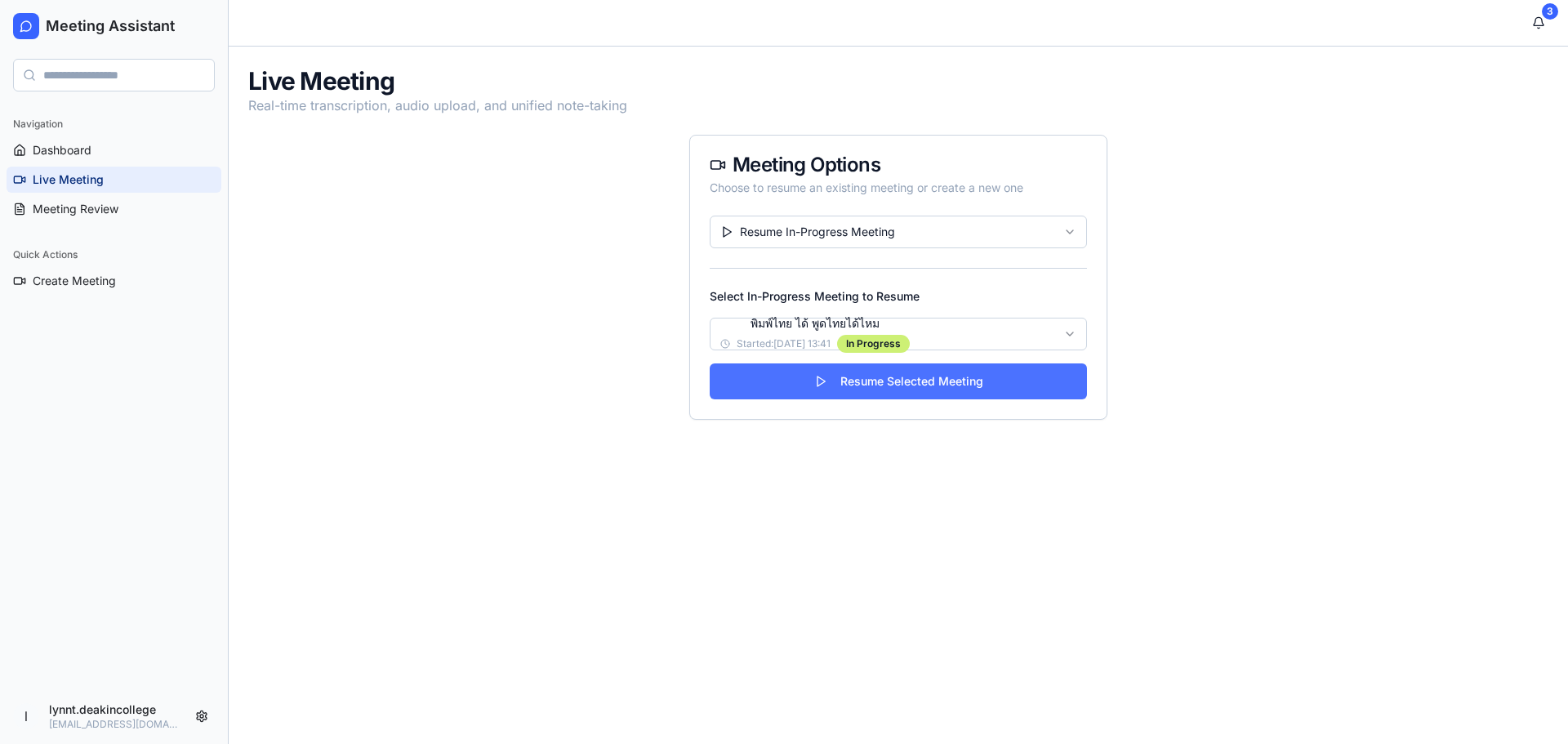
click at [843, 382] on button "Resume Selected Meeting" at bounding box center [898, 382] width 378 height 36
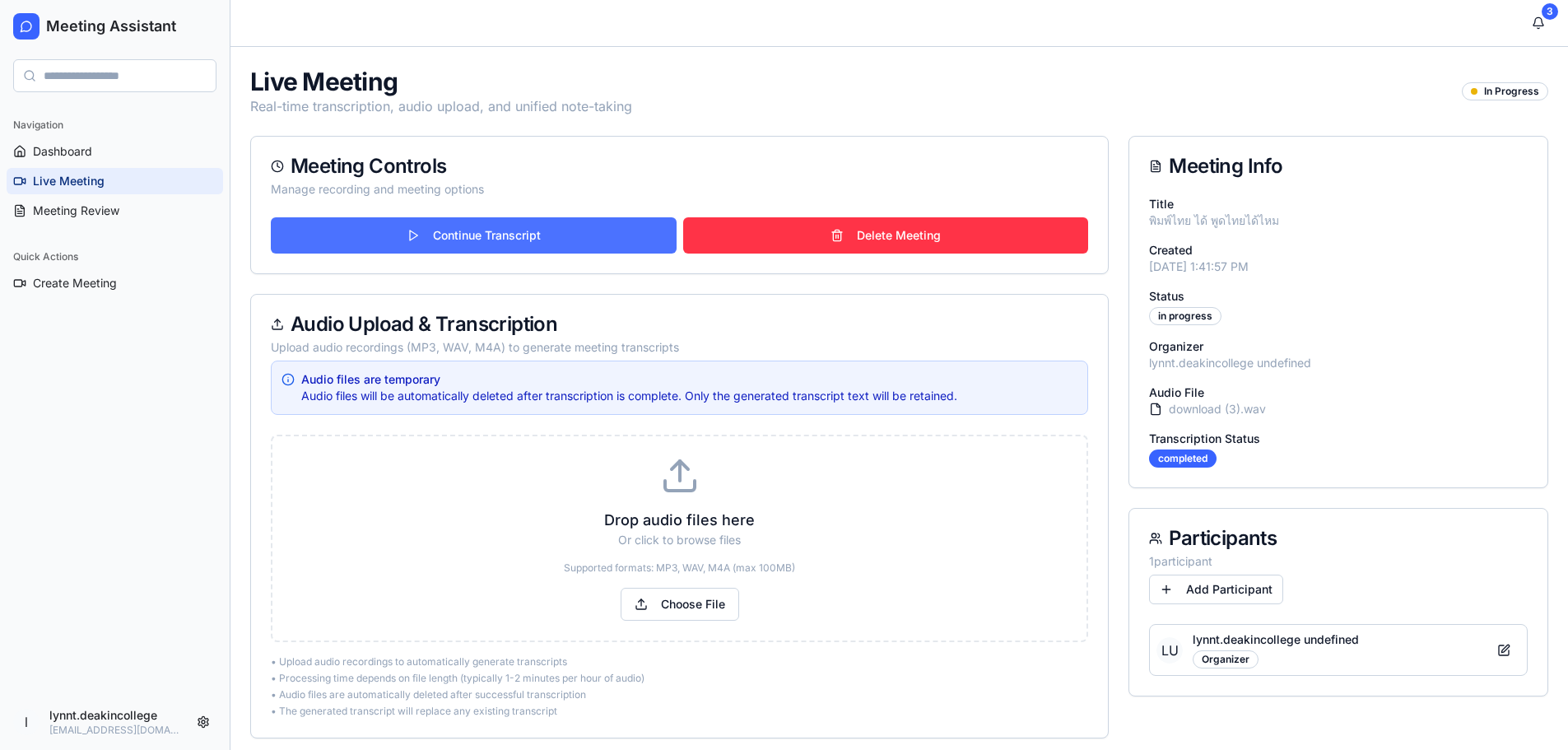
click at [477, 245] on button "Continue Transcript" at bounding box center [473, 235] width 406 height 36
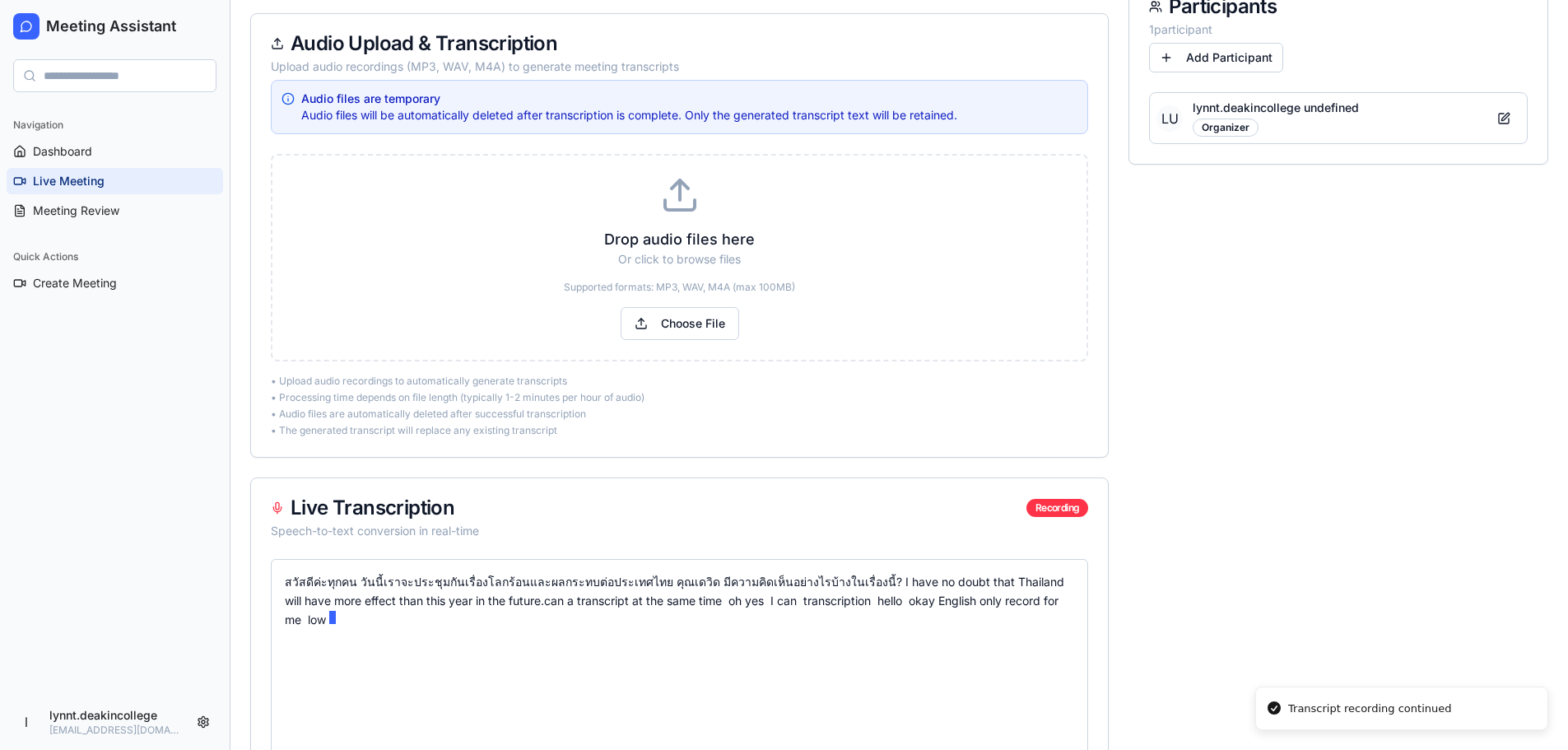
scroll to position [659, 0]
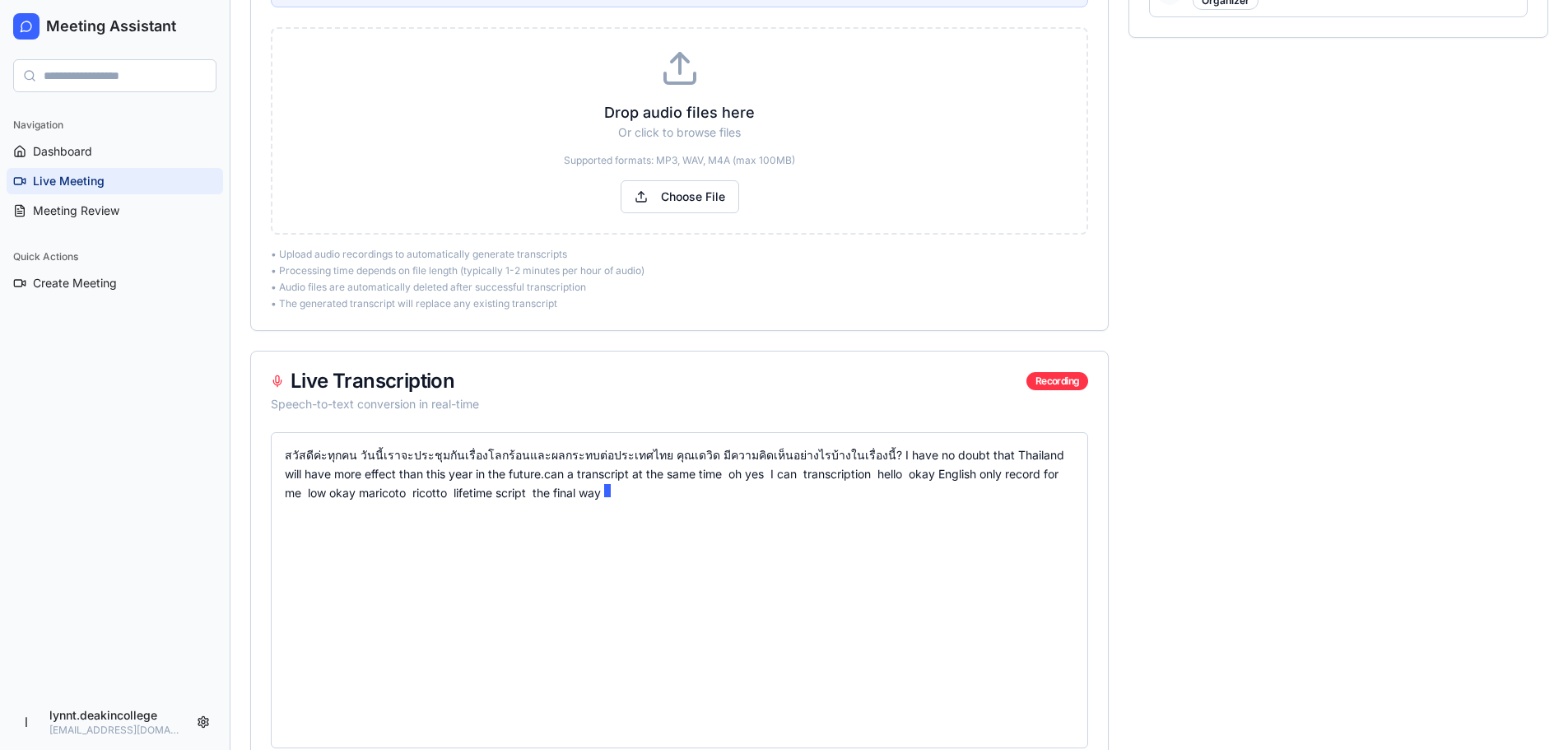
click at [659, 500] on div "สวัสดีค่ะทุกคน วันนี้เราจะประชุมกันเรื่องโลกร้อนและผลกระทบต่อประเทศไทย คุณเดวิด…" at bounding box center [679, 474] width 789 height 56
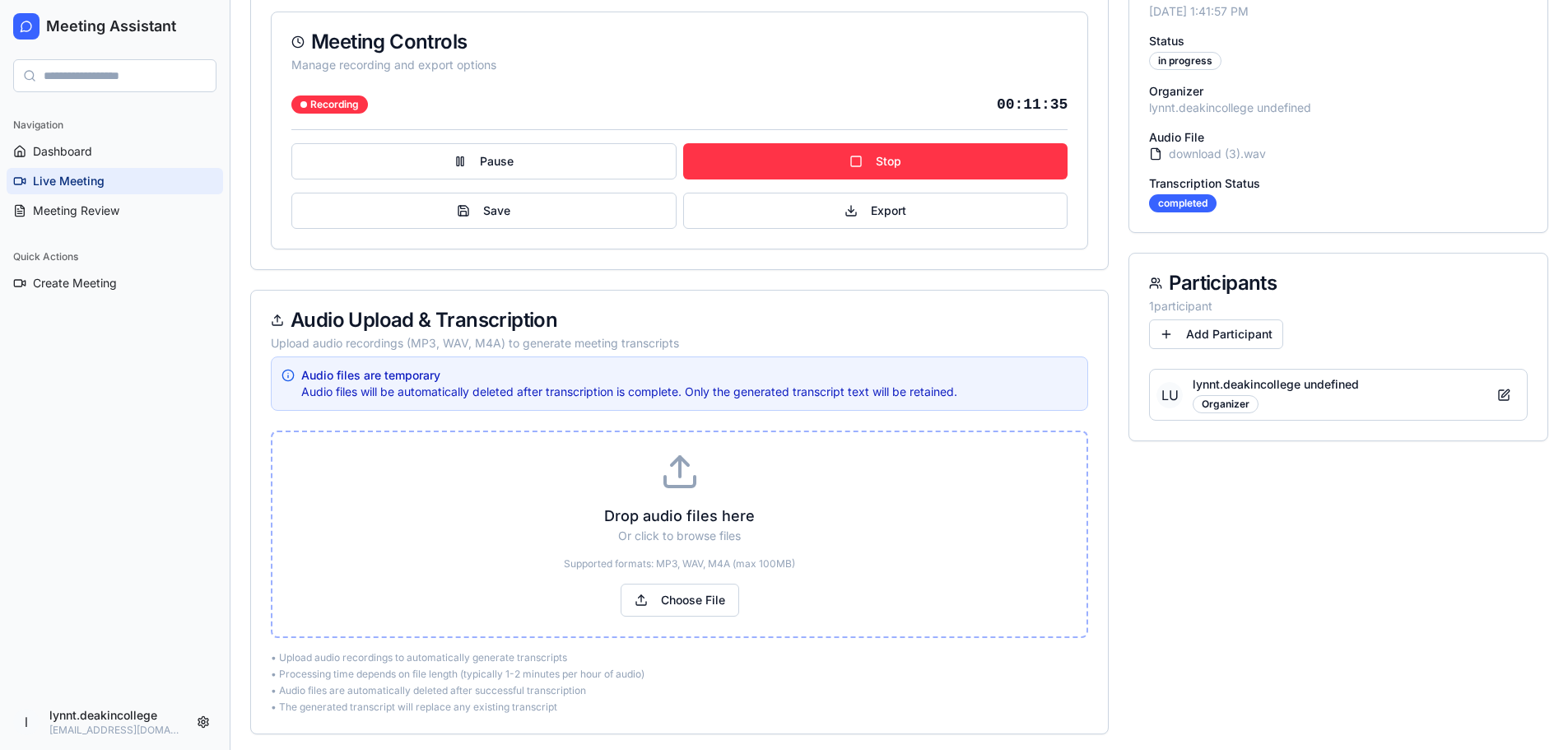
scroll to position [0, 0]
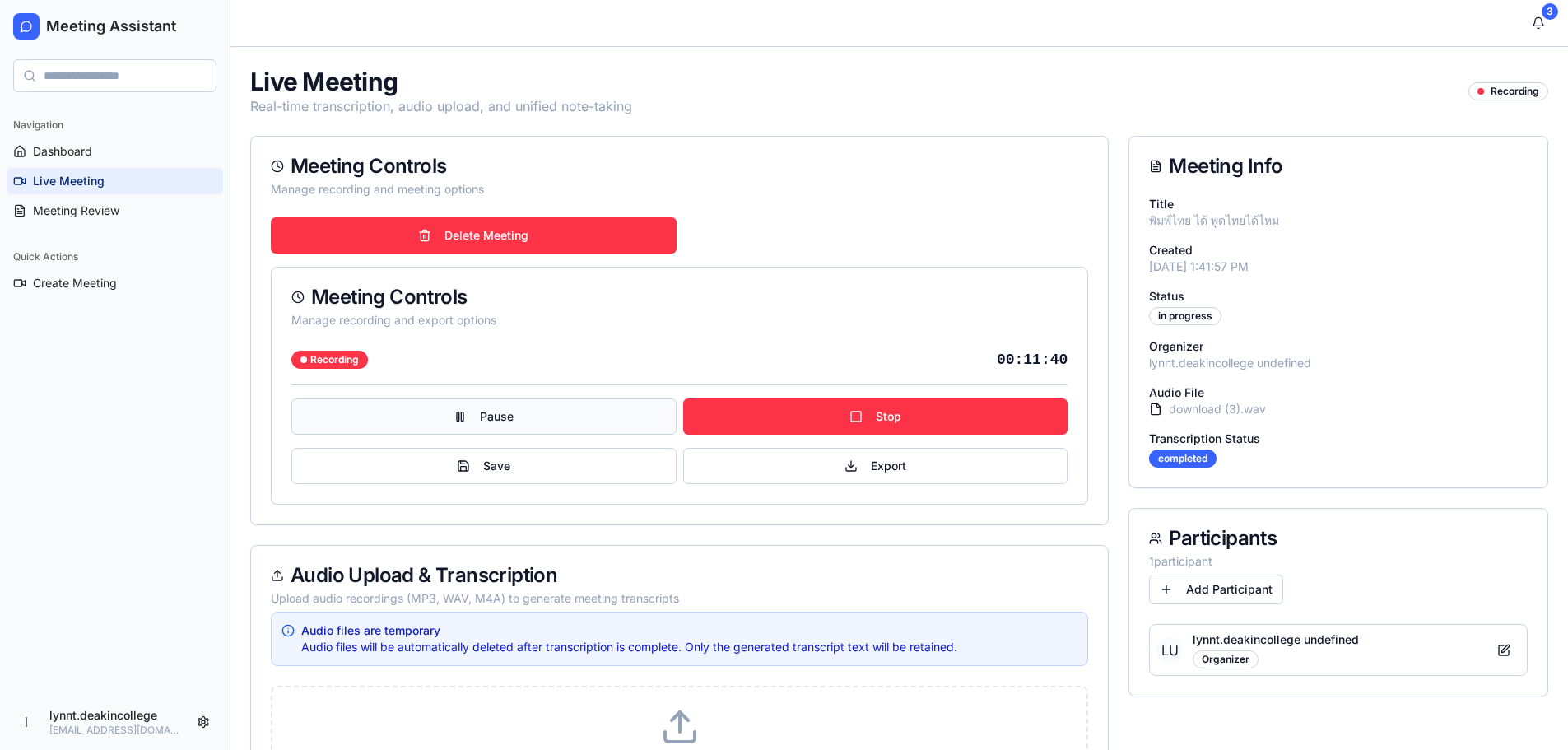
drag, startPoint x: 858, startPoint y: 418, endPoint x: 608, endPoint y: 412, distance: 250.1
click at [608, 412] on div "Pause Stop" at bounding box center [679, 417] width 776 height 36
click at [529, 407] on button "Pause" at bounding box center [483, 417] width 386 height 36
click at [85, 149] on span "Dashboard" at bounding box center [62, 151] width 59 height 16
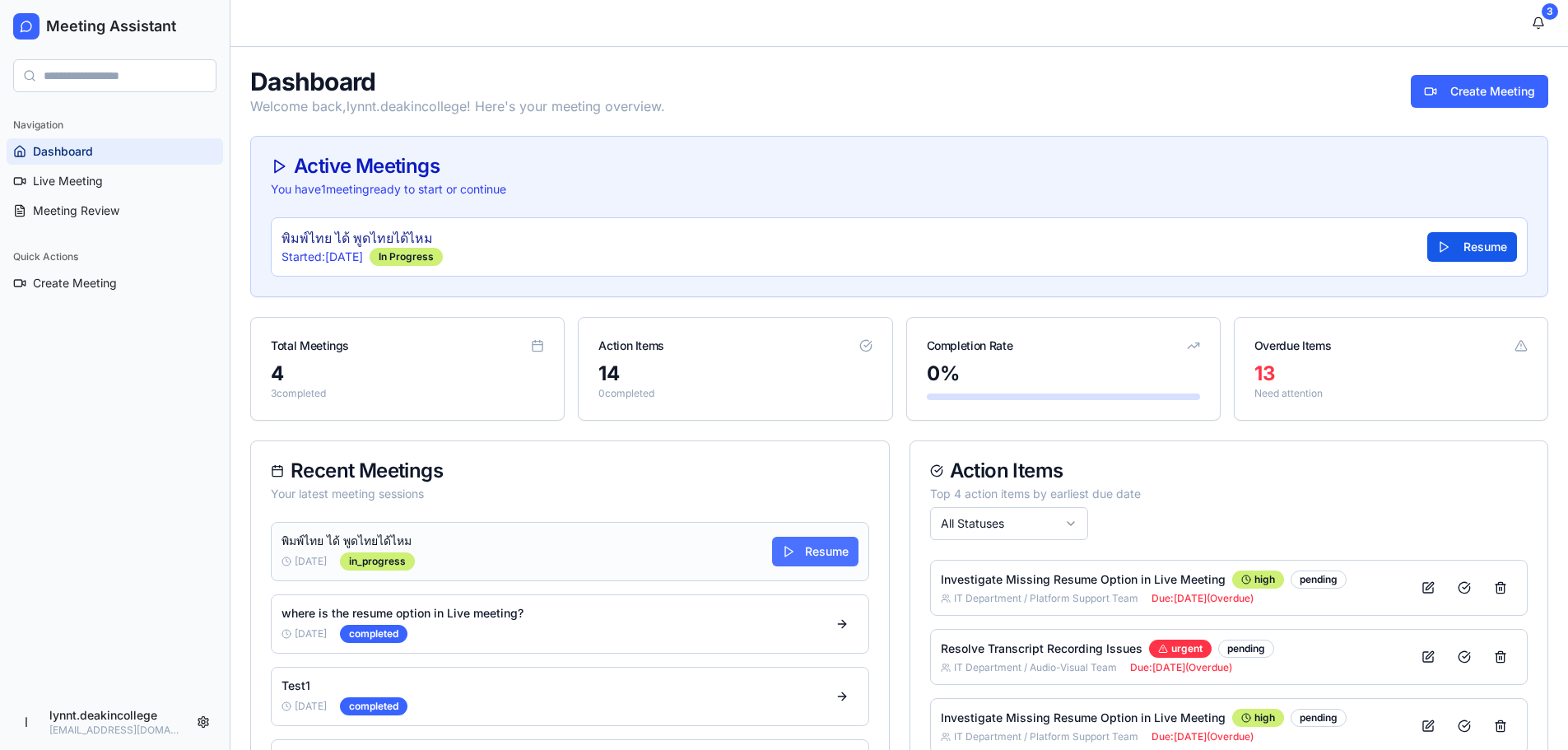
click at [817, 546] on button "Resume" at bounding box center [815, 552] width 87 height 30
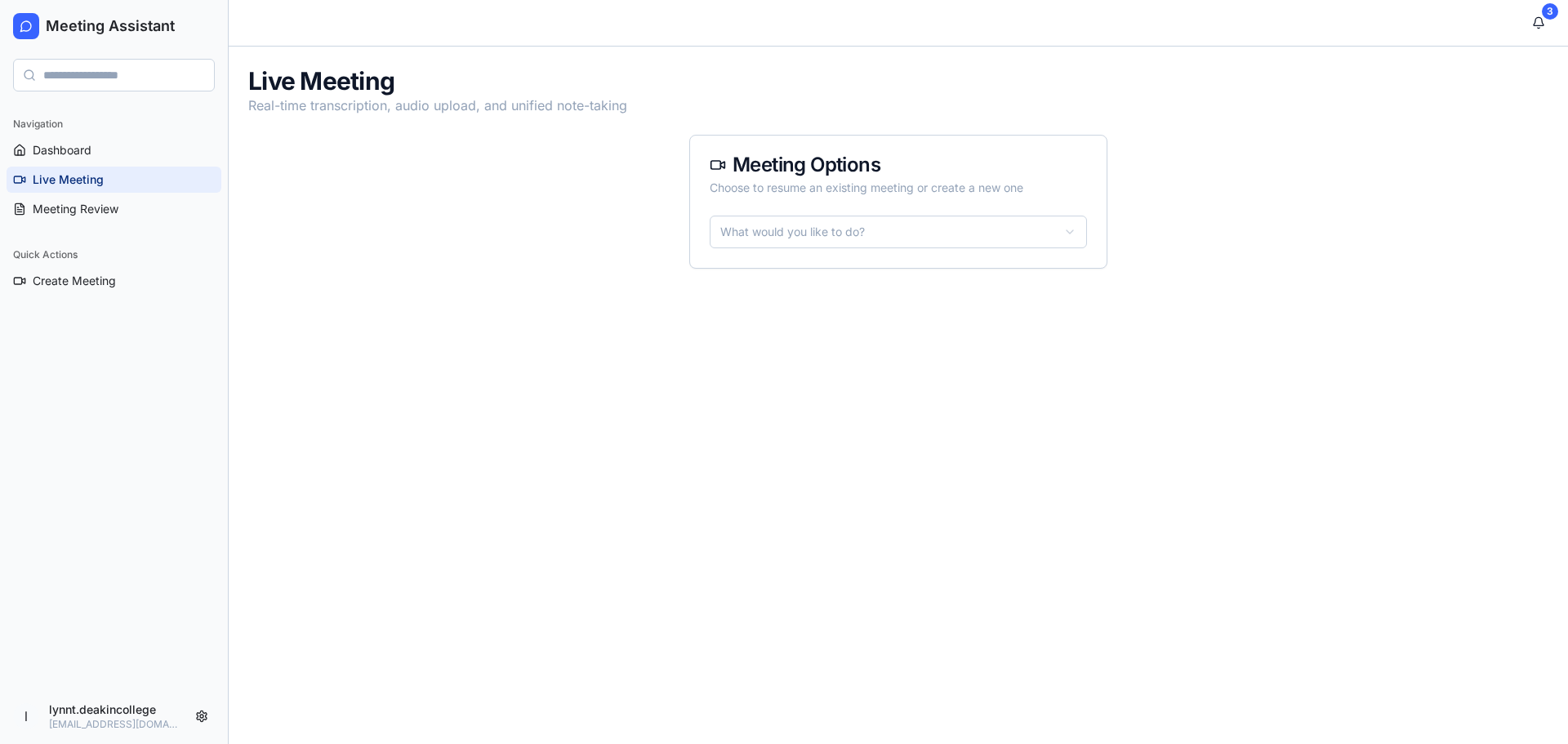
click at [915, 232] on html "Meeting Assistant Navigation Dashboard Live Meeting Meeting Review Quick Action…" at bounding box center [784, 372] width 1568 height 744
click at [938, 336] on html "Meeting Assistant Navigation Dashboard Live Meeting Meeting Review Quick Action…" at bounding box center [784, 372] width 1568 height 744
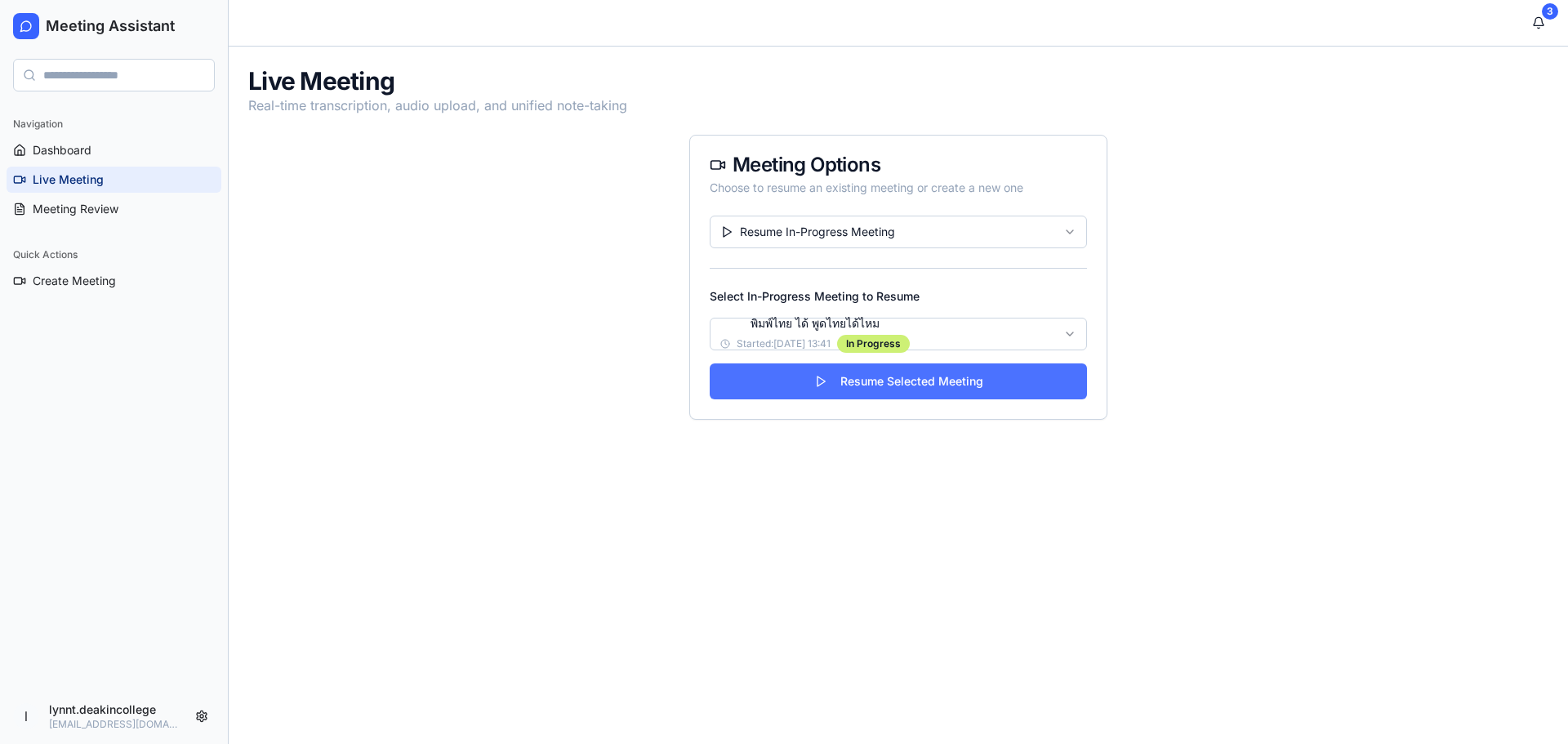
click at [937, 382] on button "Resume Selected Meeting" at bounding box center [898, 382] width 378 height 36
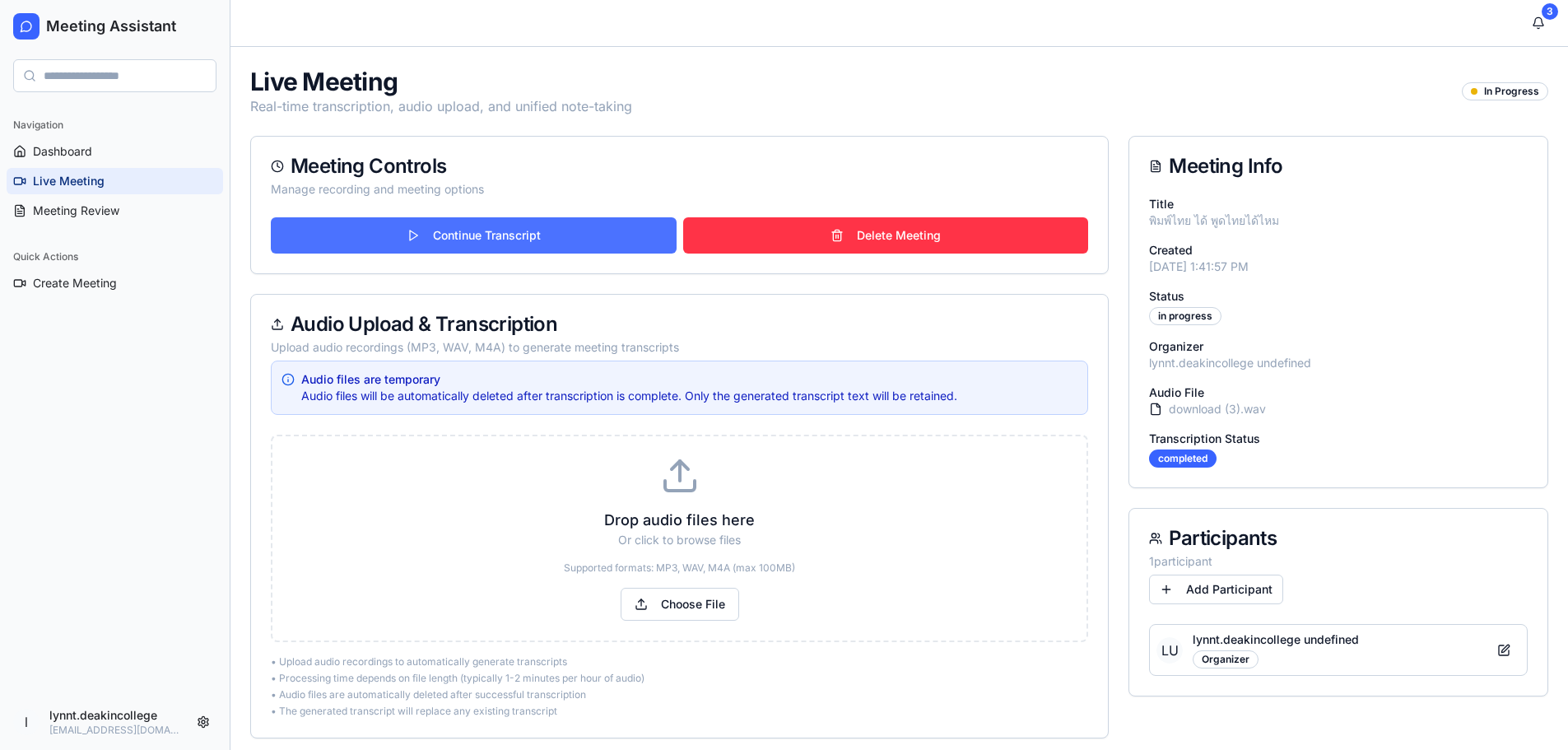
click at [422, 229] on button "Continue Transcript" at bounding box center [473, 235] width 406 height 36
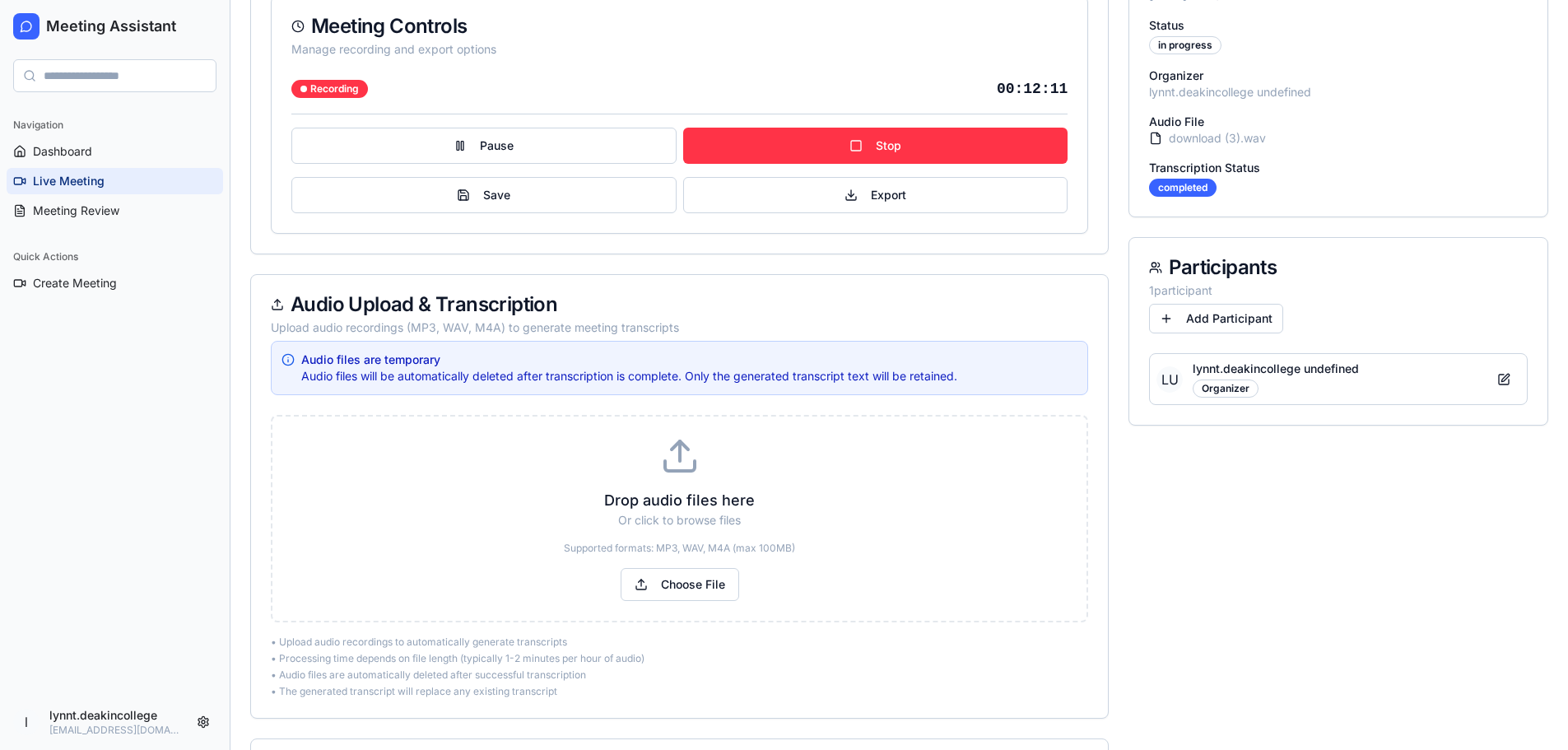
scroll to position [165, 0]
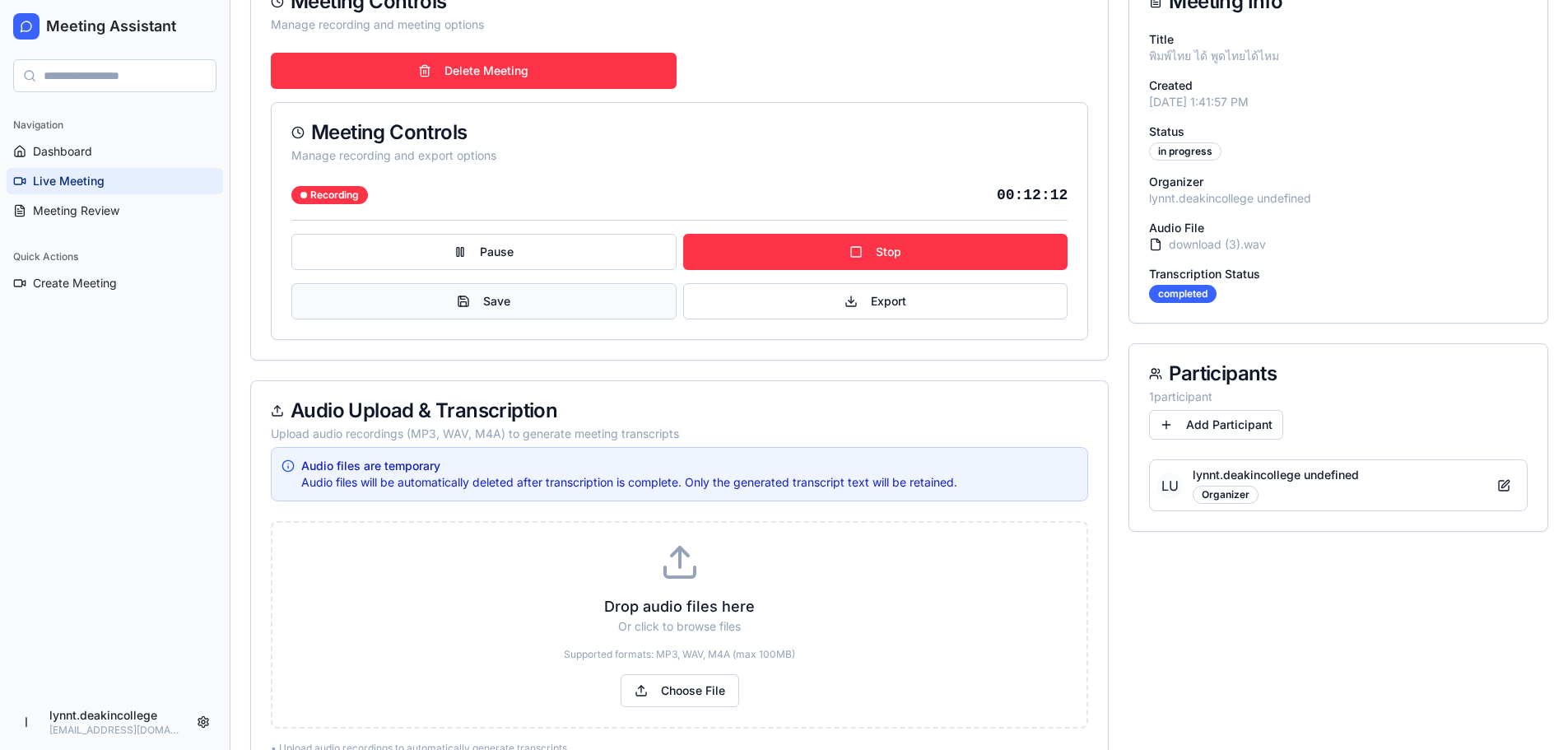
click at [542, 306] on button "Save" at bounding box center [483, 302] width 386 height 36
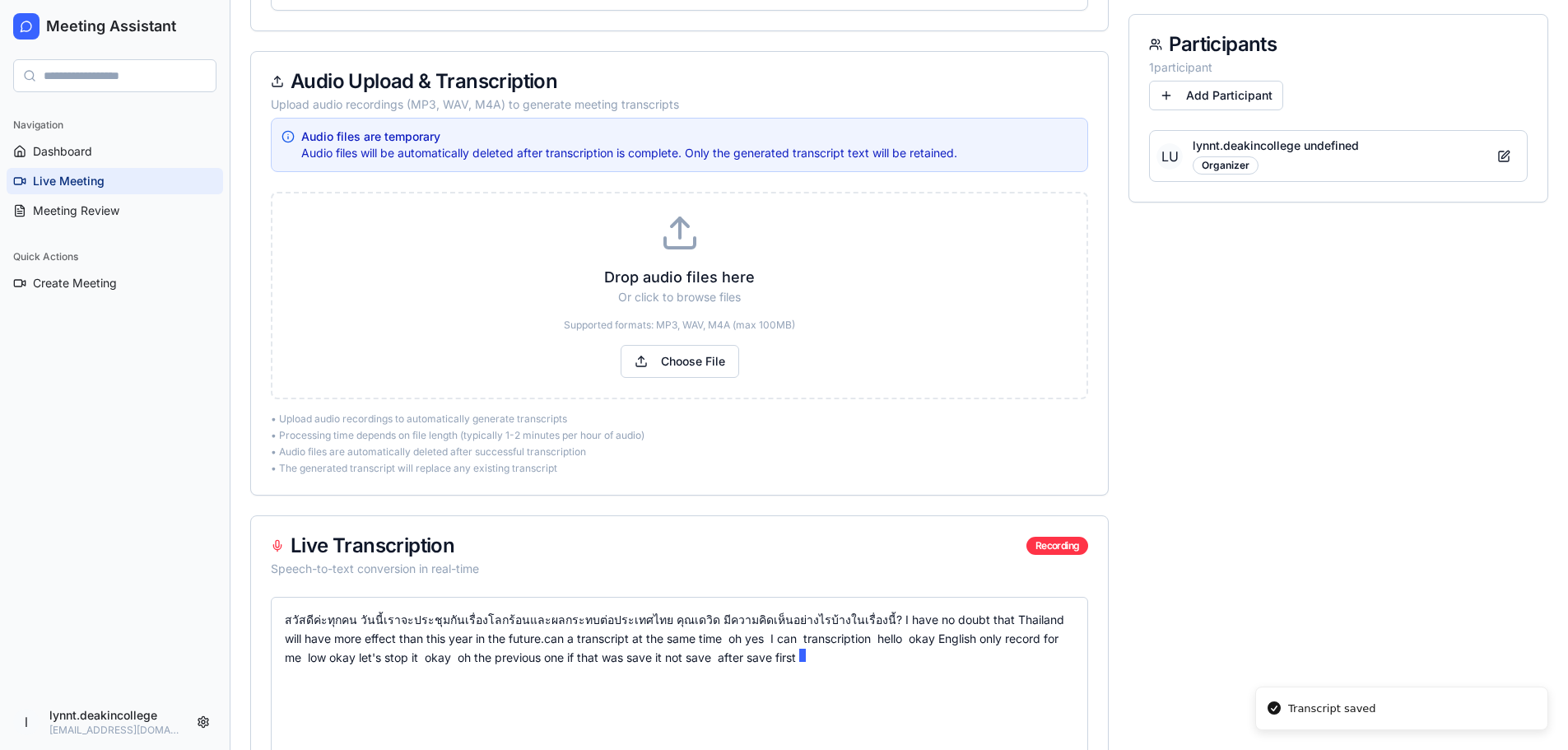
scroll to position [247, 0]
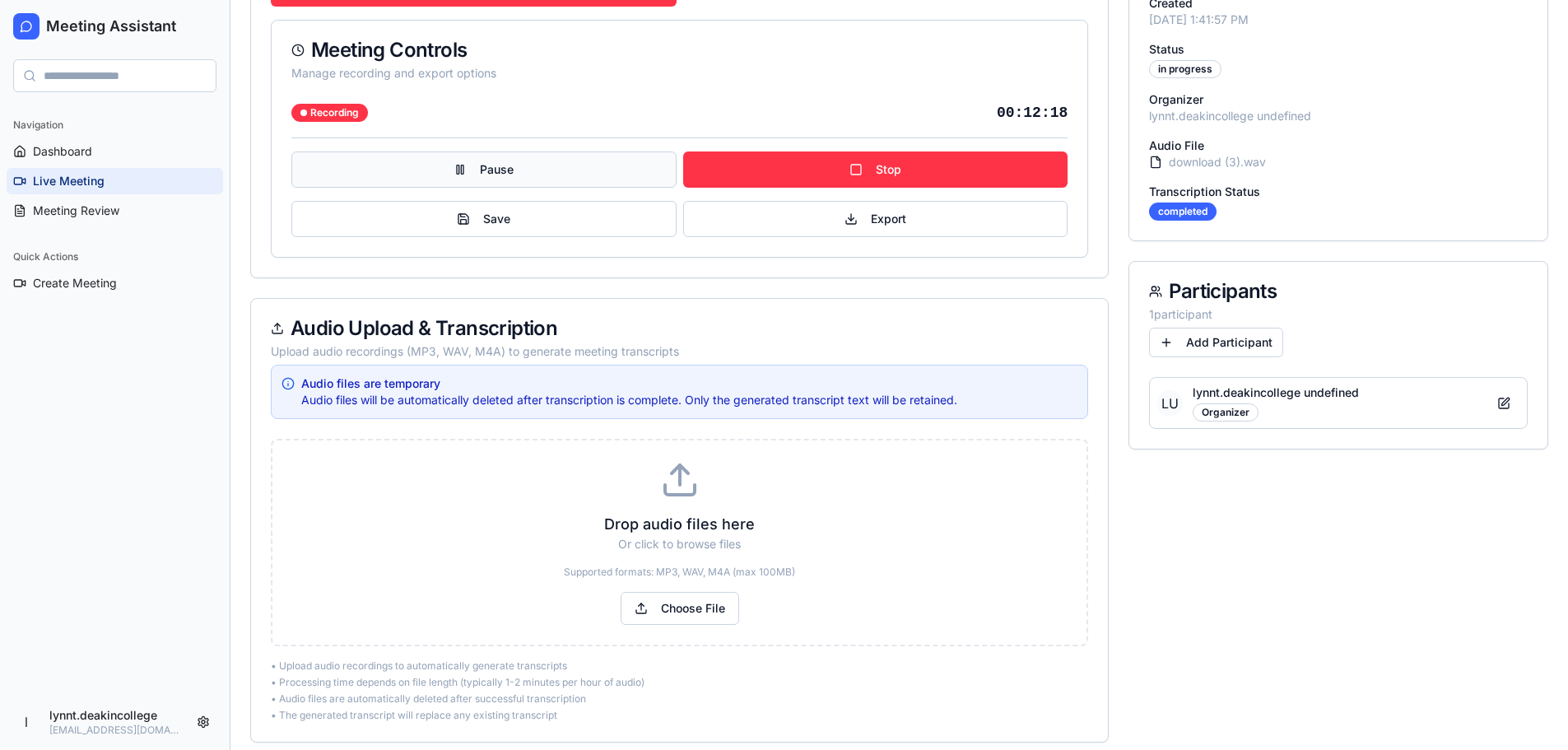
click at [514, 172] on button "Pause" at bounding box center [483, 169] width 386 height 36
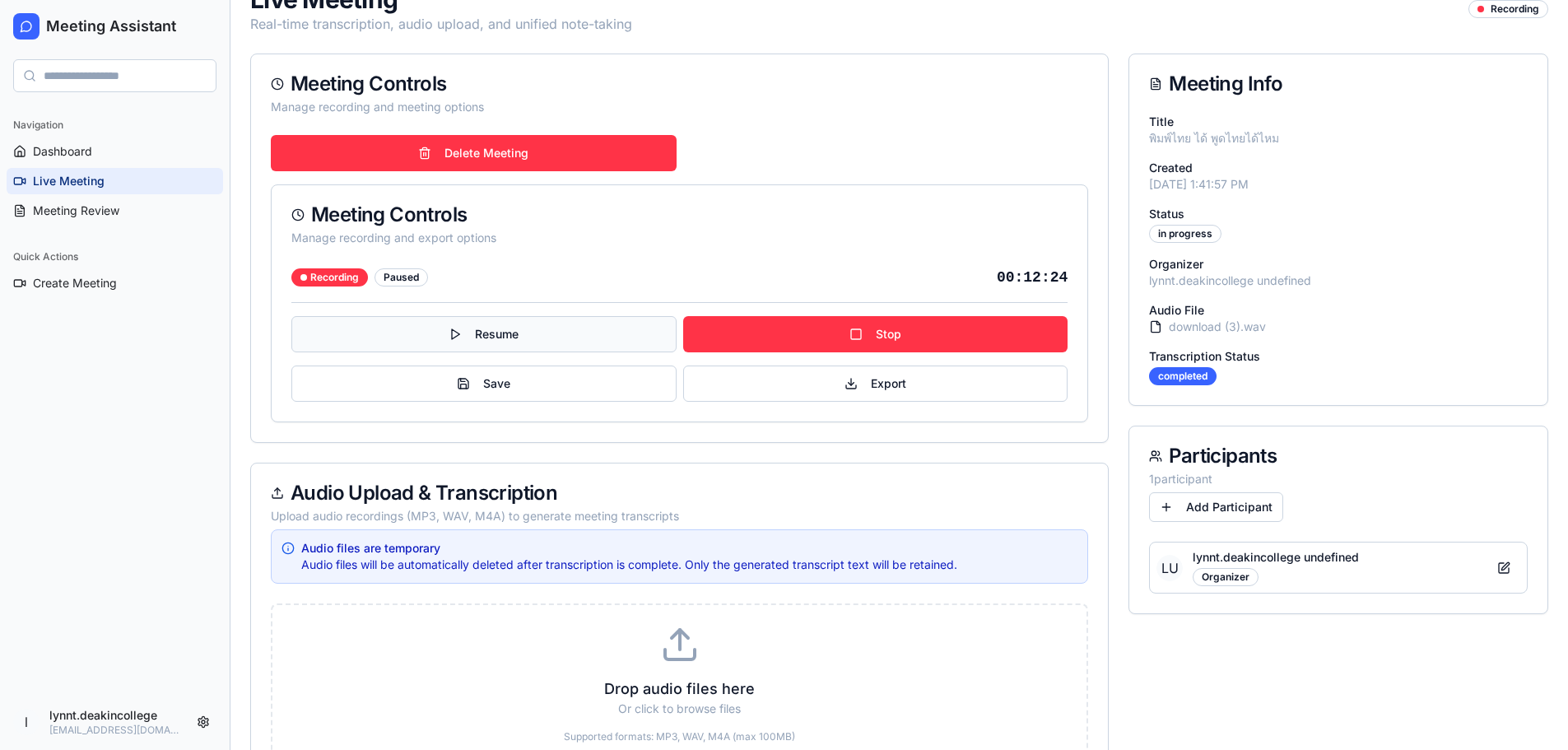
click at [501, 337] on button "Resume" at bounding box center [483, 334] width 386 height 36
click at [499, 380] on button "Save" at bounding box center [483, 384] width 386 height 36
click at [70, 145] on span "Dashboard" at bounding box center [62, 151] width 59 height 16
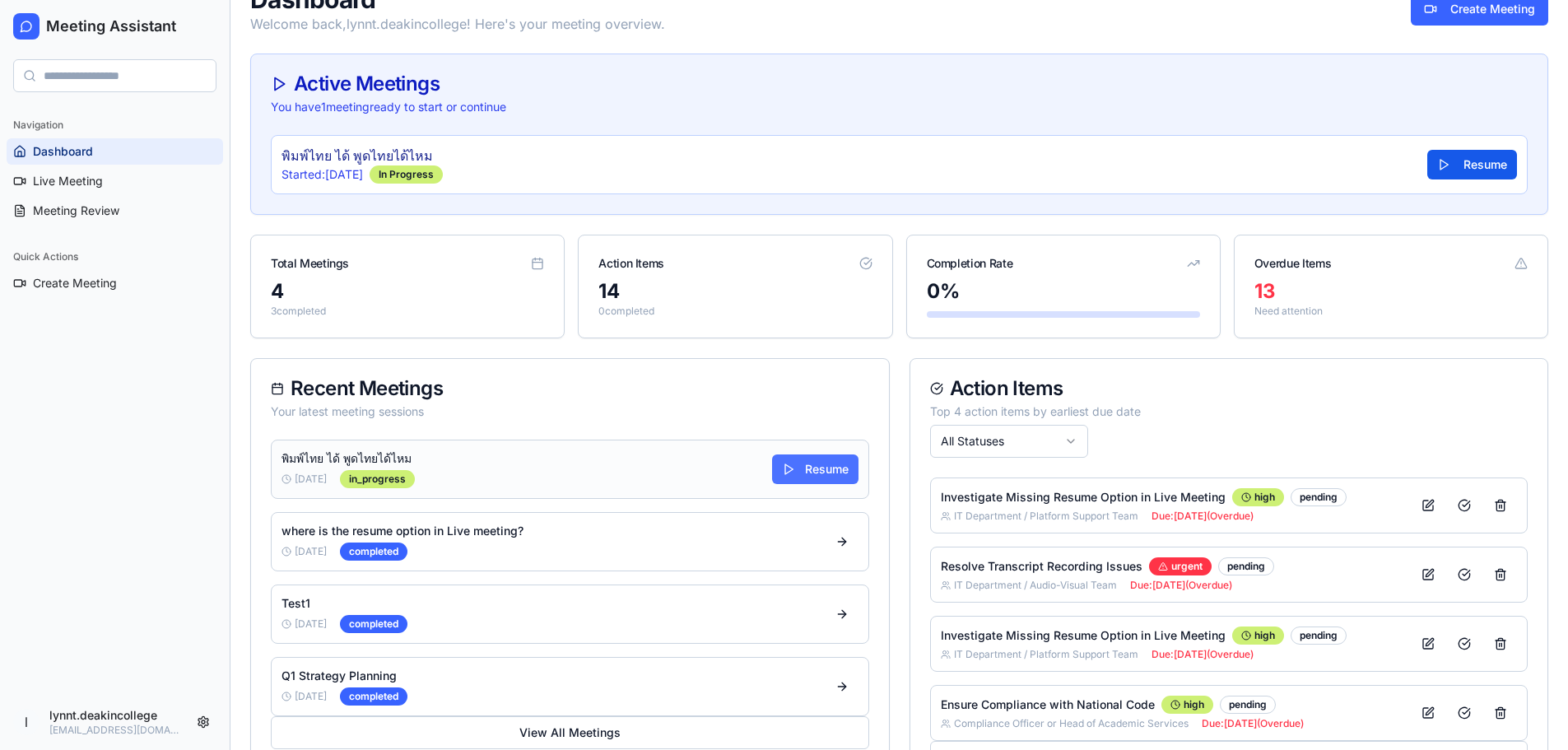
click at [781, 473] on button "Resume" at bounding box center [815, 469] width 87 height 30
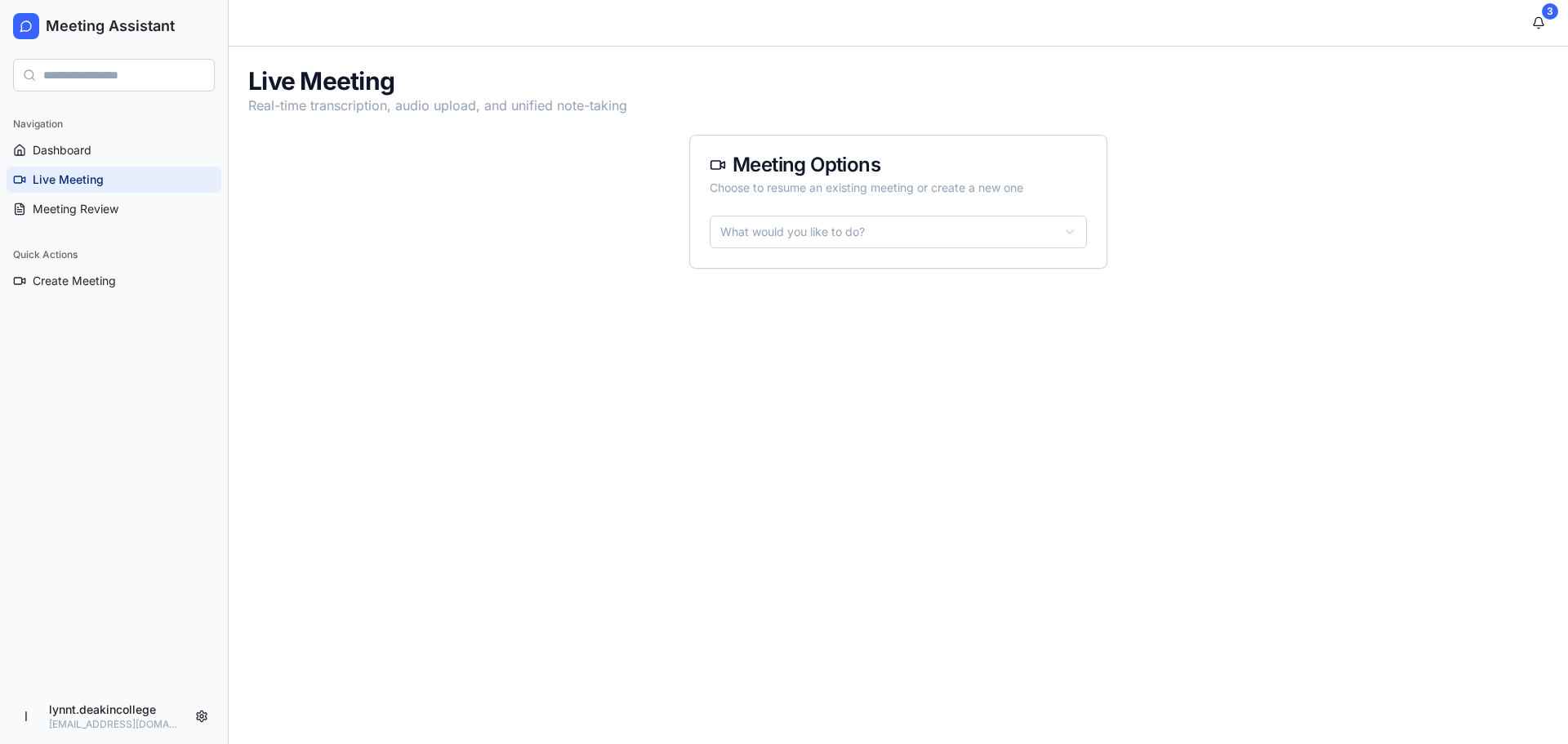
click at [816, 227] on html "Meeting Assistant Navigation Dashboard Live Meeting Meeting Review Quick Action…" at bounding box center [784, 372] width 1568 height 744
click at [870, 327] on html "Meeting Assistant Navigation Dashboard Live Meeting Meeting Review Quick Action…" at bounding box center [784, 372] width 1568 height 744
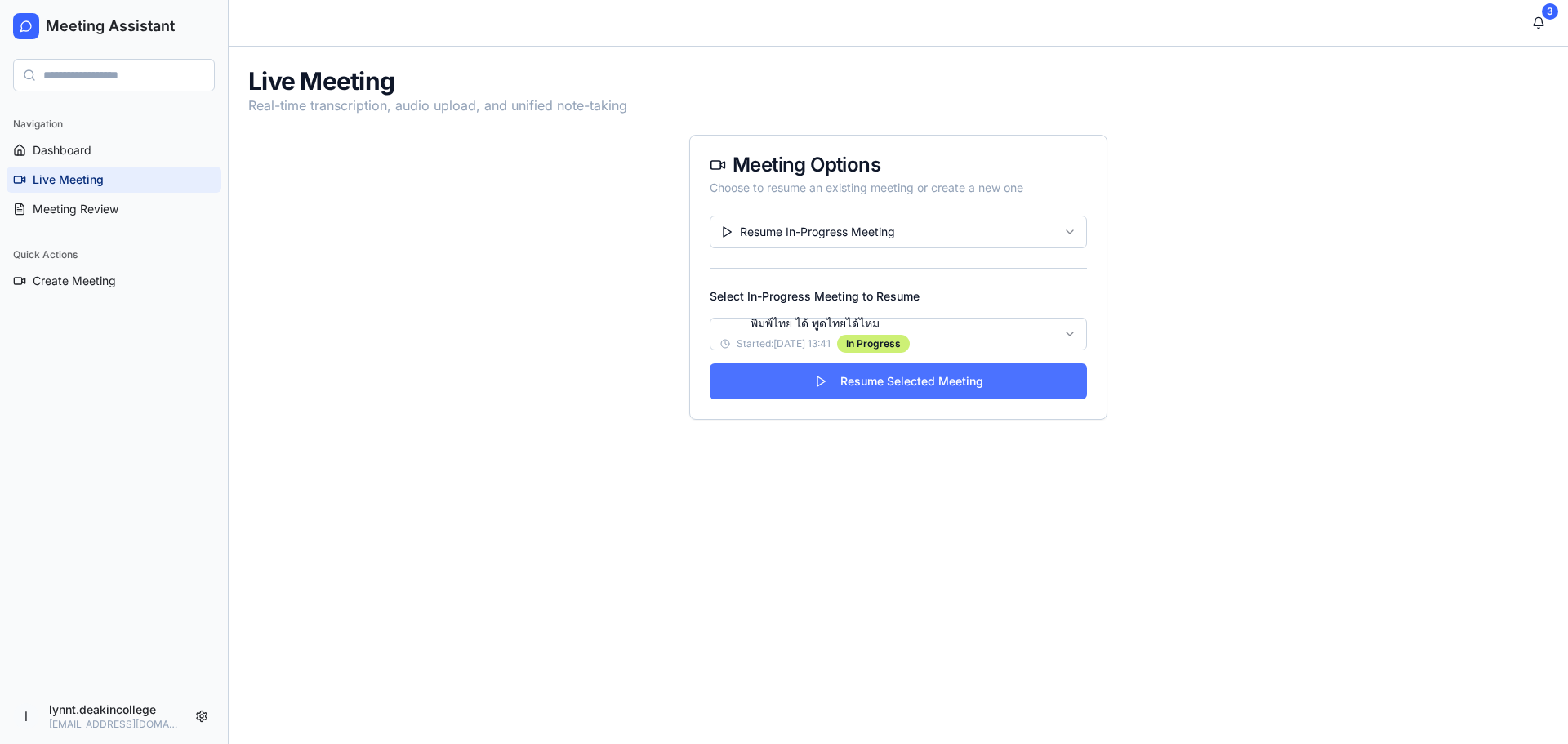
click at [905, 376] on button "Resume Selected Meeting" at bounding box center [898, 382] width 378 height 36
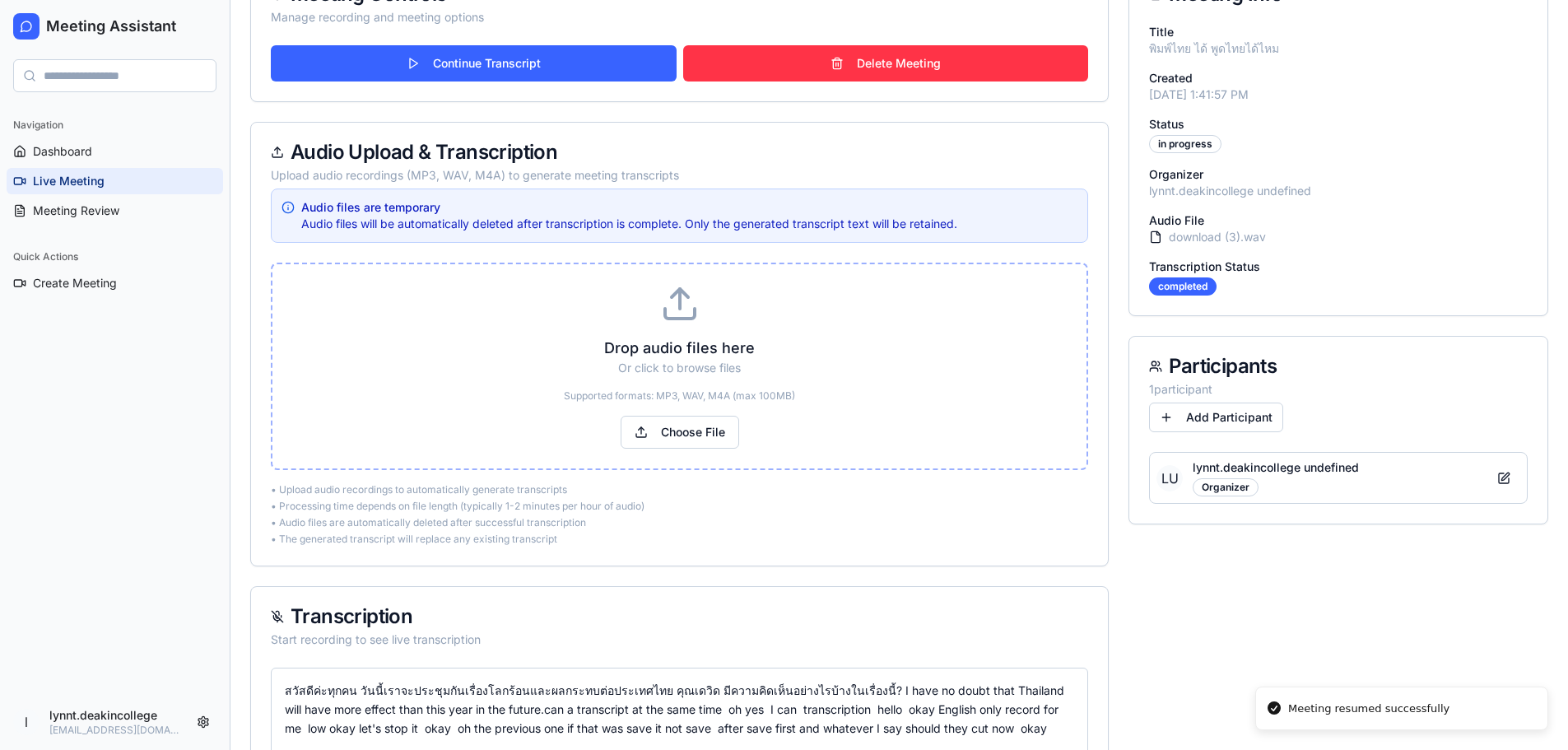
scroll to position [82, 0]
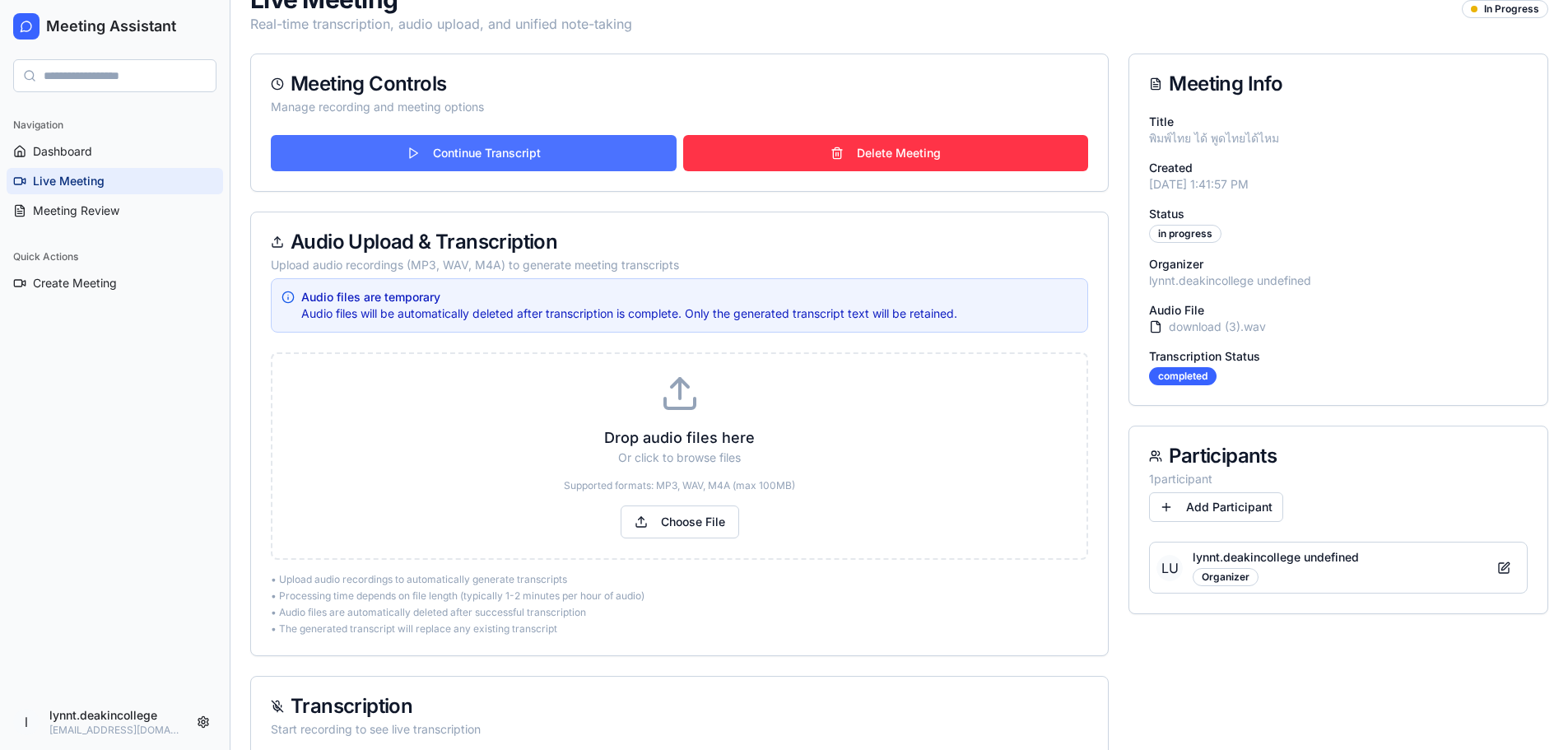
click at [533, 148] on button "Continue Transcript" at bounding box center [473, 153] width 406 height 36
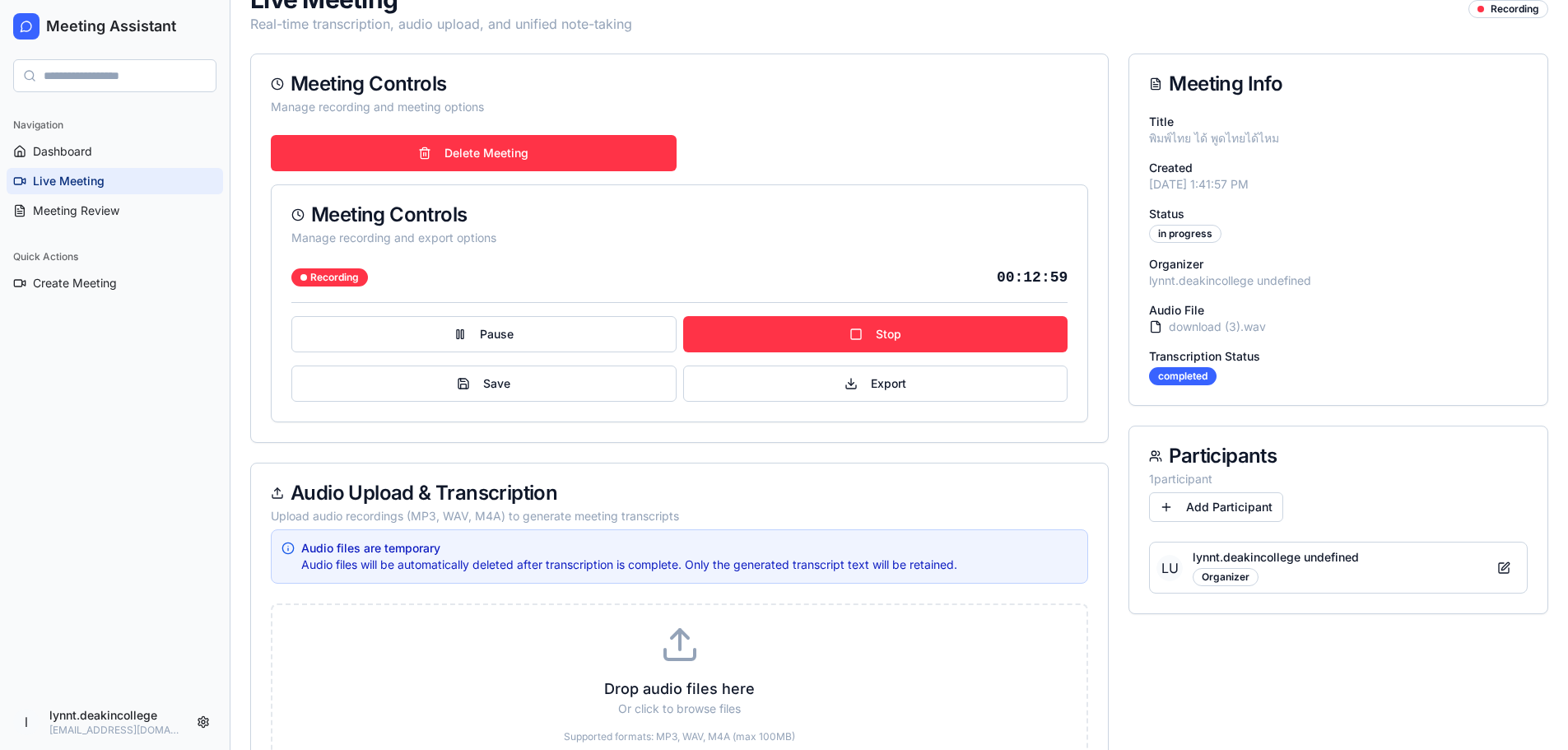
scroll to position [0, 0]
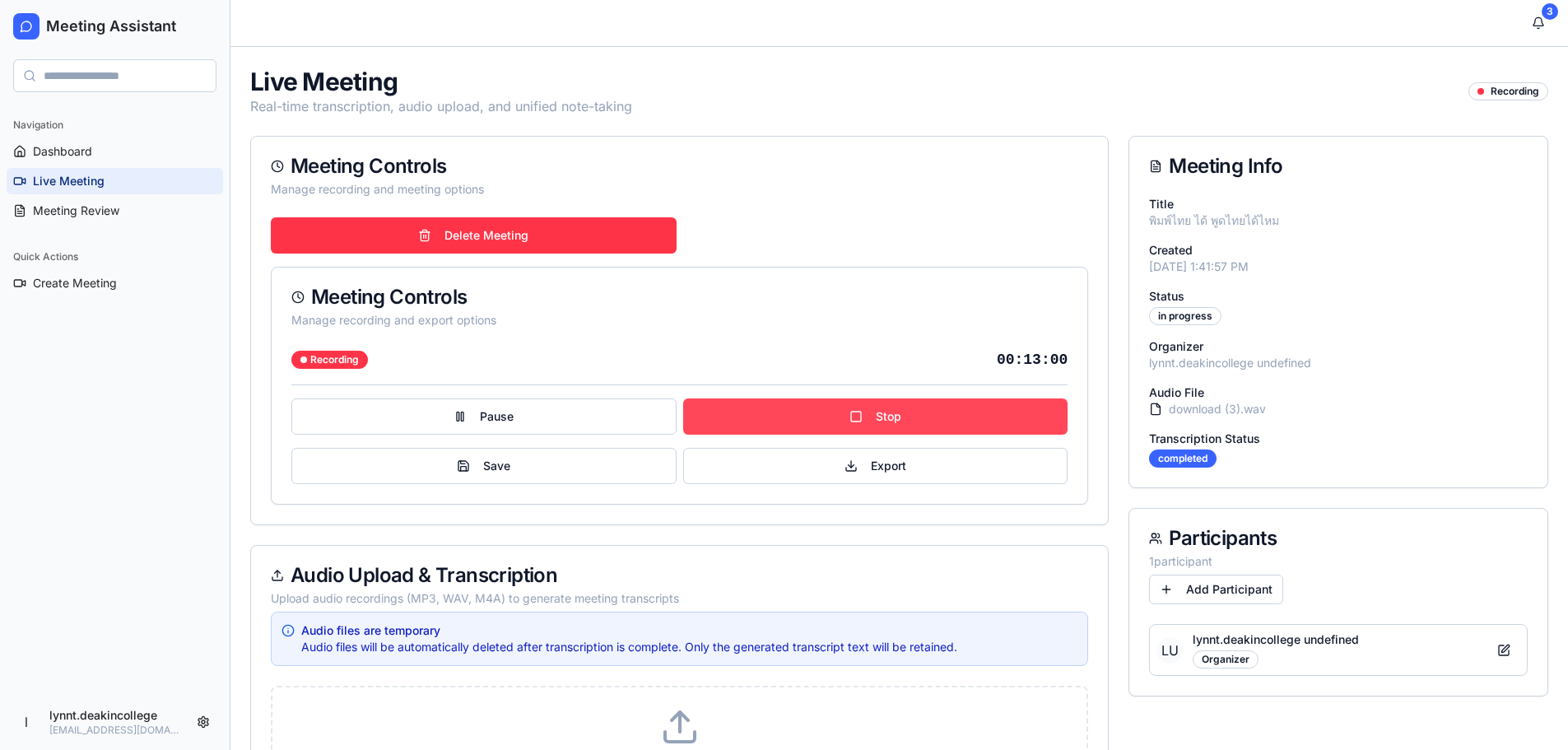
click at [822, 412] on button "Stop" at bounding box center [876, 417] width 386 height 36
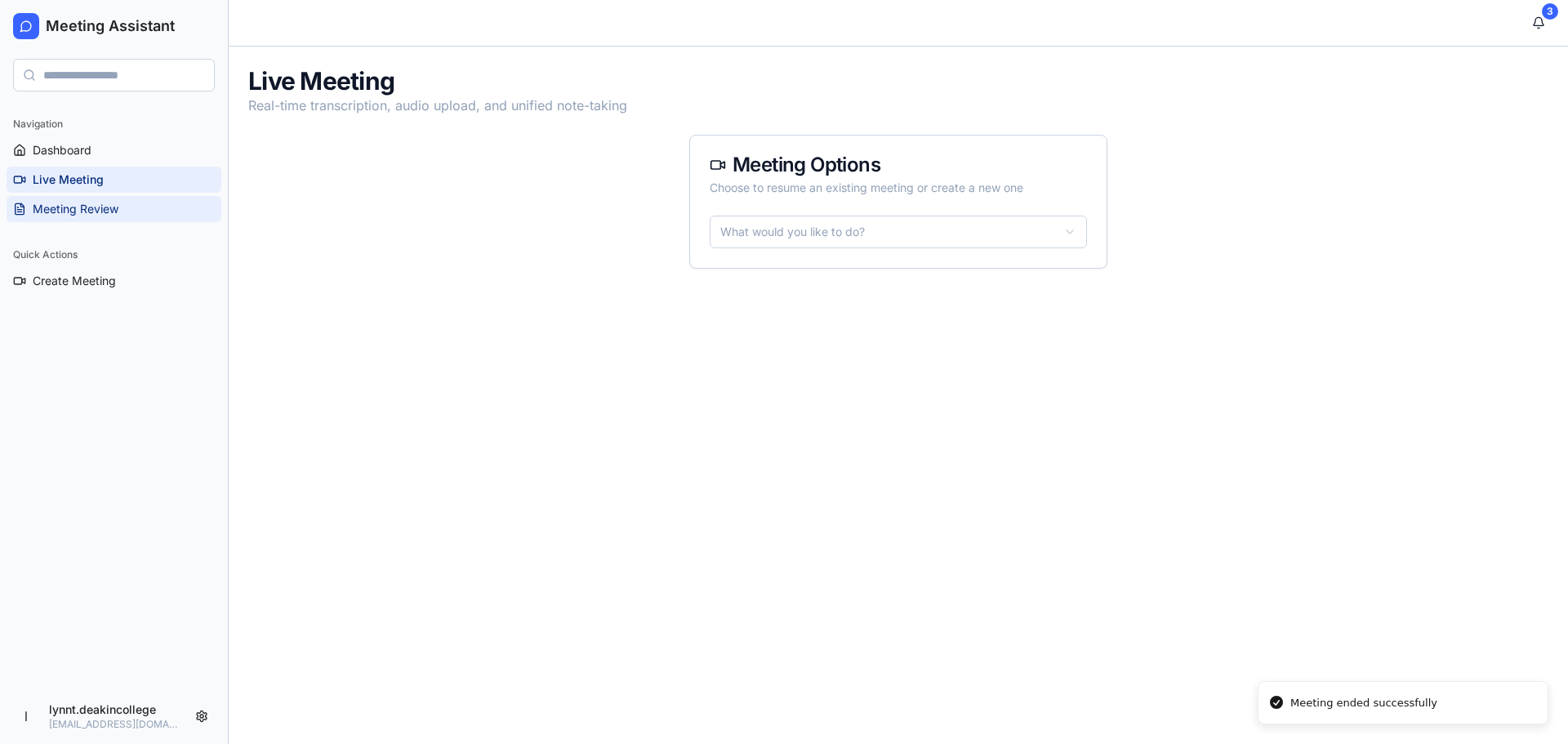
click at [107, 207] on span "Meeting Review" at bounding box center [75, 209] width 86 height 16
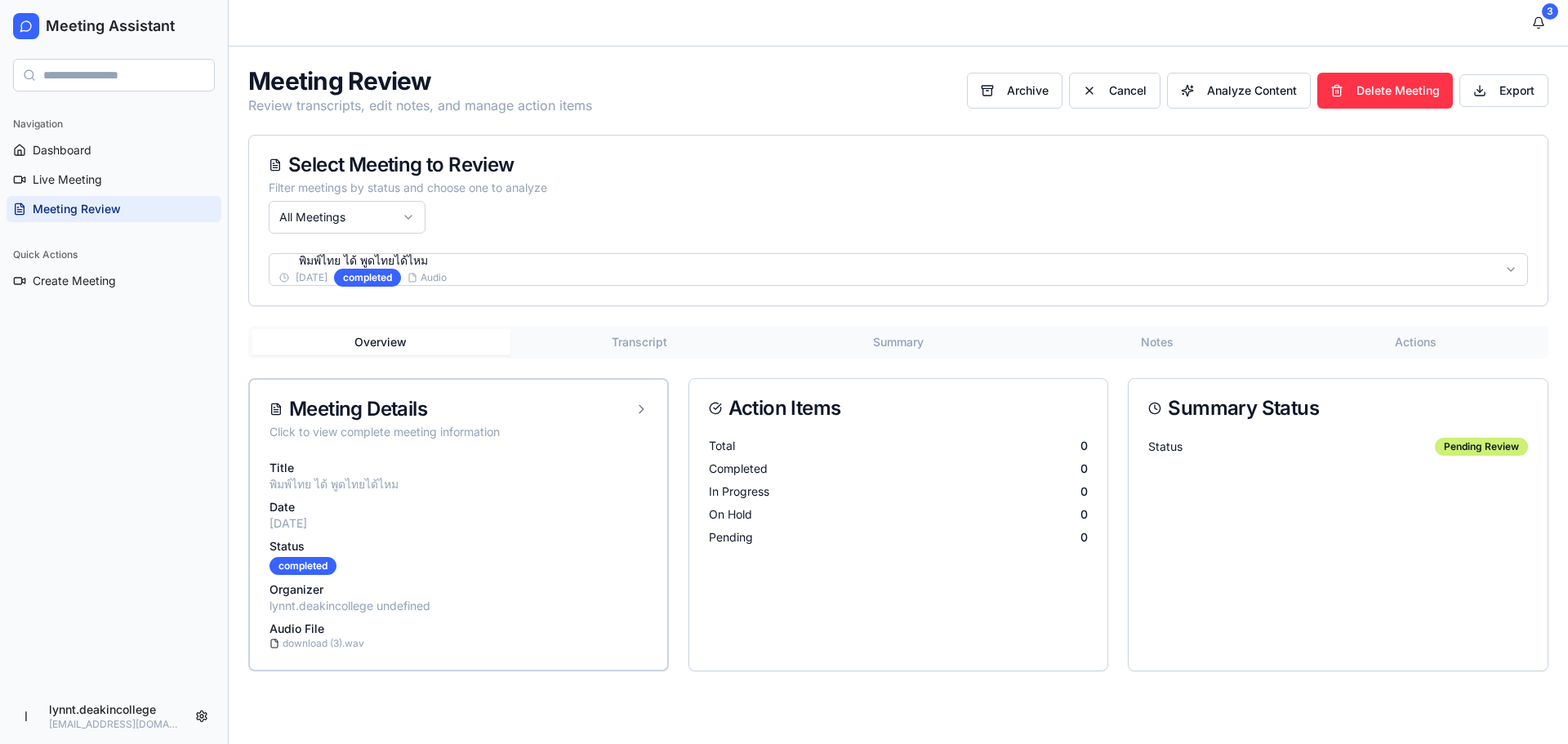
click at [642, 348] on button "Transcript" at bounding box center [640, 342] width 259 height 26
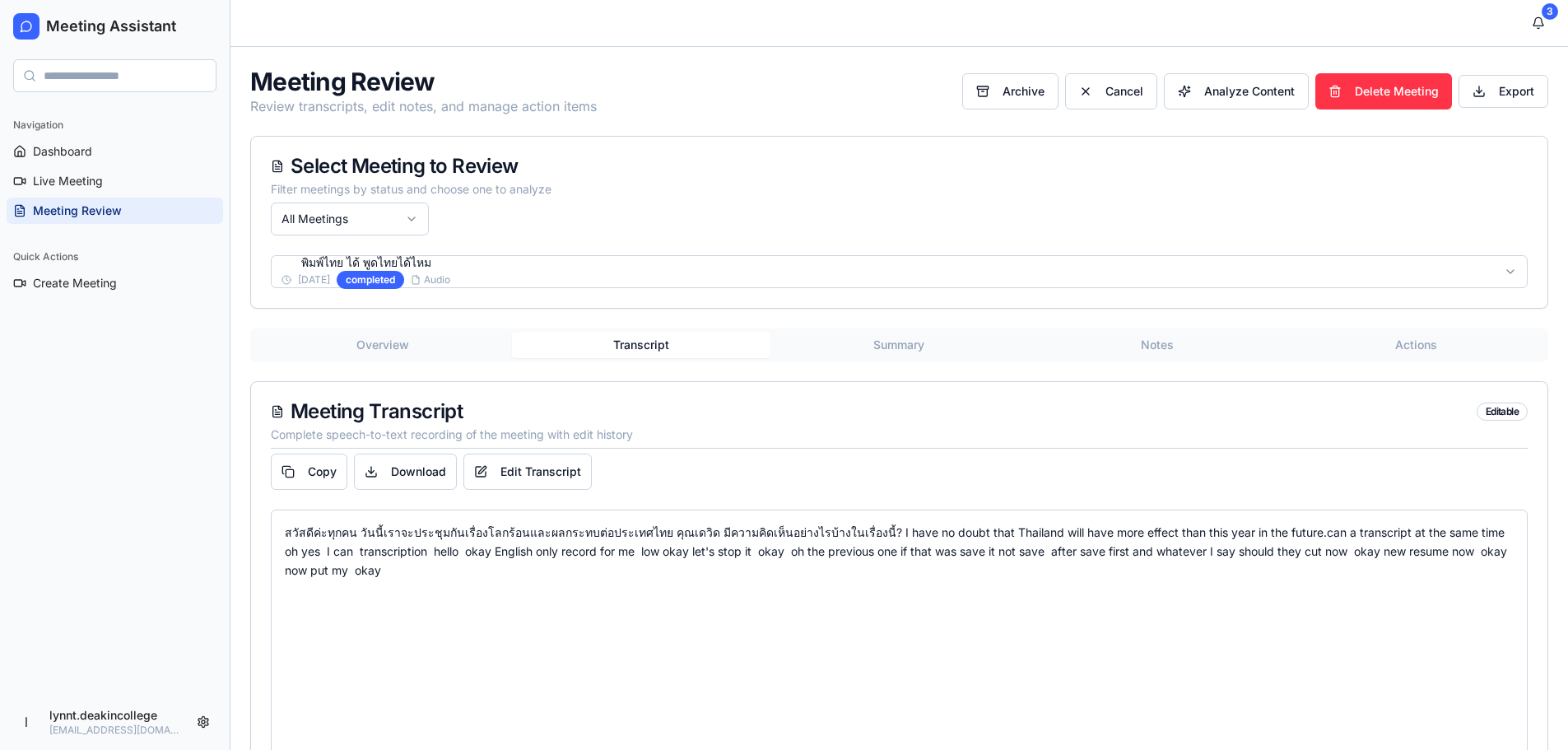
click at [907, 349] on button "Summary" at bounding box center [899, 345] width 258 height 27
click at [659, 343] on button "Transcript" at bounding box center [641, 345] width 258 height 27
click at [1285, 530] on div "สวัสดีค่ะทุกคน วันนี้เราจะประชุมกันเรื่องโลกร้อนและผลกระทบต่อประเทศไทย คุณเดวิด…" at bounding box center [899, 552] width 1229 height 56
click at [1281, 536] on div "สวัสดีค่ะทุกคน วันนี้เราจะประชุมกันเรื่องโลกร้อนและผลกระทบต่อประเทศไทย คุณเดวิด…" at bounding box center [899, 552] width 1229 height 56
click at [560, 470] on button "Edit Transcript" at bounding box center [528, 472] width 129 height 36
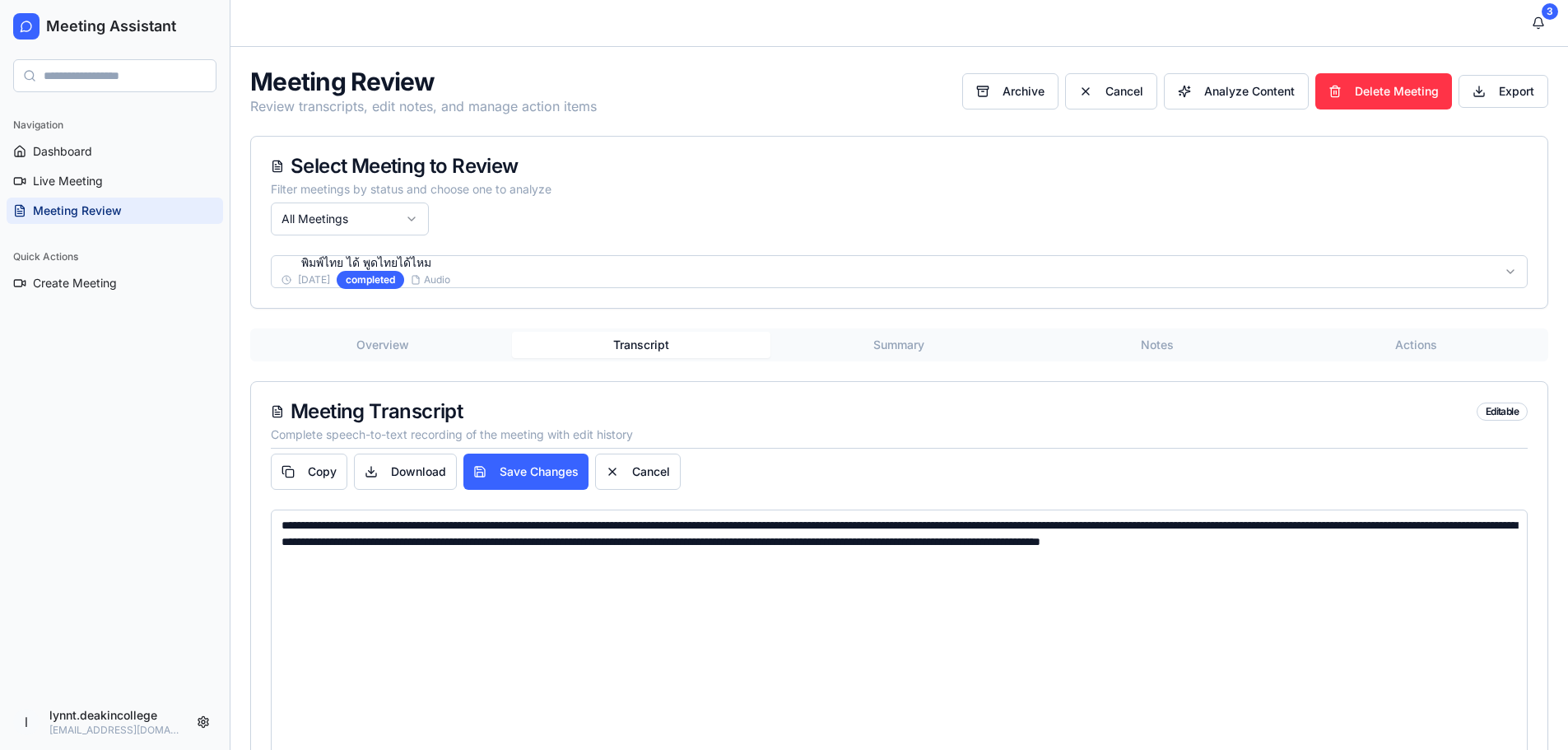
click at [1279, 525] on textarea "**********" at bounding box center [899, 681] width 1257 height 345
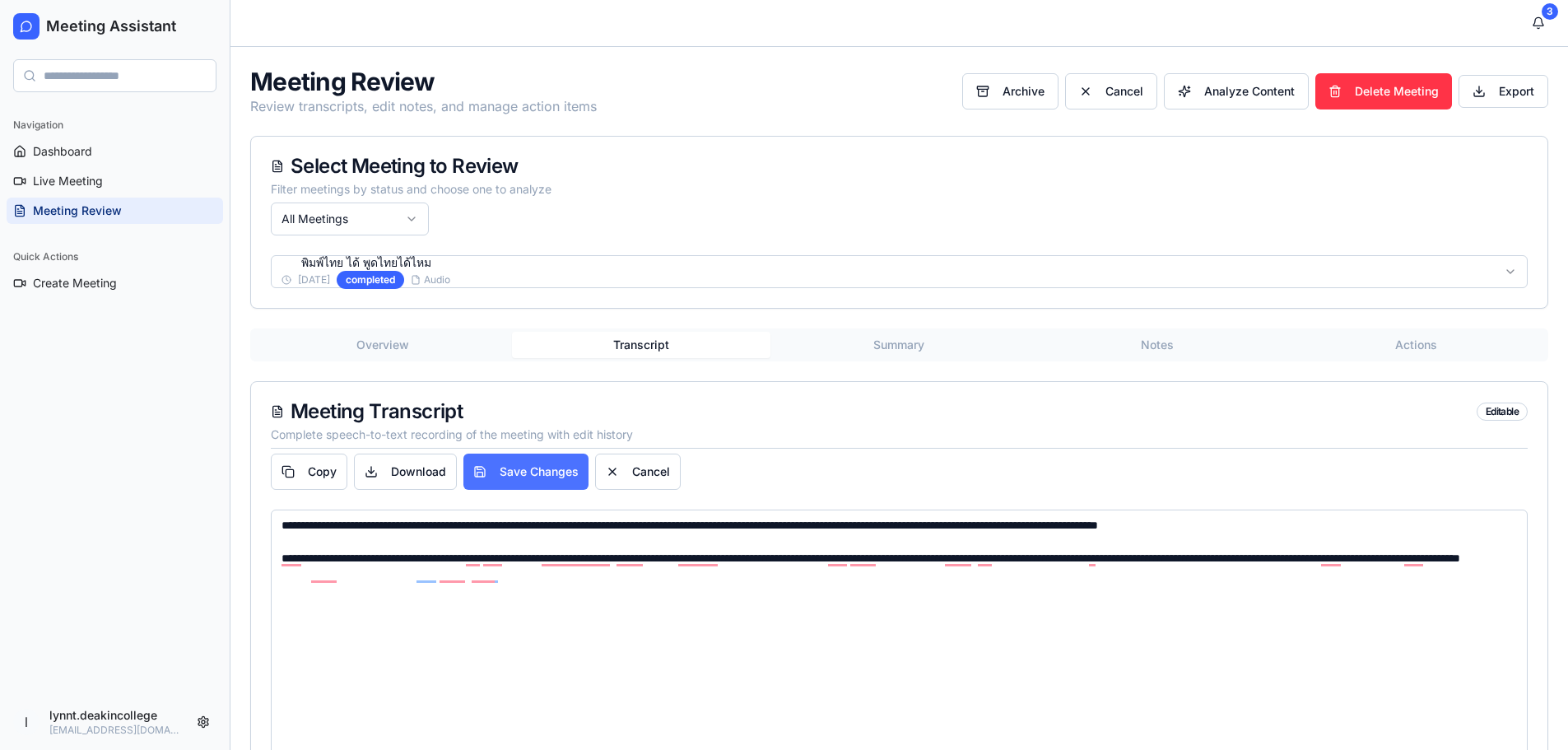
type textarea "**********"
click at [552, 470] on button "Save Changes" at bounding box center [526, 472] width 125 height 36
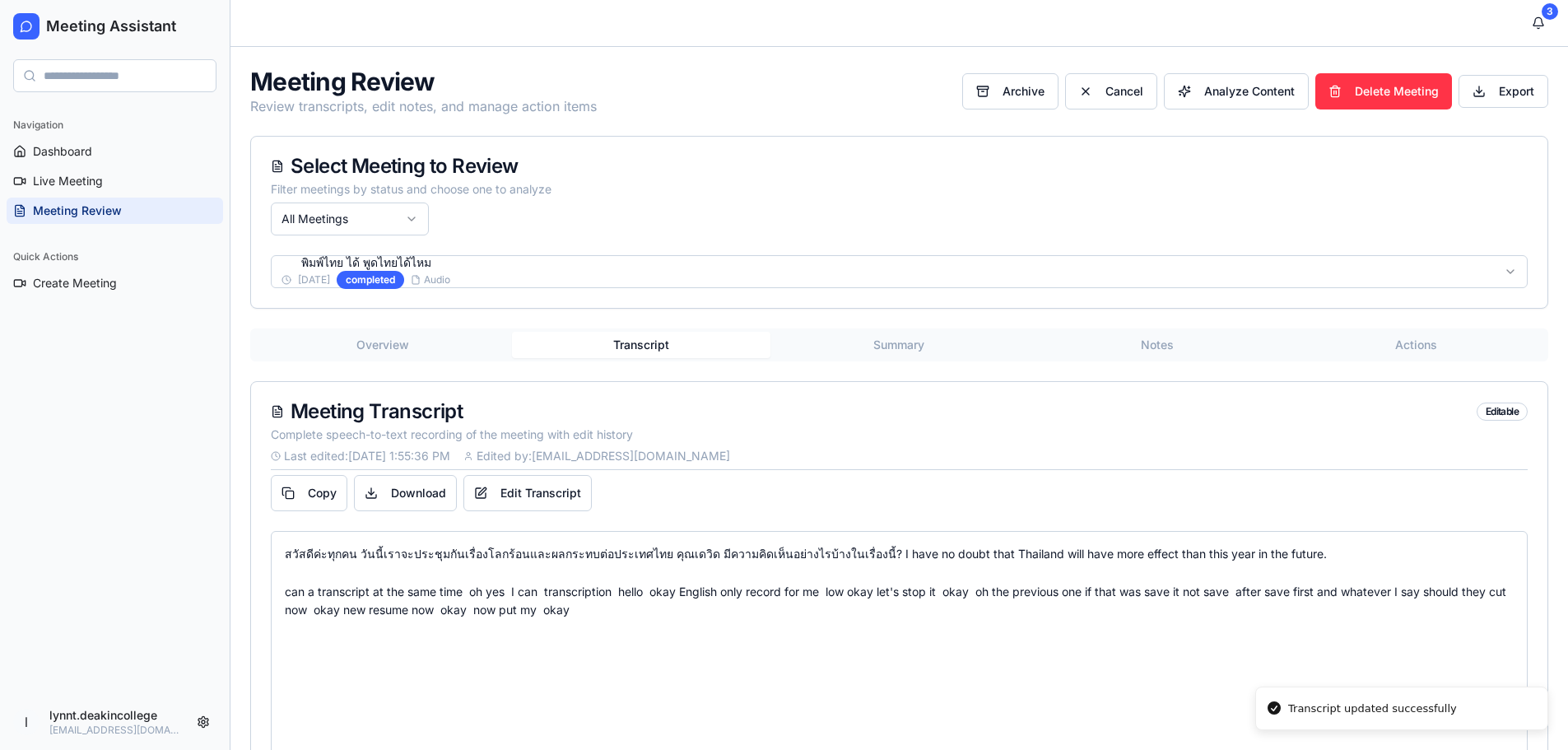
drag, startPoint x: 1245, startPoint y: 91, endPoint x: 1179, endPoint y: 412, distance: 327.7
click at [1179, 412] on div "Meeting Review Review transcripts, edit notes, and manage action items Archive …" at bounding box center [899, 467] width 1338 height 841
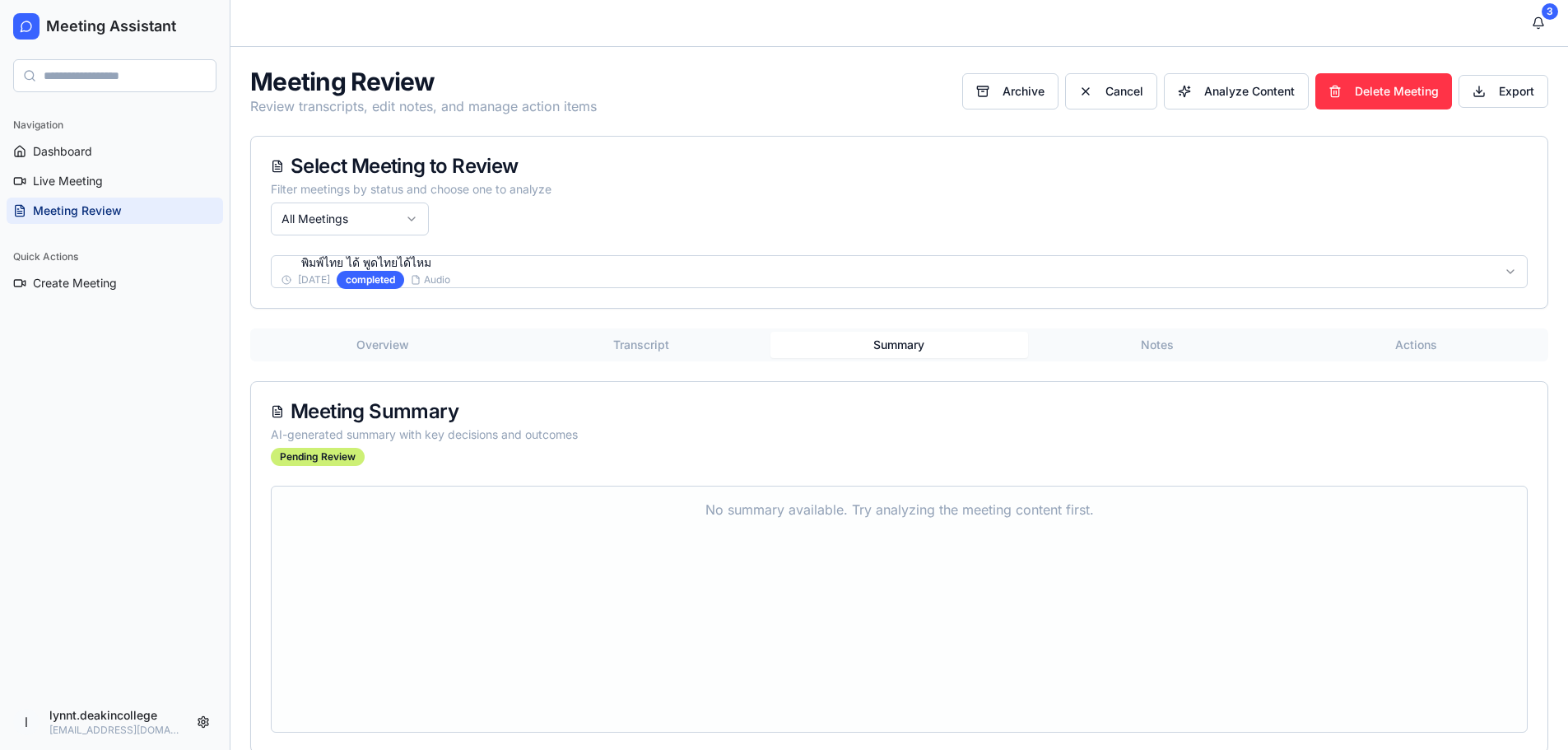
click at [908, 337] on button "Summary" at bounding box center [899, 345] width 258 height 27
click at [1158, 344] on button "Notes" at bounding box center [1157, 345] width 258 height 27
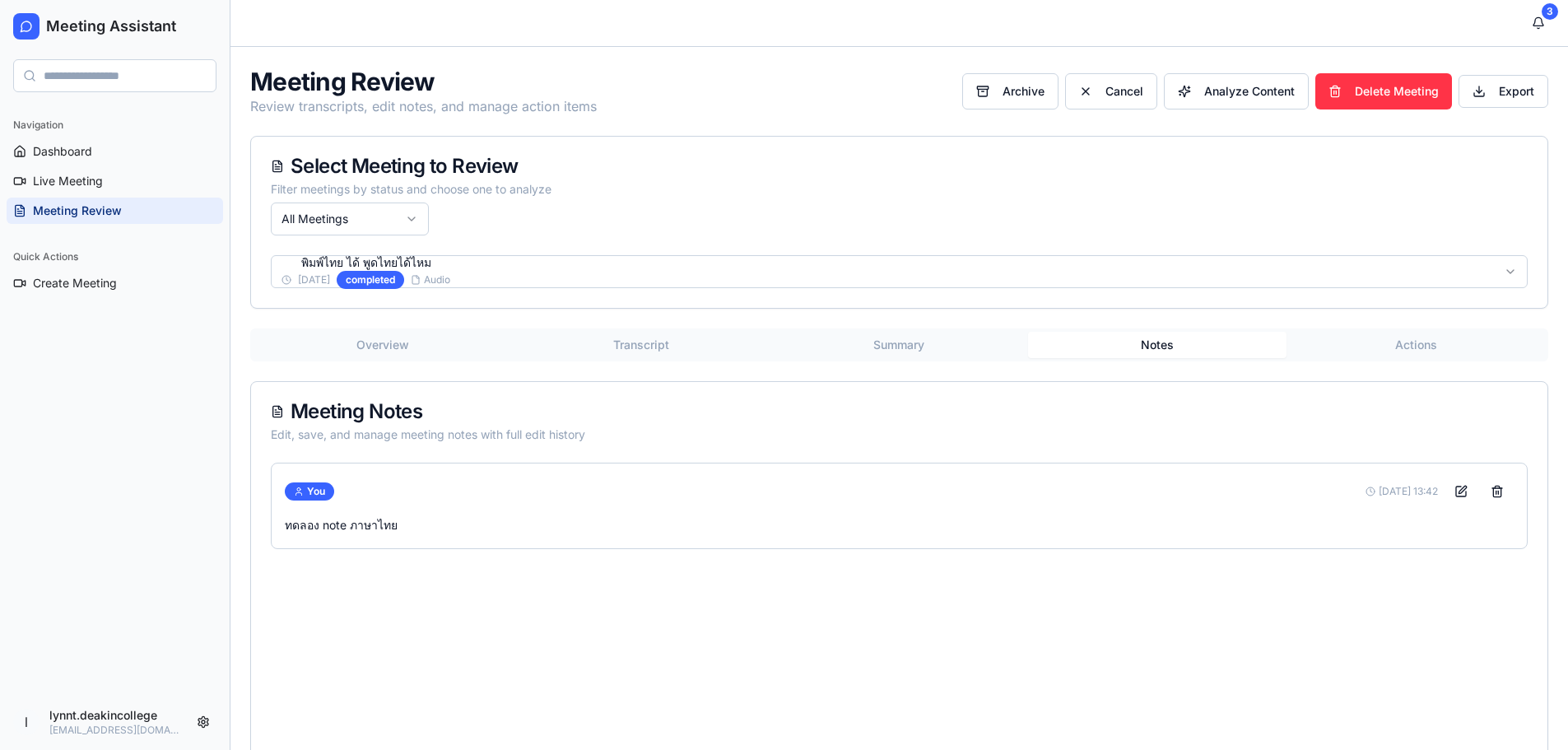
click at [1414, 346] on button "Actions" at bounding box center [1415, 345] width 258 height 27
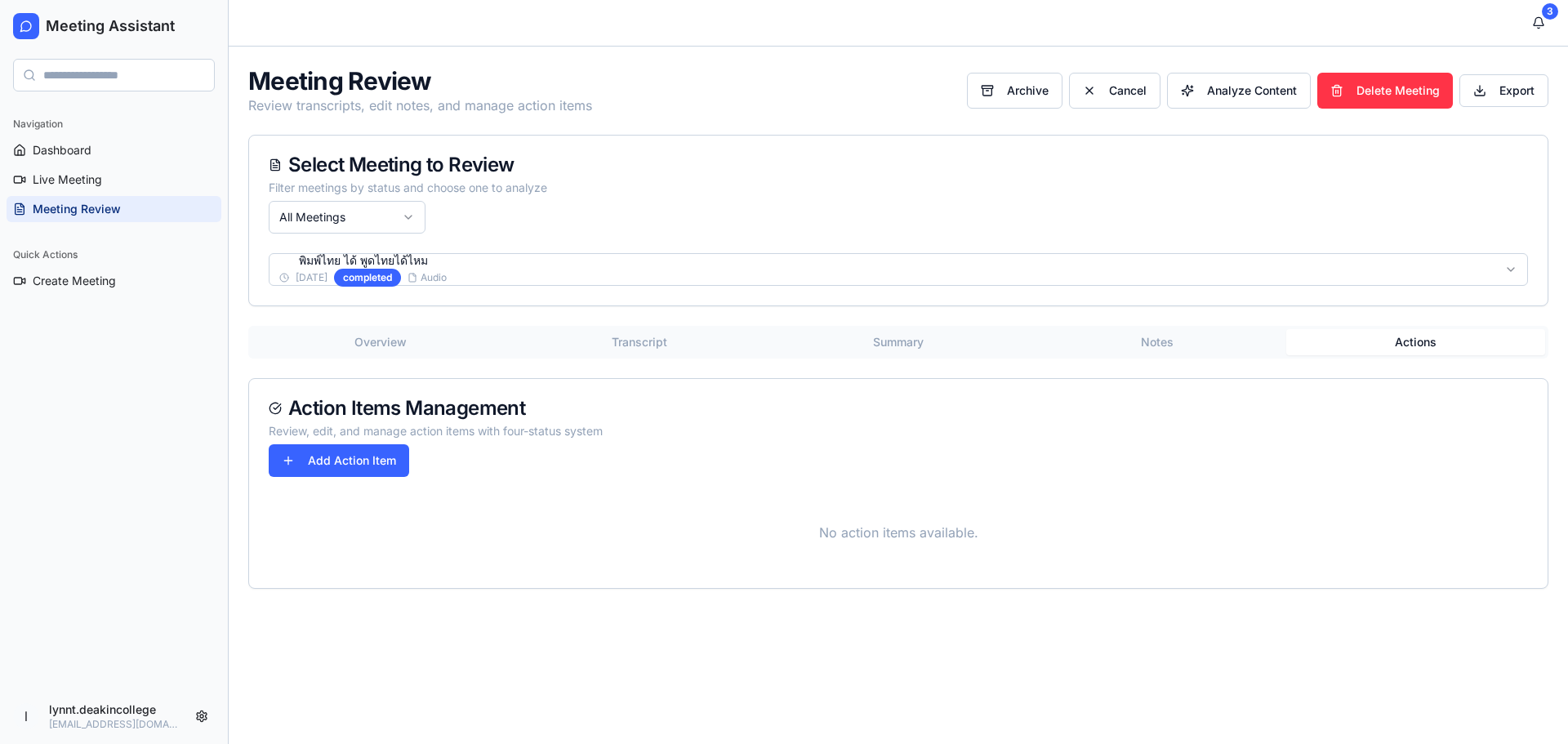
click at [913, 338] on button "Summary" at bounding box center [899, 342] width 259 height 26
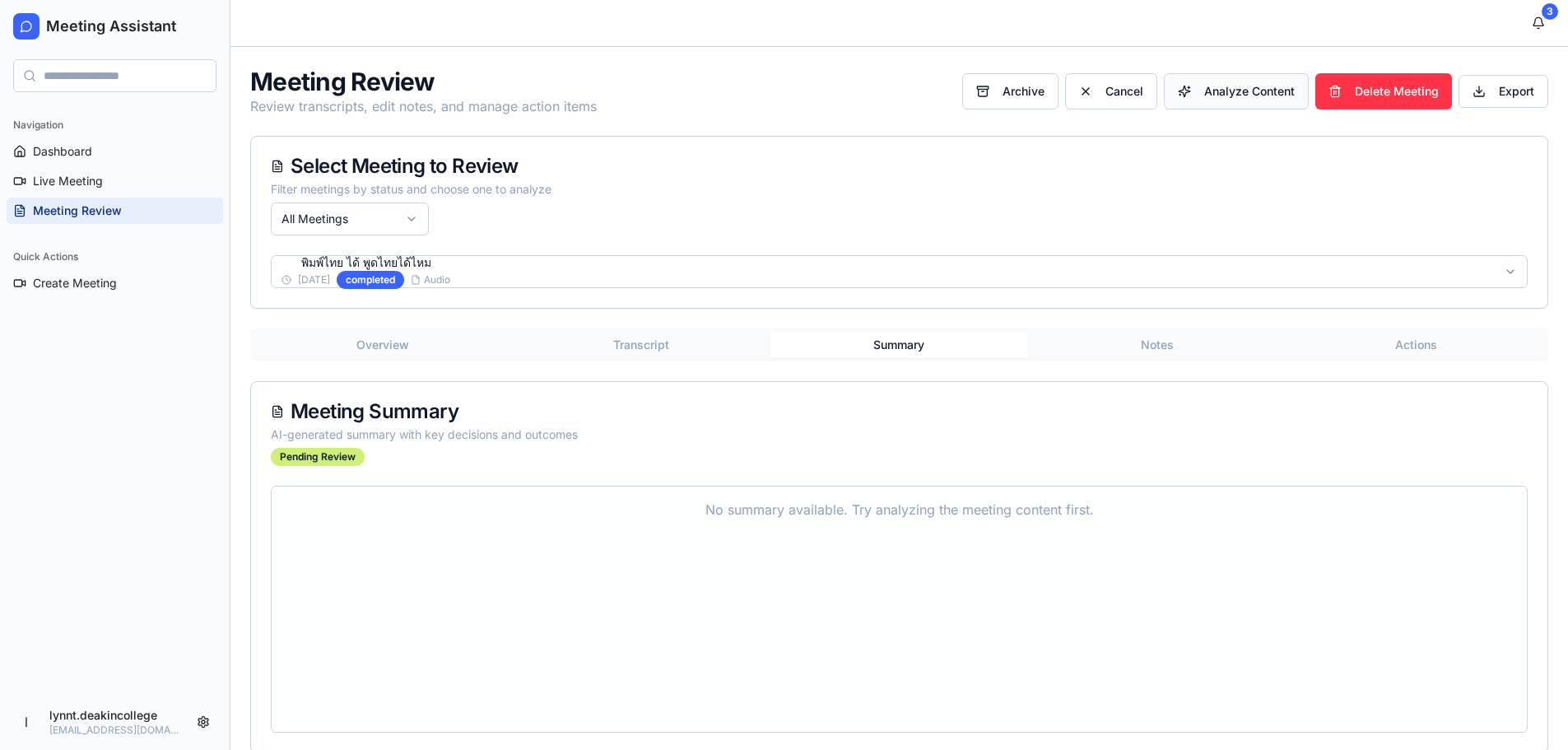
click at [1247, 83] on span "Analyze Content" at bounding box center [1249, 91] width 90 height 16
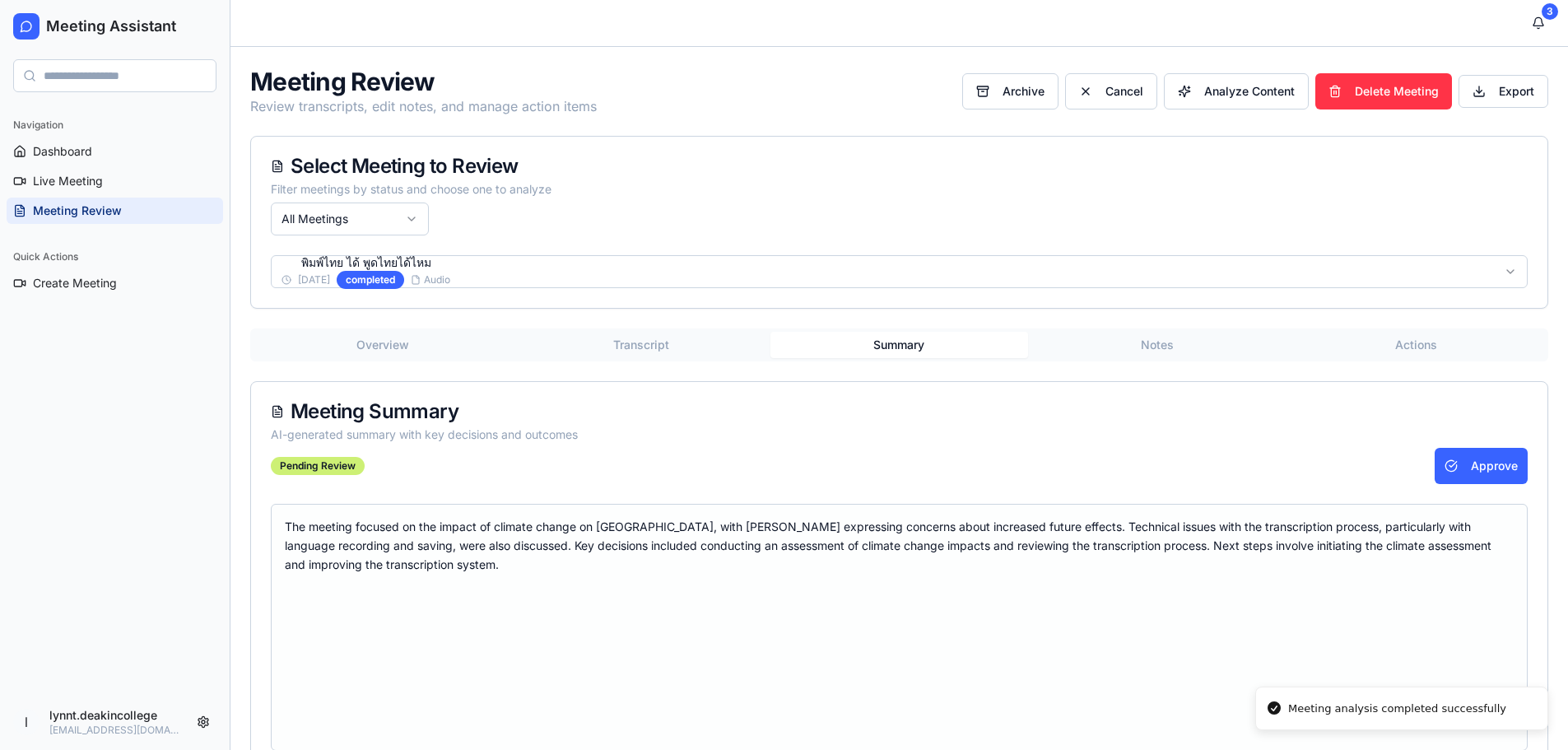
click at [1156, 346] on button "Notes" at bounding box center [1157, 345] width 258 height 27
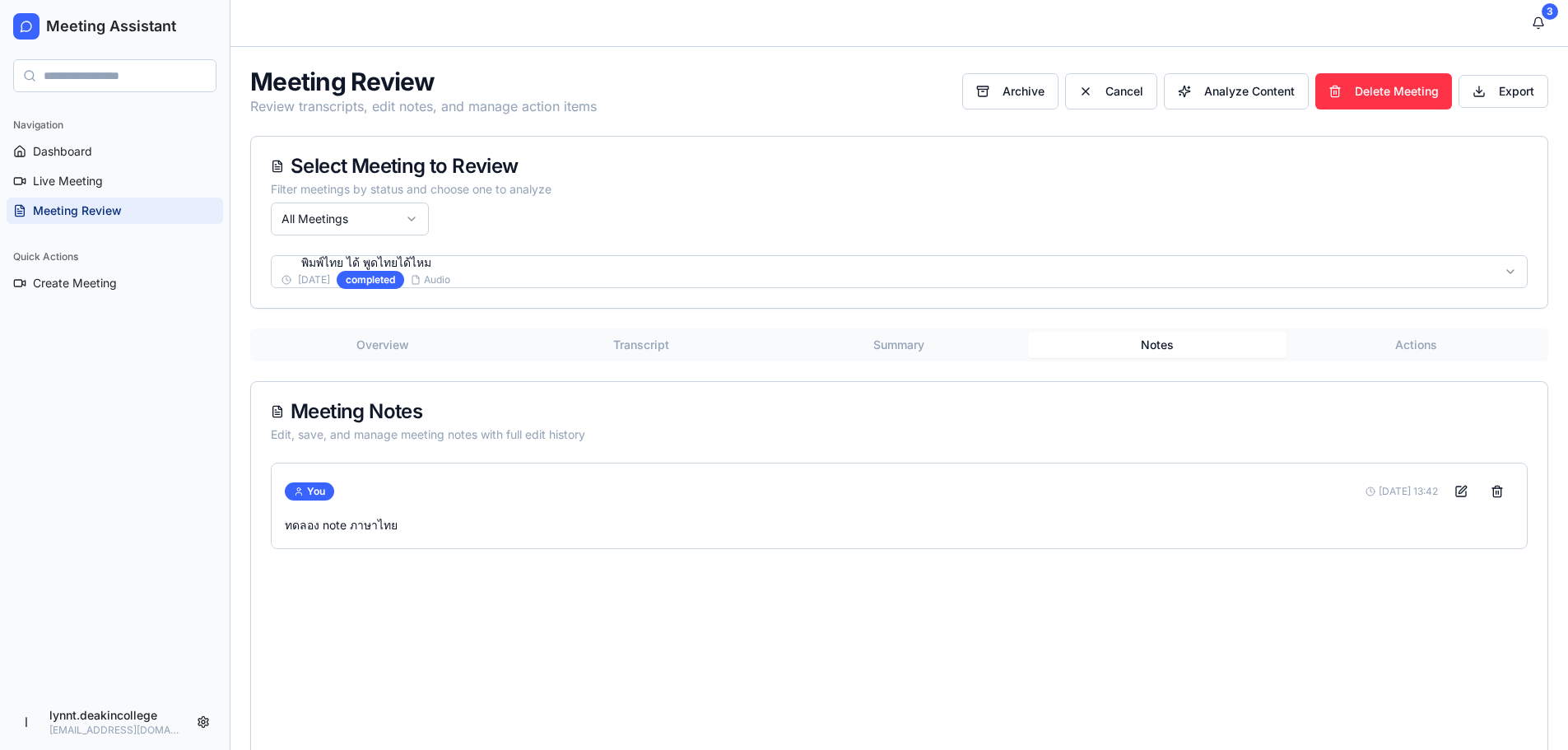
click at [1417, 343] on button "Actions" at bounding box center [1415, 345] width 258 height 27
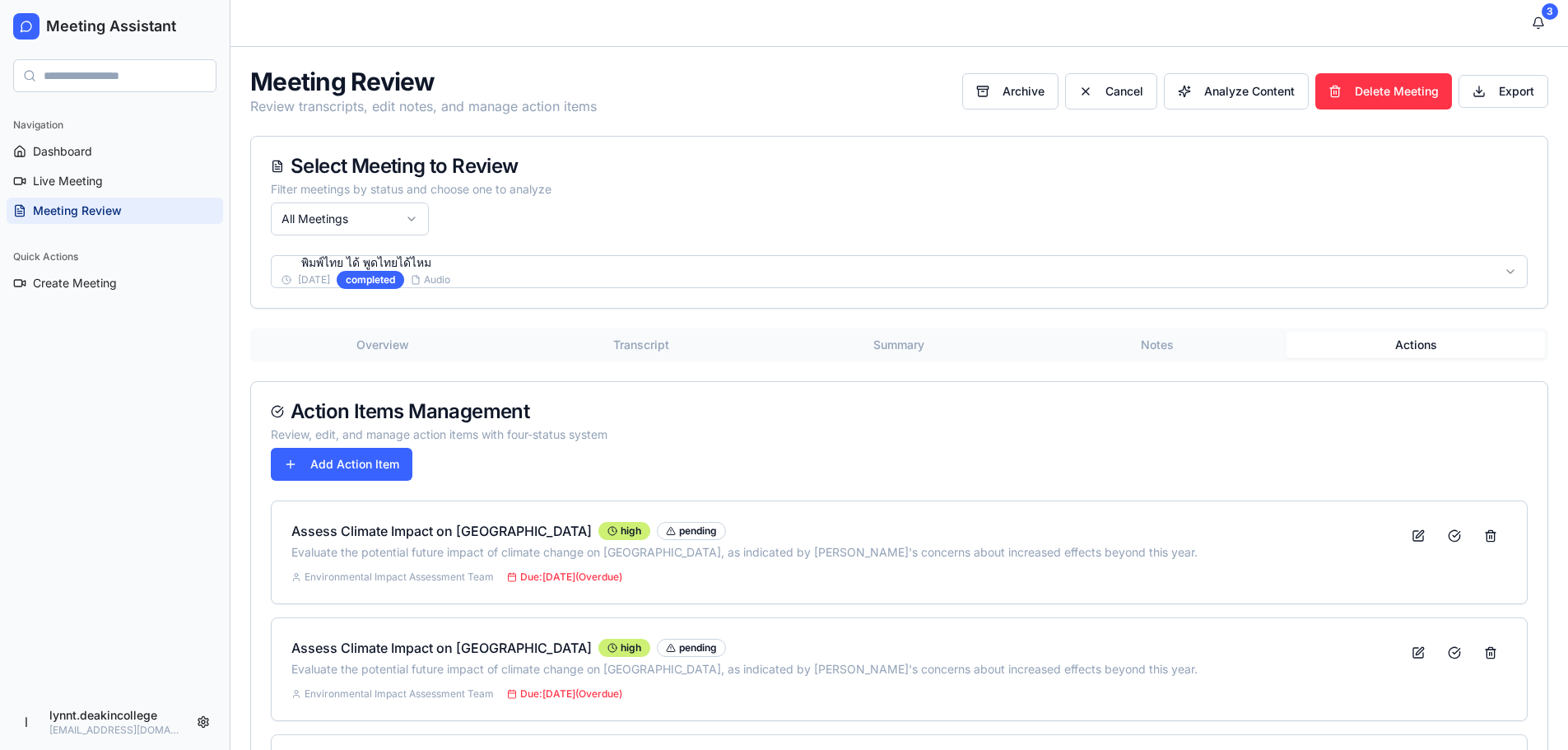
click at [1152, 345] on button "Notes" at bounding box center [1157, 345] width 258 height 27
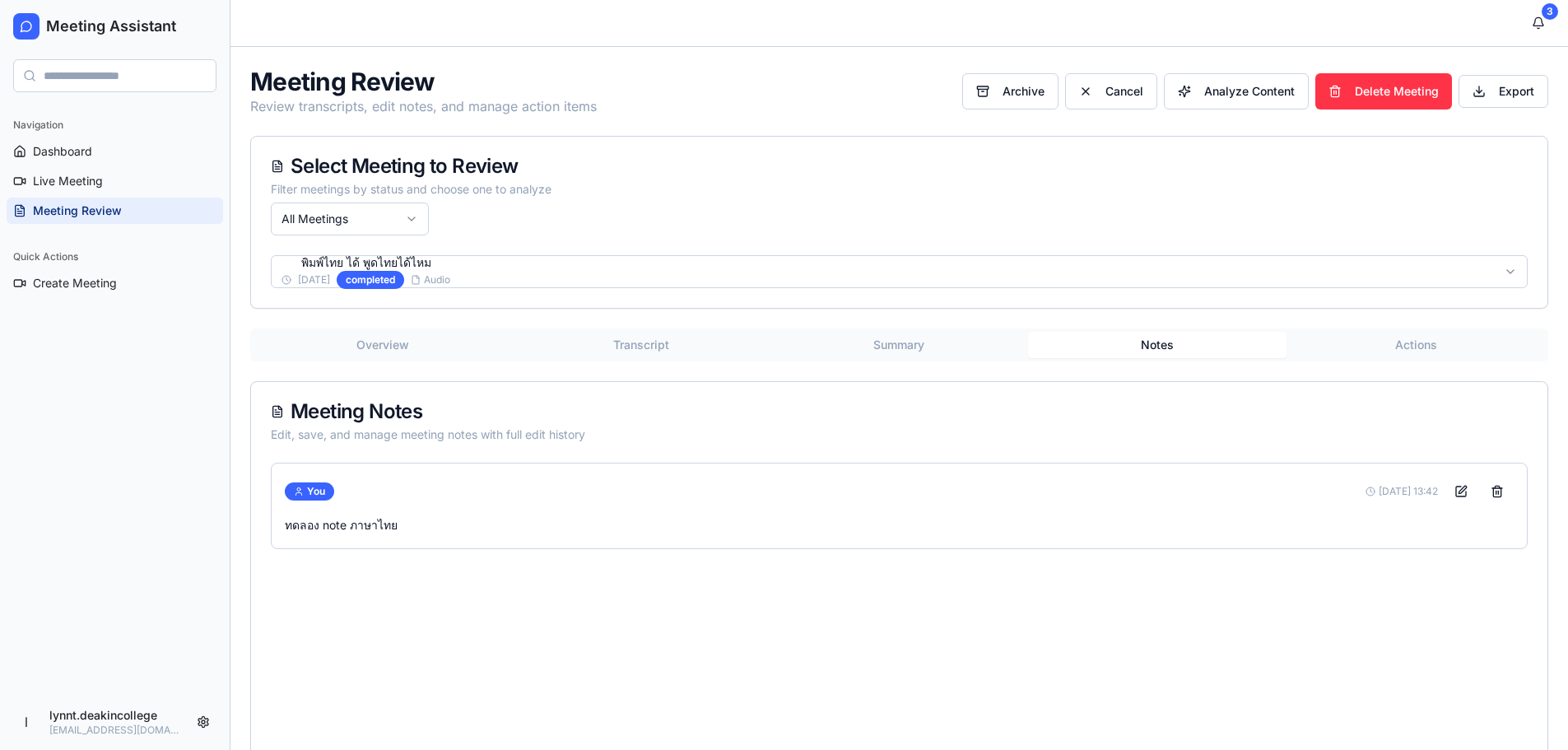
click at [1419, 348] on button "Actions" at bounding box center [1415, 345] width 258 height 27
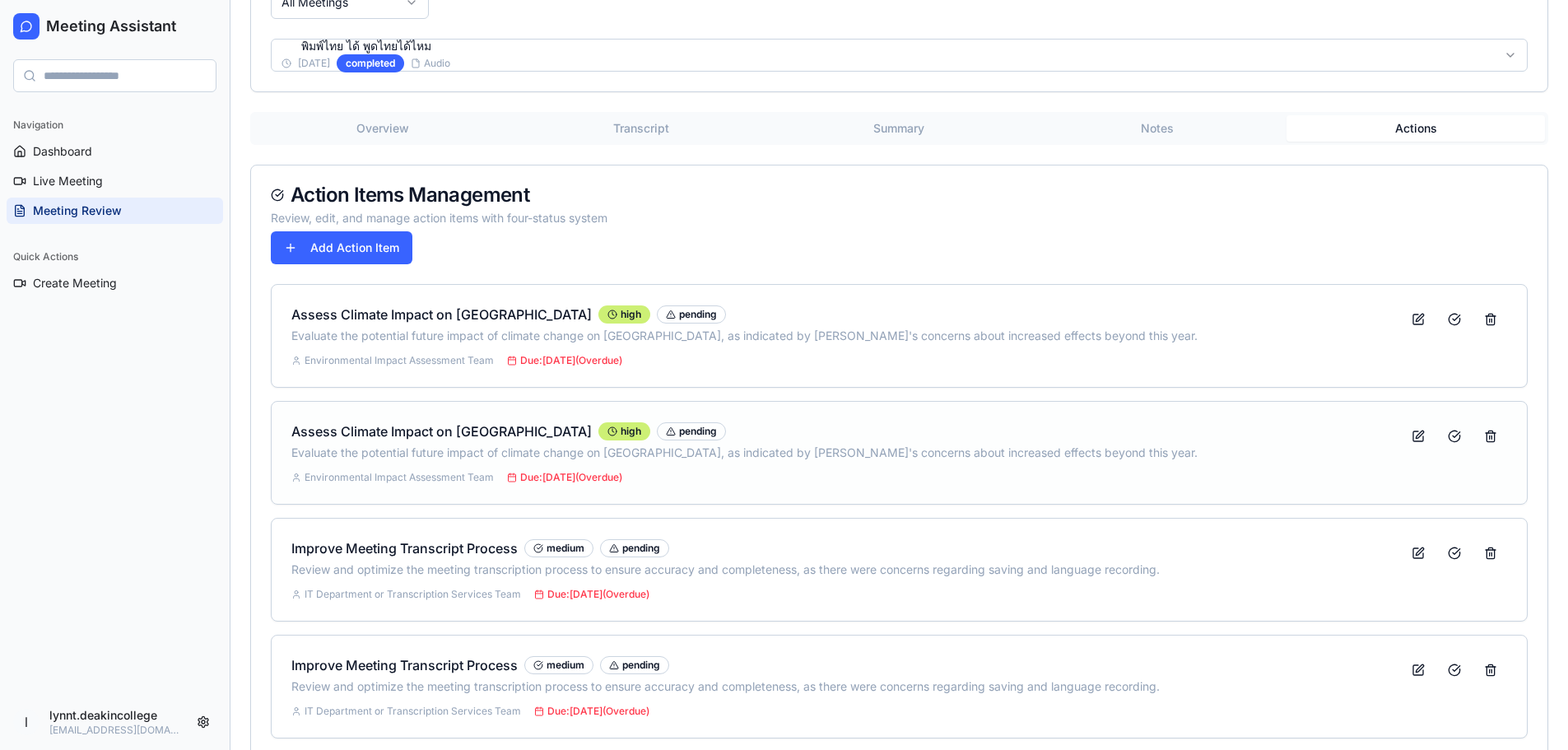
scroll to position [246, 0]
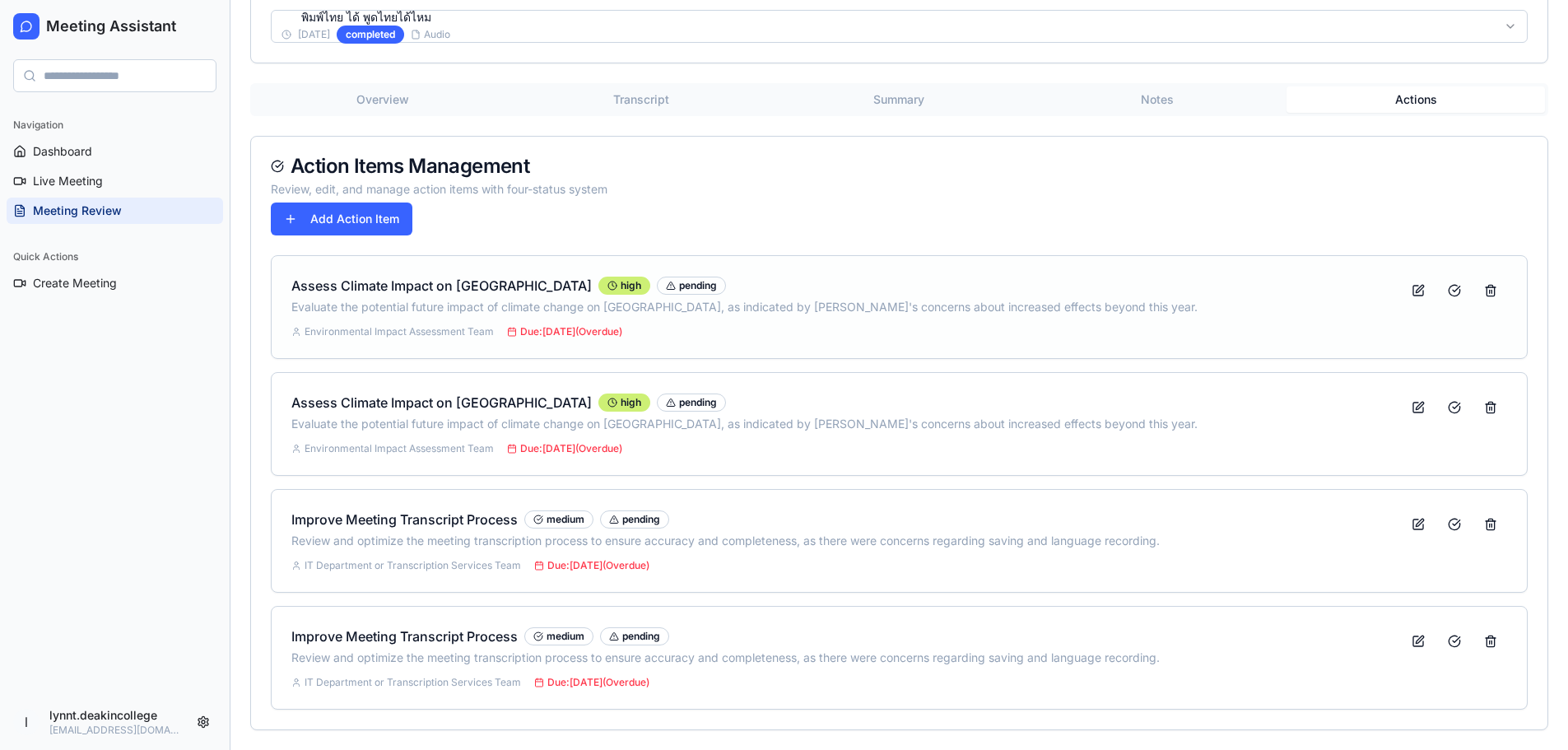
click at [818, 312] on p "Evaluate the potential future impact of climate change on [GEOGRAPHIC_DATA], as…" at bounding box center [842, 307] width 1103 height 16
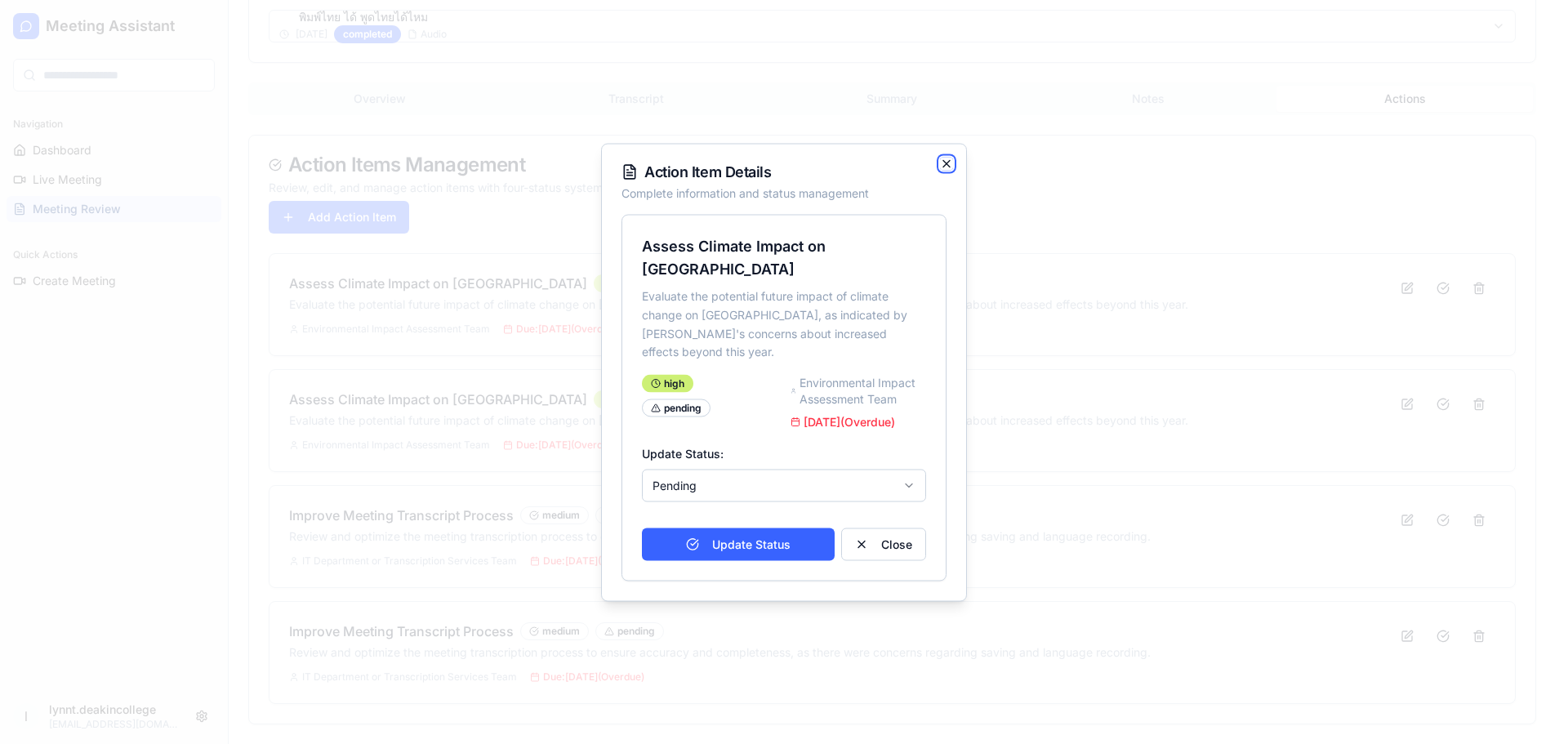
click at [949, 170] on icon "button" at bounding box center [946, 163] width 13 height 13
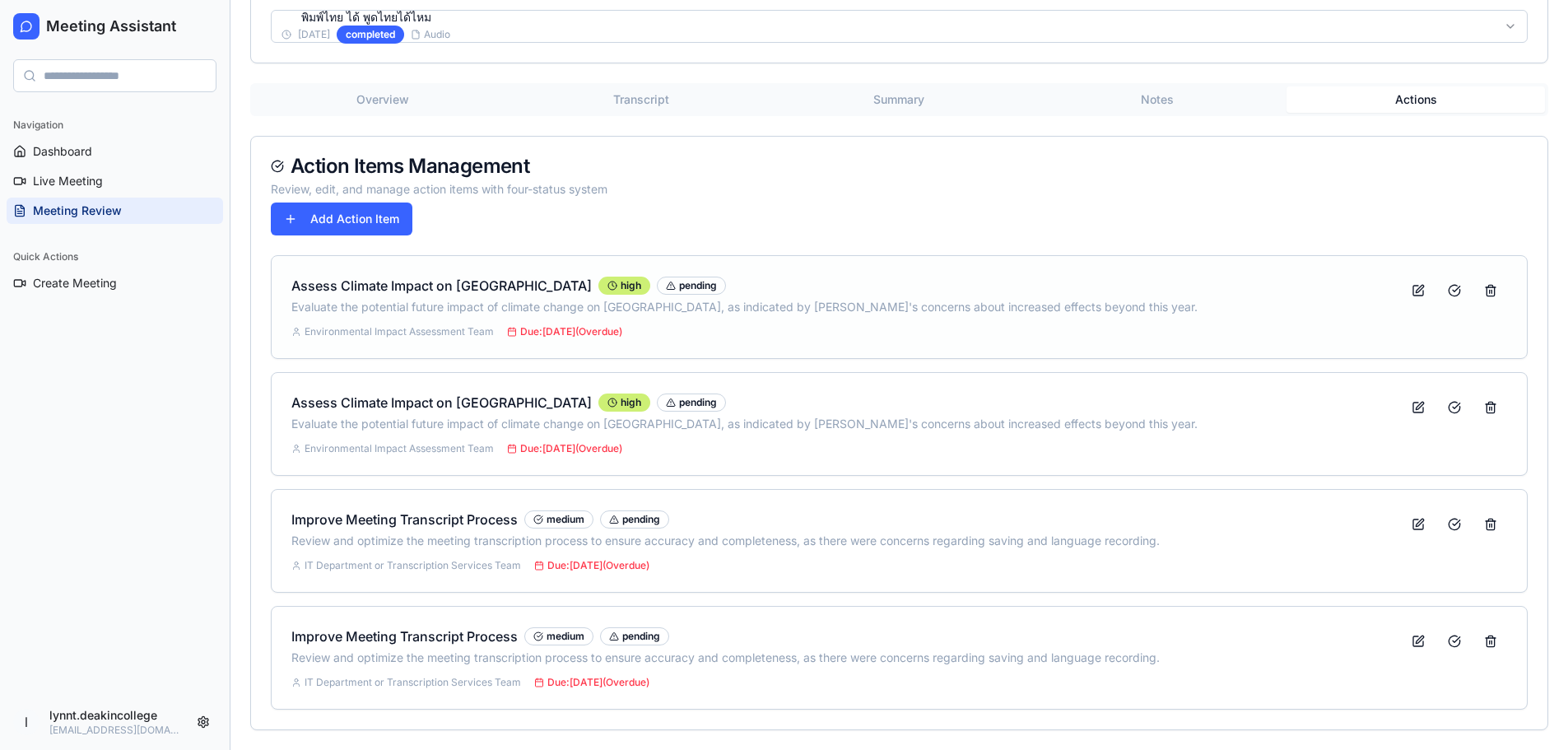
click at [886, 308] on p "Evaluate the potential future impact of climate change on [GEOGRAPHIC_DATA], as…" at bounding box center [842, 307] width 1103 height 16
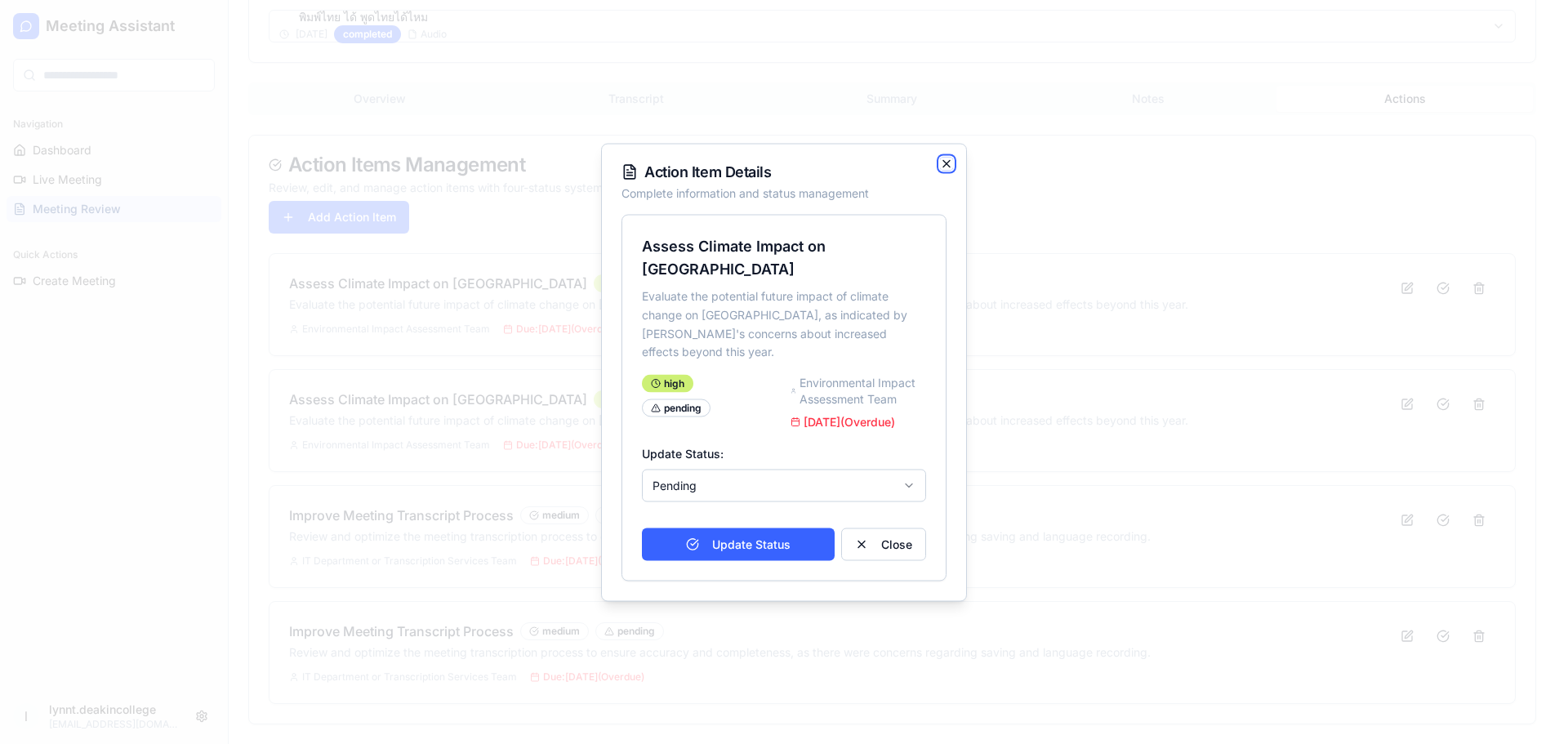
click at [946, 167] on icon "button" at bounding box center [947, 164] width 7 height 7
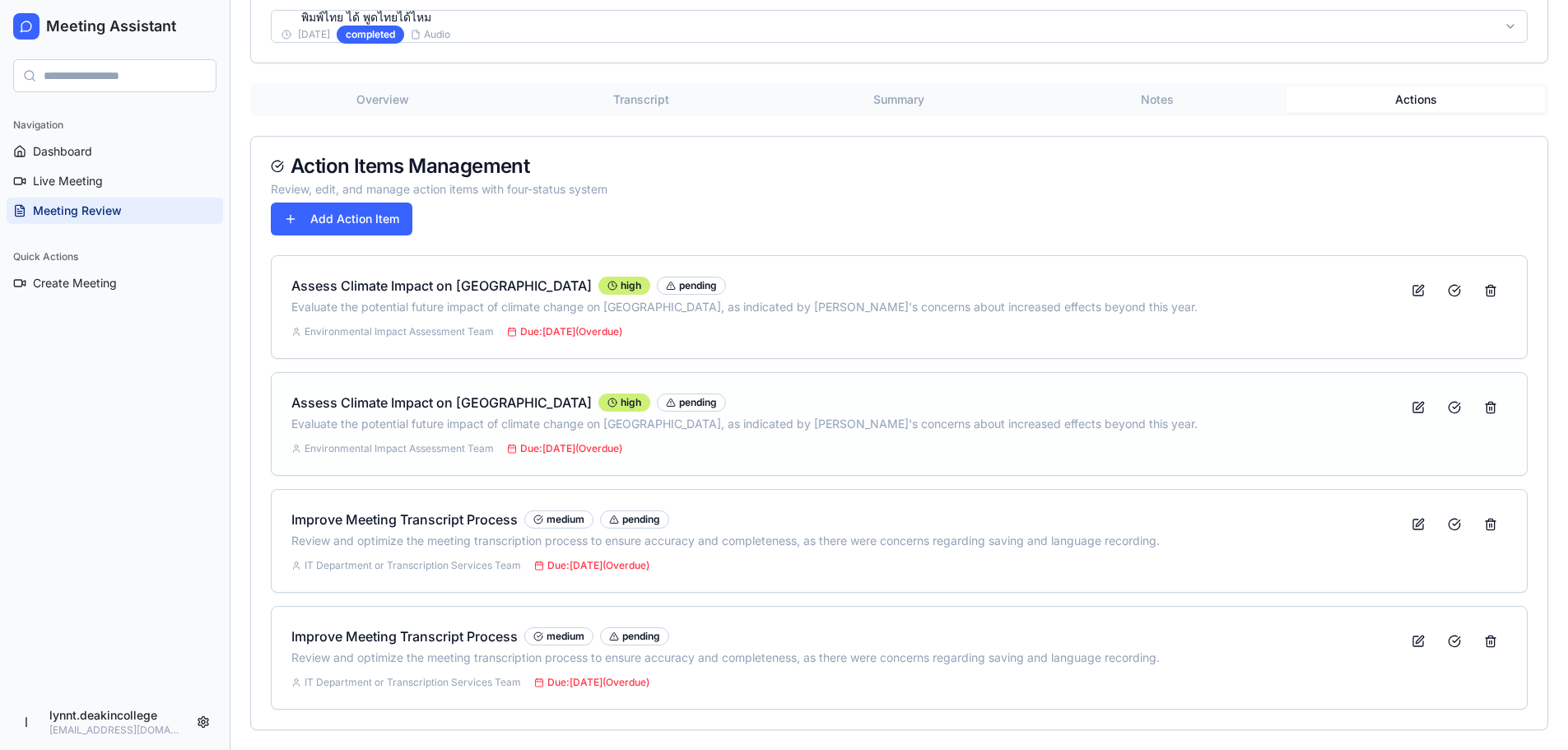
click at [856, 405] on div "Assess Climate Impact on [GEOGRAPHIC_DATA] high pending" at bounding box center [842, 402] width 1103 height 20
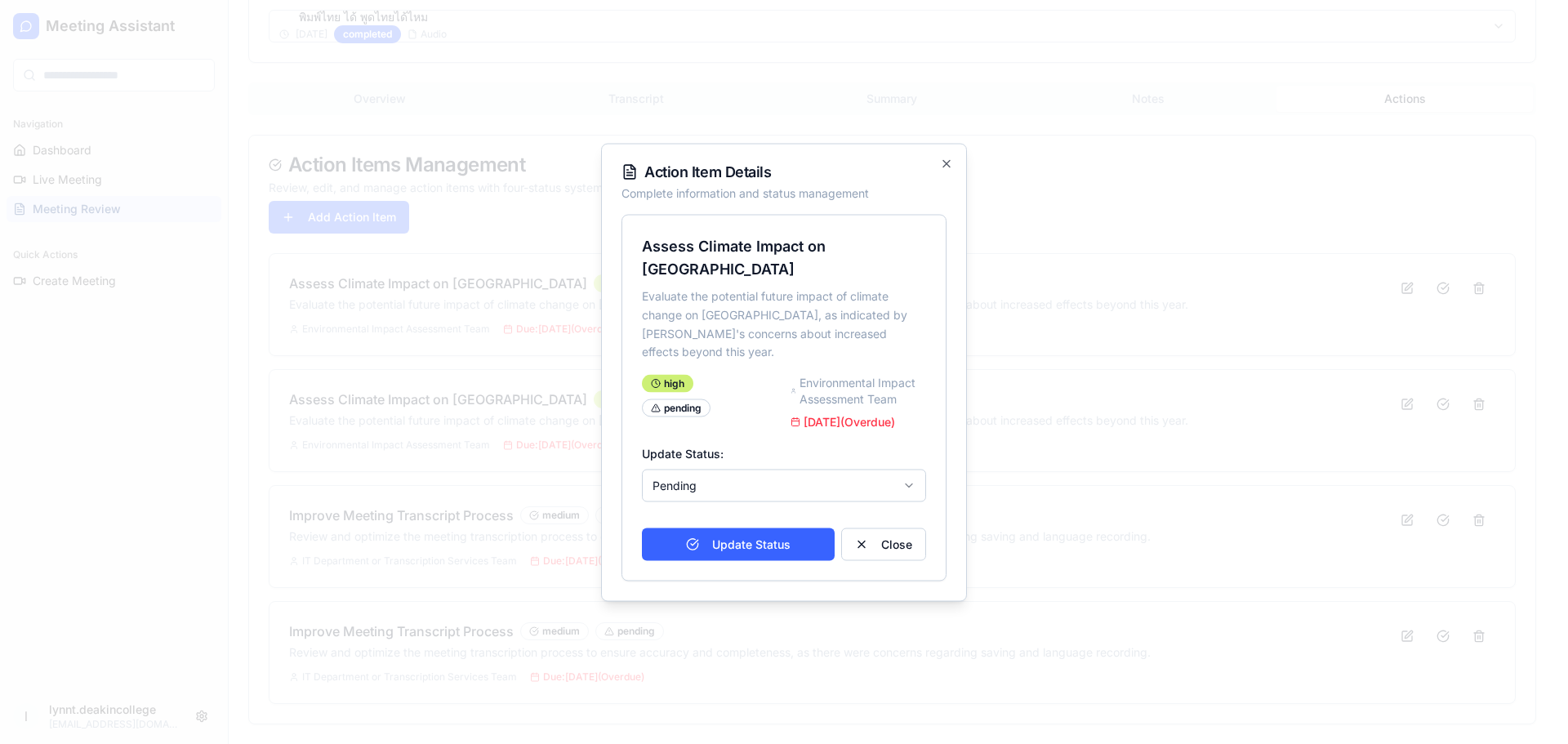
click at [938, 177] on div "Action Item Details Complete information and status management Assess Climate I…" at bounding box center [783, 372] width 366 height 459
click at [949, 170] on icon "button" at bounding box center [946, 163] width 13 height 13
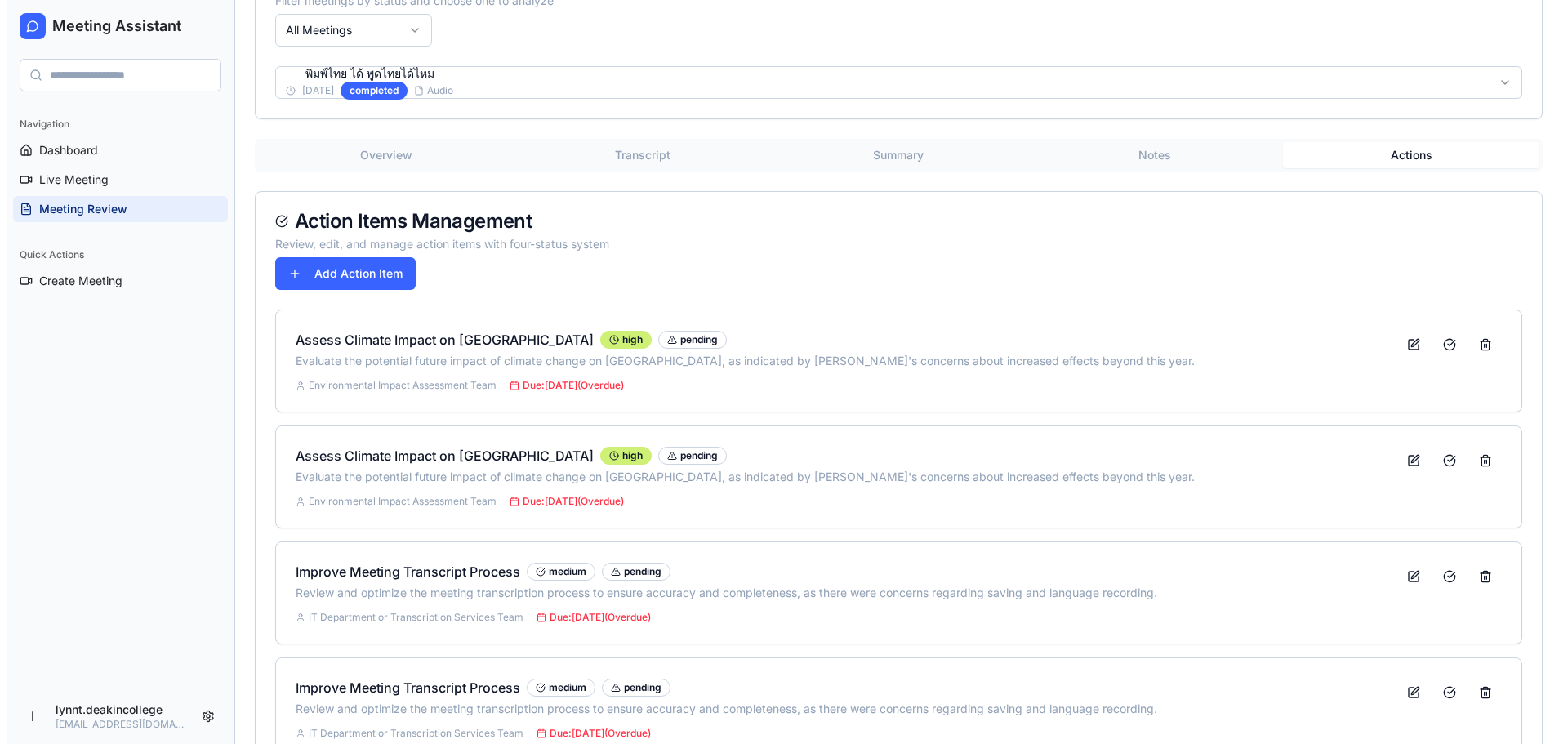
scroll to position [162, 0]
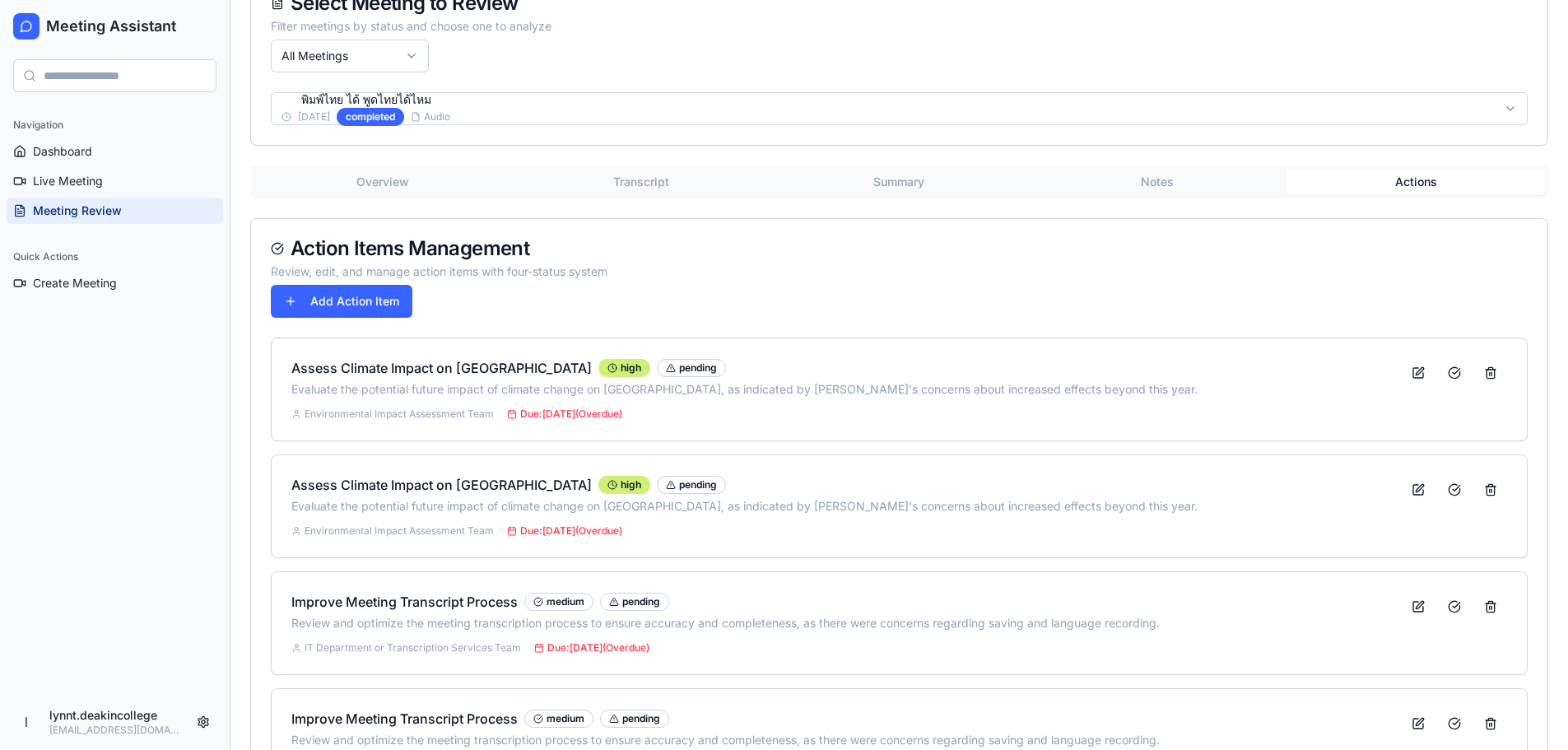
click at [527, 116] on html "Meeting Assistant Navigation Dashboard Live Meeting Meeting Review Quick Action…" at bounding box center [784, 334] width 1568 height 996
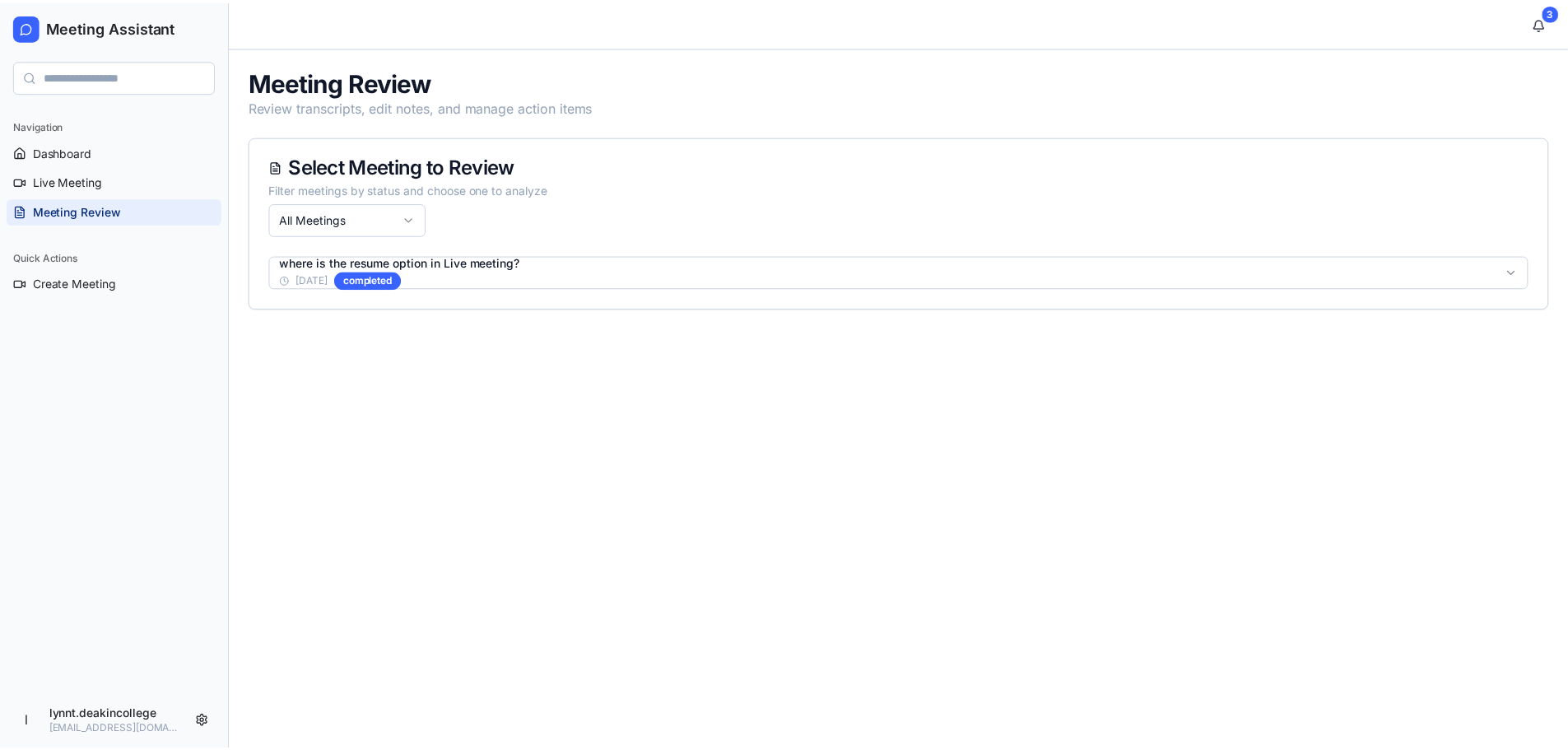
scroll to position [0, 0]
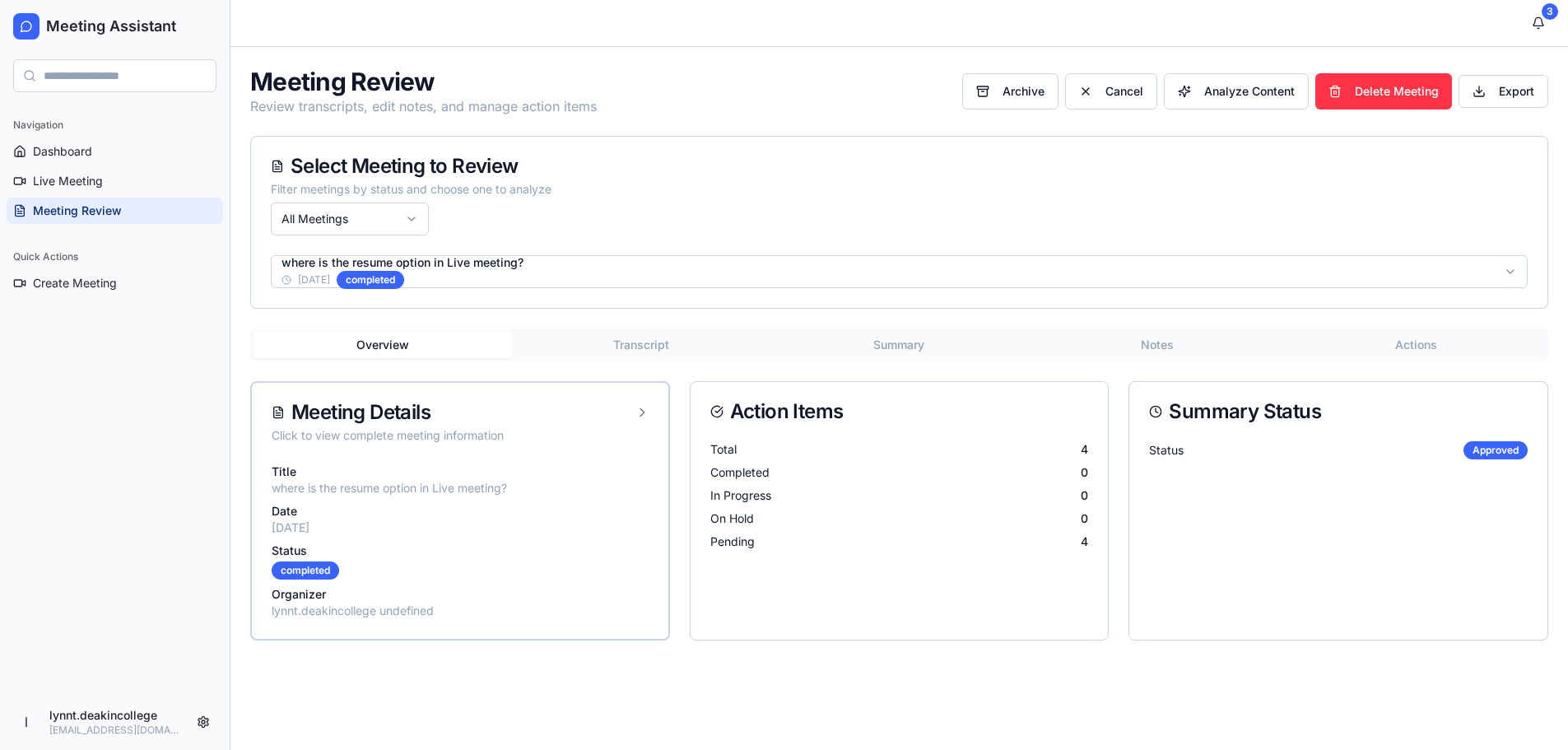
click at [668, 345] on button "Transcript" at bounding box center [641, 345] width 258 height 27
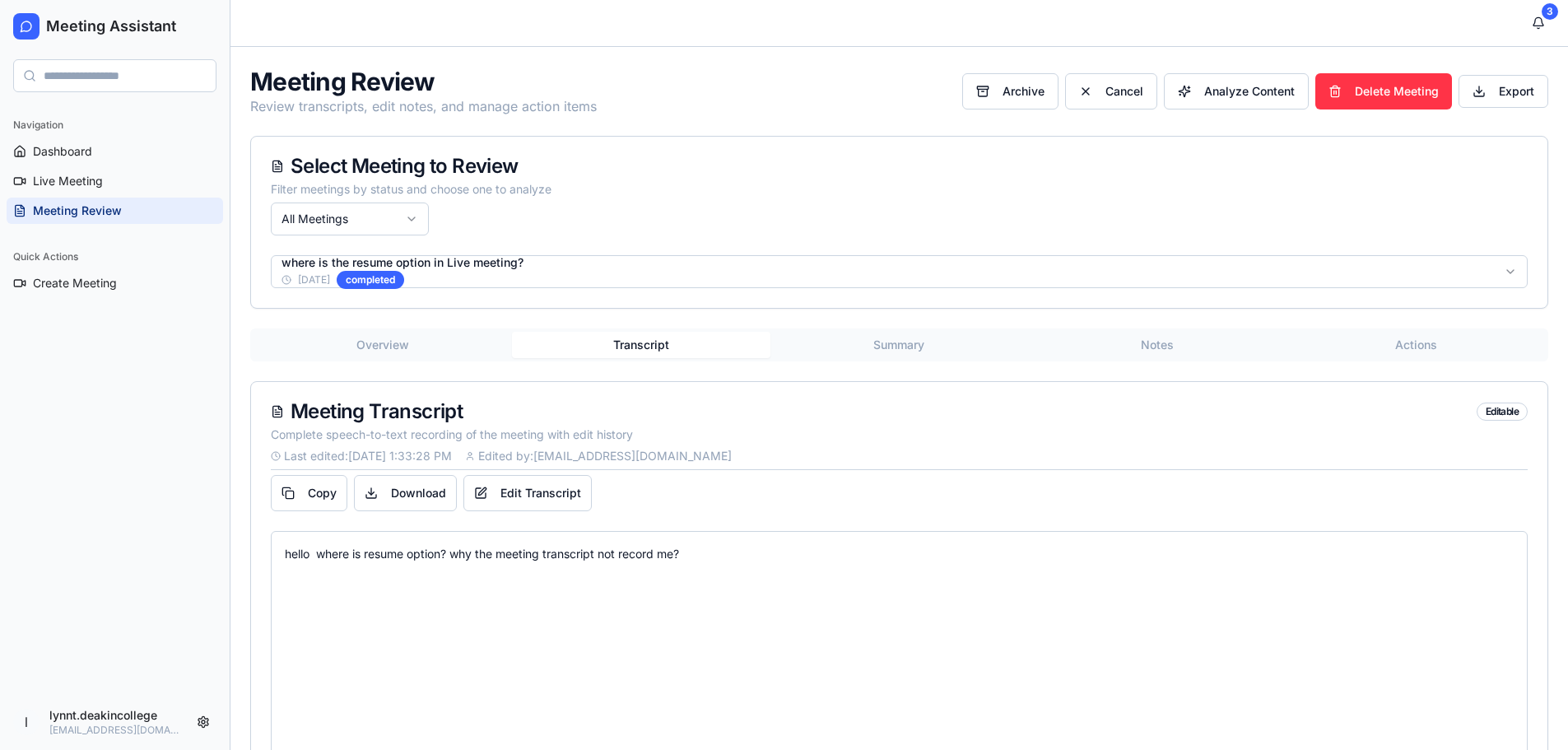
click at [924, 353] on button "Summary" at bounding box center [899, 345] width 258 height 27
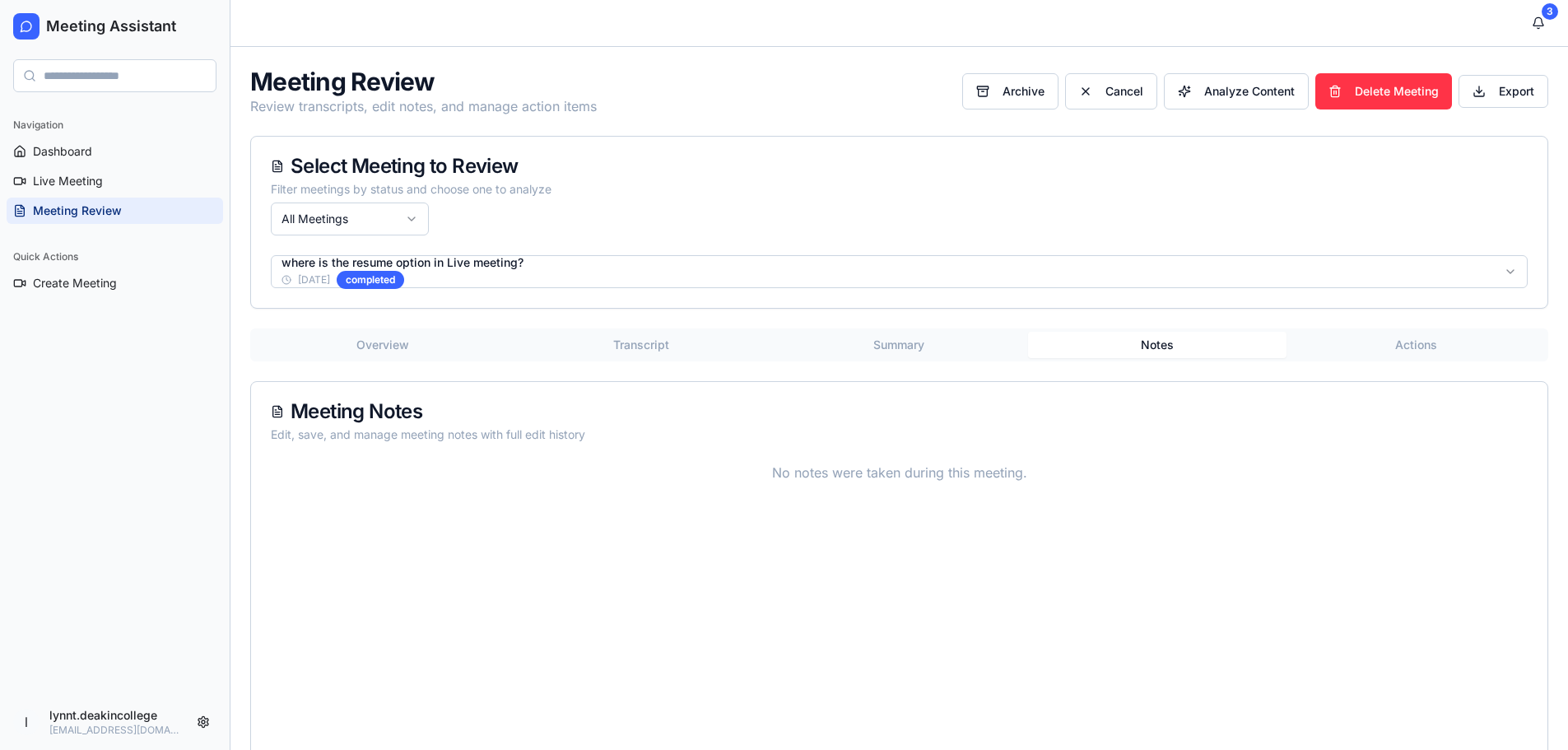
click at [1137, 343] on button "Notes" at bounding box center [1157, 345] width 258 height 27
click at [1400, 349] on button "Actions" at bounding box center [1415, 345] width 258 height 27
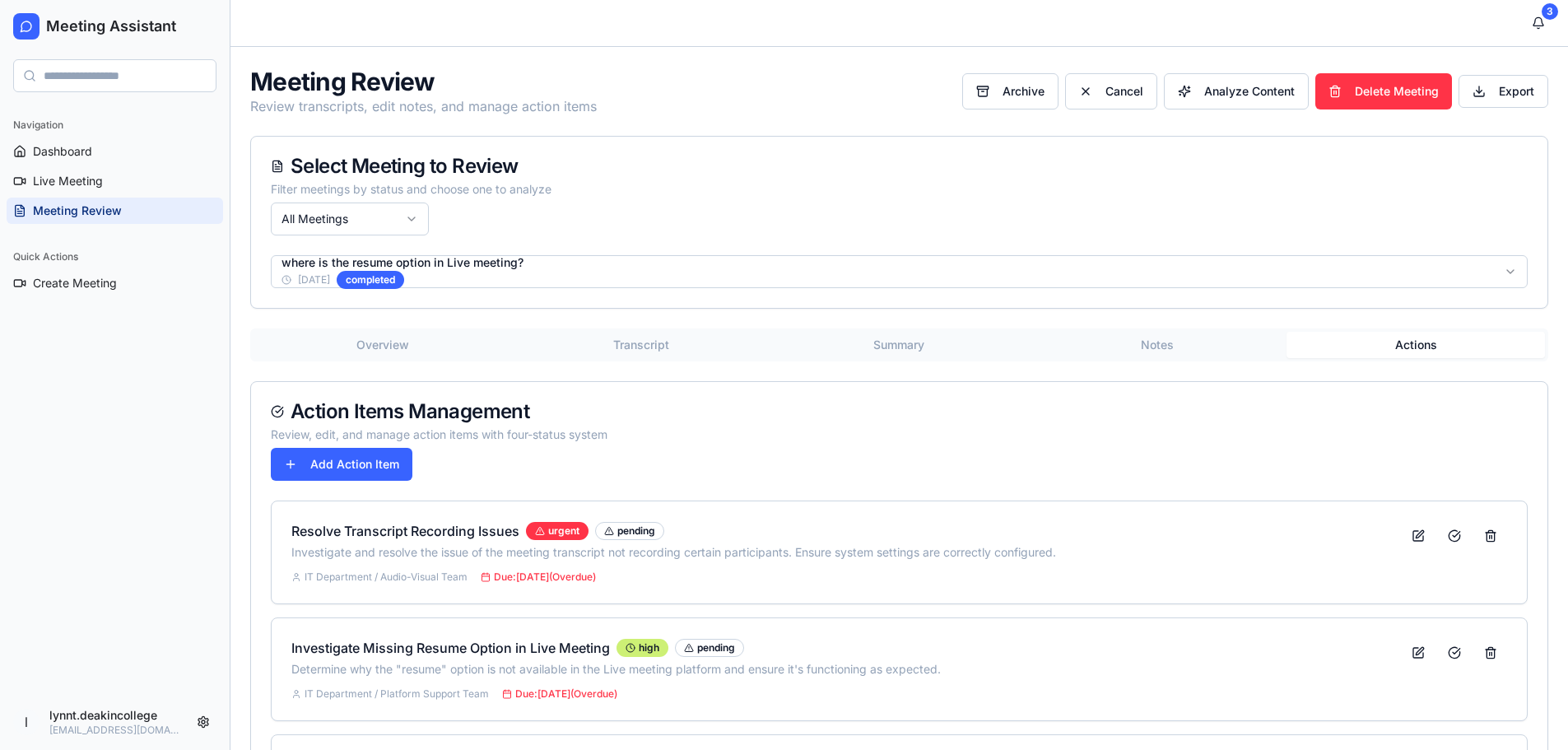
click at [913, 336] on button "Summary" at bounding box center [899, 345] width 258 height 27
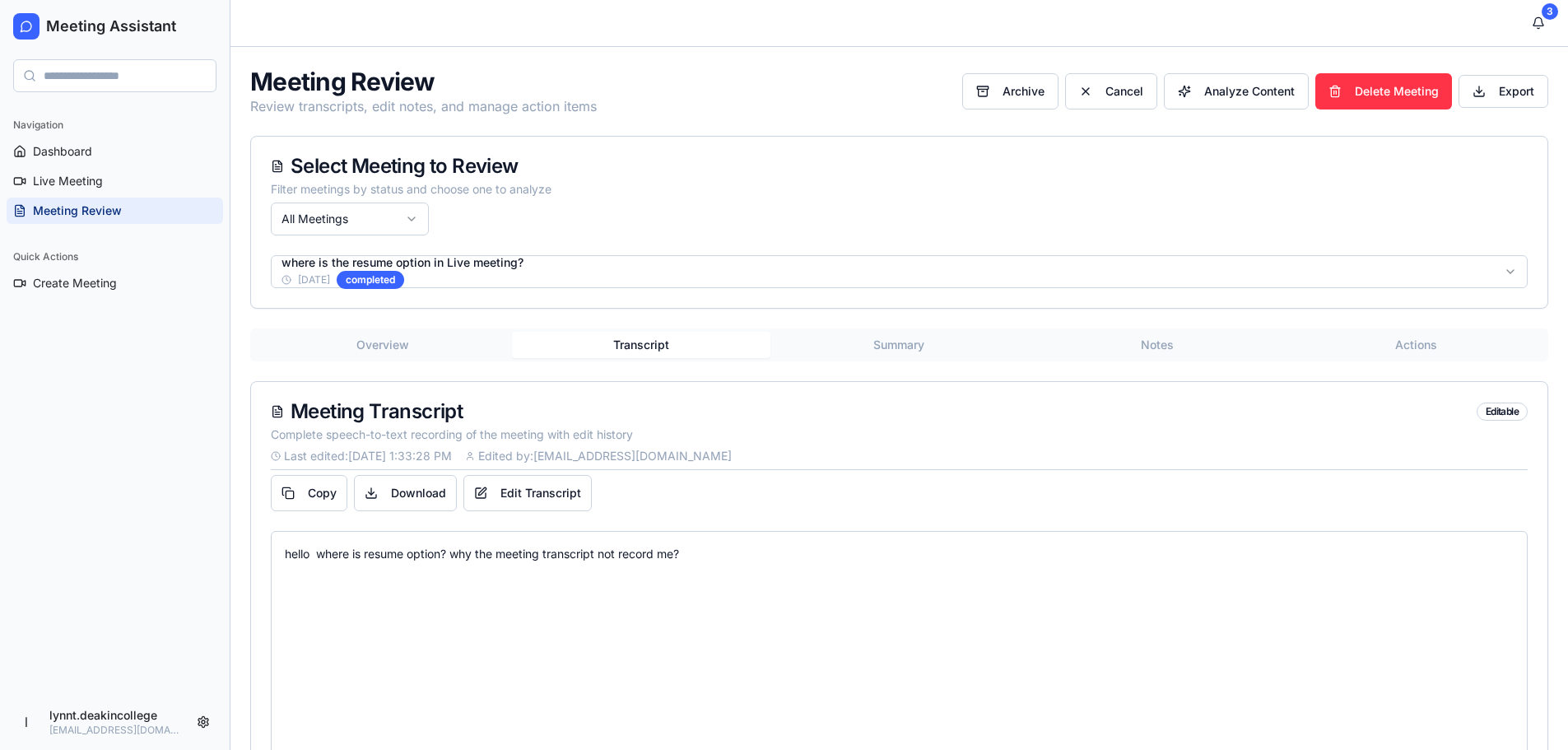
click at [671, 345] on button "Transcript" at bounding box center [641, 345] width 258 height 27
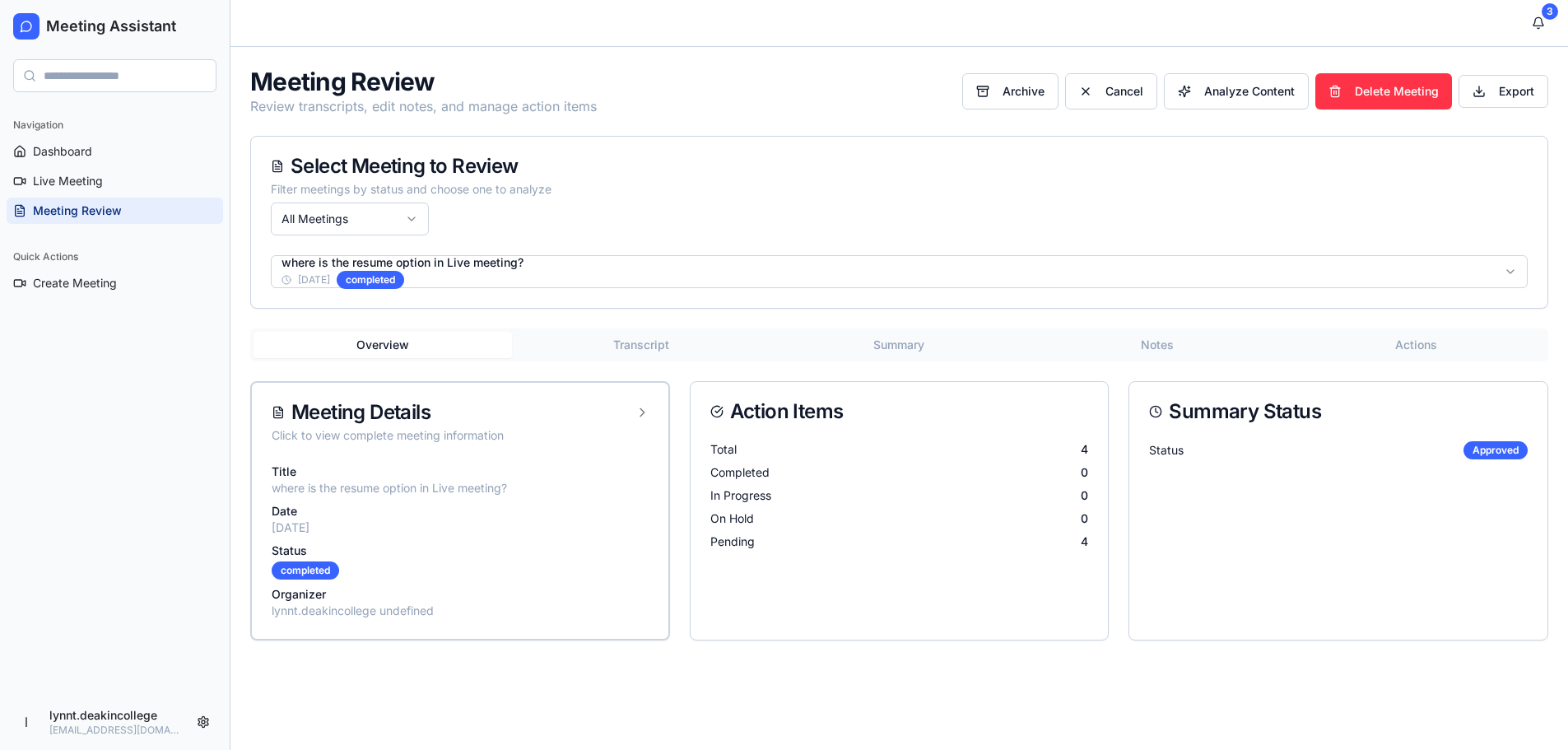
click at [400, 345] on button "Overview" at bounding box center [382, 345] width 258 height 27
click at [1427, 341] on button "Actions" at bounding box center [1427, 345] width 261 height 27
